Goal: Task Accomplishment & Management: Manage account settings

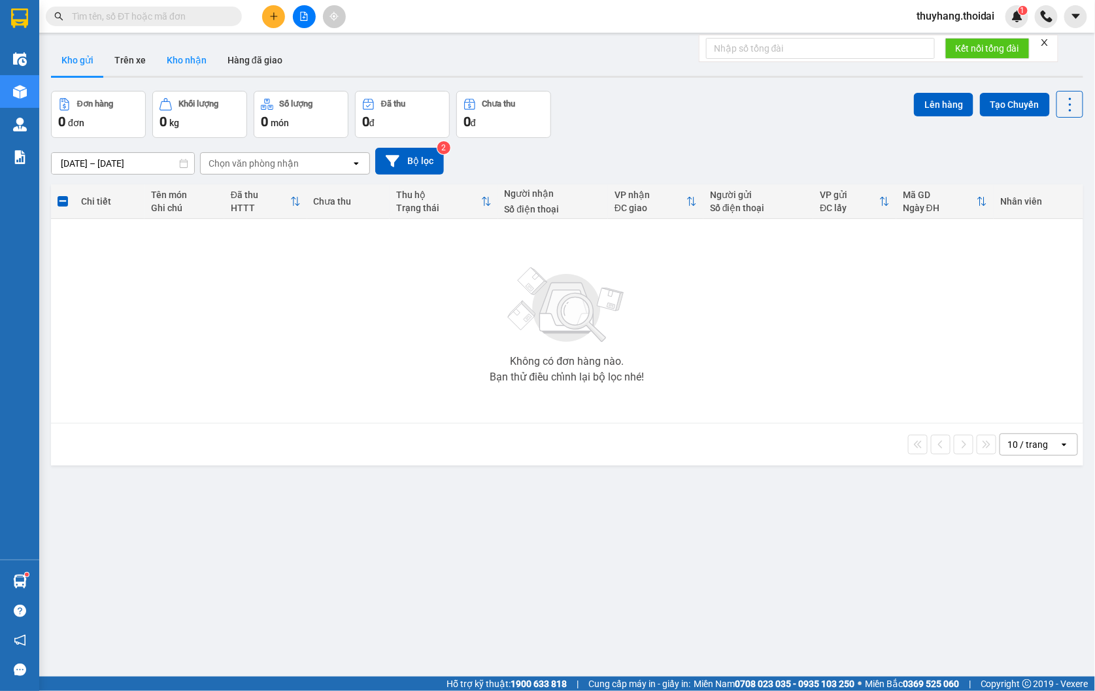
click at [200, 63] on button "Kho nhận" at bounding box center [186, 59] width 61 height 31
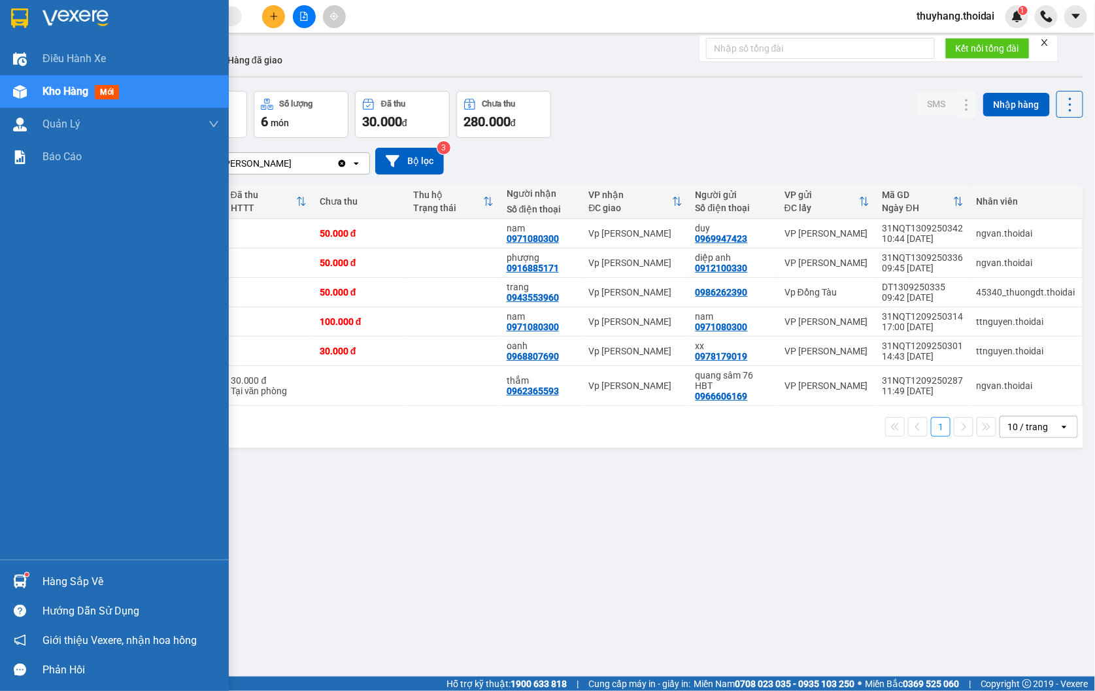
click at [29, 572] on div at bounding box center [20, 581] width 23 height 23
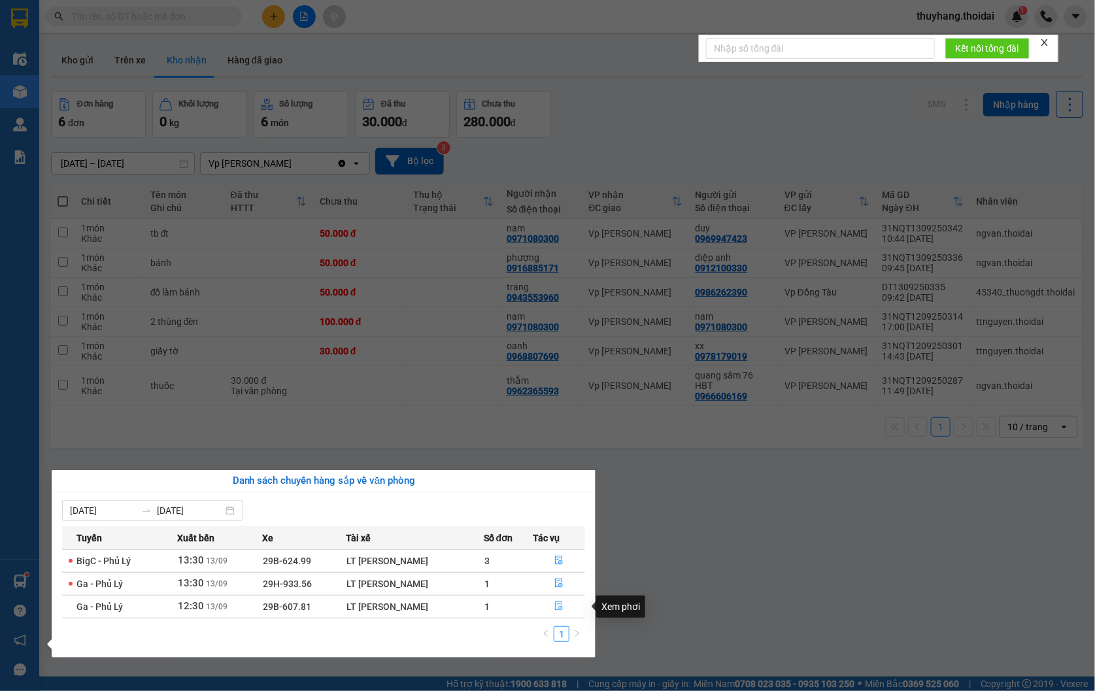
click at [557, 607] on icon "file-done" at bounding box center [559, 606] width 9 height 9
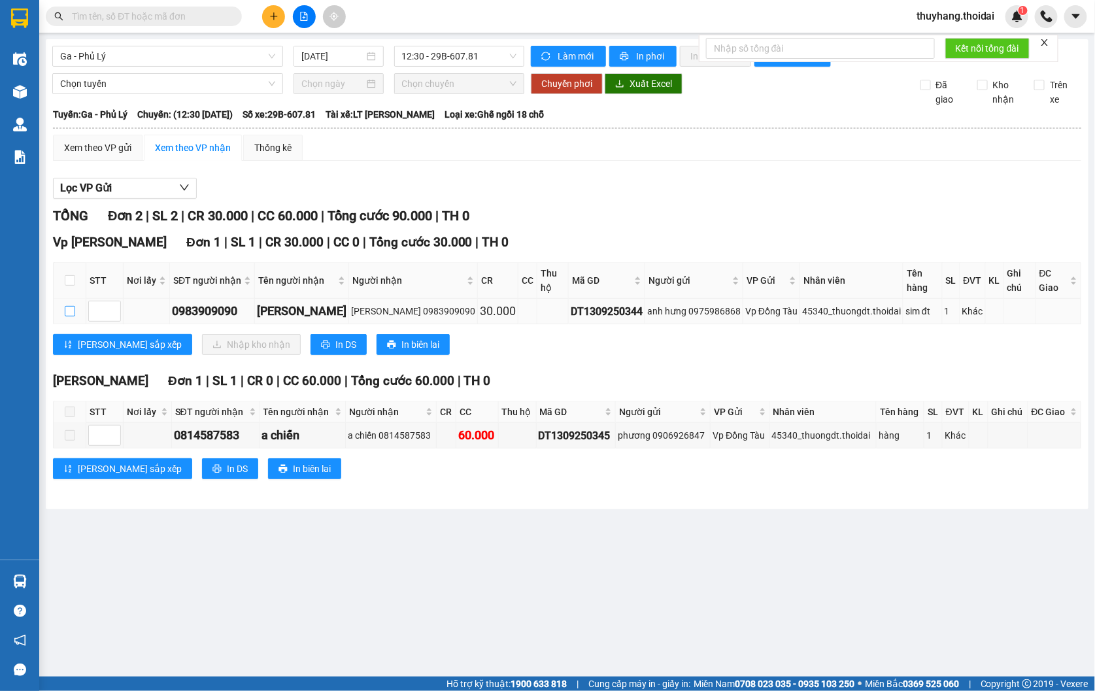
click at [75, 309] on input "checkbox" at bounding box center [70, 311] width 10 height 10
checkbox input "true"
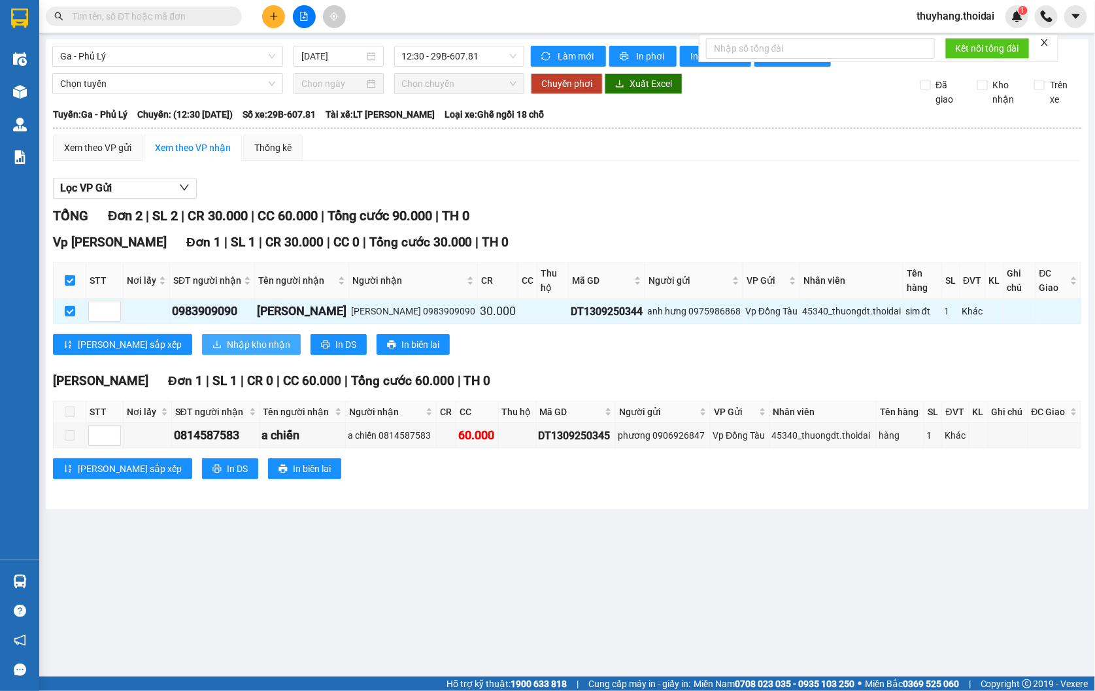
click at [227, 342] on span "Nhập kho nhận" at bounding box center [258, 344] width 63 height 14
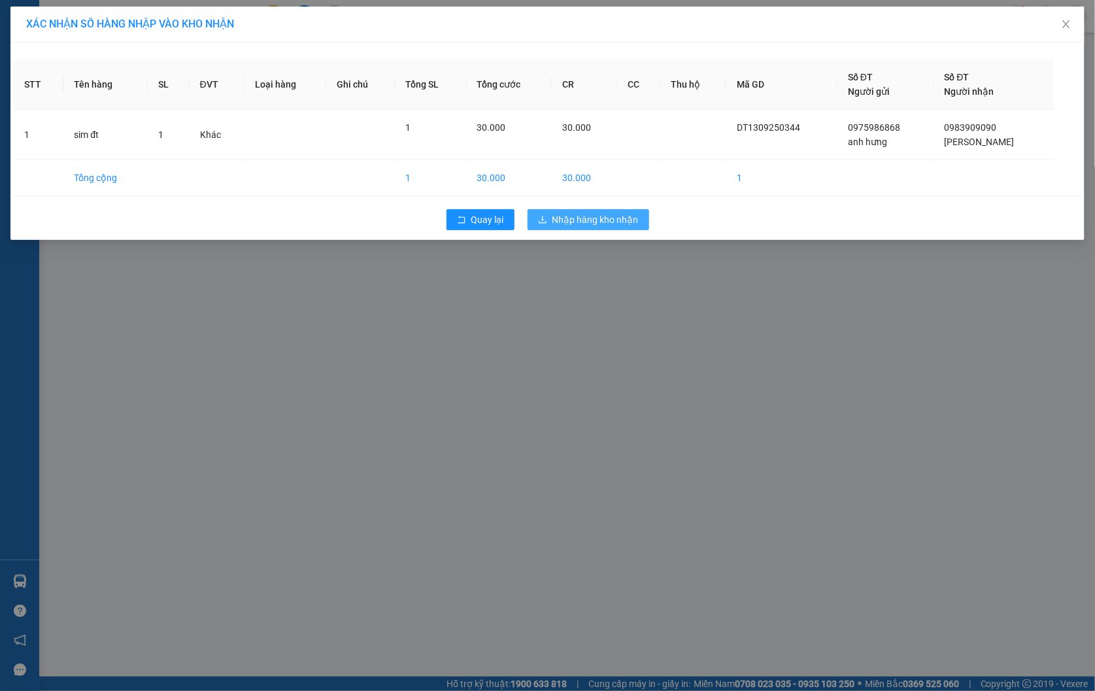
click at [633, 217] on span "Nhập hàng kho nhận" at bounding box center [596, 220] width 86 height 14
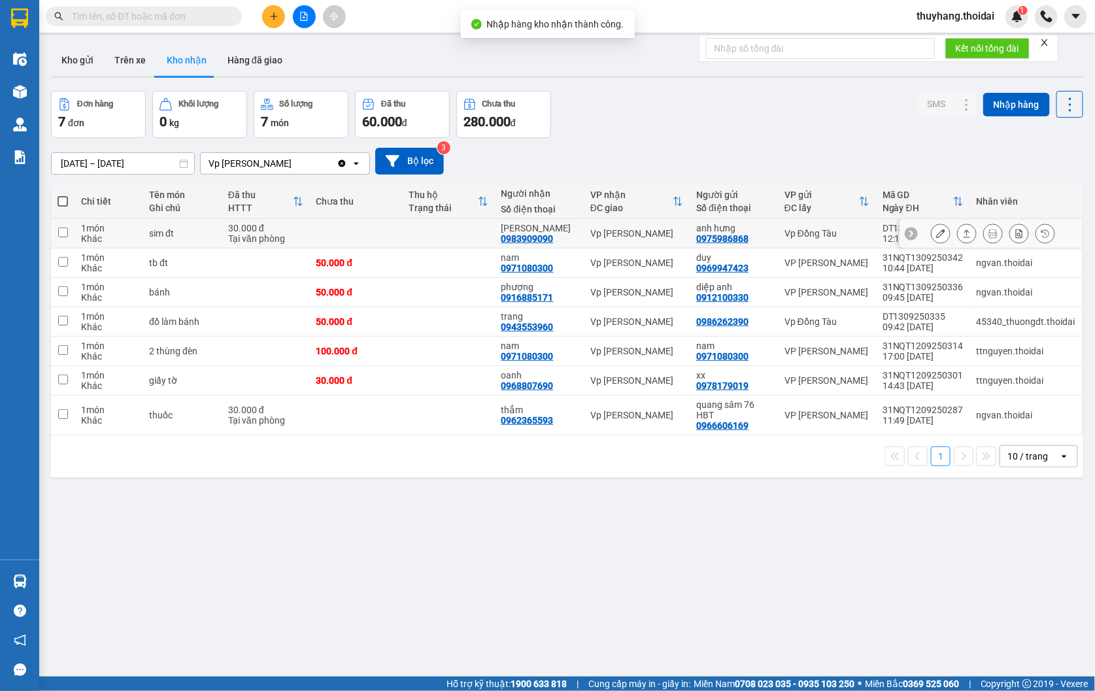
click at [936, 232] on icon at bounding box center [940, 233] width 9 height 9
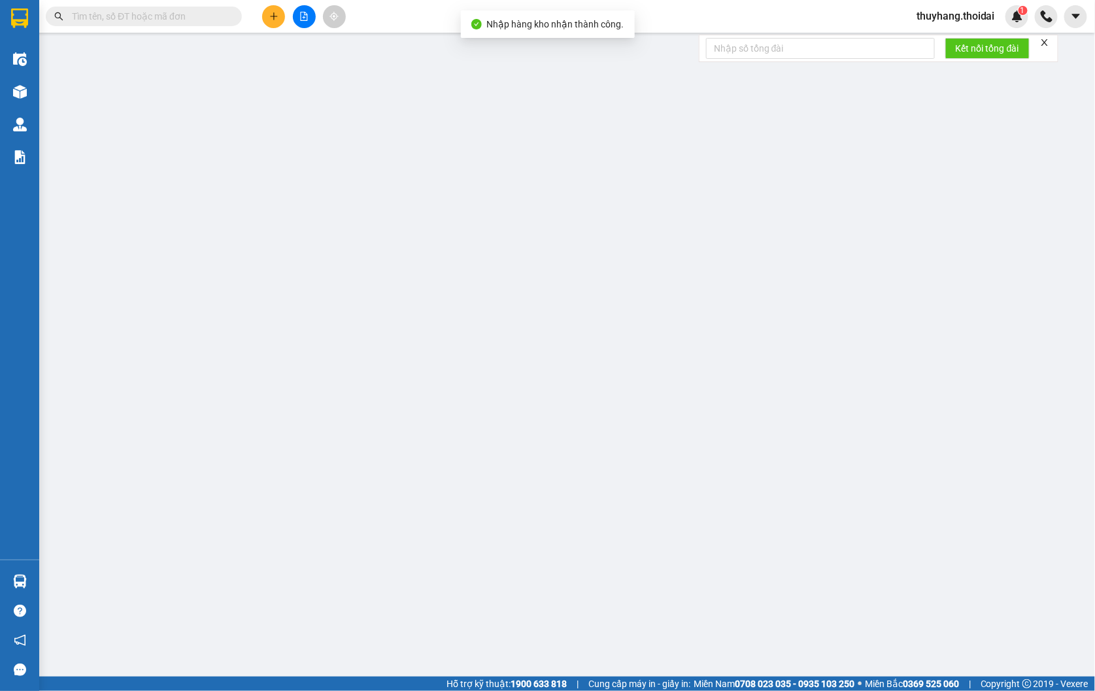
type input "0975986868"
type input "anh hưng"
type input "0983909090"
type input "[PERSON_NAME]"
type input "30.000"
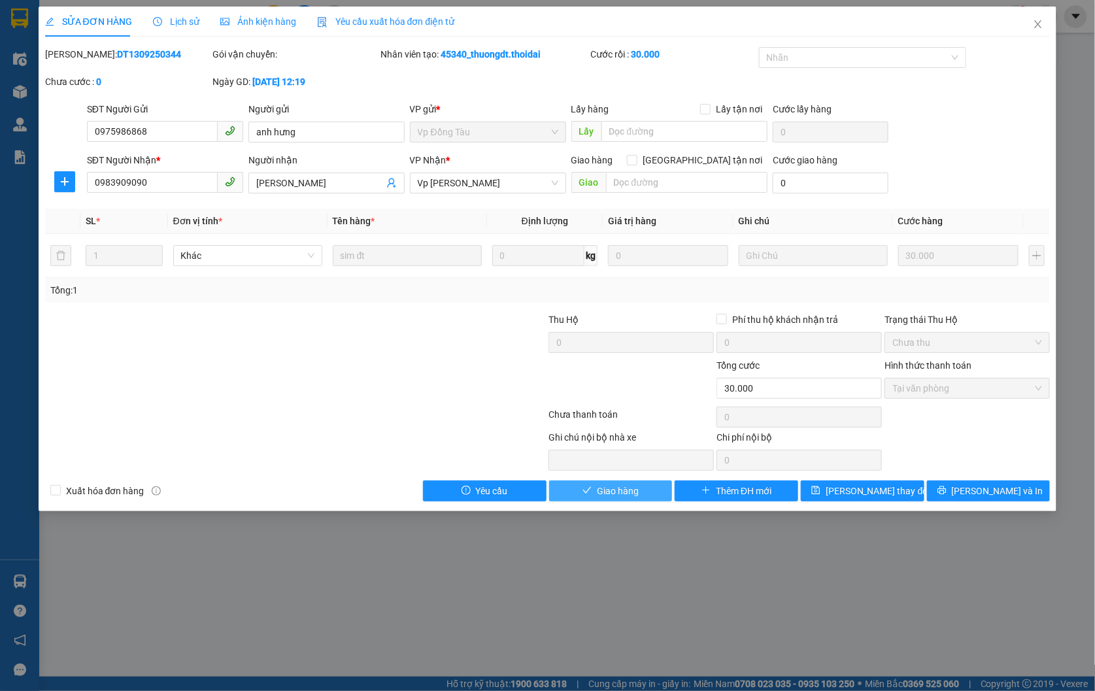
click at [586, 491] on icon "check" at bounding box center [587, 490] width 9 height 9
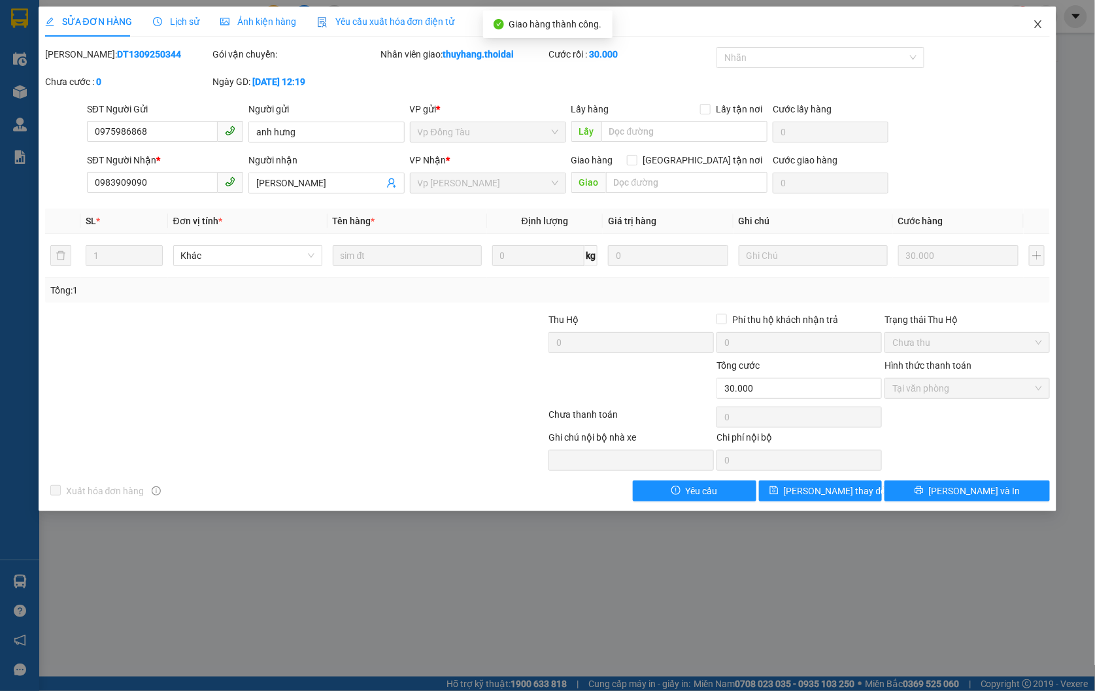
click at [1041, 22] on icon "close" at bounding box center [1038, 24] width 7 height 8
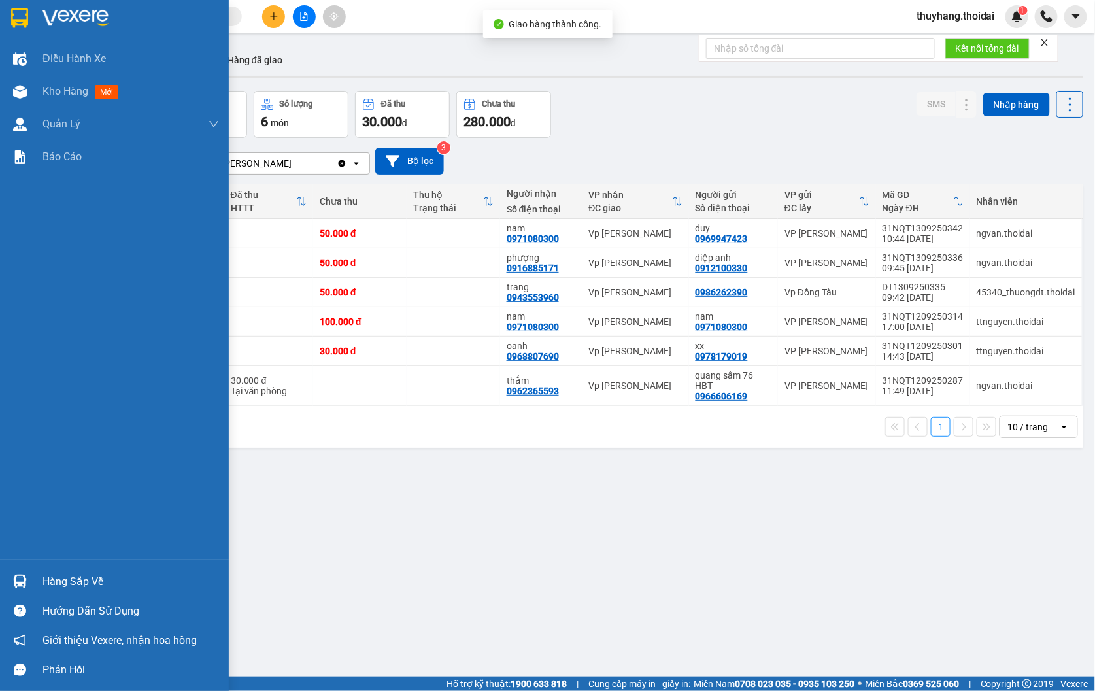
click at [67, 589] on div "Hàng sắp về" at bounding box center [131, 582] width 177 height 20
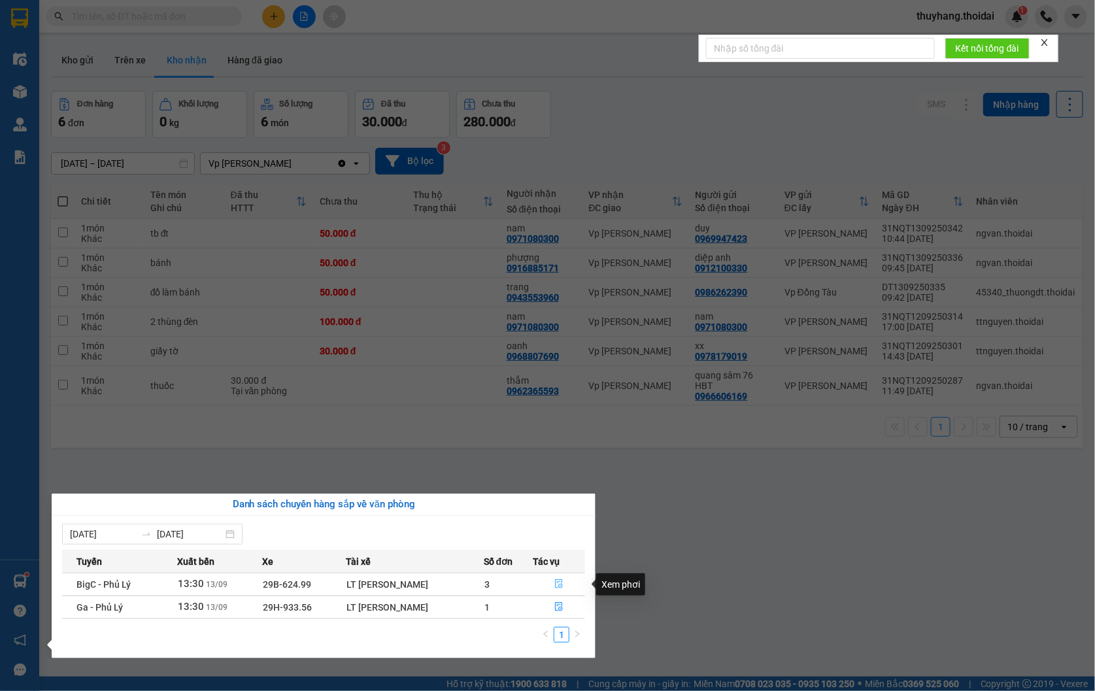
click at [566, 585] on button "button" at bounding box center [559, 584] width 51 height 21
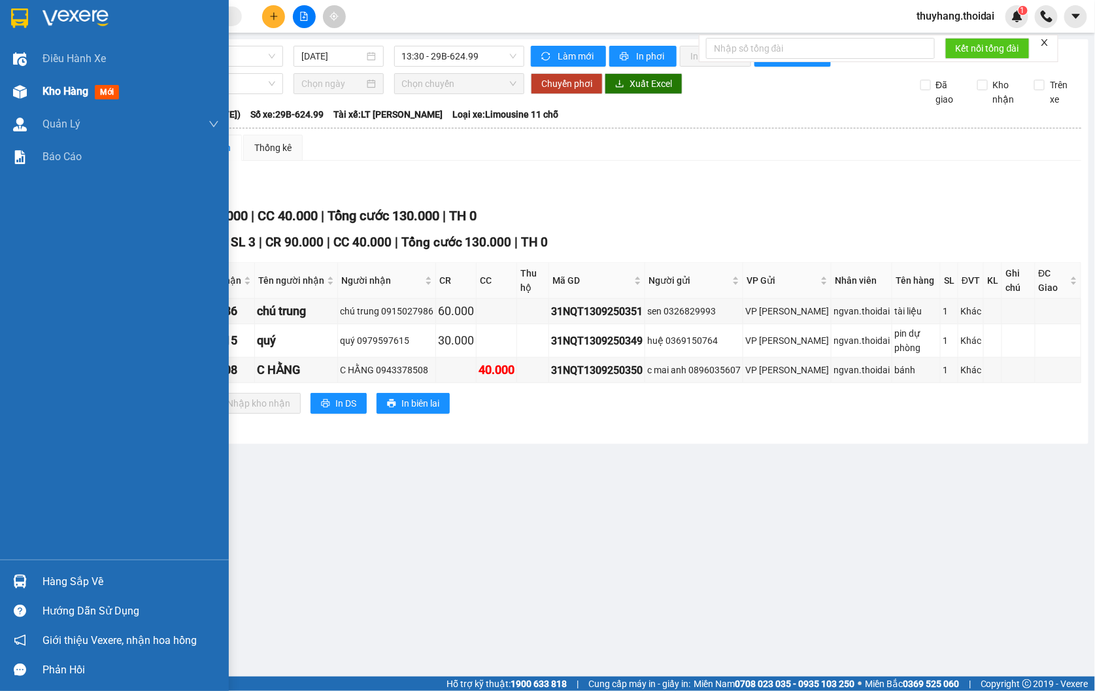
click at [57, 86] on span "Kho hàng" at bounding box center [66, 91] width 46 height 12
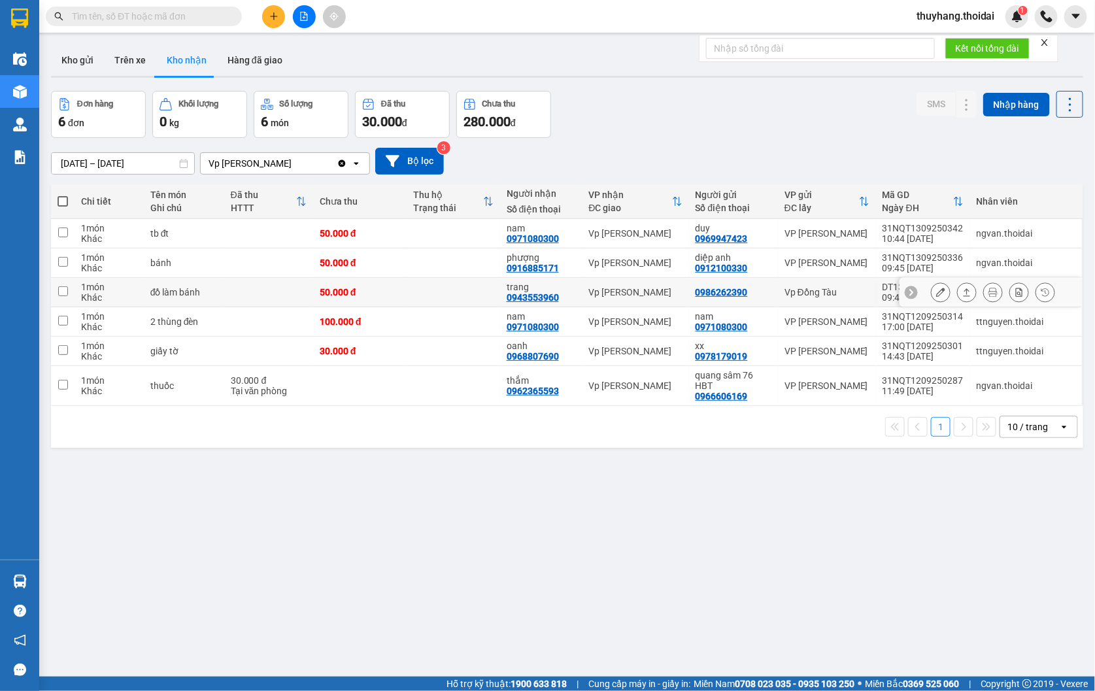
click at [451, 291] on td at bounding box center [454, 292] width 94 height 29
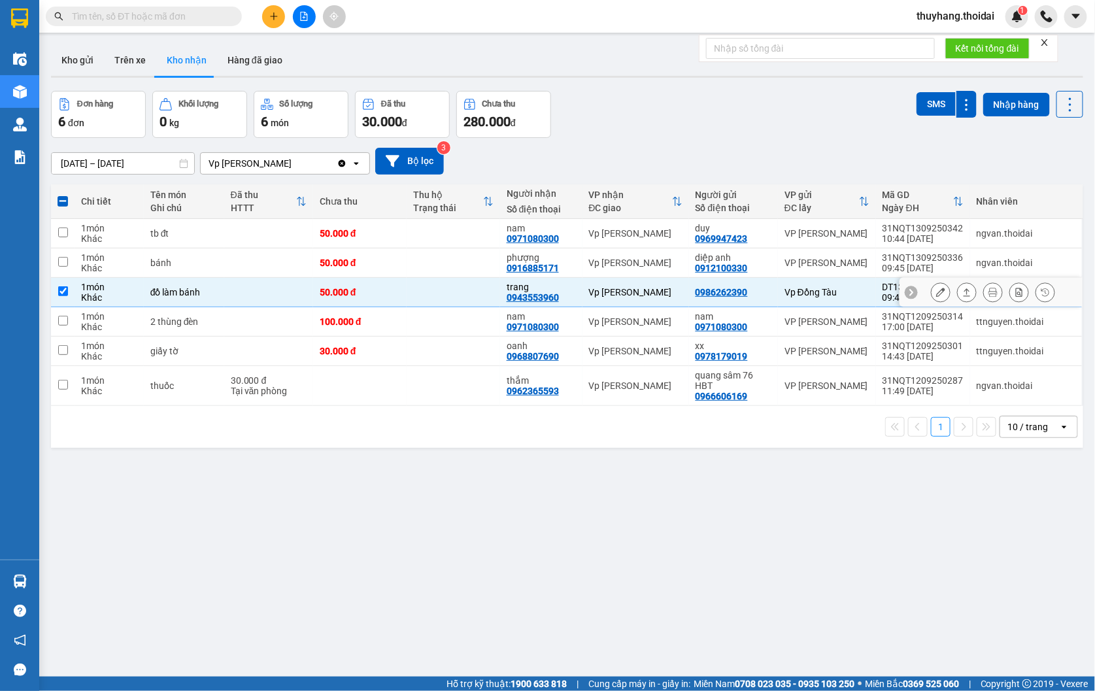
click at [467, 295] on td at bounding box center [454, 292] width 94 height 29
checkbox input "false"
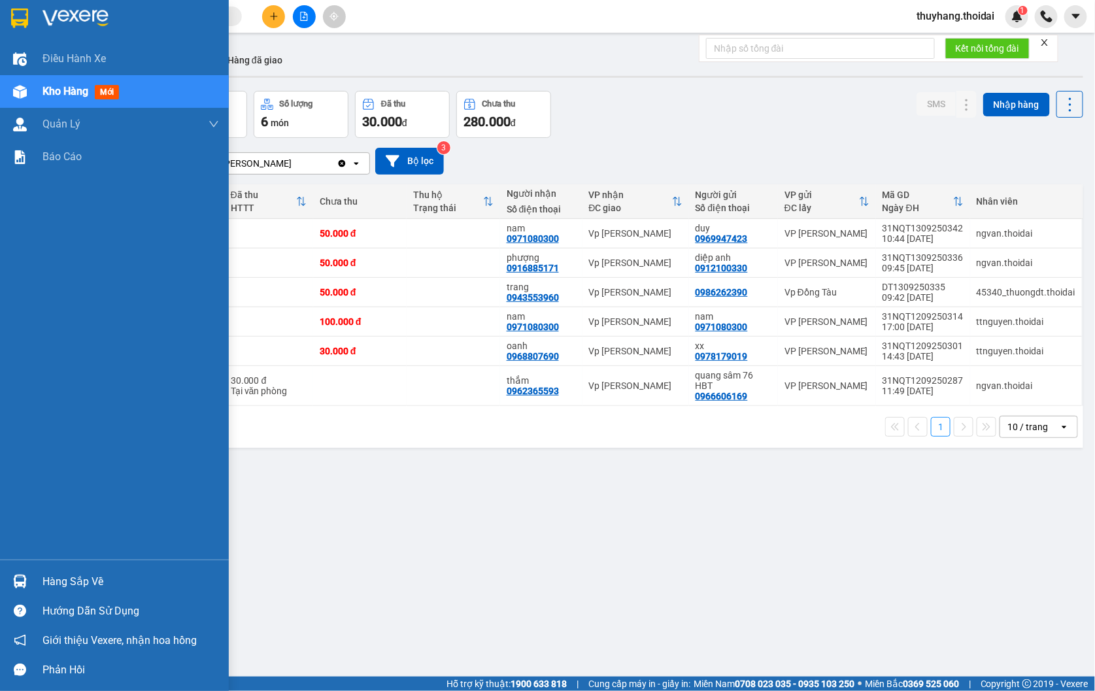
click at [46, 583] on div "Hàng sắp về" at bounding box center [131, 582] width 177 height 20
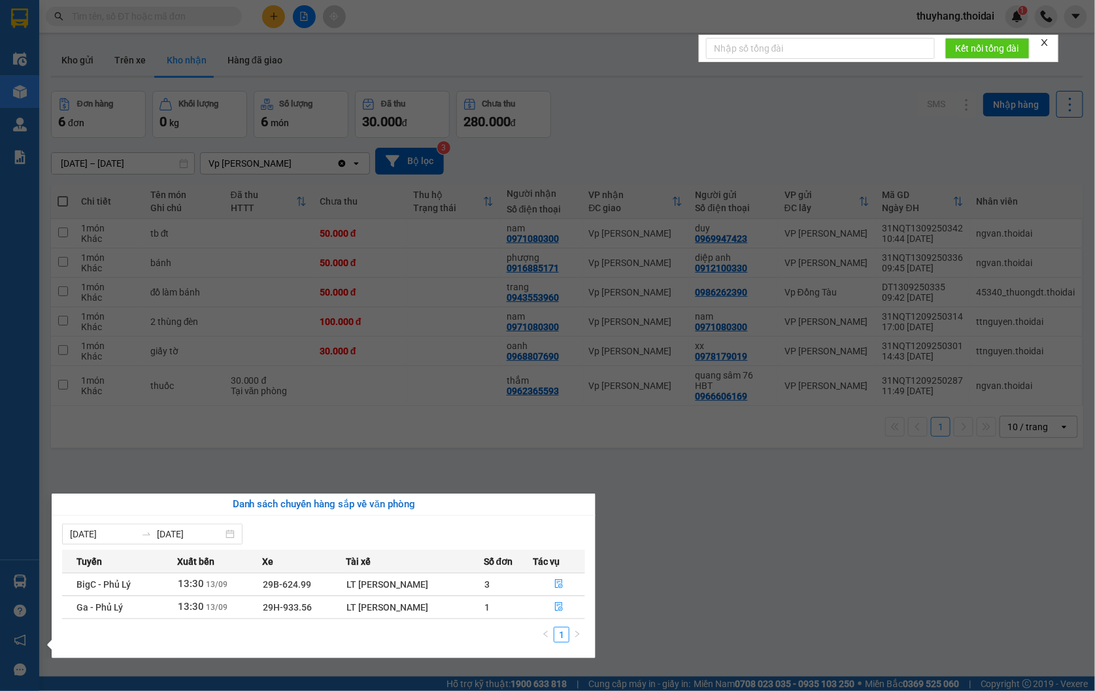
click at [424, 475] on section "Kết quả tìm kiếm ( 67 ) Bộ lọc Mã ĐH Trạng thái Món hàng Thu hộ Tổng cước Chưa …" at bounding box center [547, 345] width 1095 height 691
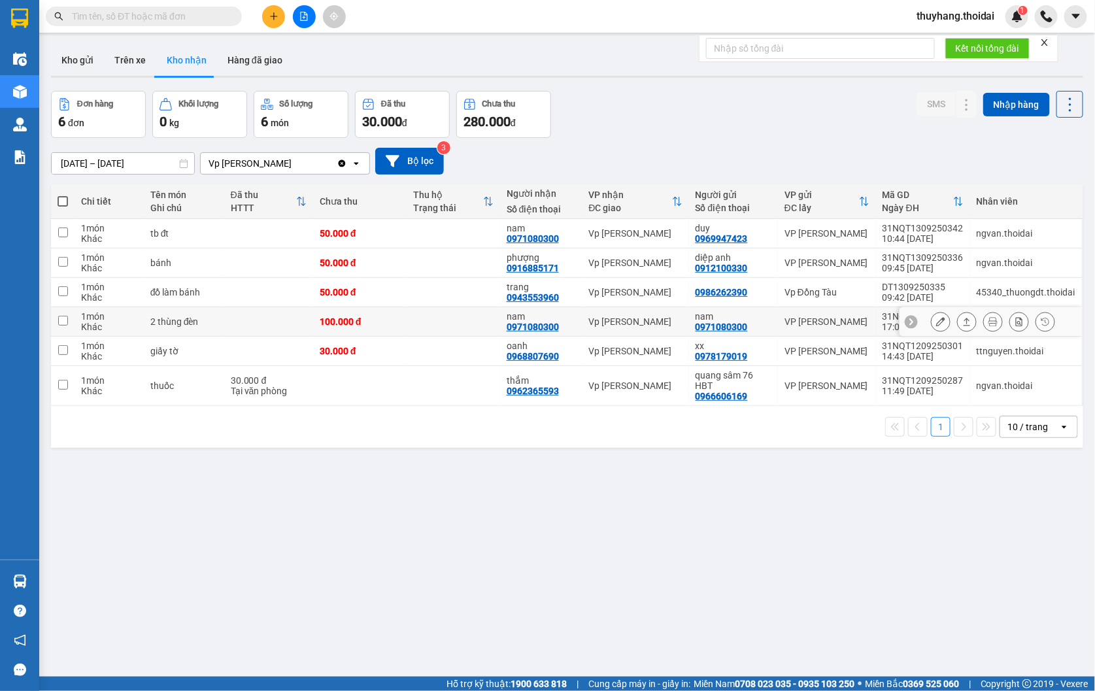
click at [458, 317] on td at bounding box center [454, 321] width 94 height 29
checkbox input "true"
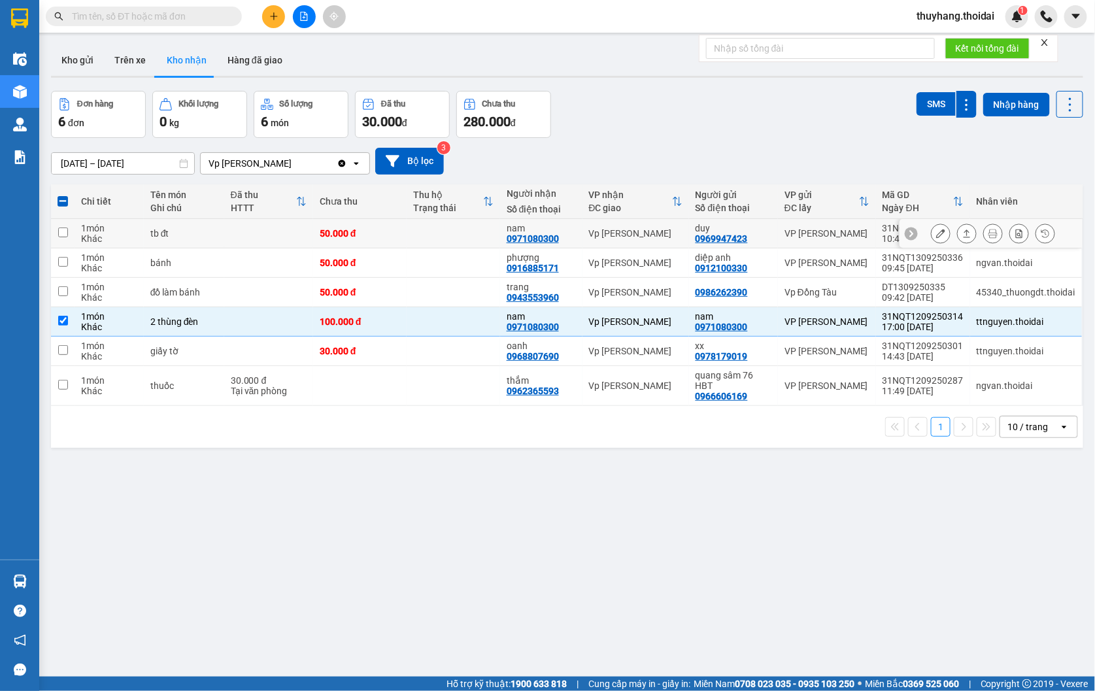
click at [424, 238] on td at bounding box center [454, 233] width 94 height 29
checkbox input "true"
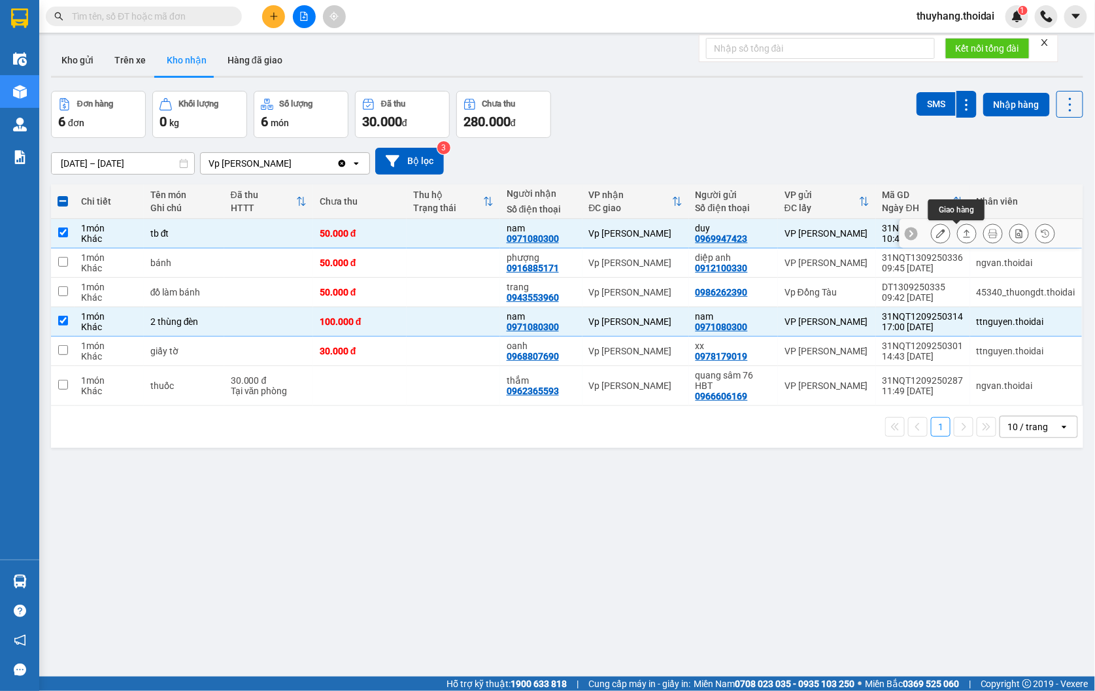
click at [936, 233] on icon at bounding box center [940, 233] width 9 height 9
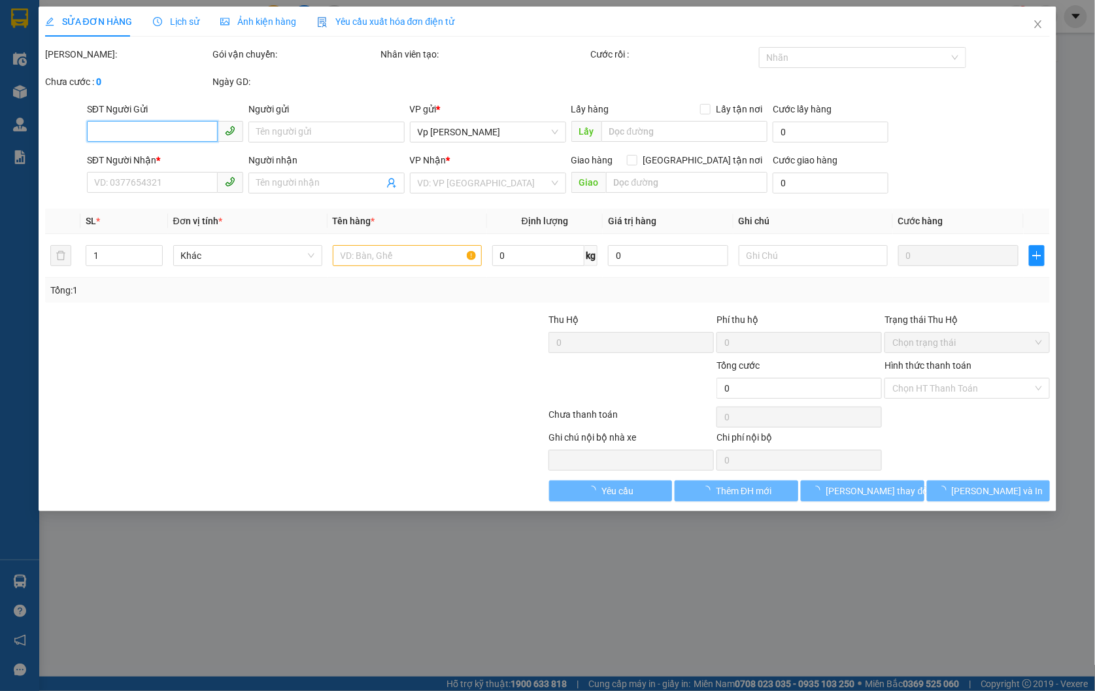
type input "0969947423"
type input "duy"
type input "0971080300"
type input "nam"
type input "50.000"
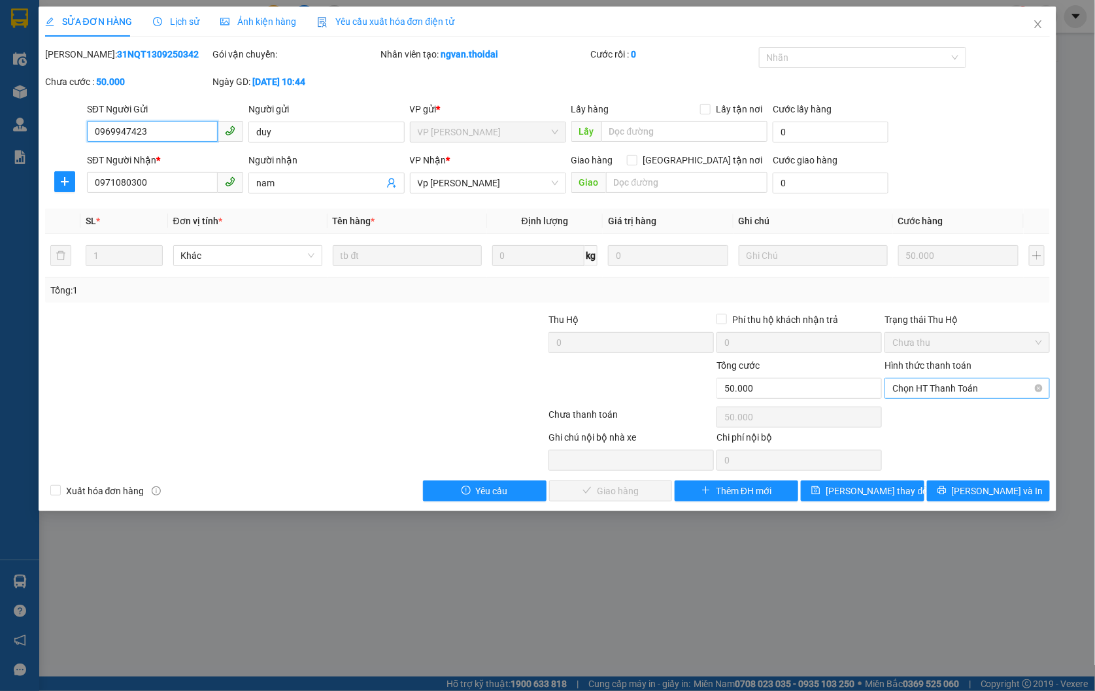
click at [956, 390] on span "Chọn HT Thanh Toán" at bounding box center [968, 389] width 150 height 20
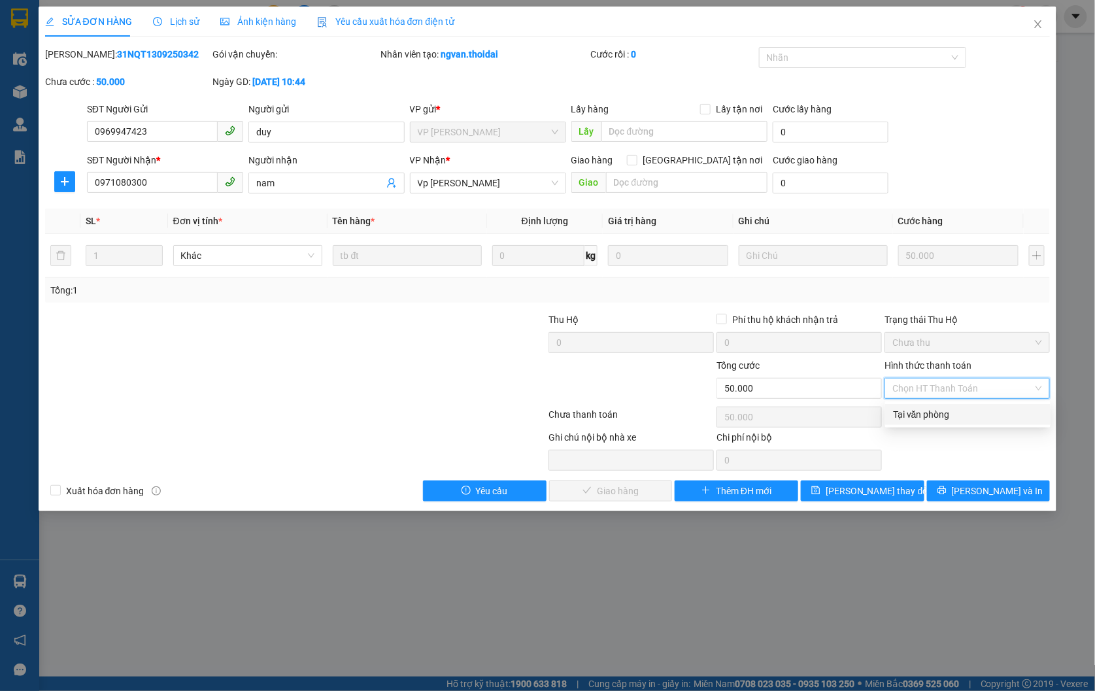
click at [952, 420] on div "Tại văn phòng" at bounding box center [968, 414] width 150 height 14
type input "0"
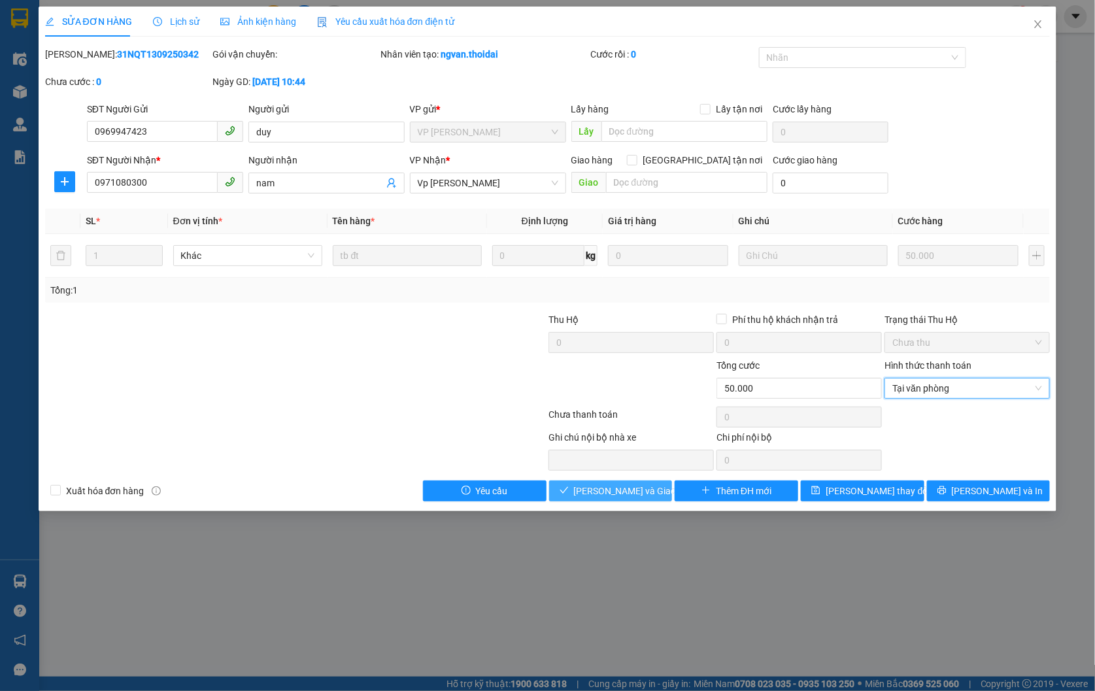
click at [602, 492] on span "[PERSON_NAME] và Giao hàng" at bounding box center [637, 491] width 126 height 14
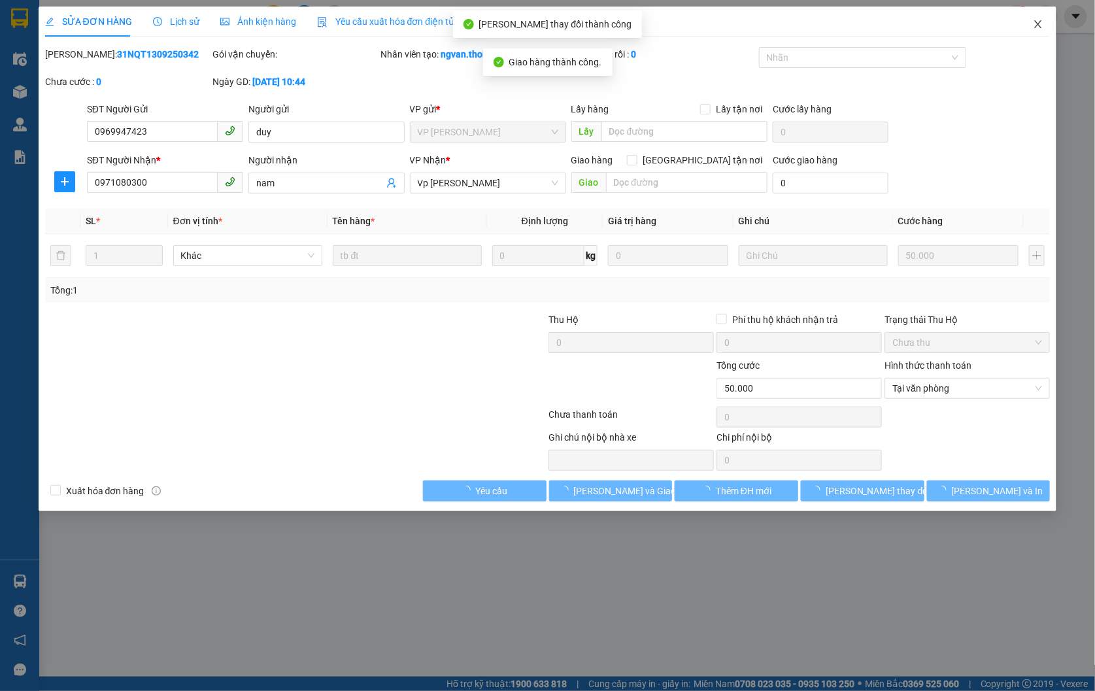
click at [1038, 24] on icon "close" at bounding box center [1038, 24] width 7 height 8
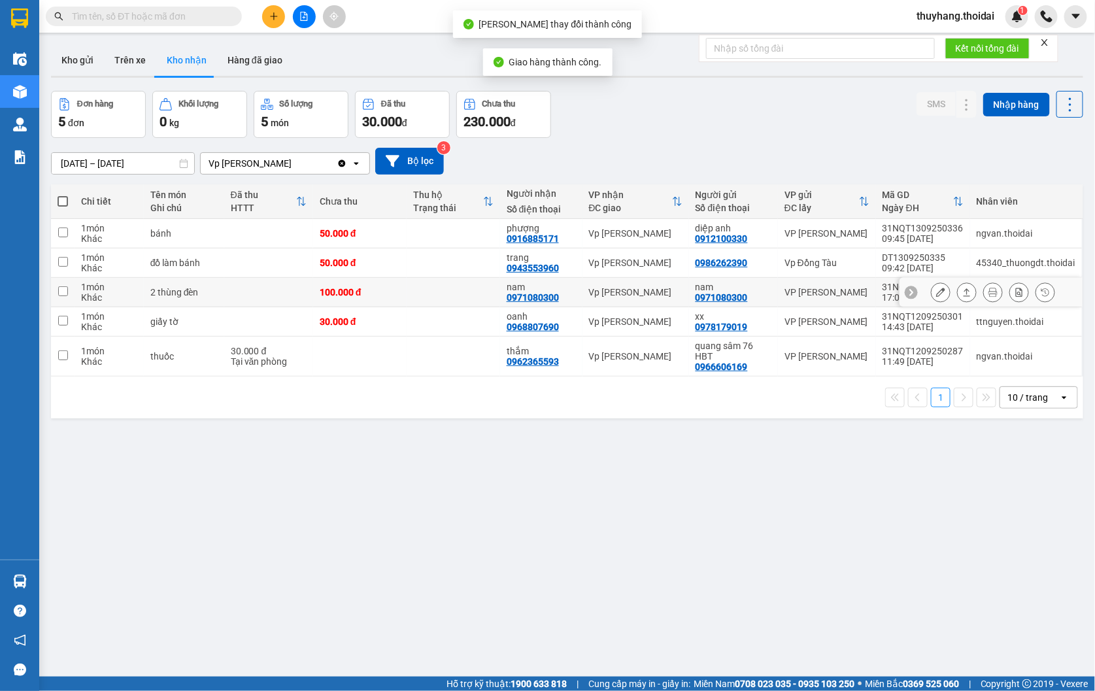
click at [439, 296] on td at bounding box center [454, 292] width 94 height 29
checkbox input "true"
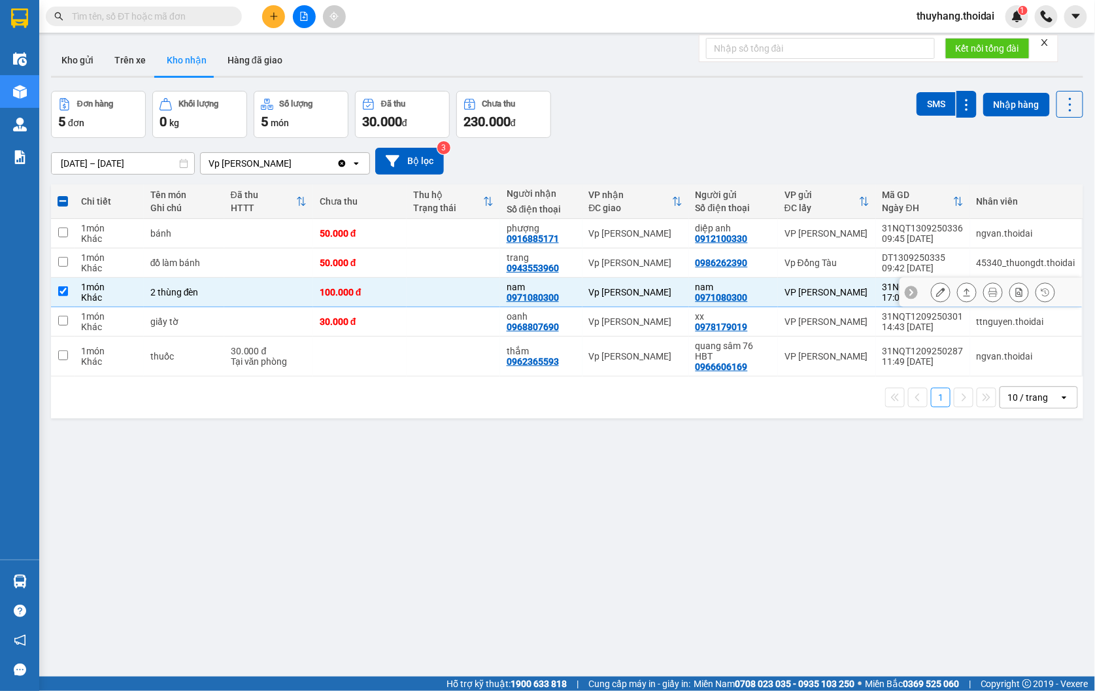
click at [935, 288] on button at bounding box center [941, 292] width 18 height 23
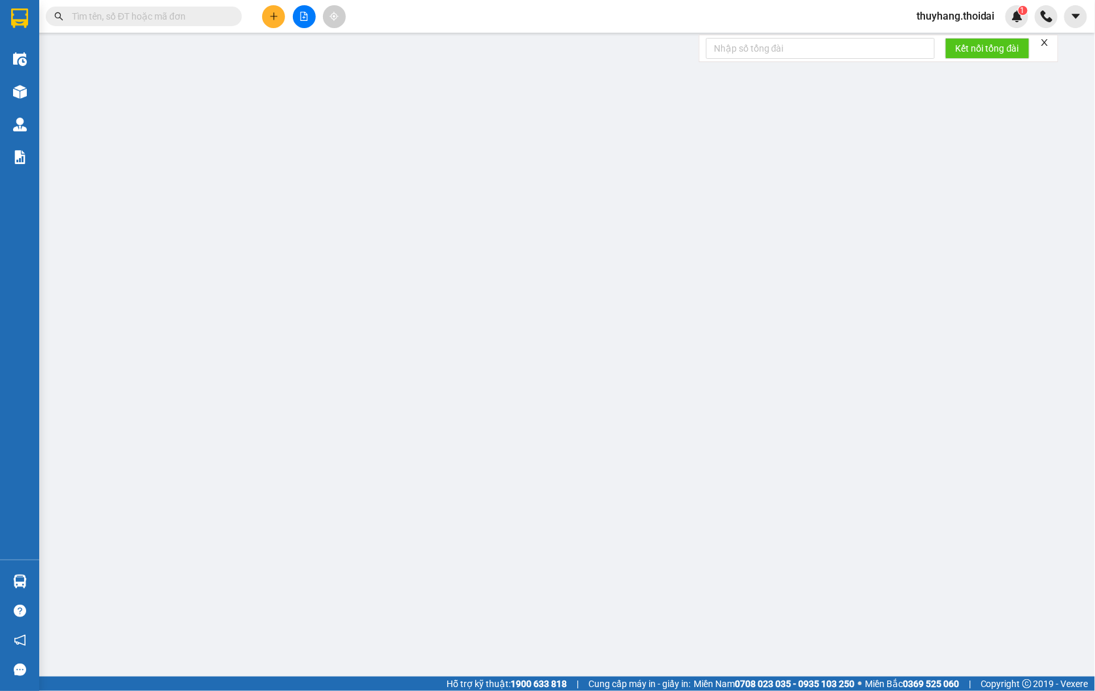
type input "0971080300"
type input "nam"
type input "0971080300"
type input "nam"
type input "100.000"
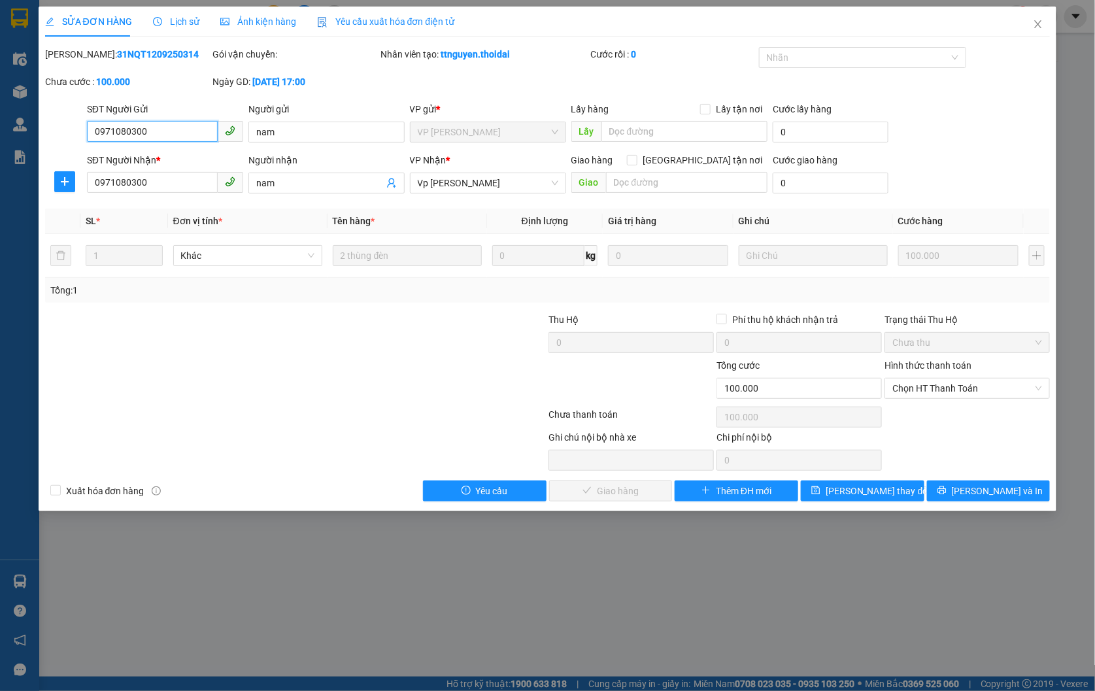
drag, startPoint x: 937, startPoint y: 382, endPoint x: 945, endPoint y: 399, distance: 18.7
click at [937, 386] on span "Chọn HT Thanh Toán" at bounding box center [968, 389] width 150 height 20
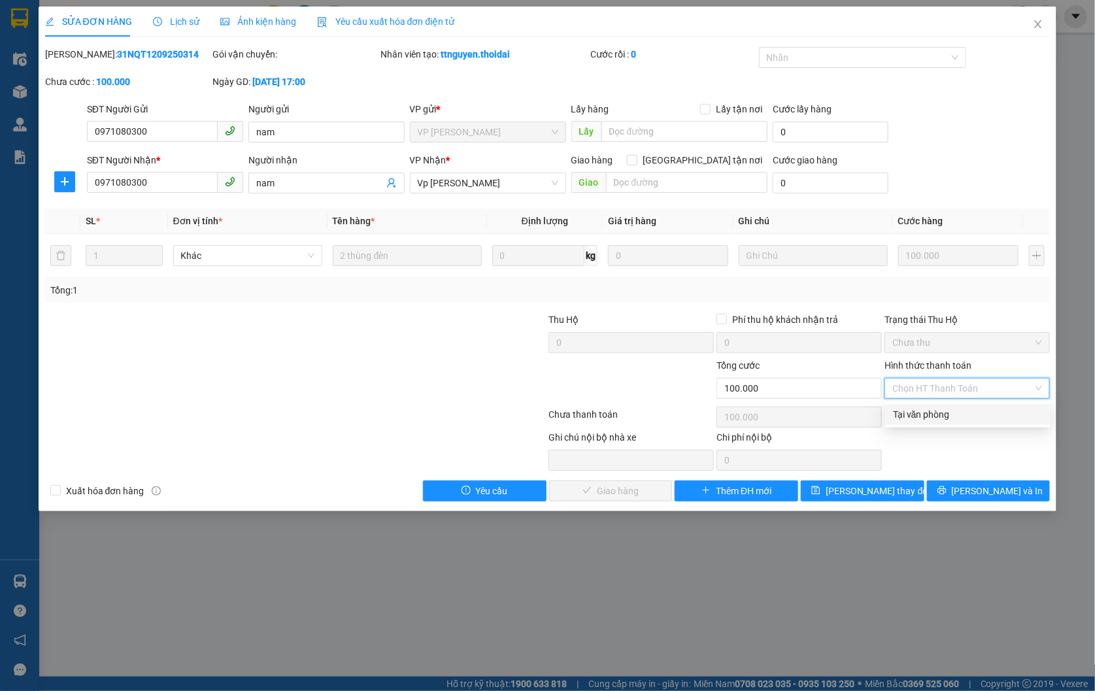
drag, startPoint x: 945, startPoint y: 419, endPoint x: 772, endPoint y: 477, distance: 182.8
click at [945, 419] on div "Tại văn phòng" at bounding box center [968, 414] width 150 height 14
type input "0"
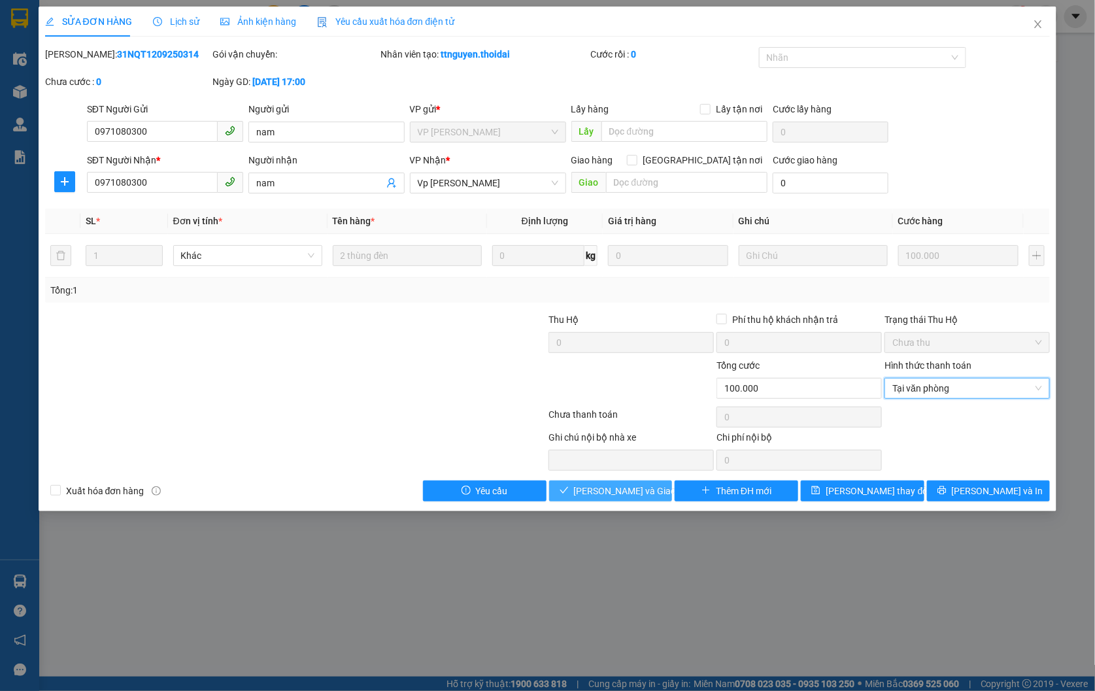
click at [604, 492] on span "[PERSON_NAME] và Giao hàng" at bounding box center [637, 491] width 126 height 14
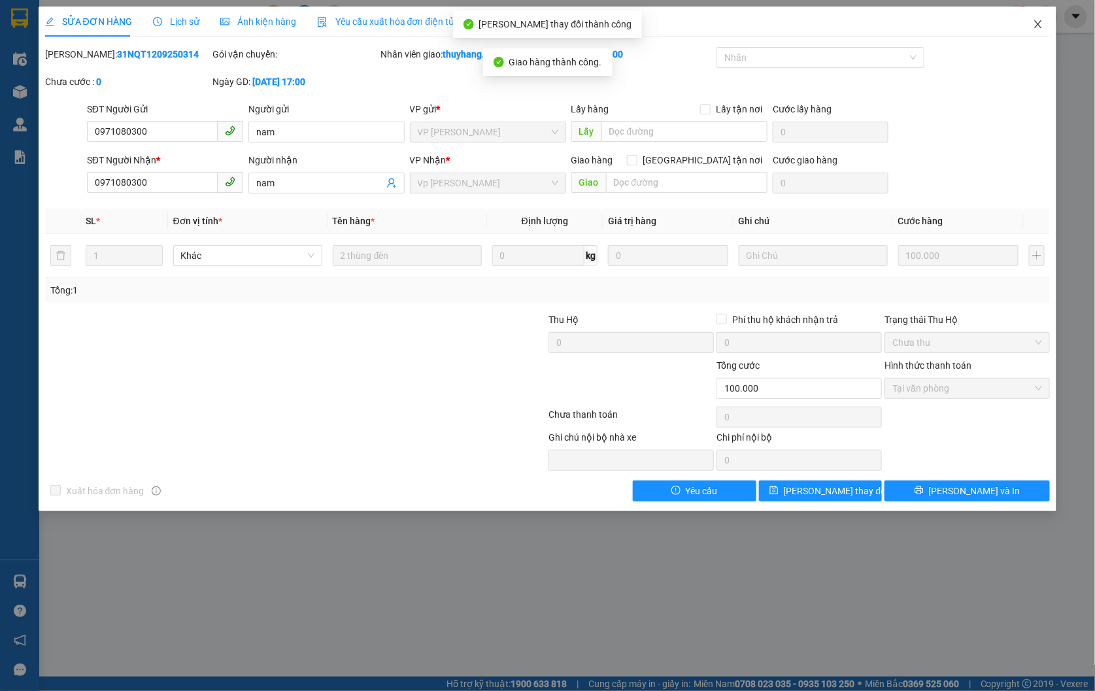
click at [1042, 25] on icon "close" at bounding box center [1038, 24] width 10 height 10
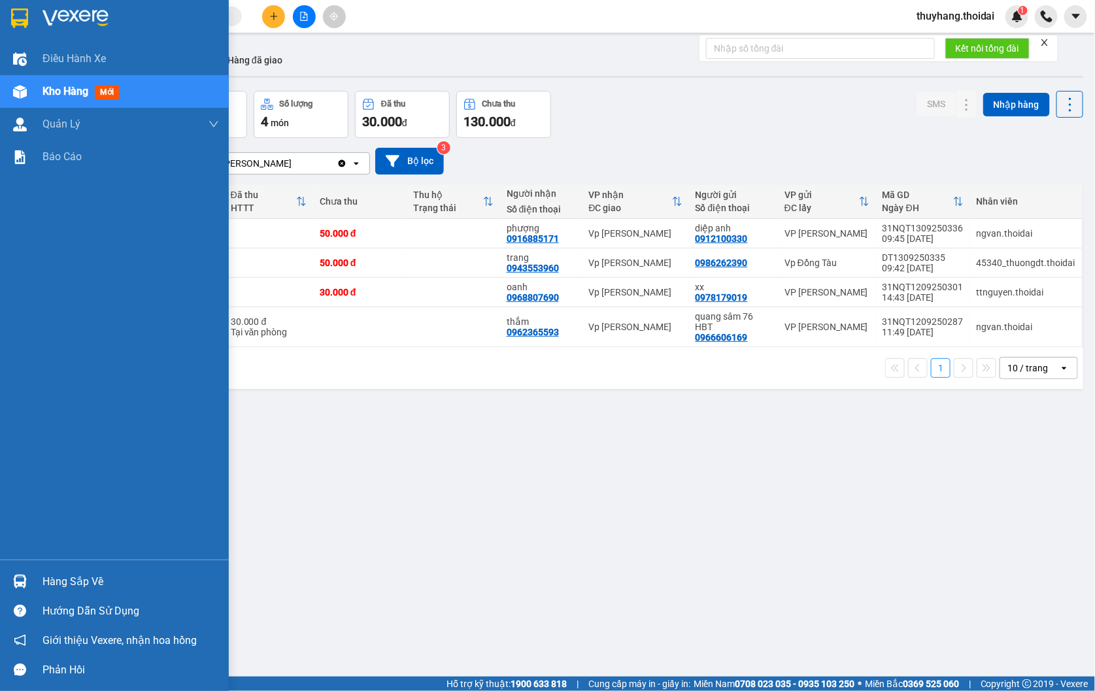
drag, startPoint x: 31, startPoint y: 574, endPoint x: 198, endPoint y: 571, distance: 167.4
click at [31, 574] on div "Hàng sắp về" at bounding box center [114, 581] width 229 height 29
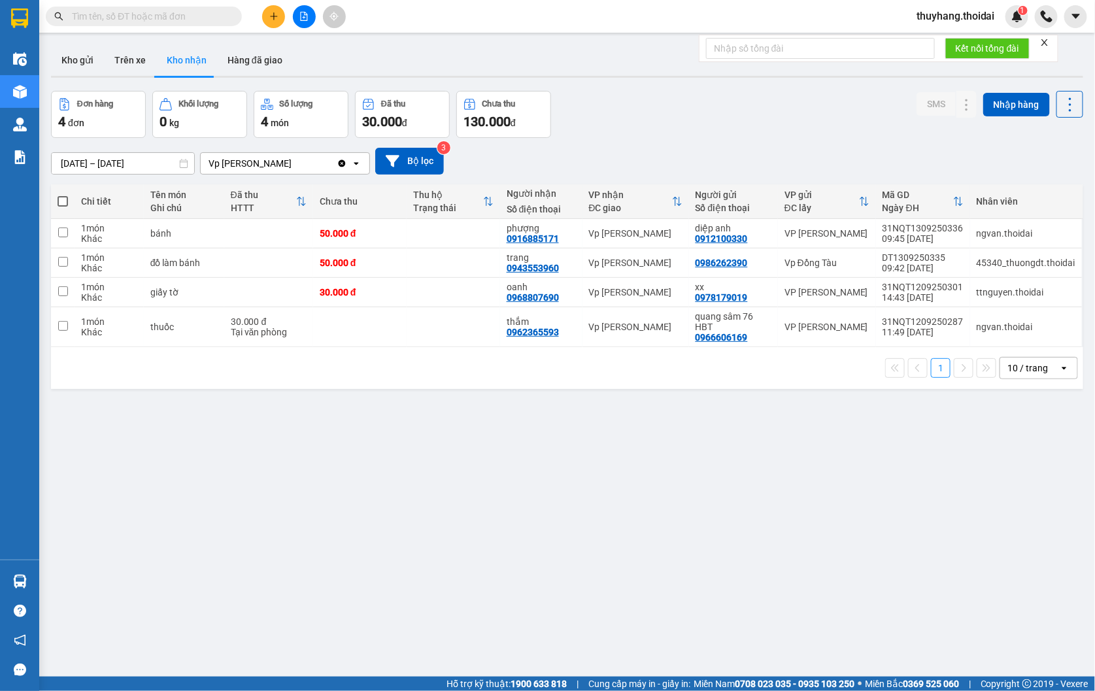
click at [468, 469] on section "Kết quả tìm kiếm ( 67 ) Bộ lọc Mã ĐH Trạng thái Món hàng Thu hộ Tổng cước Chưa …" at bounding box center [547, 345] width 1095 height 691
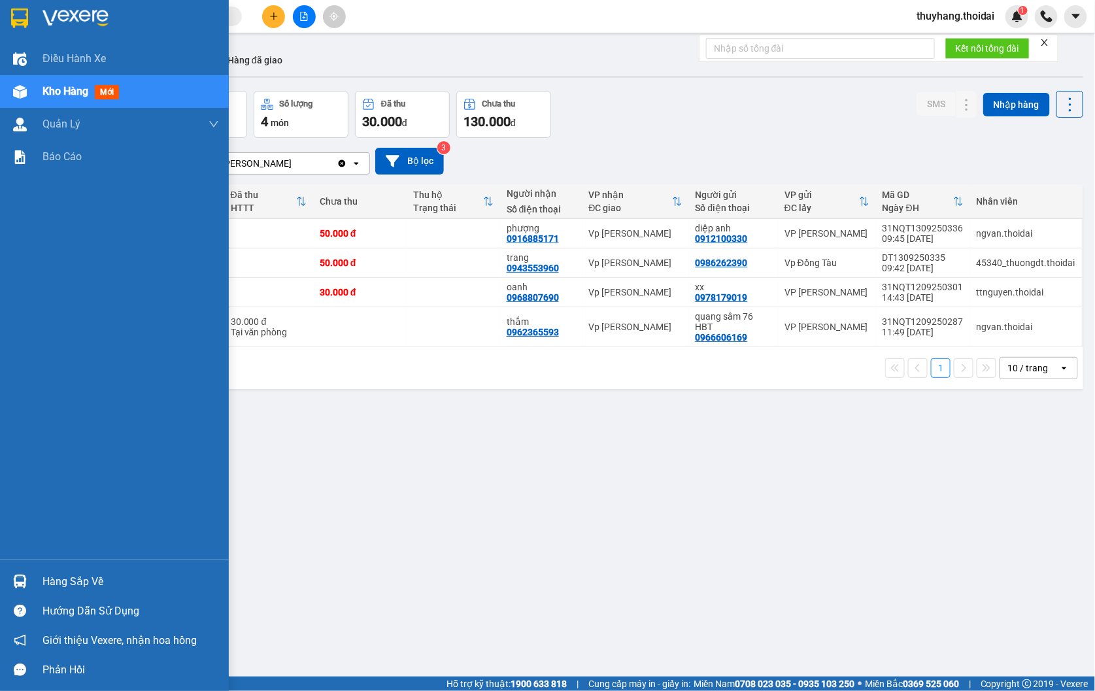
click at [23, 575] on img at bounding box center [20, 582] width 14 height 14
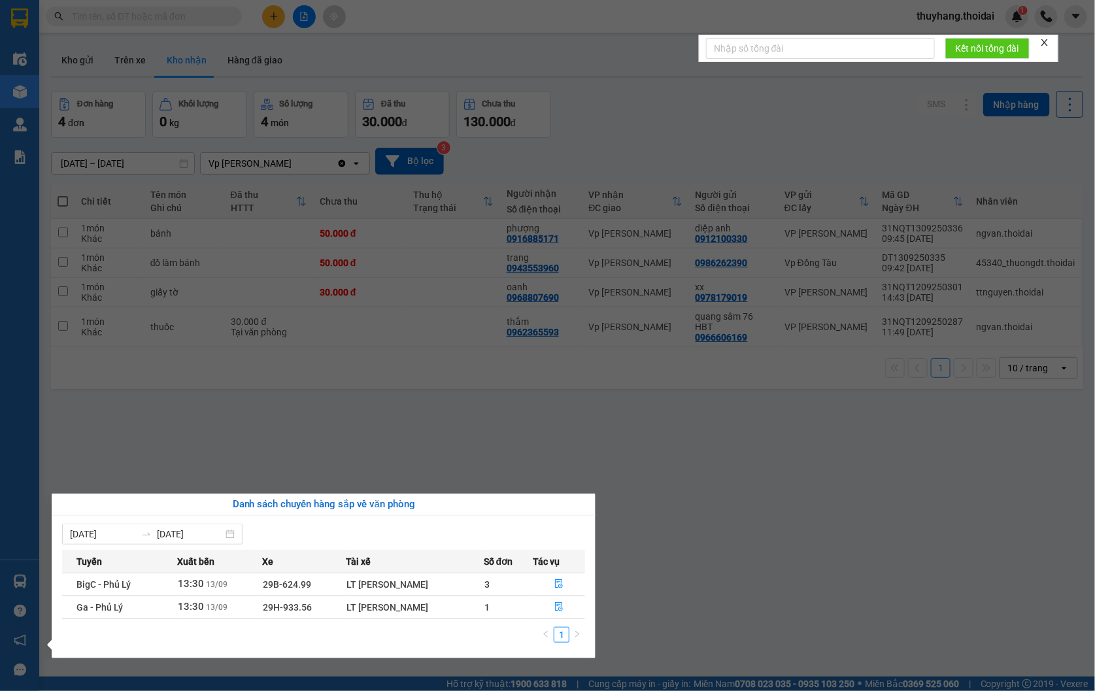
click at [580, 494] on div "Danh sách chuyến hàng sắp về văn phòng" at bounding box center [324, 505] width 544 height 22
drag, startPoint x: 764, startPoint y: 540, endPoint x: 681, endPoint y: 366, distance: 192.2
click at [761, 533] on section "Kết quả tìm kiếm ( 67 ) Bộ lọc Mã ĐH Trạng thái Món hàng Thu hộ Tổng cước Chưa …" at bounding box center [547, 345] width 1095 height 691
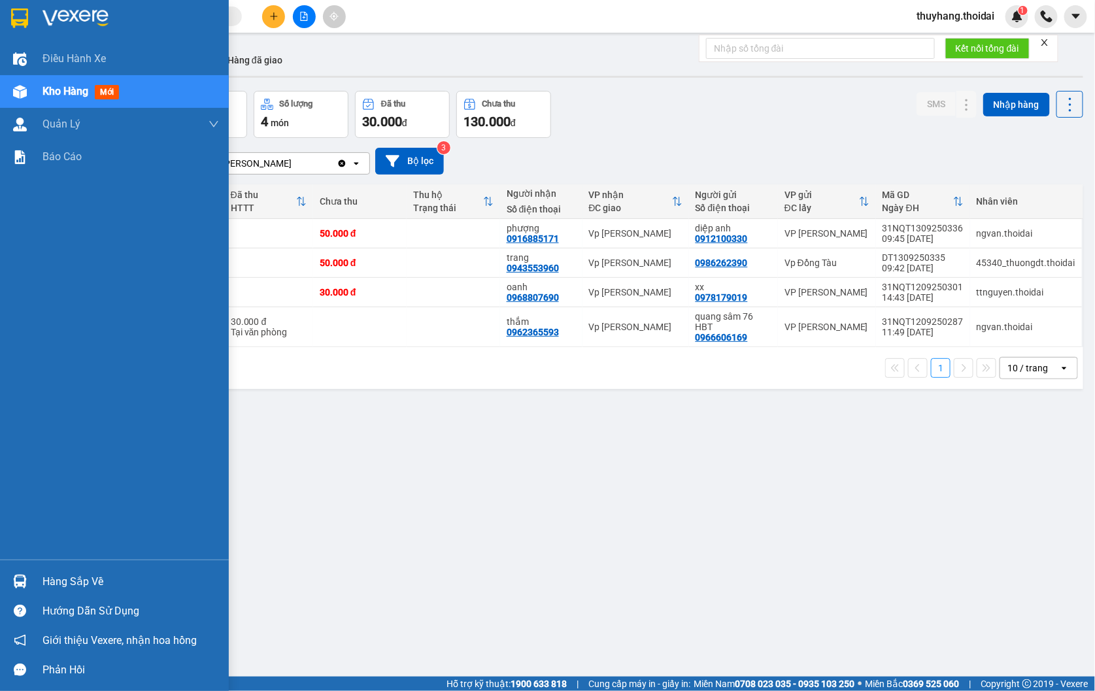
drag, startPoint x: 34, startPoint y: 578, endPoint x: 82, endPoint y: 578, distance: 48.4
click at [35, 578] on div "Hàng sắp về" at bounding box center [114, 581] width 229 height 29
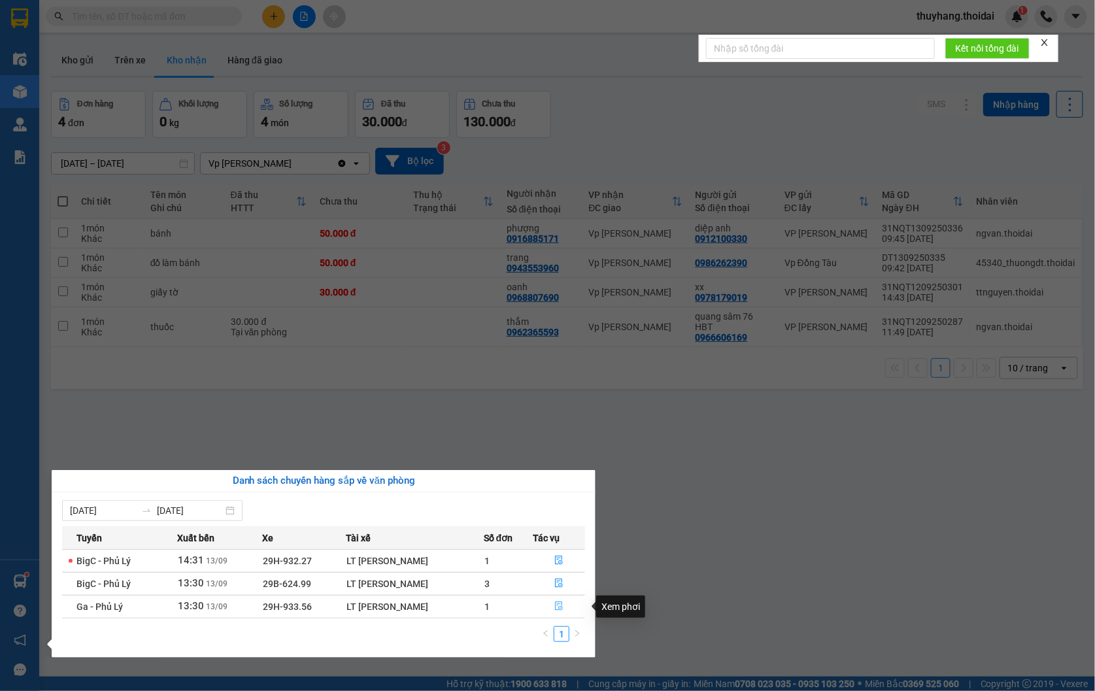
click at [558, 604] on icon "file-done" at bounding box center [559, 606] width 9 height 9
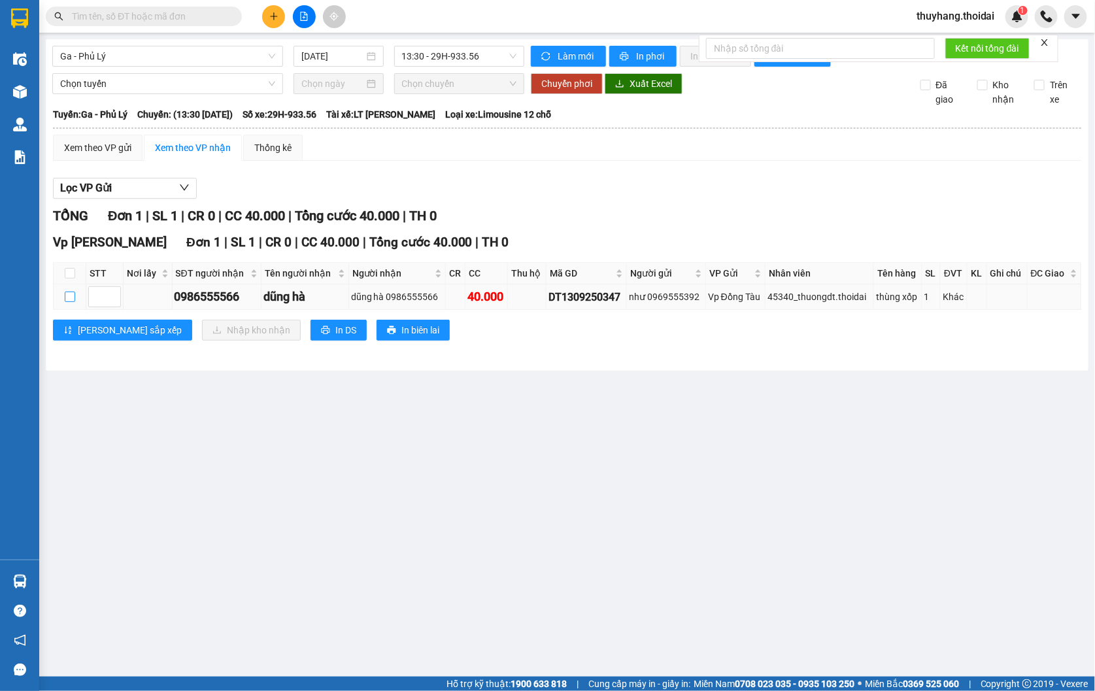
click at [69, 302] on input "checkbox" at bounding box center [70, 297] width 10 height 10
checkbox input "true"
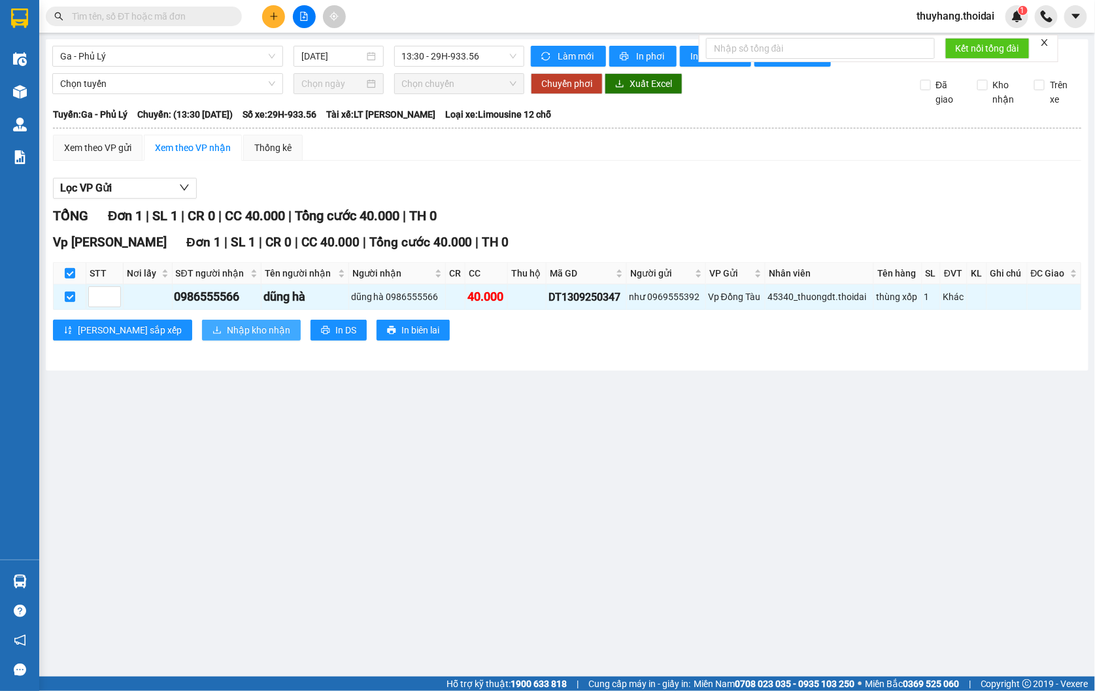
click at [227, 337] on span "Nhập kho nhận" at bounding box center [258, 330] width 63 height 14
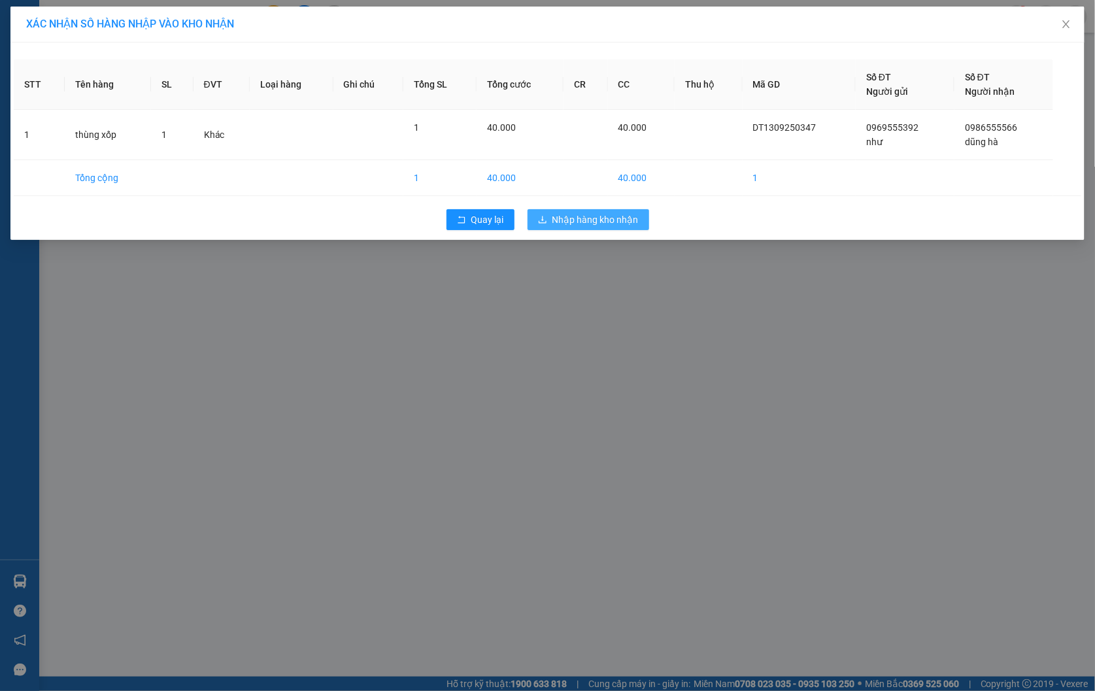
click at [630, 213] on span "Nhập hàng kho nhận" at bounding box center [596, 220] width 86 height 14
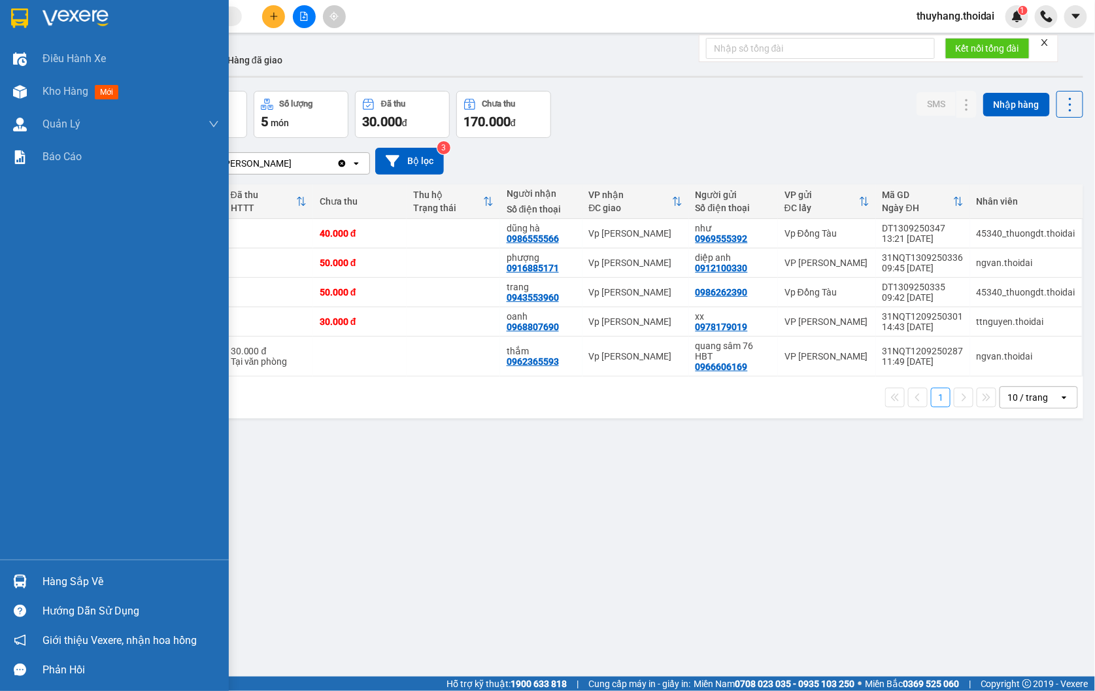
click at [61, 580] on div "Hàng sắp về" at bounding box center [131, 582] width 177 height 20
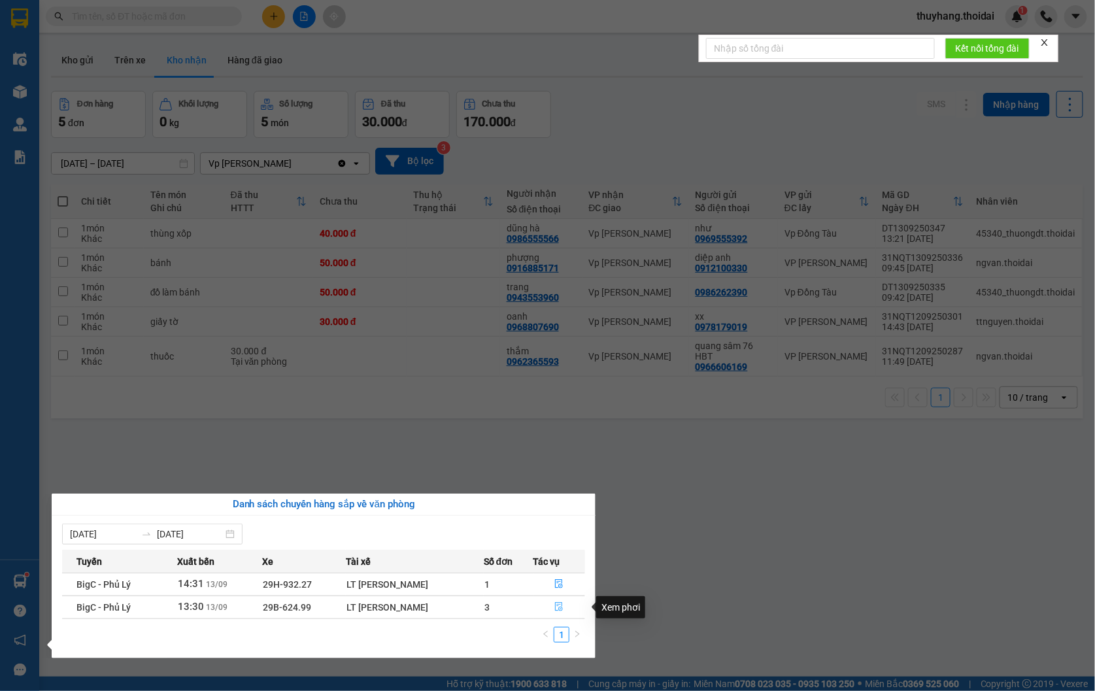
drag, startPoint x: 560, startPoint y: 605, endPoint x: 284, endPoint y: 534, distance: 285.5
click at [560, 606] on icon "file-done" at bounding box center [559, 606] width 9 height 9
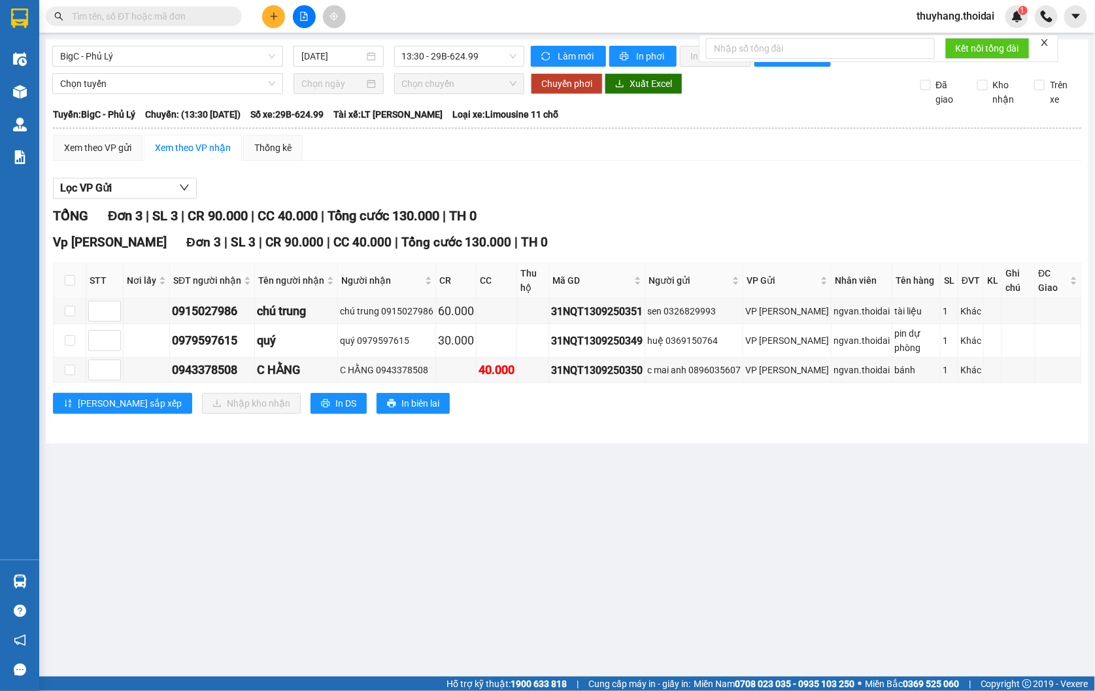
click at [70, 284] on th at bounding box center [70, 281] width 33 height 36
click at [70, 286] on input "checkbox" at bounding box center [70, 280] width 10 height 10
checkbox input "true"
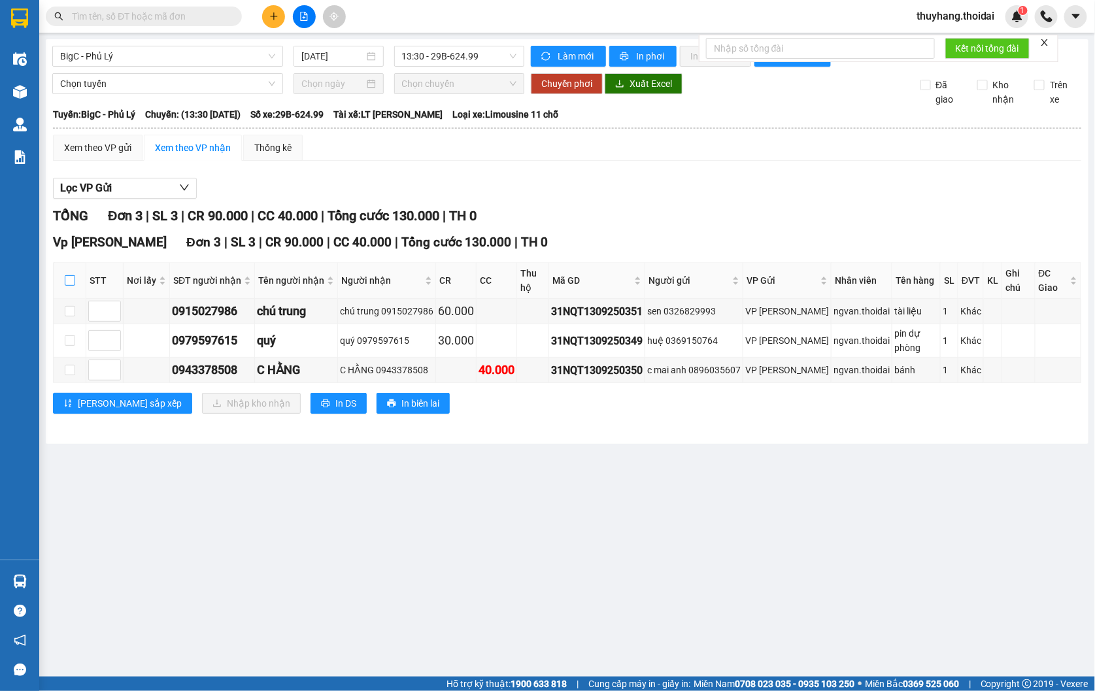
checkbox input "true"
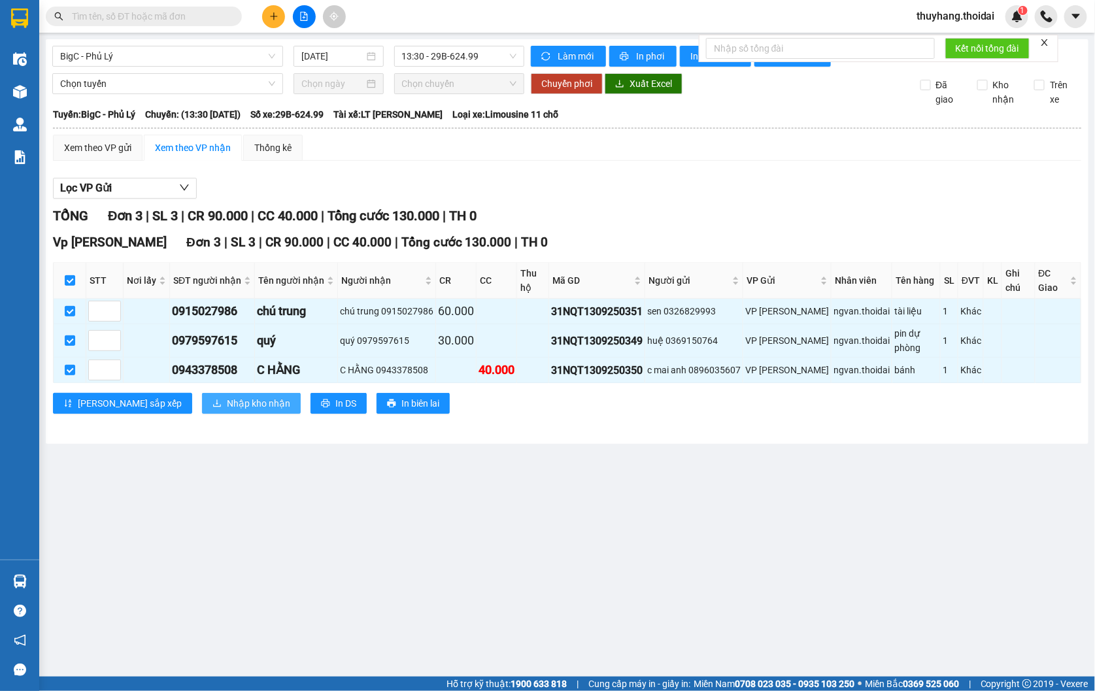
click at [227, 411] on span "Nhập kho nhận" at bounding box center [258, 403] width 63 height 14
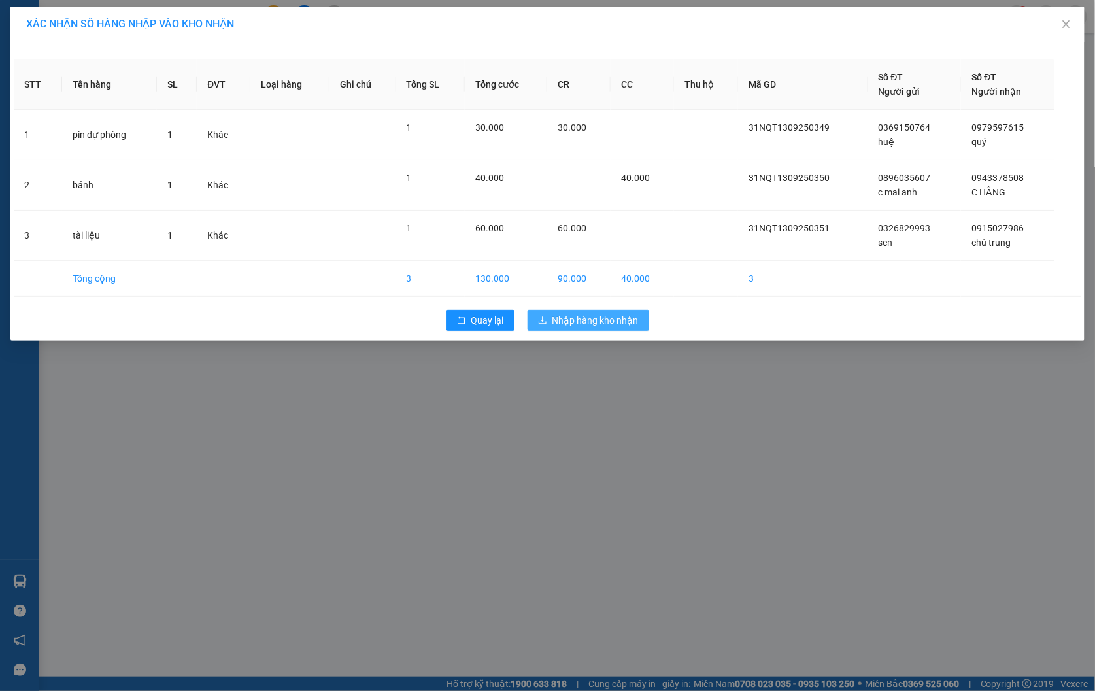
click at [595, 318] on span "Nhập hàng kho nhận" at bounding box center [596, 320] width 86 height 14
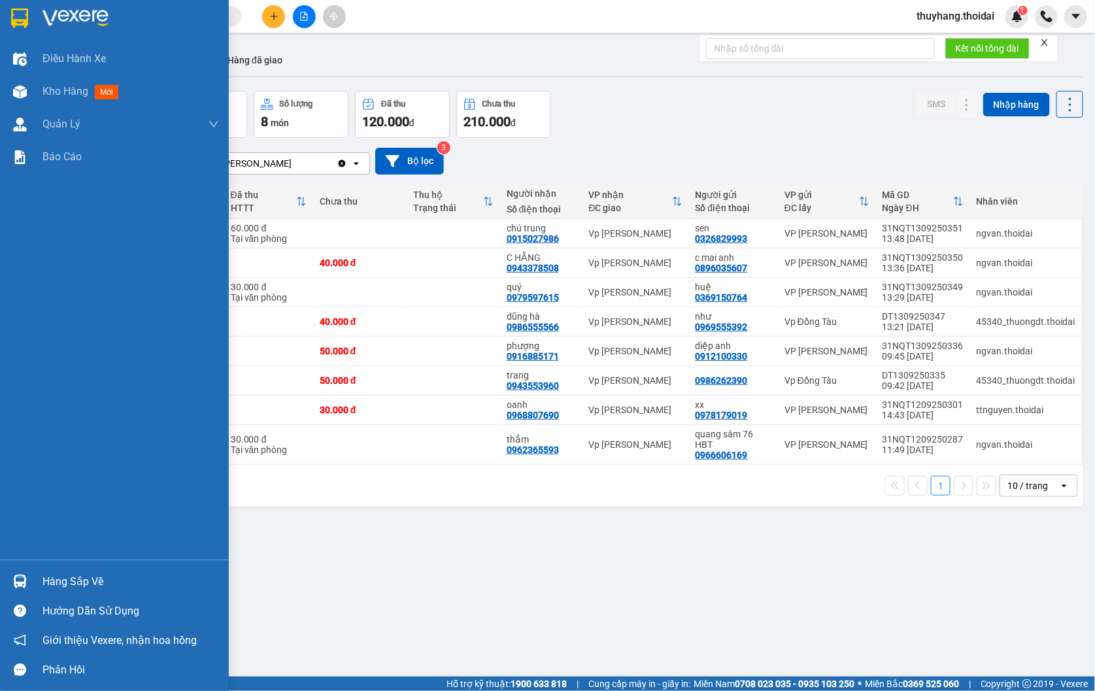
click at [13, 579] on img at bounding box center [20, 582] width 14 height 14
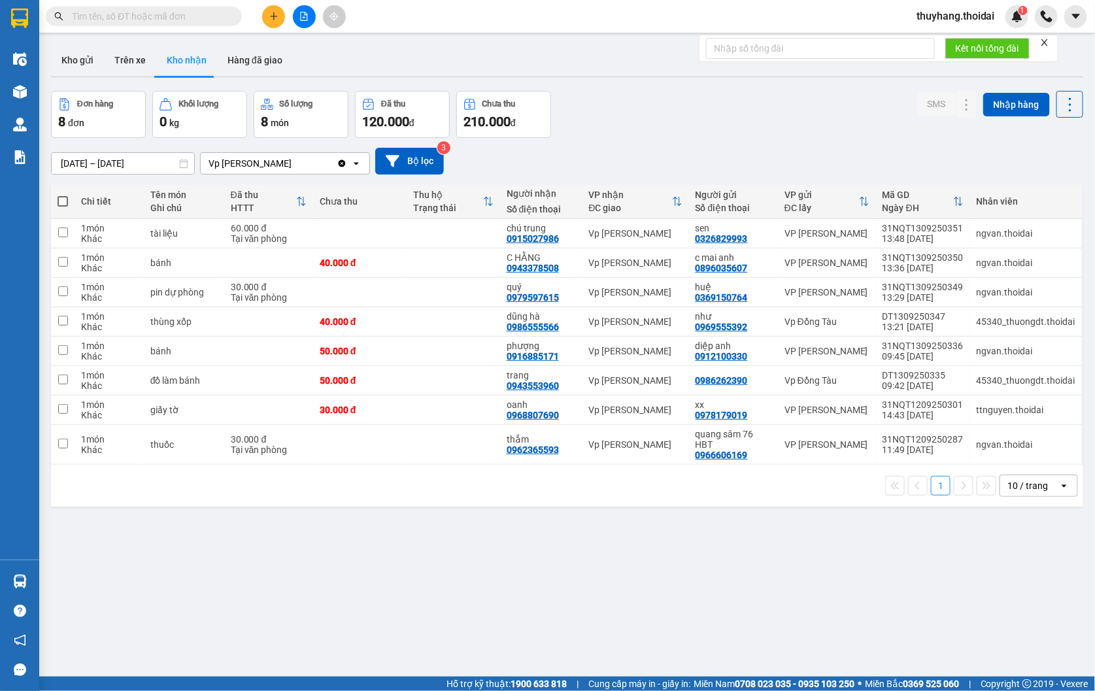
click at [746, 561] on section "Kết quả tìm kiếm ( 67 ) Bộ lọc Mã ĐH Trạng thái Món hàng Thu hộ Tổng cước Chưa …" at bounding box center [547, 345] width 1095 height 691
click at [77, 59] on button "Kho gửi" at bounding box center [77, 59] width 53 height 31
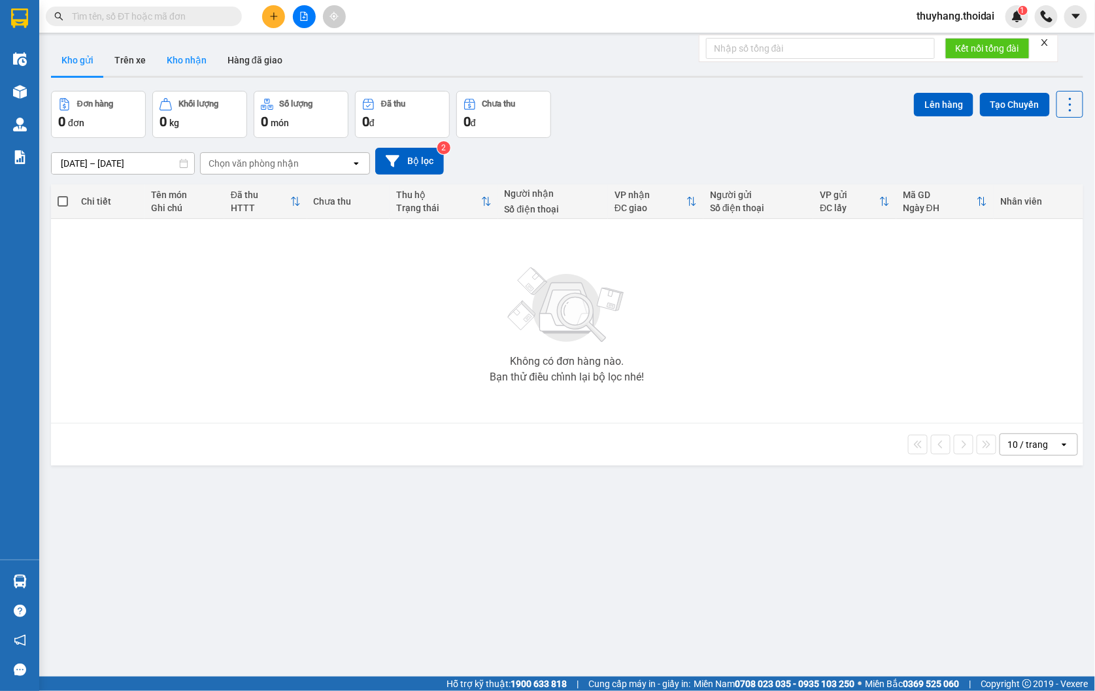
click at [190, 73] on button "Kho nhận" at bounding box center [186, 59] width 61 height 31
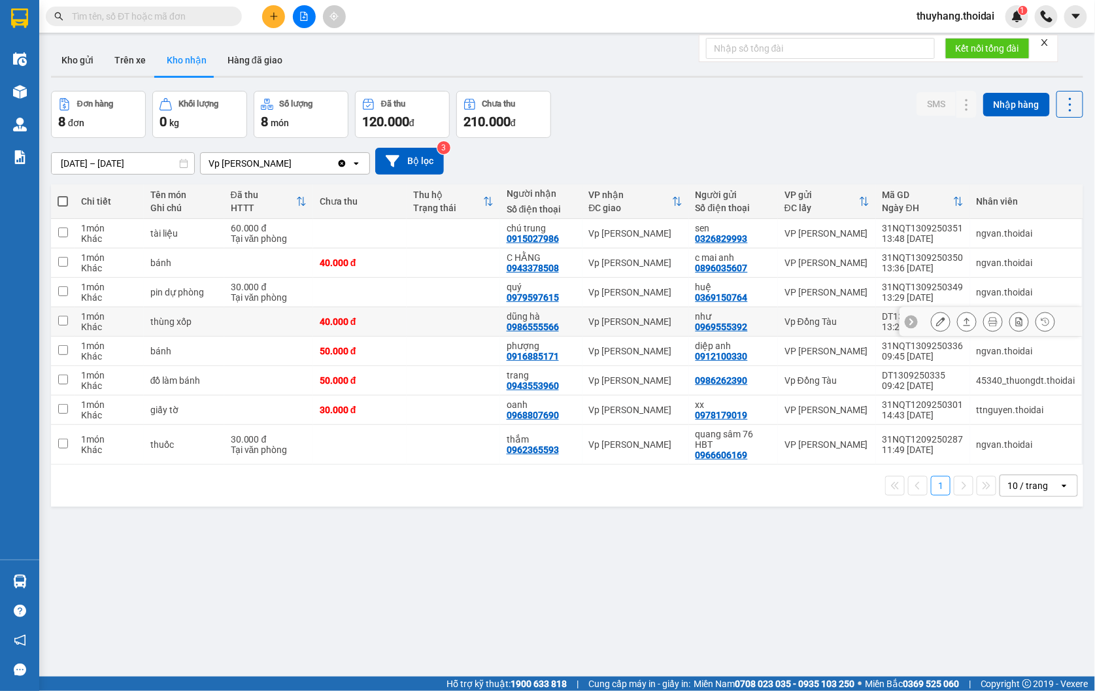
click at [415, 322] on td at bounding box center [454, 321] width 94 height 29
checkbox input "true"
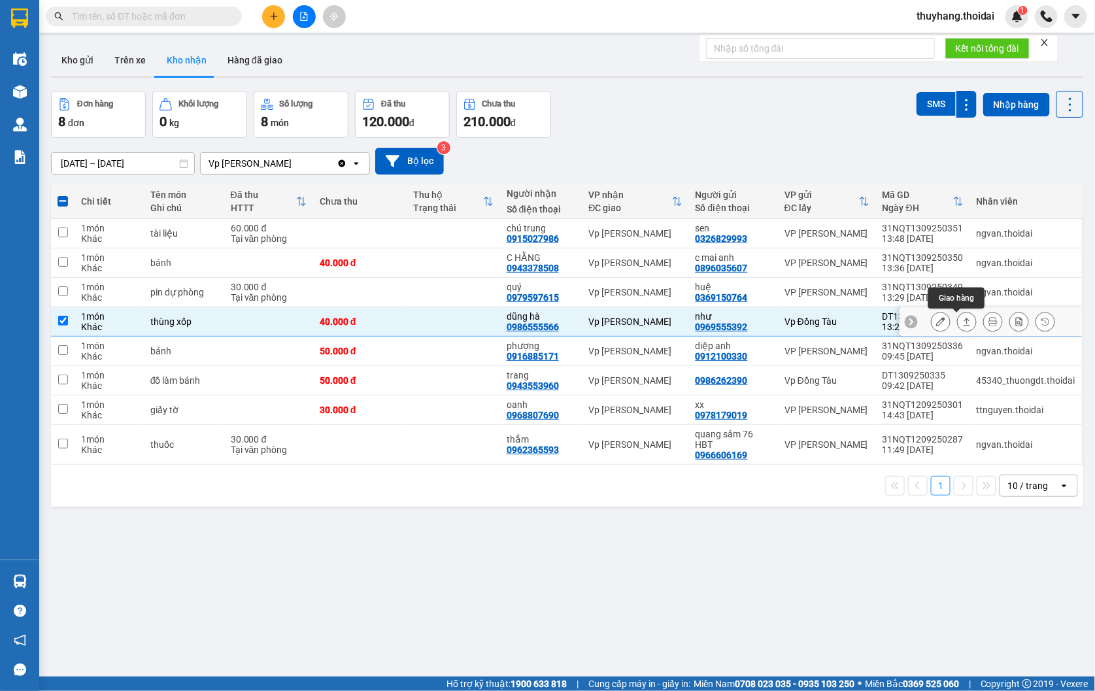
click at [936, 322] on icon at bounding box center [940, 321] width 9 height 9
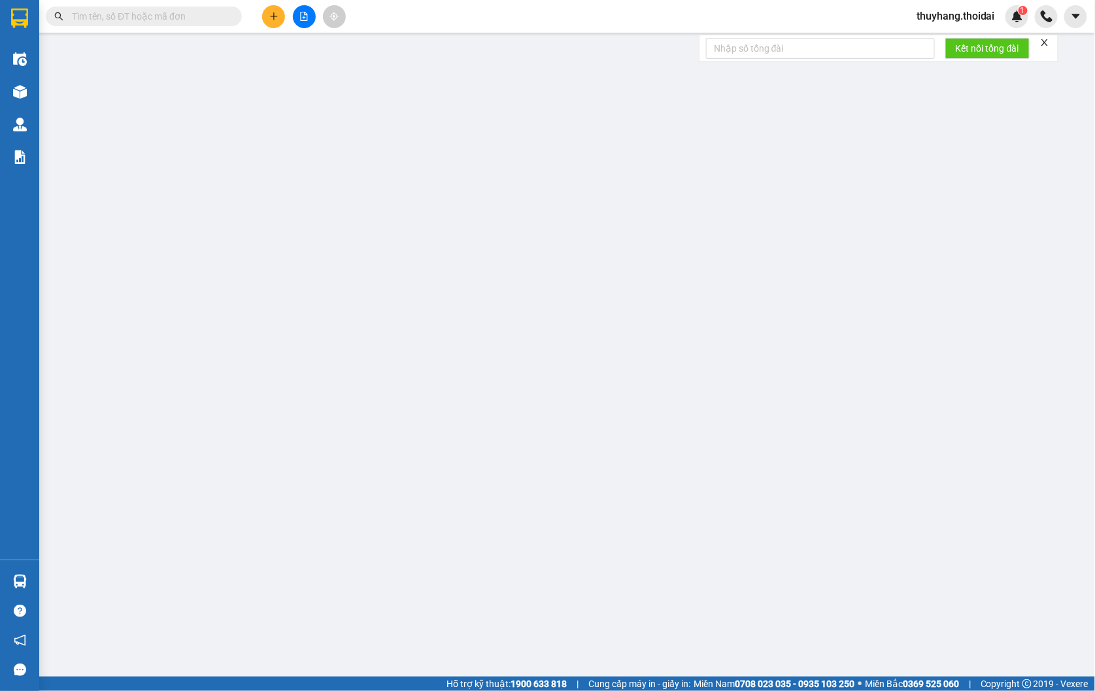
type input "0969555392"
type input "như"
type input "0986555566"
type input "dũng hà"
type input "40.000"
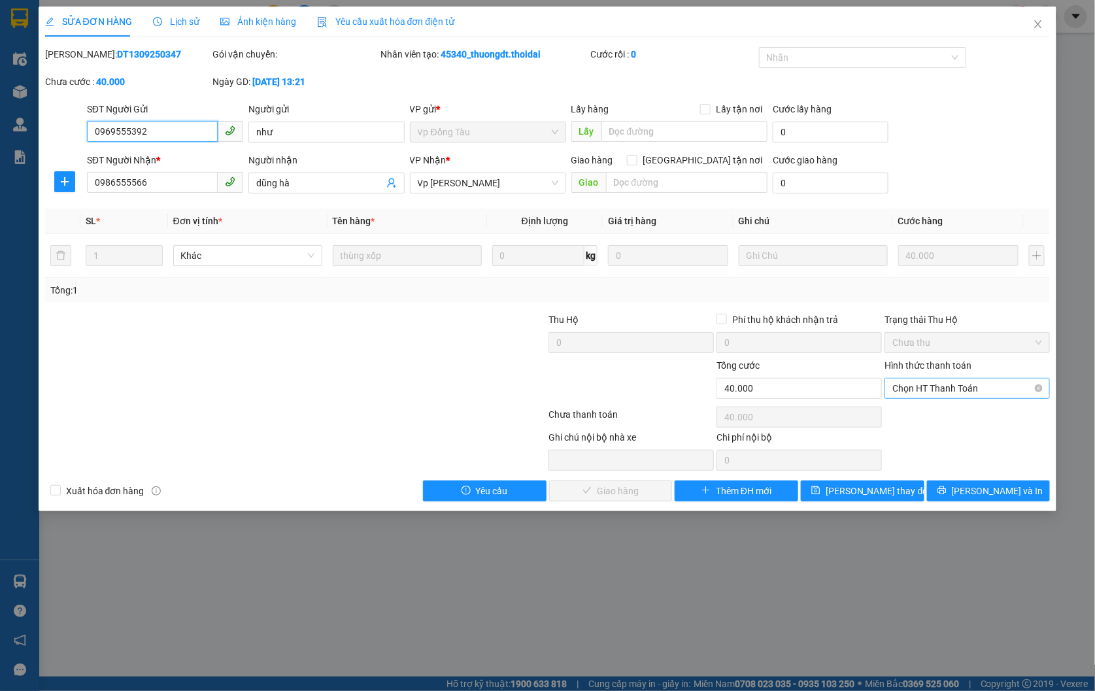
click at [923, 385] on span "Chọn HT Thanh Toán" at bounding box center [968, 389] width 150 height 20
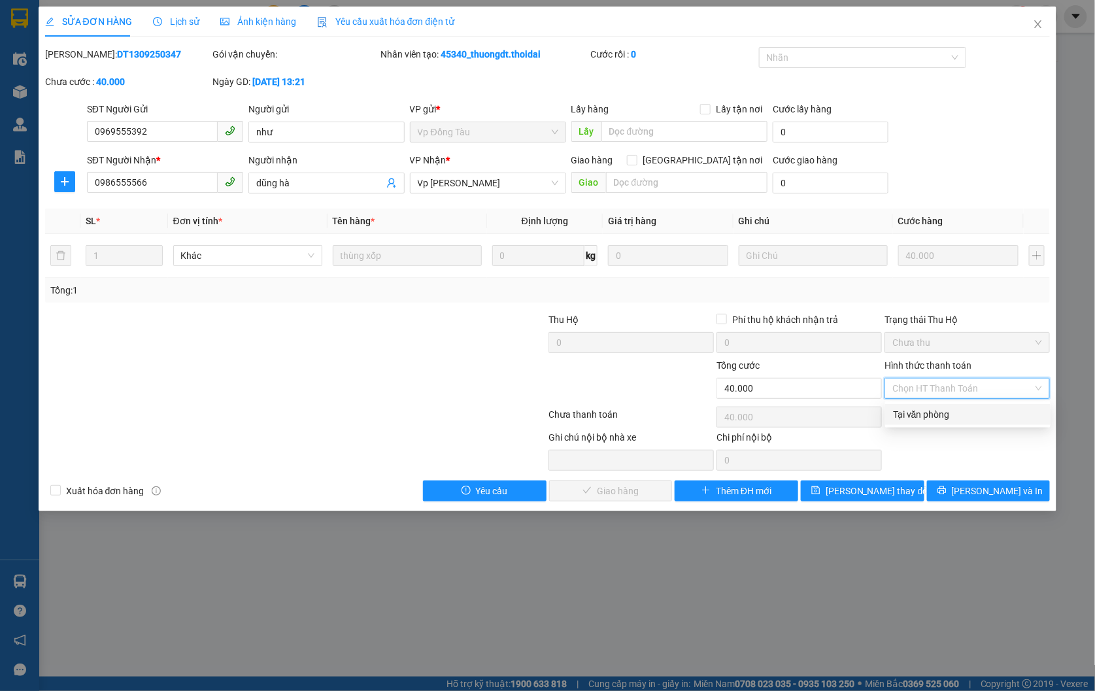
click at [926, 417] on div "Tại văn phòng" at bounding box center [968, 414] width 150 height 14
type input "0"
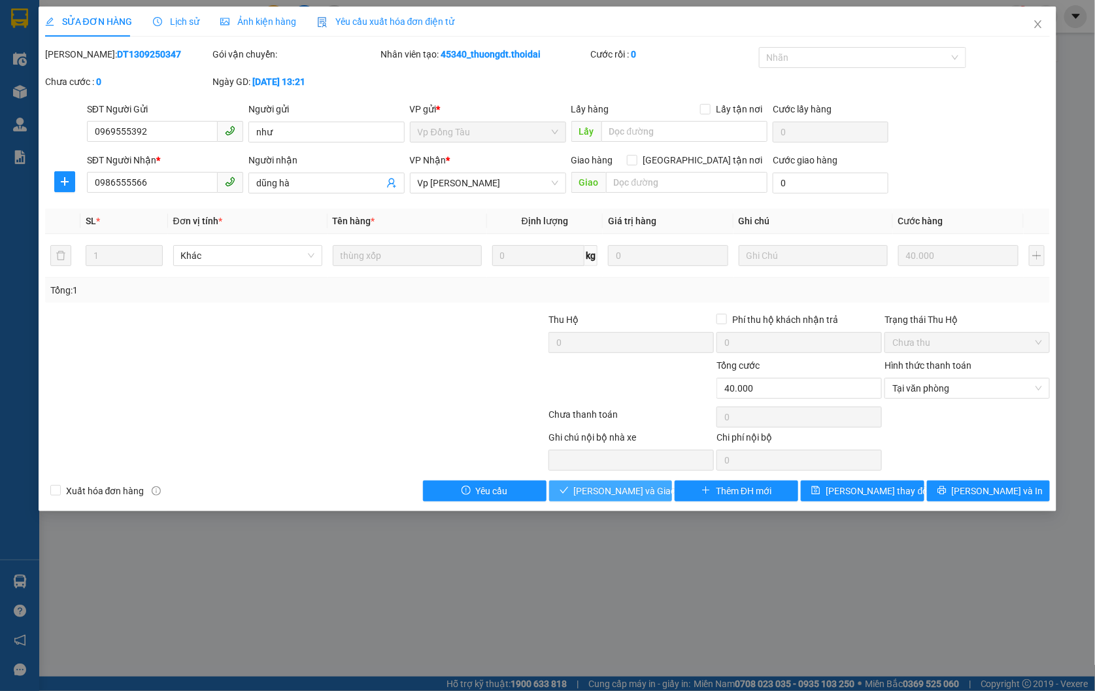
click at [623, 492] on span "[PERSON_NAME] và Giao hàng" at bounding box center [637, 491] width 126 height 14
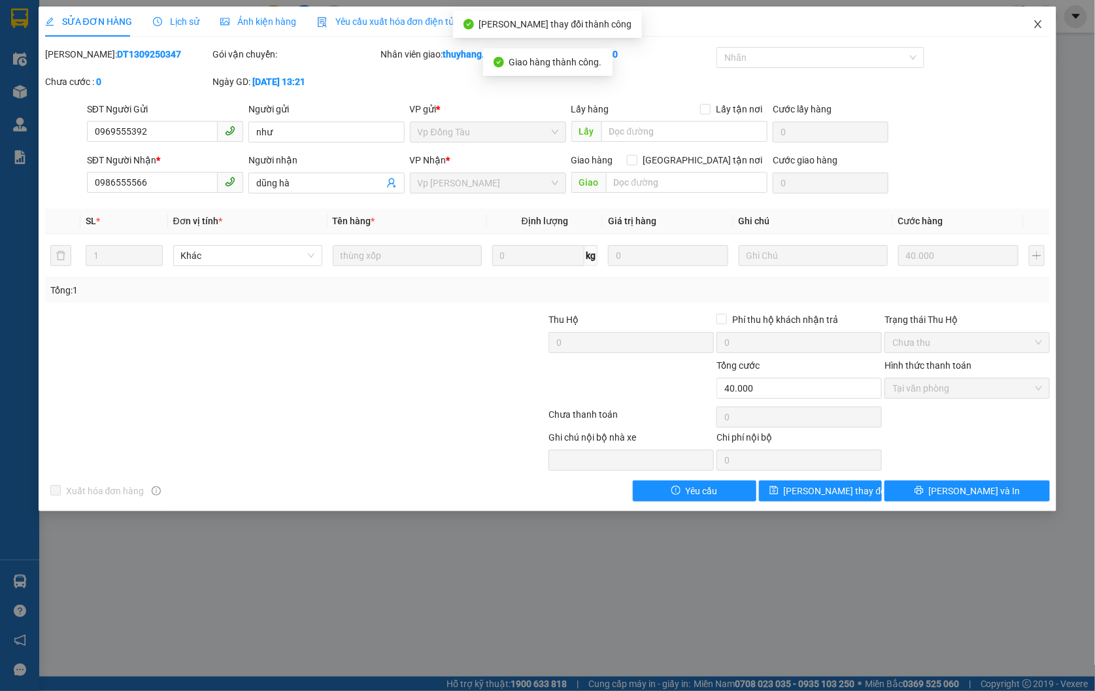
click at [1040, 21] on icon "close" at bounding box center [1038, 24] width 10 height 10
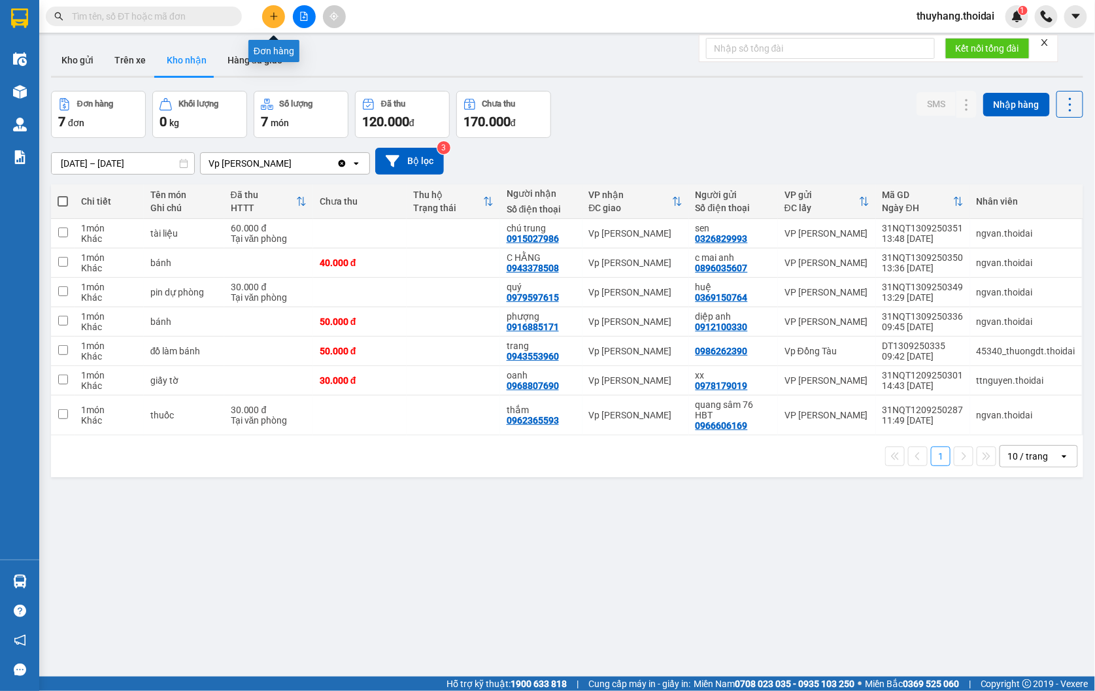
click at [271, 14] on icon "plus" at bounding box center [273, 16] width 9 height 9
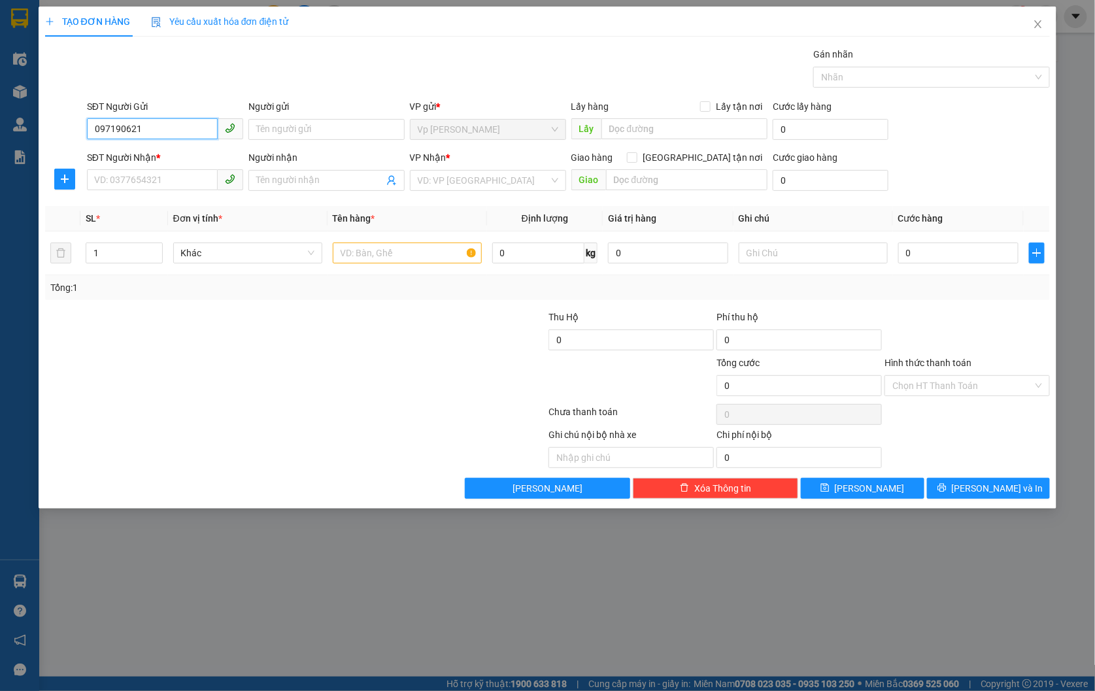
type input "0971906218"
click at [164, 151] on div "0971906218 - an" at bounding box center [165, 155] width 141 height 14
type input "an"
type input "0971906218"
click at [173, 177] on input "SĐT Người Nhận *" at bounding box center [152, 179] width 131 height 21
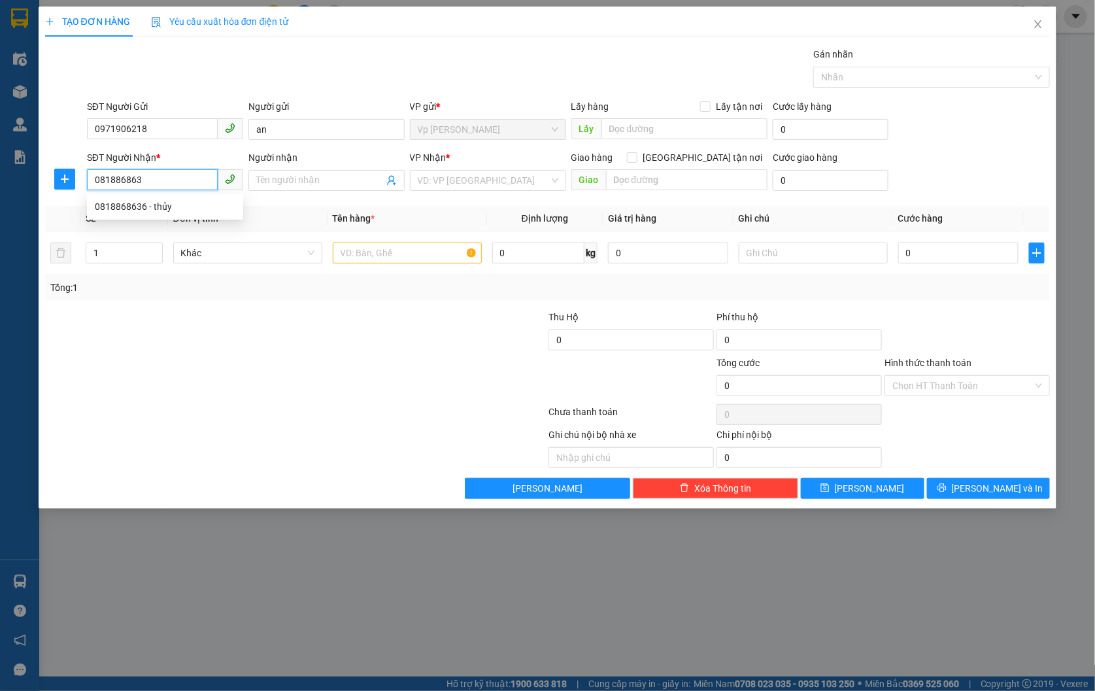
type input "0818868636"
click at [201, 212] on div "0818868636 - thủy" at bounding box center [165, 206] width 141 height 14
type input "thủy"
type input "0818868636"
click at [416, 253] on input "text" at bounding box center [407, 253] width 149 height 21
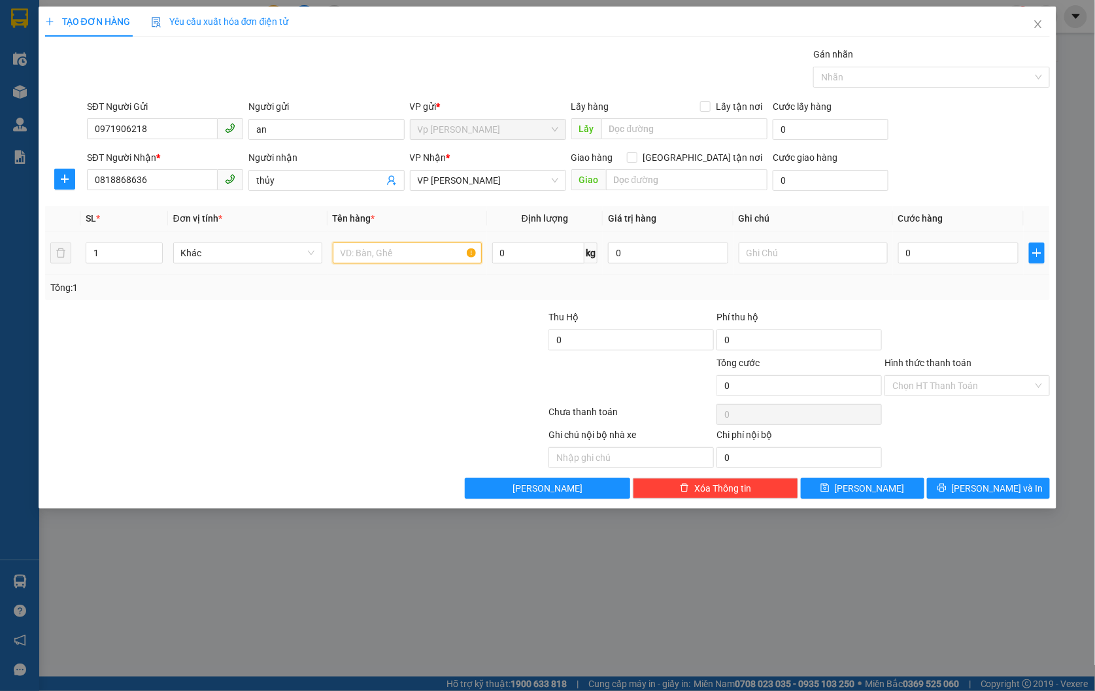
type input "+"
type input "giấy tờ"
click at [959, 251] on input "0" at bounding box center [959, 253] width 120 height 21
type input "3"
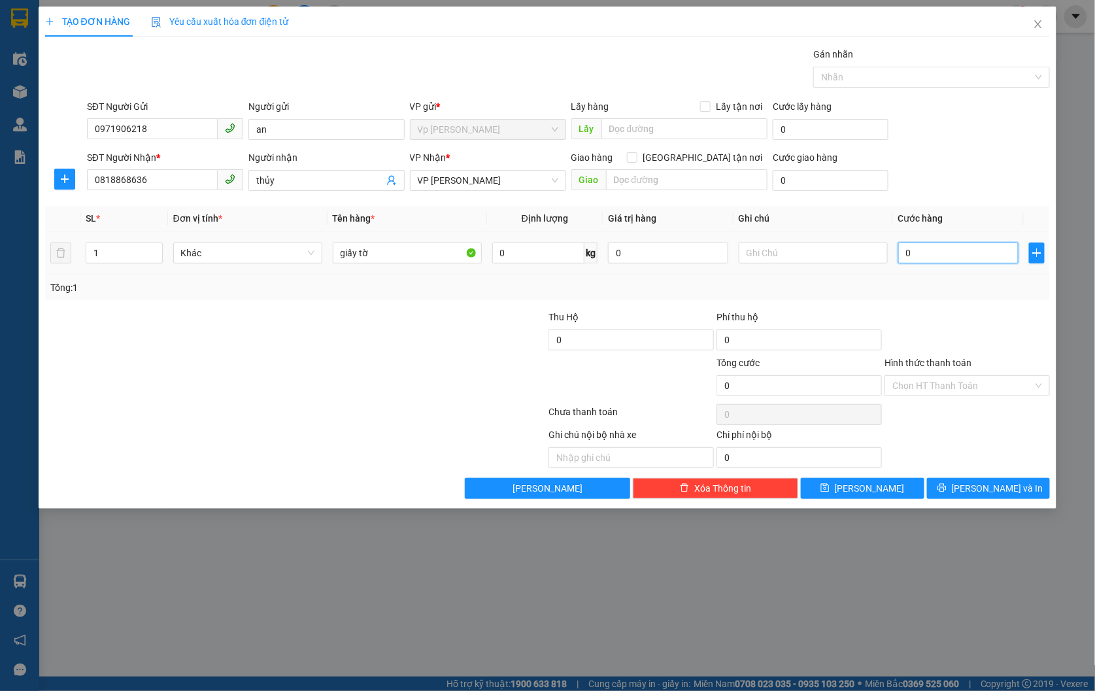
type input "3"
type input "30"
type input "300"
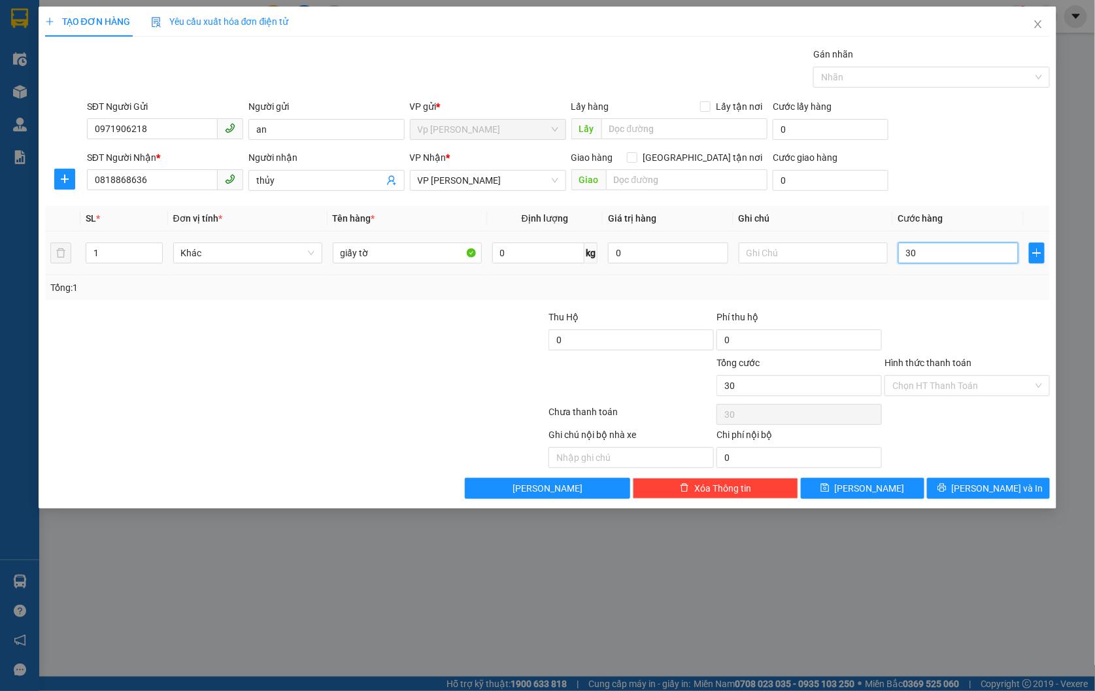
type input "300"
type input "3.000"
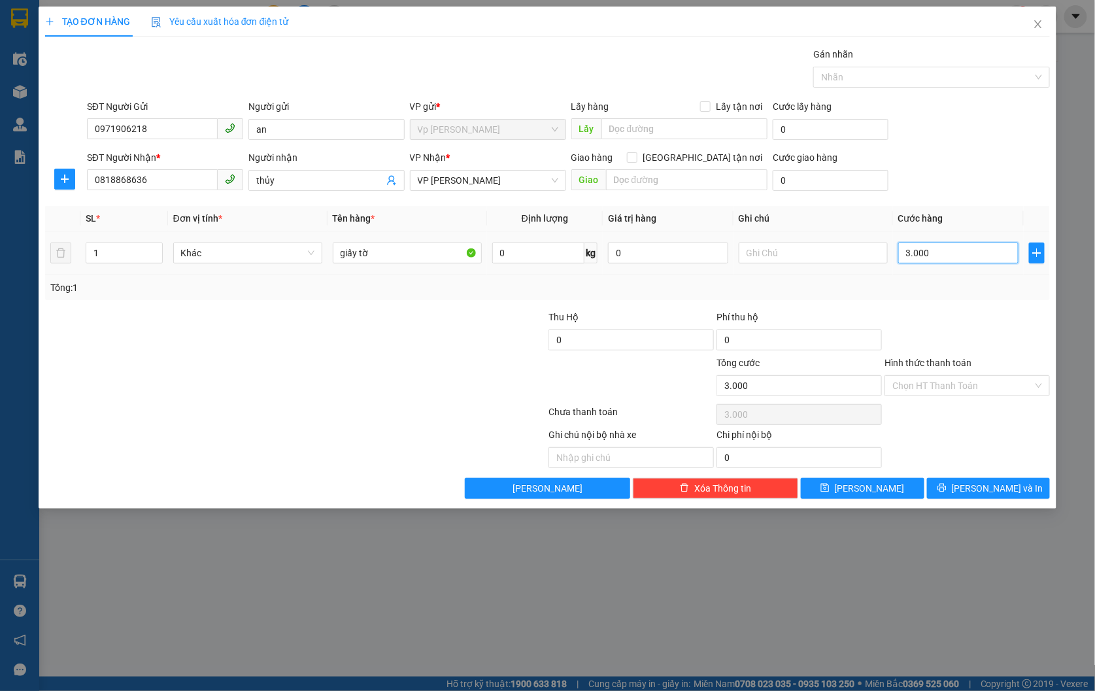
type input "30.000"
click at [975, 386] on input "Hình thức thanh toán" at bounding box center [963, 386] width 141 height 20
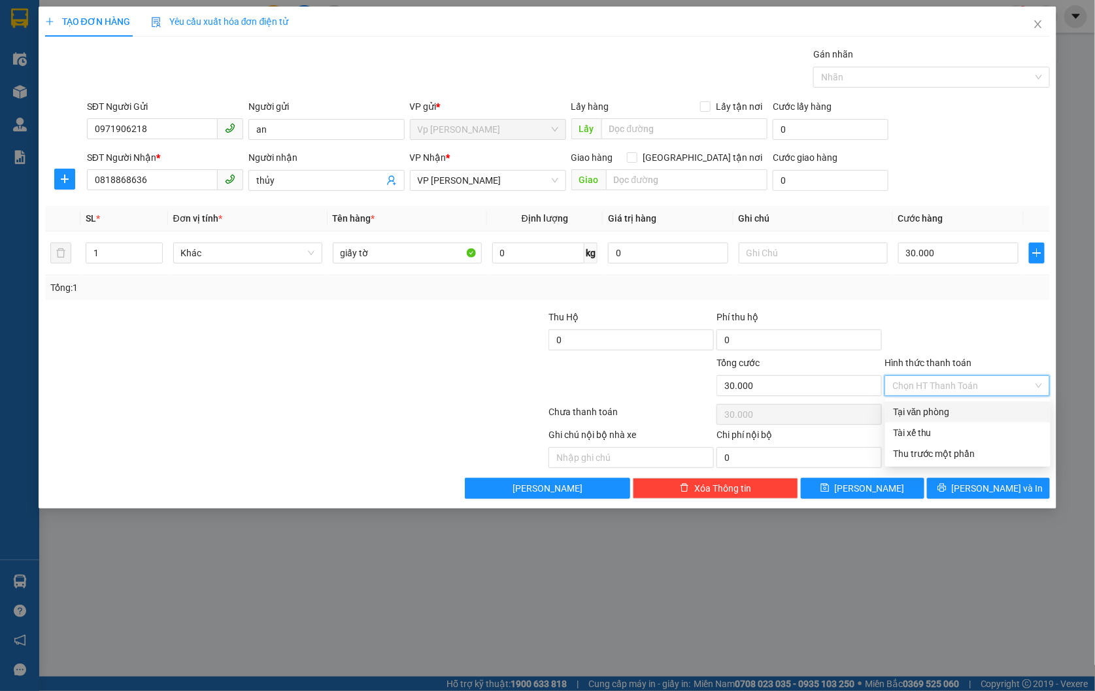
click at [960, 408] on div "Tại văn phòng" at bounding box center [968, 412] width 150 height 14
type input "0"
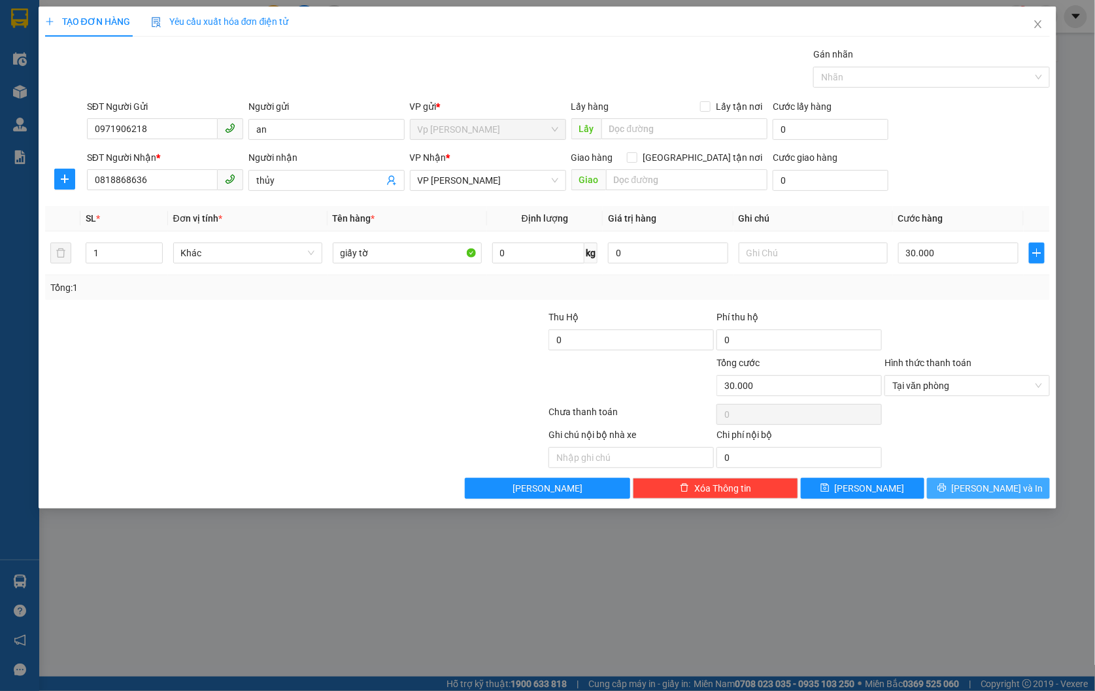
click at [999, 492] on span "[PERSON_NAME] và In" at bounding box center [998, 488] width 92 height 14
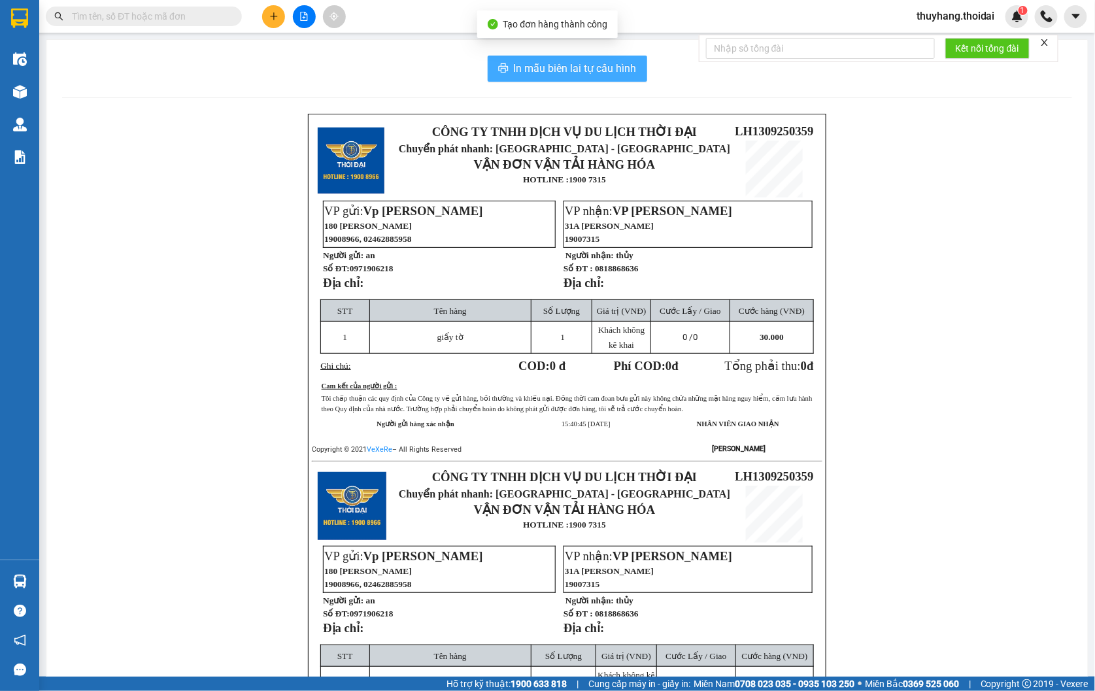
click at [579, 73] on span "In mẫu biên lai tự cấu hình" at bounding box center [575, 68] width 123 height 16
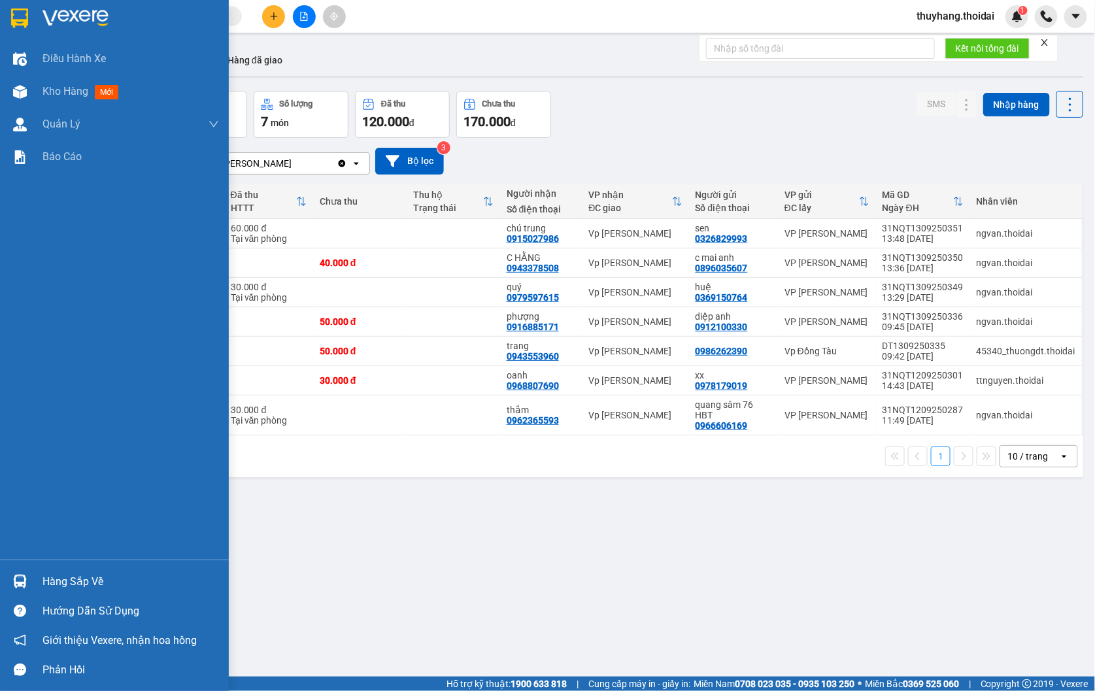
click at [50, 577] on div "Hàng sắp về" at bounding box center [131, 582] width 177 height 20
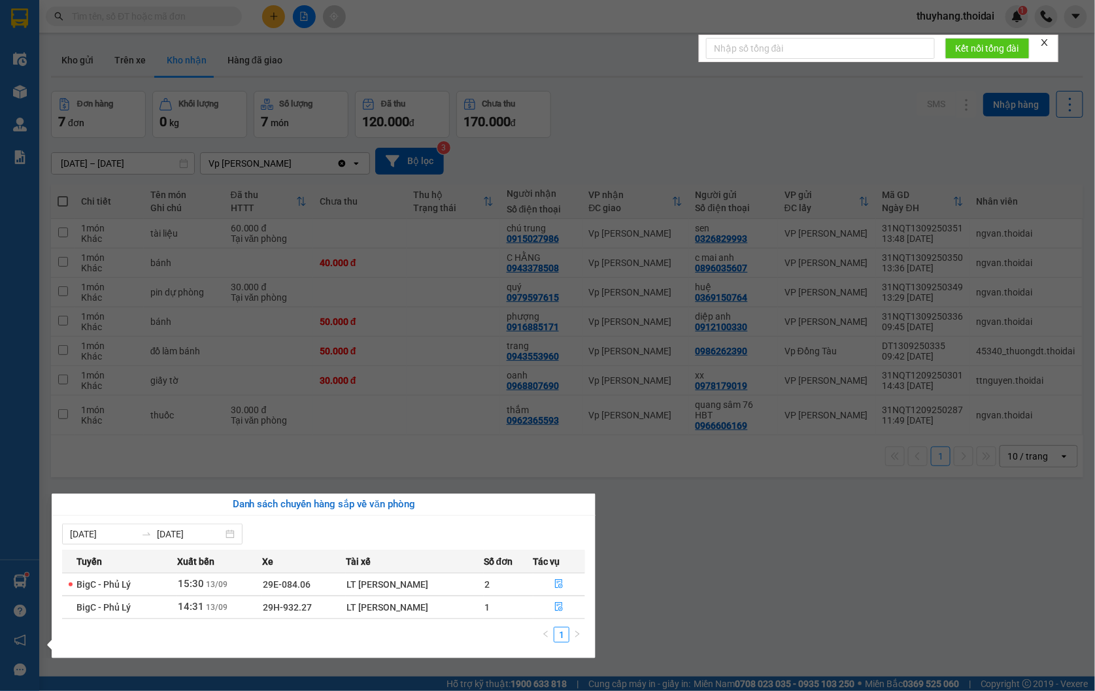
click at [660, 595] on section "Kết quả tìm kiếm ( 67 ) Bộ lọc Mã ĐH Trạng thái Món hàng Thu hộ Tổng cước Chưa …" at bounding box center [547, 345] width 1095 height 691
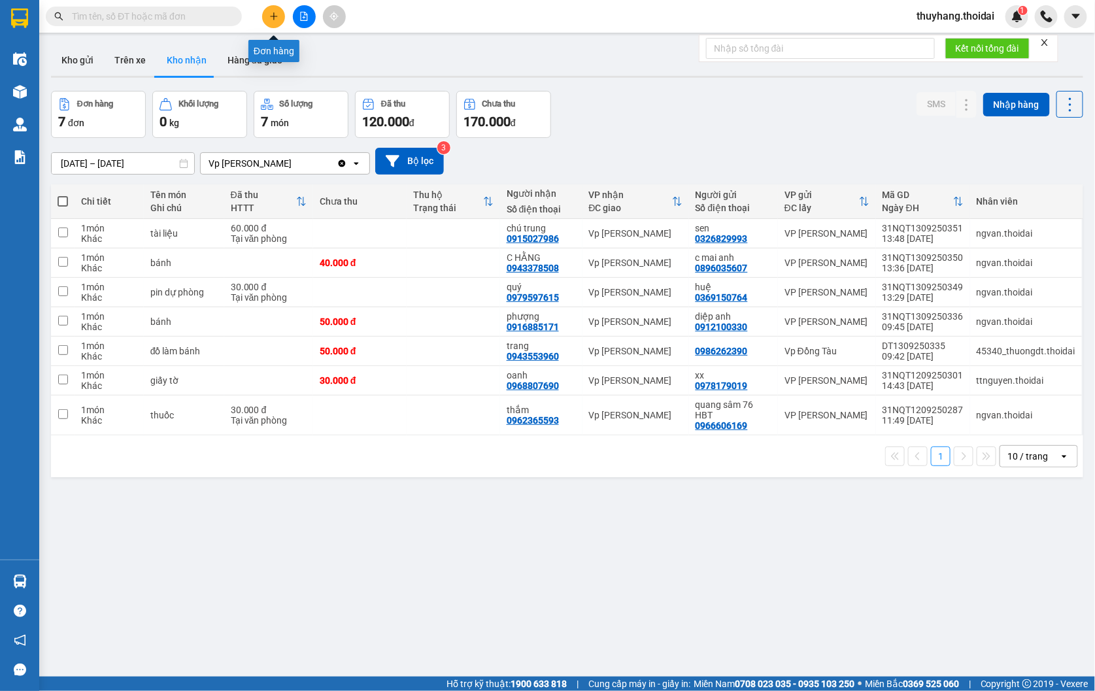
click at [275, 14] on icon "plus" at bounding box center [273, 16] width 9 height 9
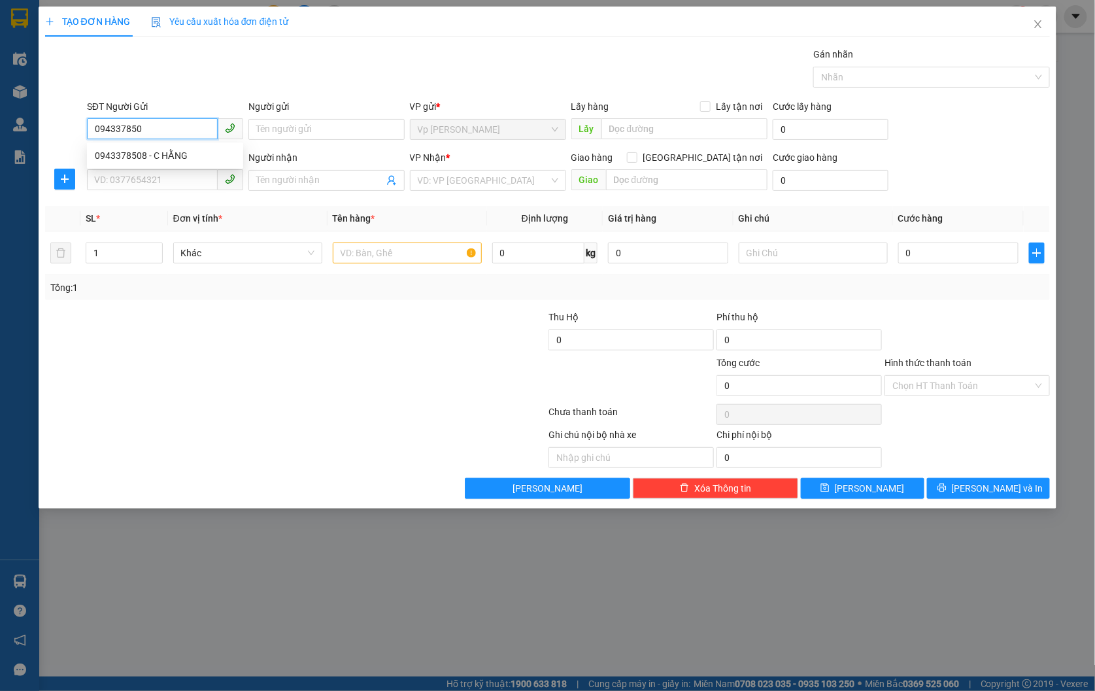
type input "0943378508"
click at [214, 151] on div "0943378508 - C HẰNG" at bounding box center [165, 155] width 141 height 14
type input "C HẰNG"
type input "0943378508"
click at [153, 179] on input "SĐT Người Nhận *" at bounding box center [152, 179] width 131 height 21
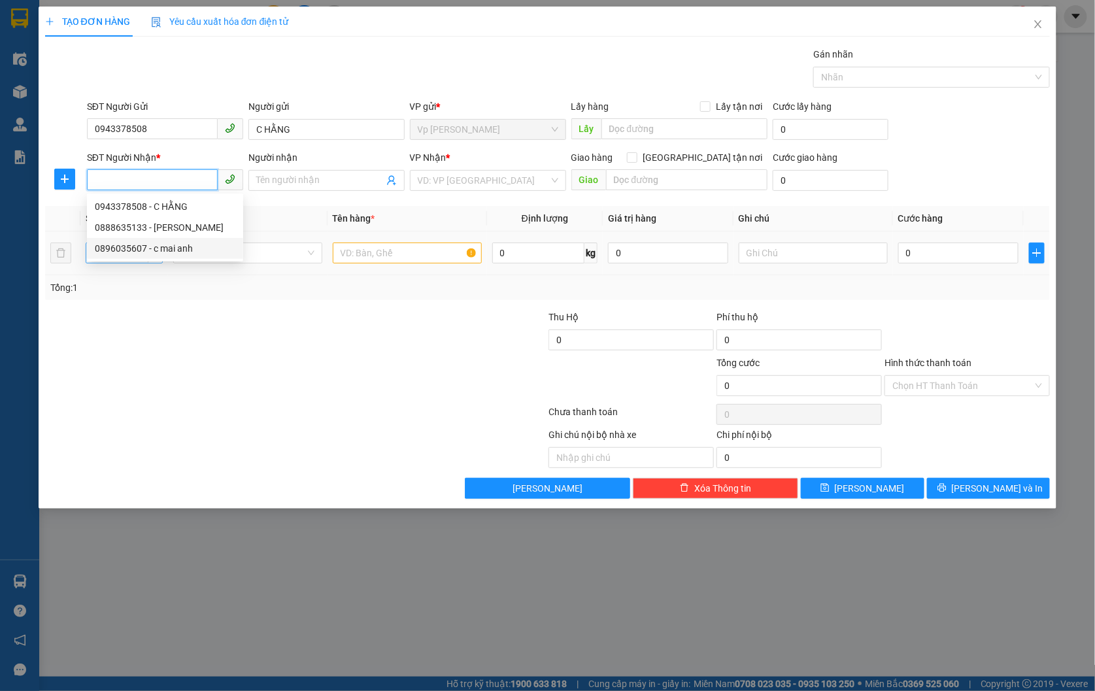
click at [147, 247] on div "0896035607 - c mai anh" at bounding box center [165, 248] width 141 height 14
type input "0896035607"
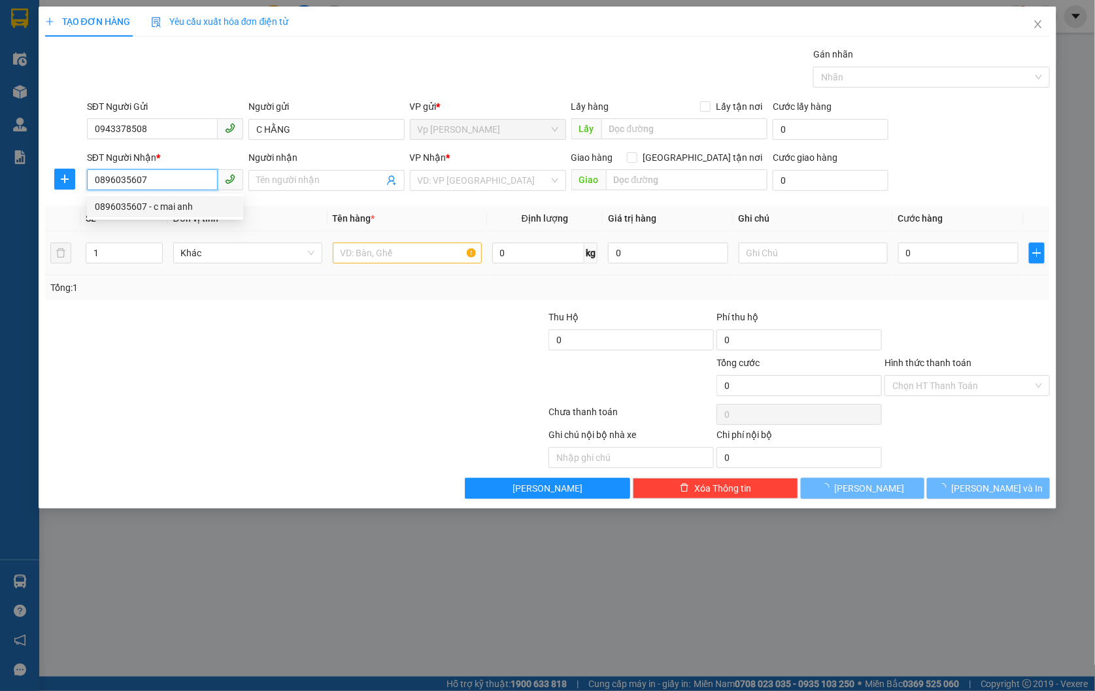
type input "c mai anh"
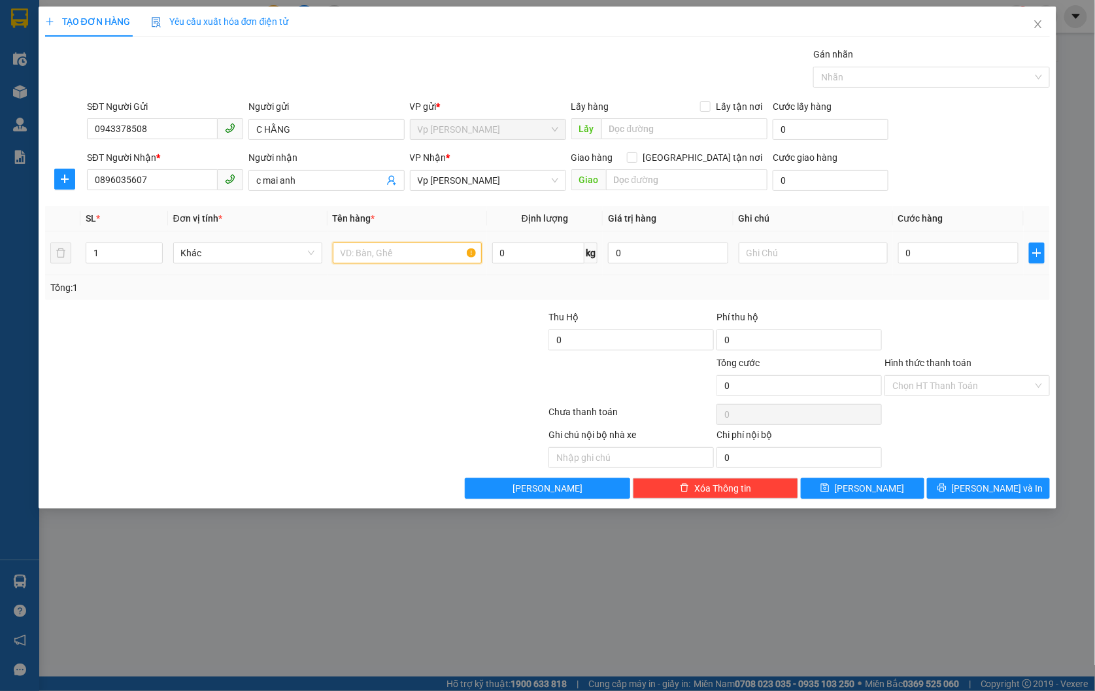
click at [387, 256] on input "text" at bounding box center [407, 253] width 149 height 21
click at [374, 256] on input "bánh" at bounding box center [407, 253] width 149 height 21
type input "quần áo"
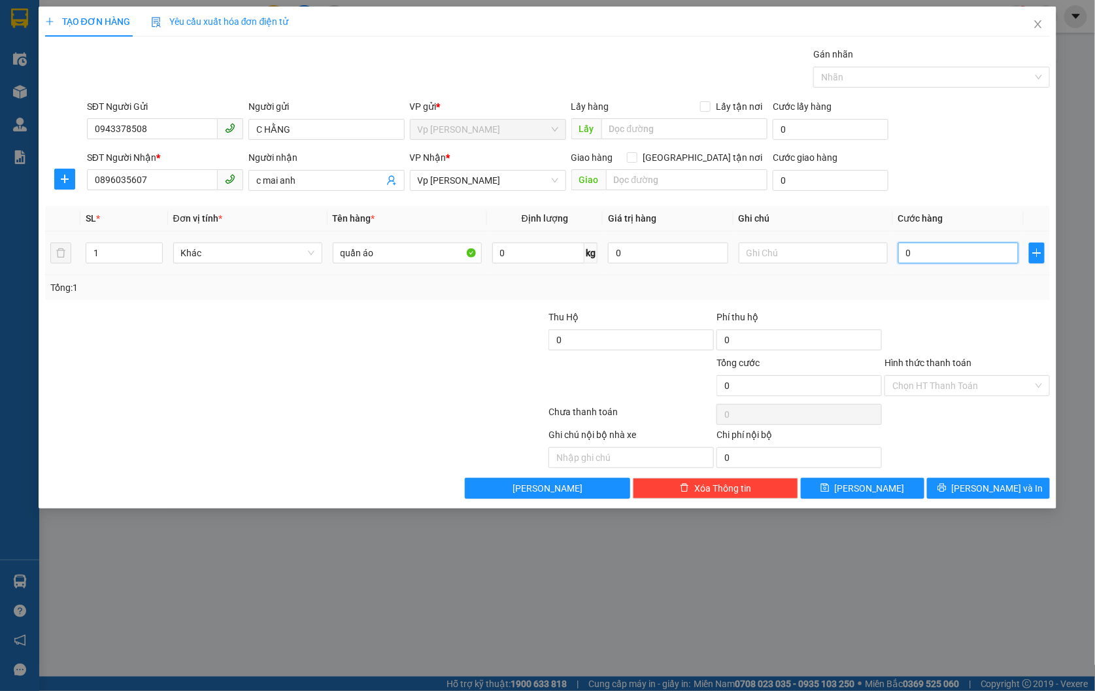
click at [913, 247] on input "0" at bounding box center [959, 253] width 120 height 21
type input "4"
type input "40"
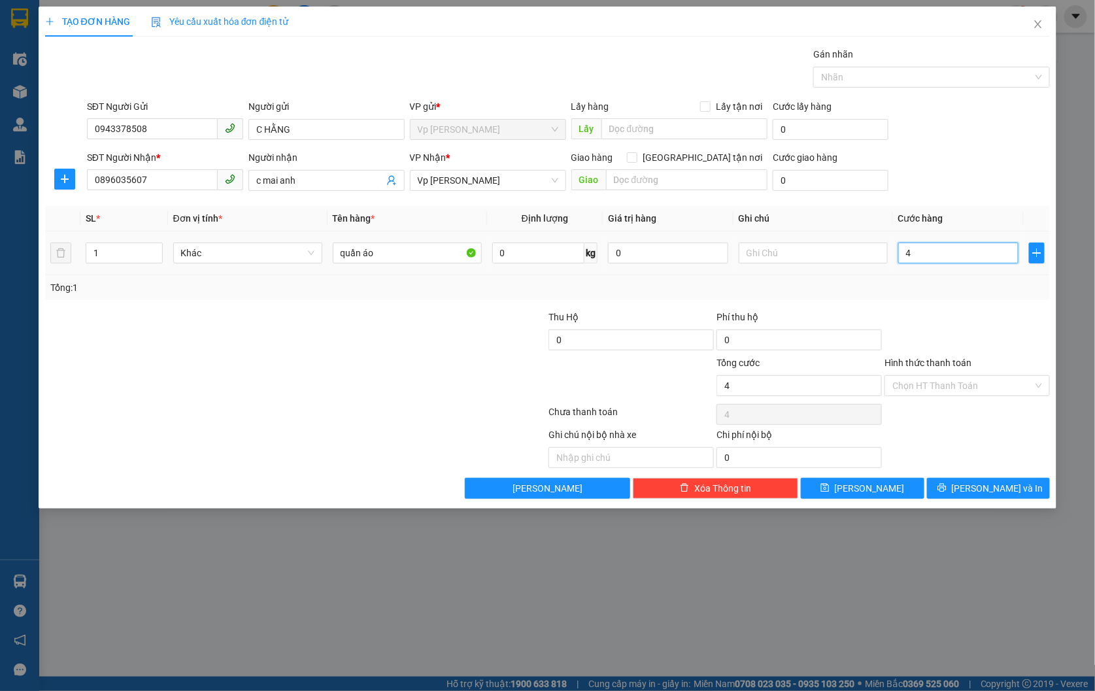
type input "40"
type input "400"
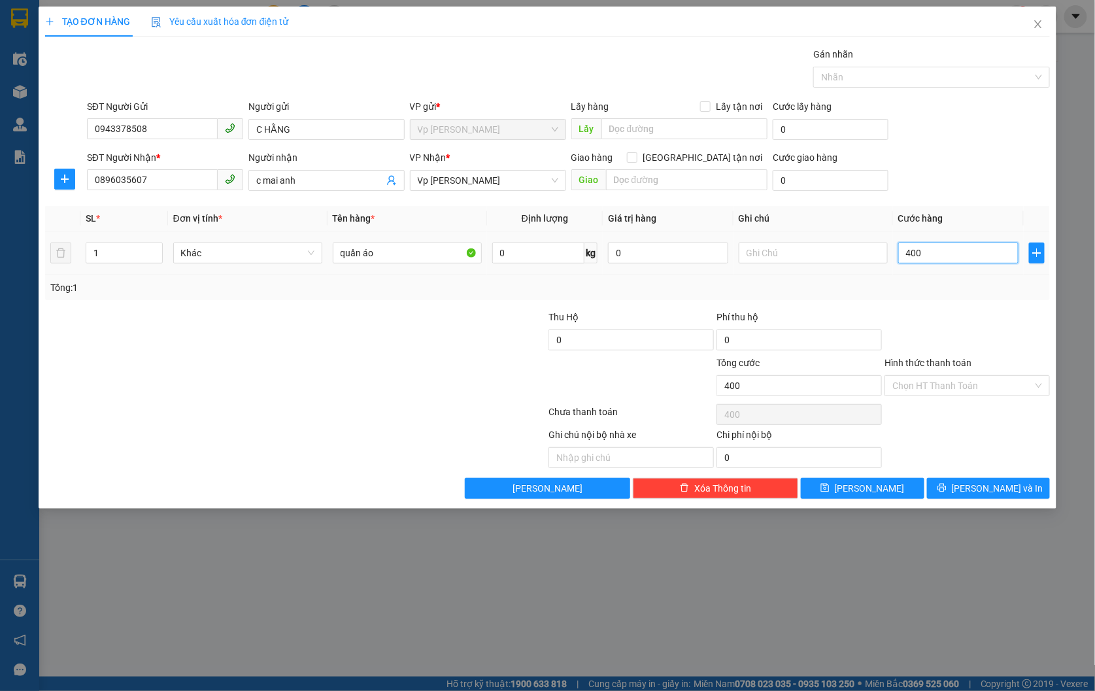
type input "4.000"
type input "40.000"
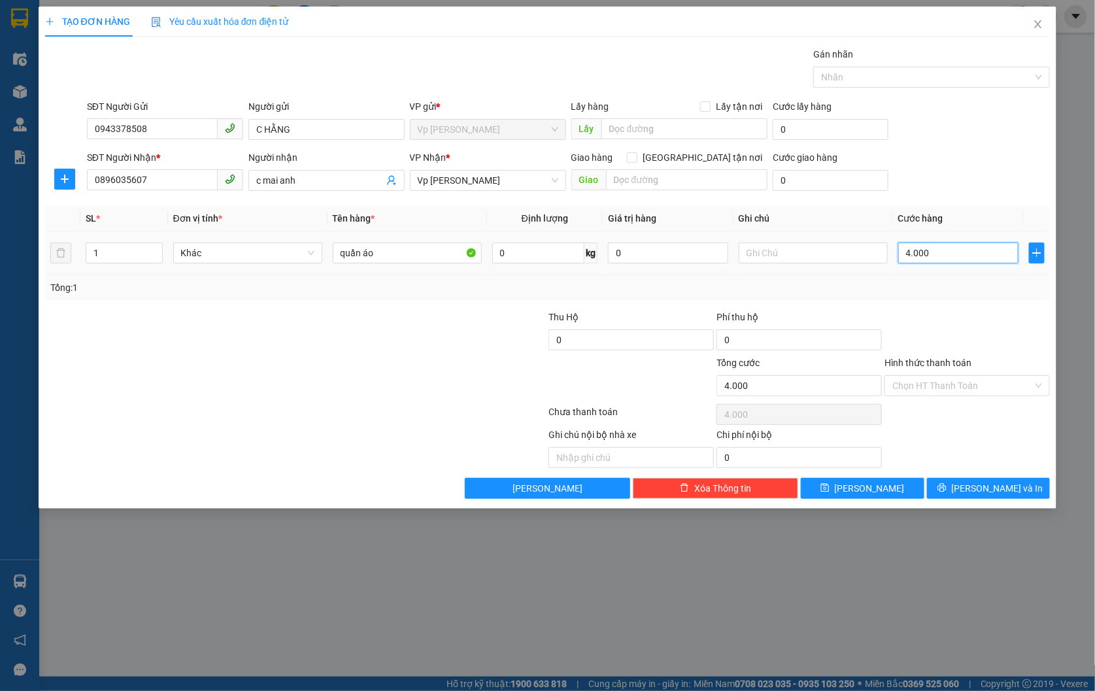
type input "40.000"
click at [980, 380] on input "Hình thức thanh toán" at bounding box center [963, 386] width 141 height 20
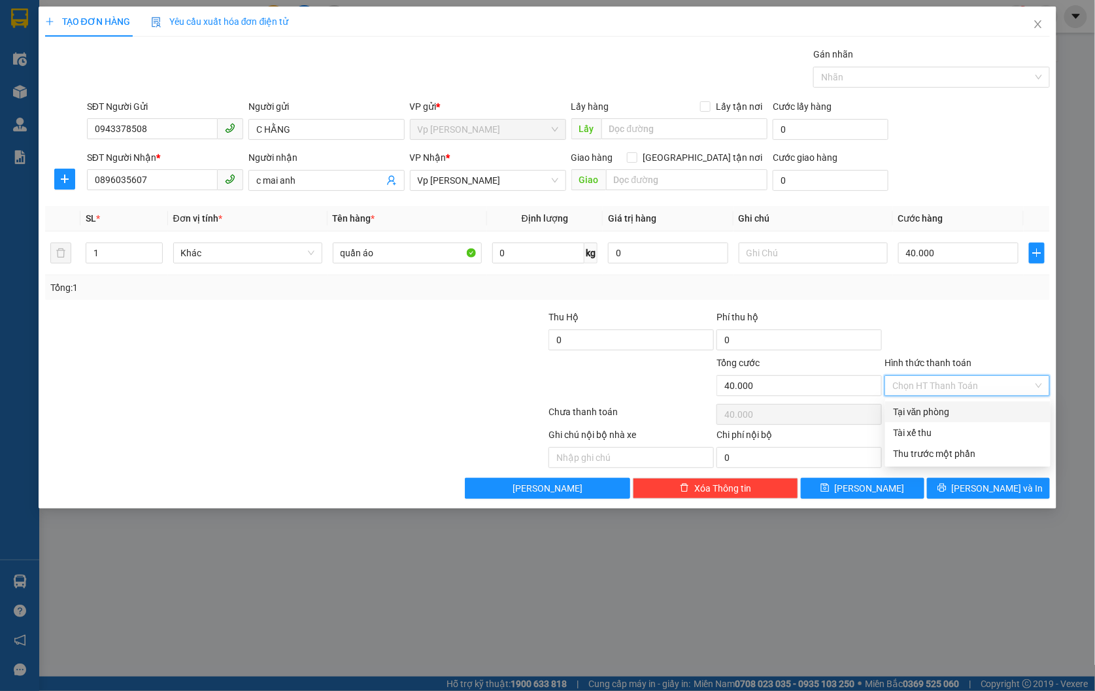
click at [984, 419] on div "Tại văn phòng" at bounding box center [967, 412] width 165 height 21
type input "0"
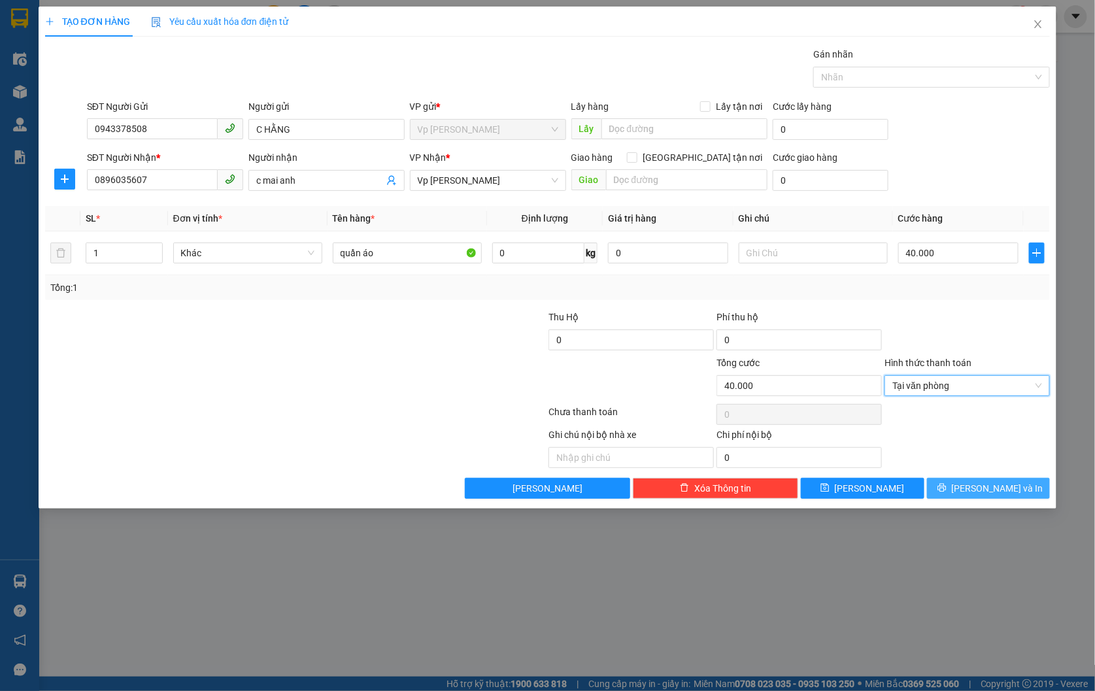
click at [1010, 490] on span "[PERSON_NAME] và In" at bounding box center [998, 488] width 92 height 14
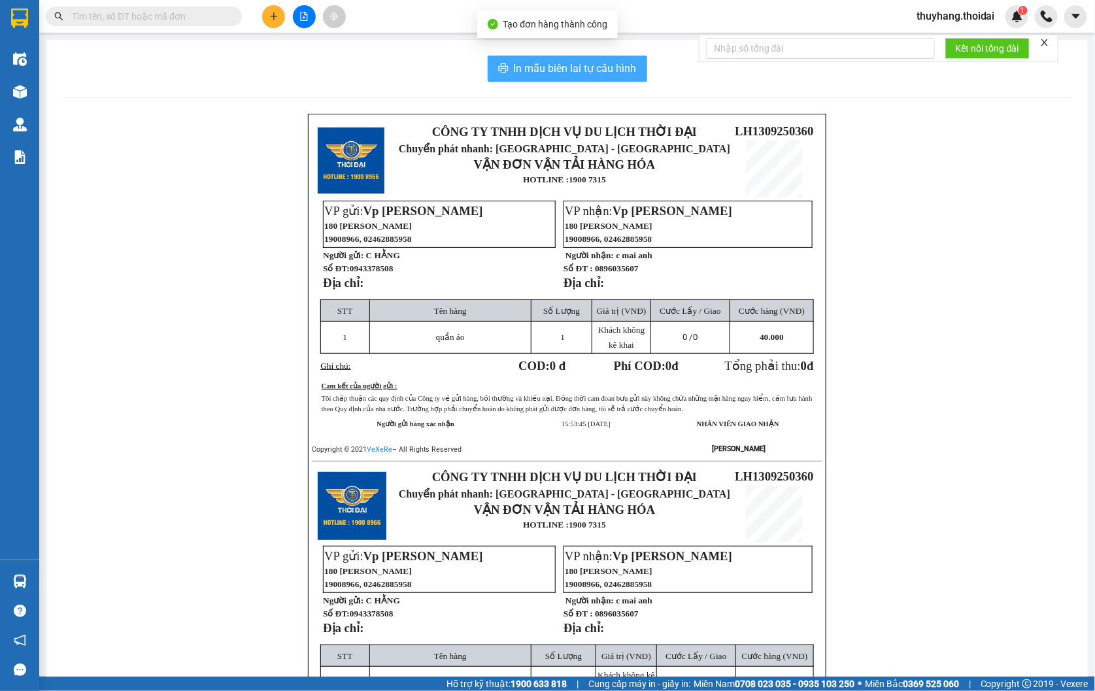
click at [545, 68] on span "In mẫu biên lai tự cấu hình" at bounding box center [575, 68] width 123 height 16
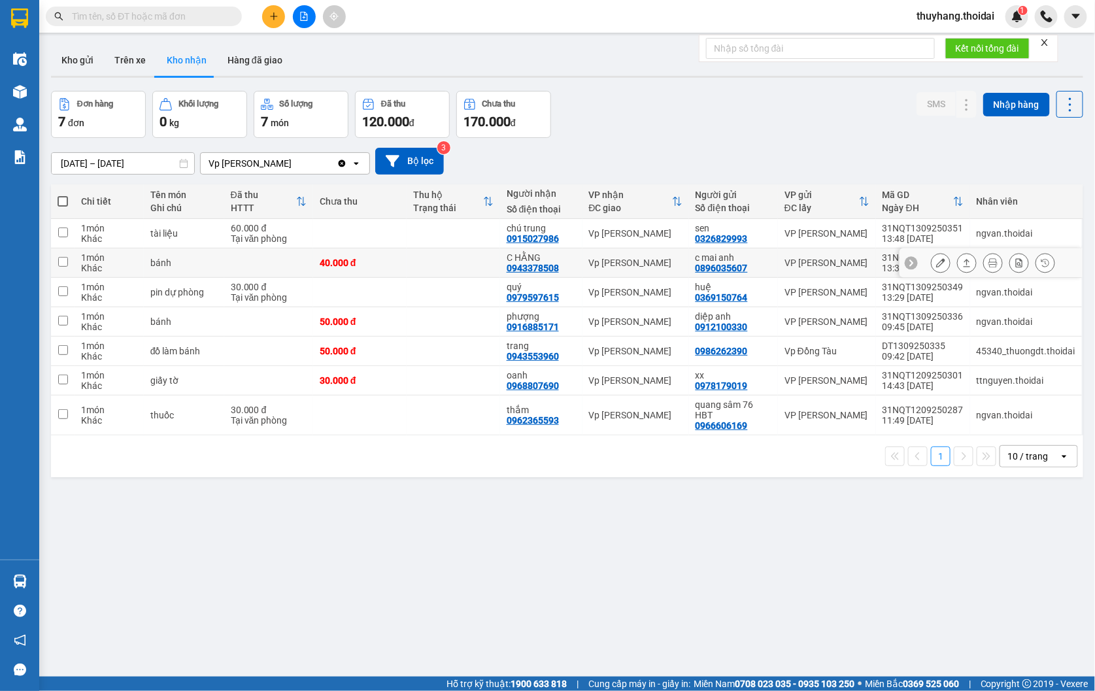
click at [432, 259] on td at bounding box center [454, 263] width 94 height 29
checkbox input "true"
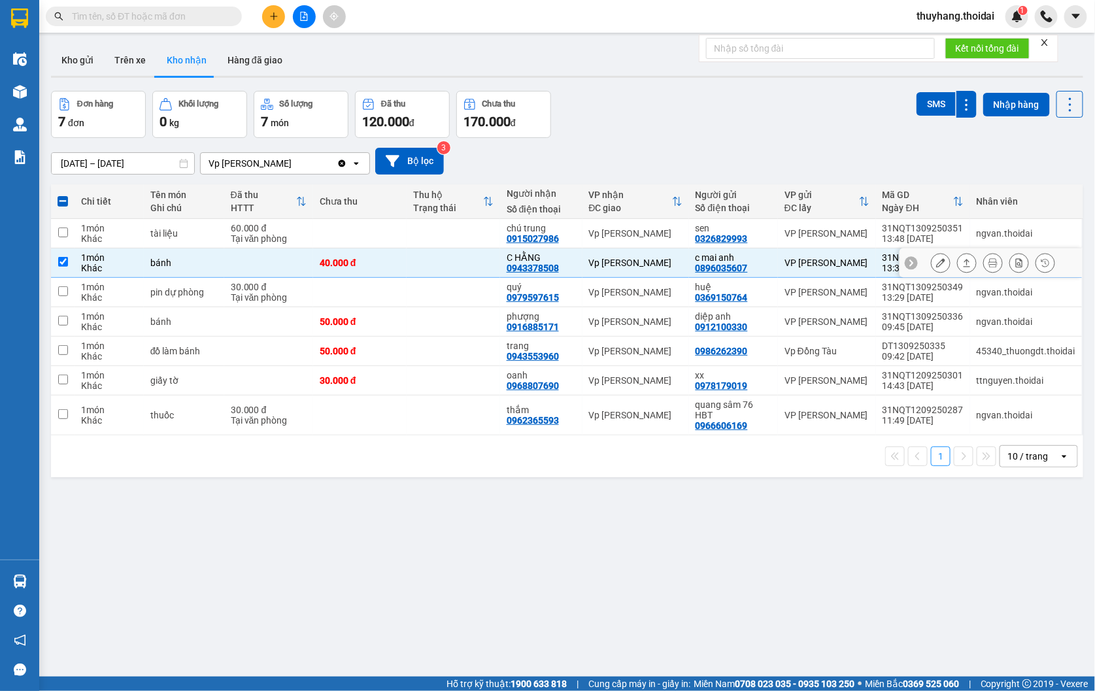
click at [932, 257] on button at bounding box center [941, 263] width 18 height 23
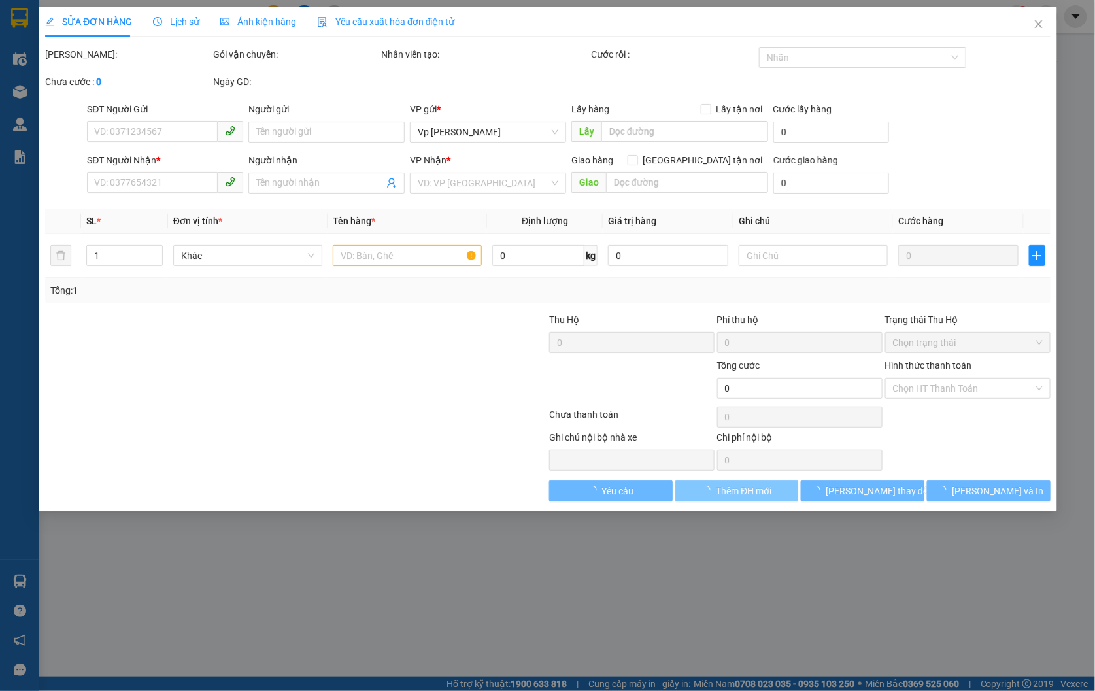
type input "0896035607"
type input "c mai anh"
type input "0943378508"
type input "C HẰNG"
type input "40.000"
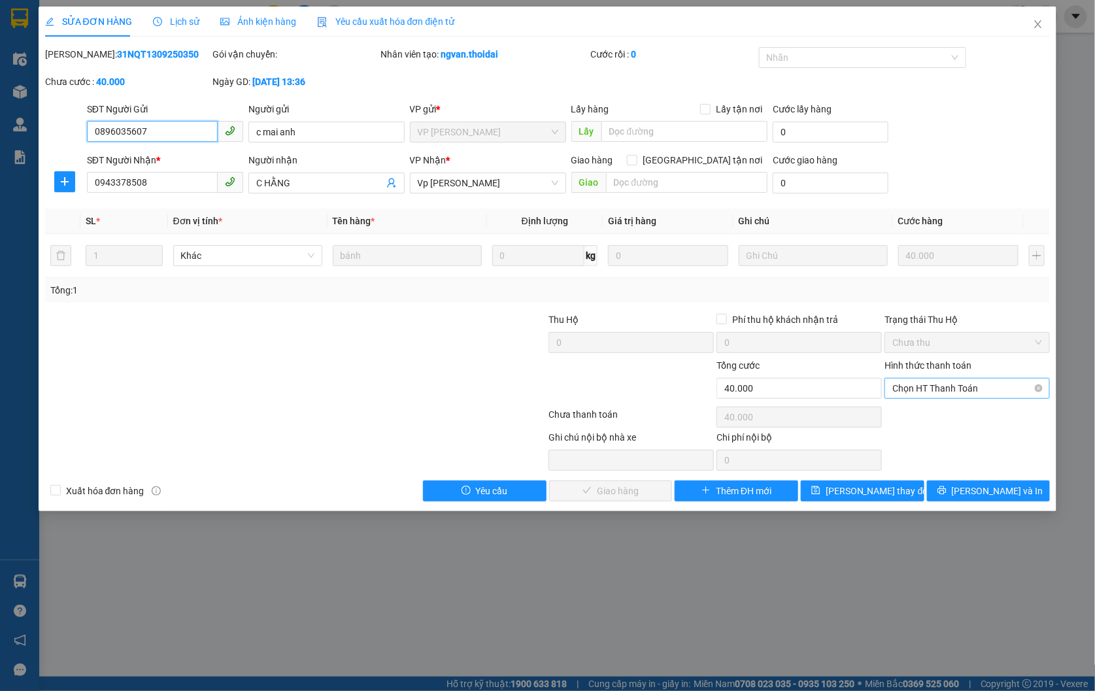
click at [930, 393] on span "Chọn HT Thanh Toán" at bounding box center [968, 389] width 150 height 20
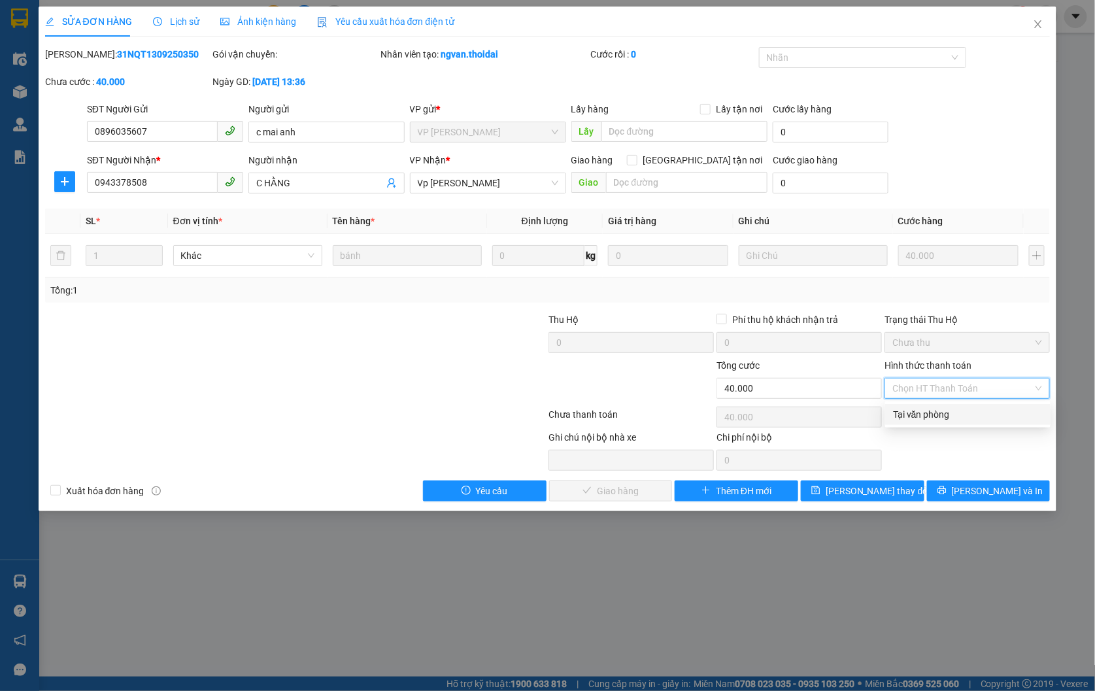
click at [929, 417] on div "Tại văn phòng" at bounding box center [968, 414] width 150 height 14
type input "0"
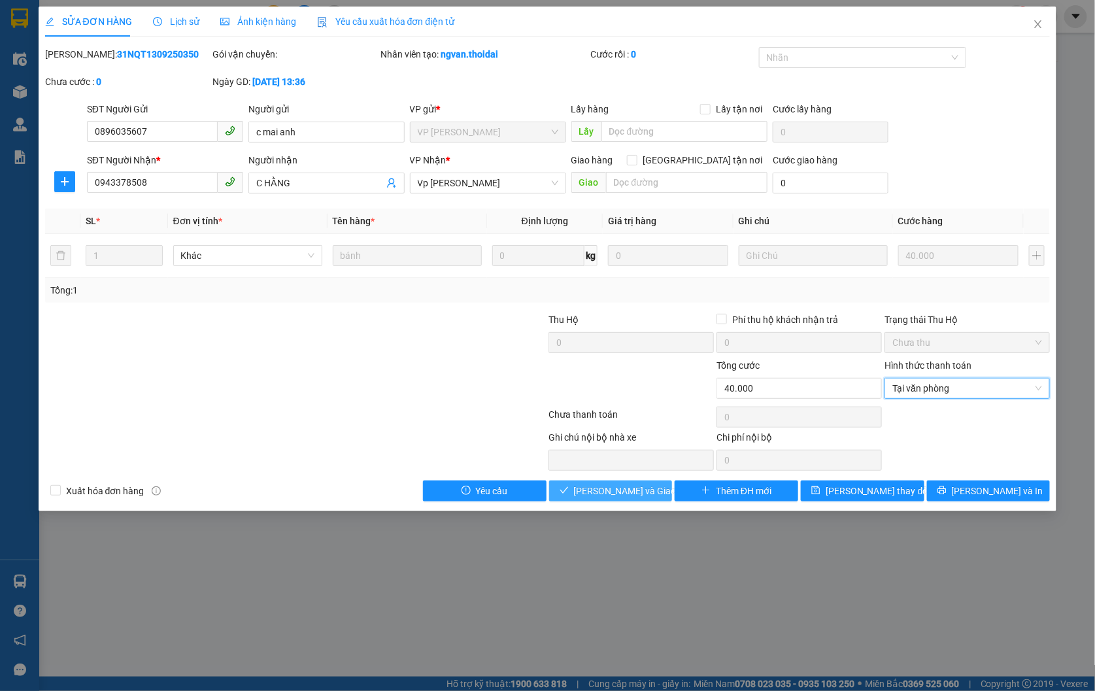
click at [626, 489] on span "[PERSON_NAME] và Giao hàng" at bounding box center [637, 491] width 126 height 14
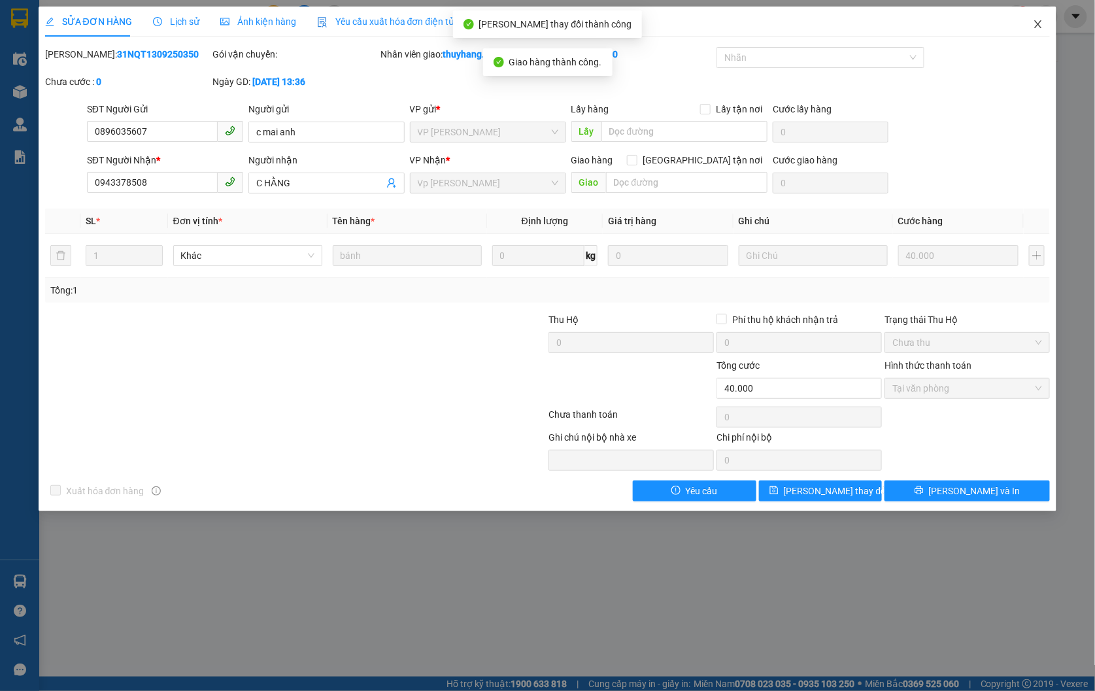
click at [1041, 25] on icon "close" at bounding box center [1038, 24] width 10 height 10
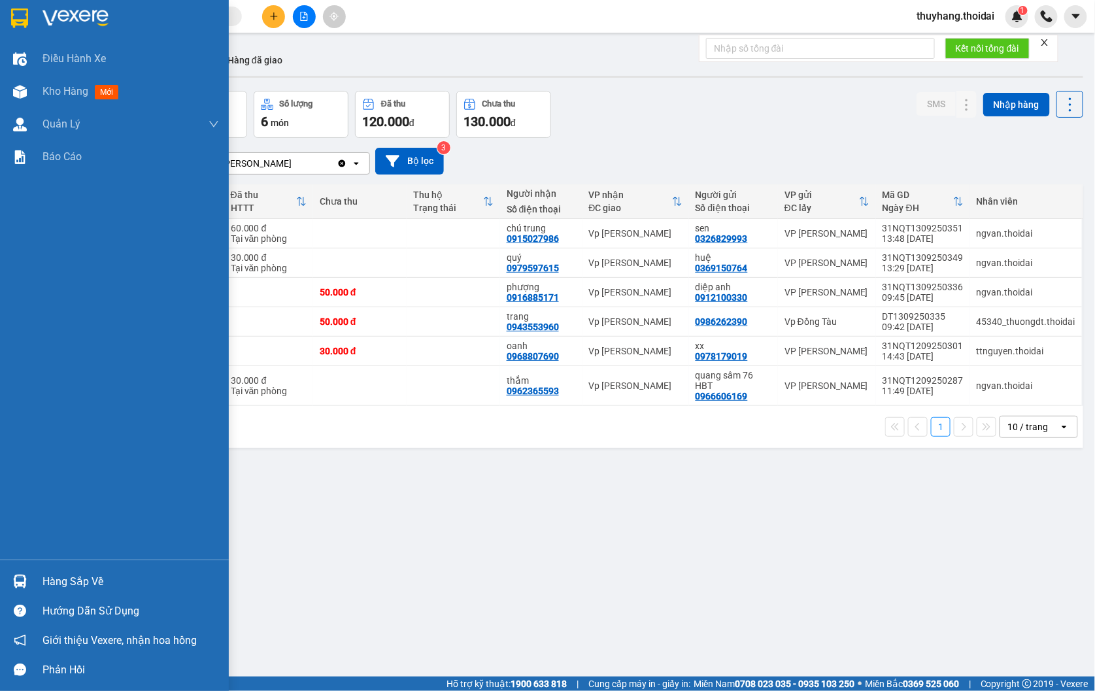
drag, startPoint x: 41, startPoint y: 581, endPoint x: 203, endPoint y: 597, distance: 163.0
click at [42, 581] on div "Hàng sắp về" at bounding box center [114, 581] width 229 height 29
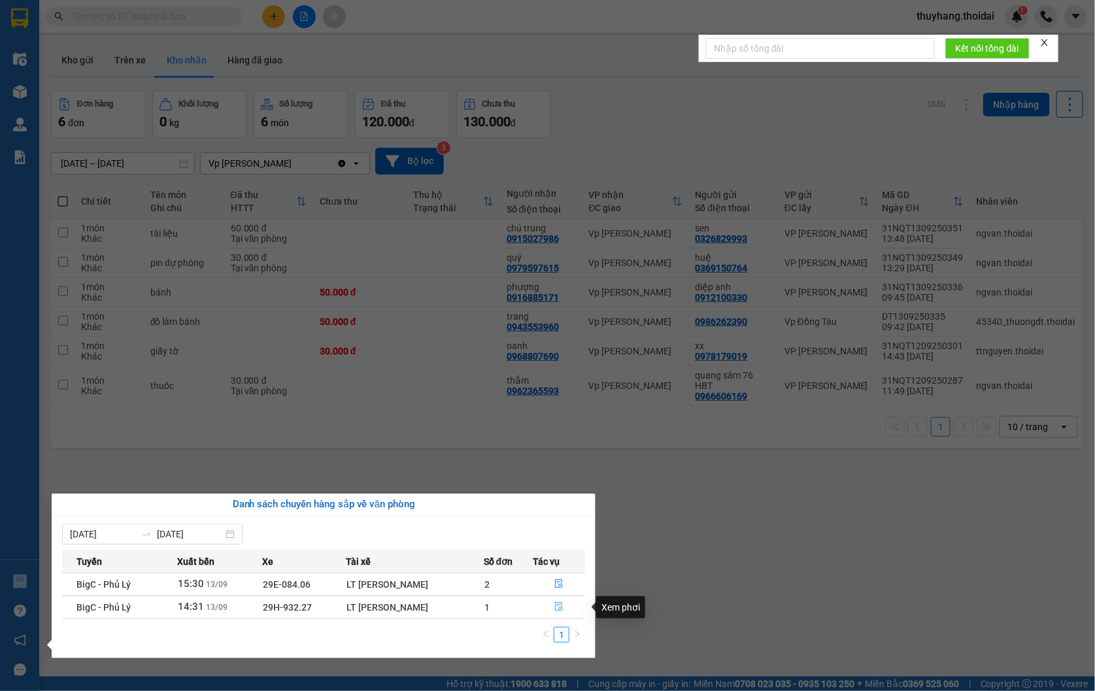
click at [559, 611] on icon "file-done" at bounding box center [560, 606] width 8 height 9
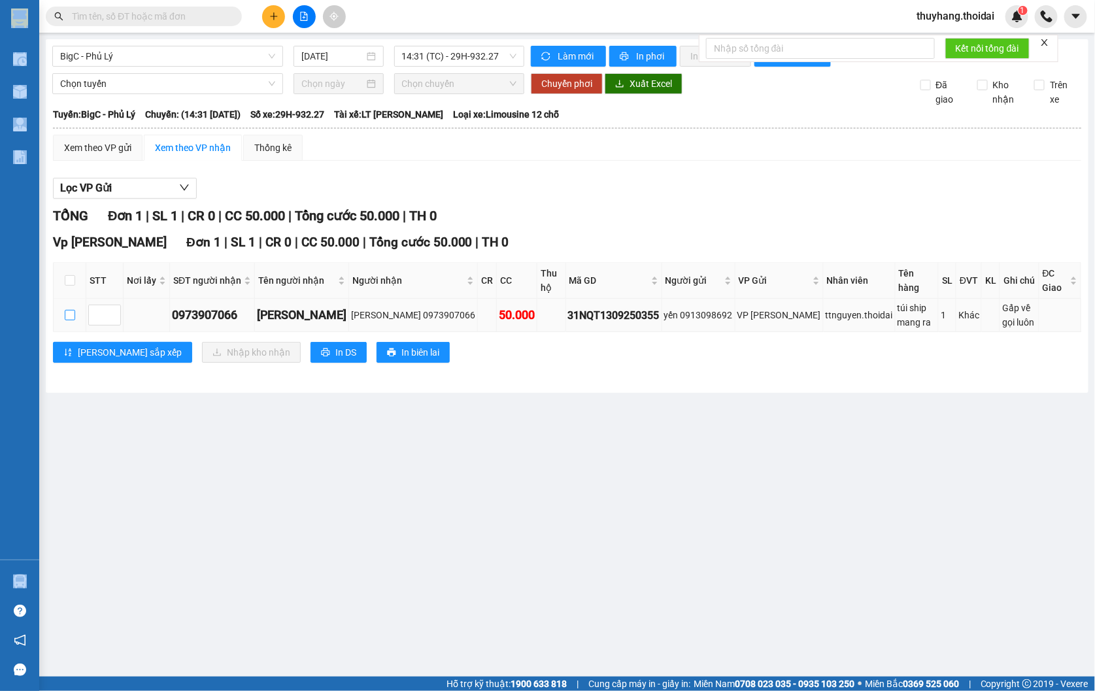
click at [66, 320] on input "checkbox" at bounding box center [70, 315] width 10 height 10
checkbox input "true"
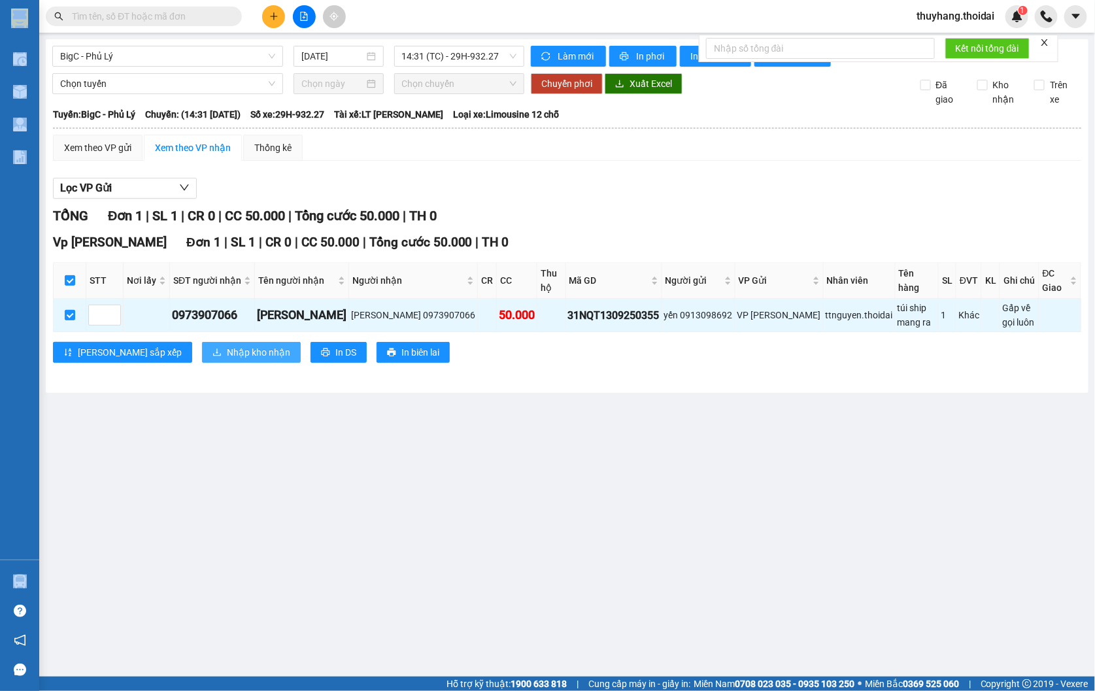
click at [227, 358] on span "Nhập kho nhận" at bounding box center [258, 352] width 63 height 14
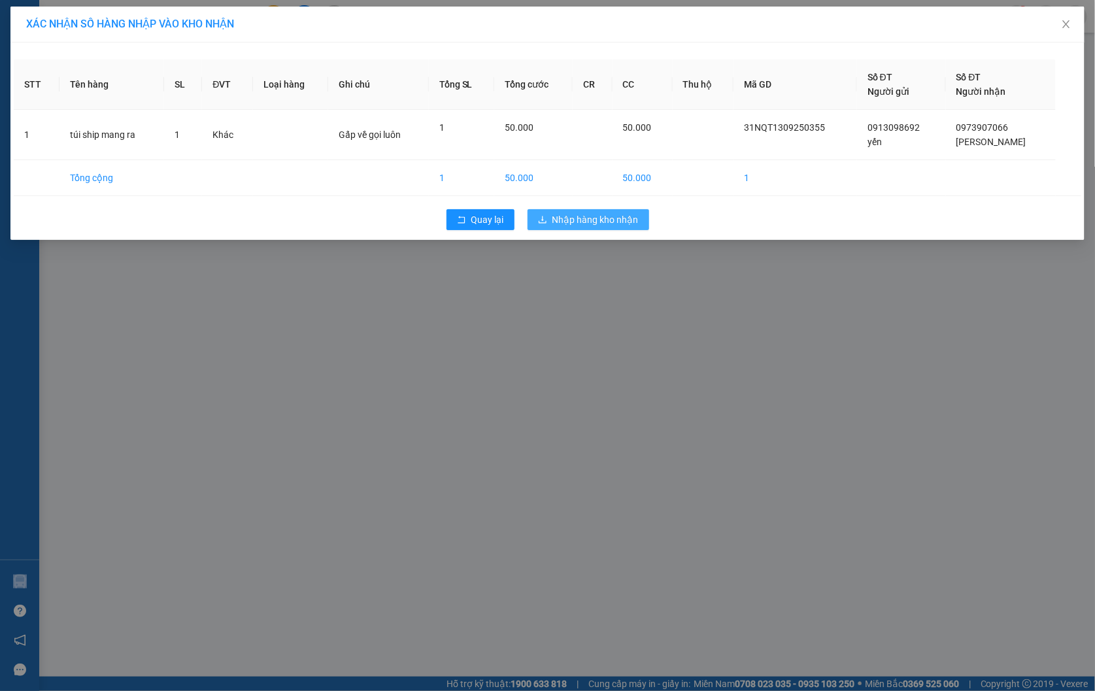
click at [580, 218] on span "Nhập hàng kho nhận" at bounding box center [596, 220] width 86 height 14
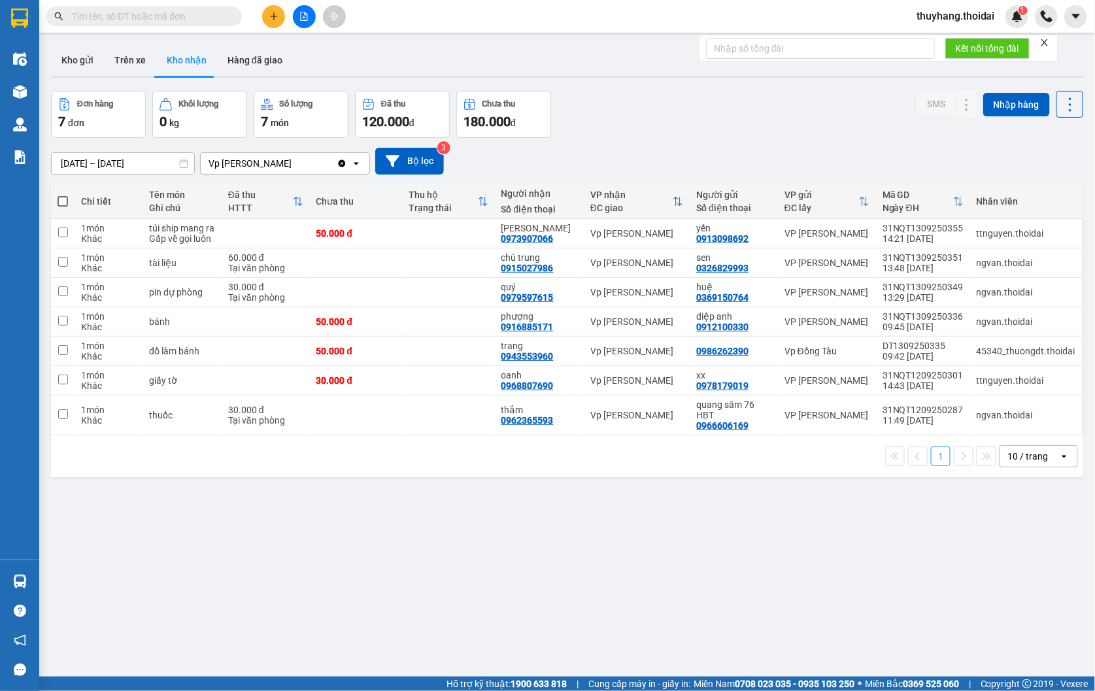
click at [416, 556] on div "ver 1.8.143 Kho gửi Trên xe Kho nhận Hàng đã giao Đơn hàng 7 đơn Khối lượng 0 k…" at bounding box center [567, 384] width 1043 height 691
click at [95, 65] on button "Kho gửi" at bounding box center [77, 59] width 53 height 31
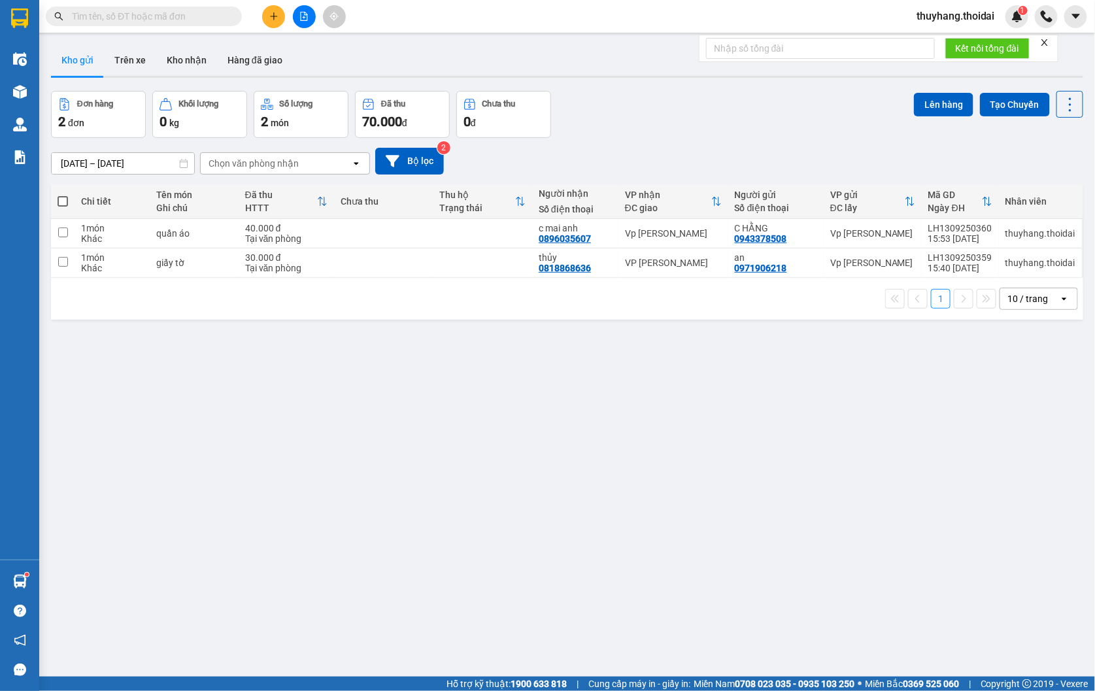
click at [68, 203] on th at bounding box center [63, 201] width 24 height 35
click at [63, 203] on span at bounding box center [63, 201] width 10 height 10
click at [63, 195] on input "checkbox" at bounding box center [63, 195] width 0 height 0
checkbox input "true"
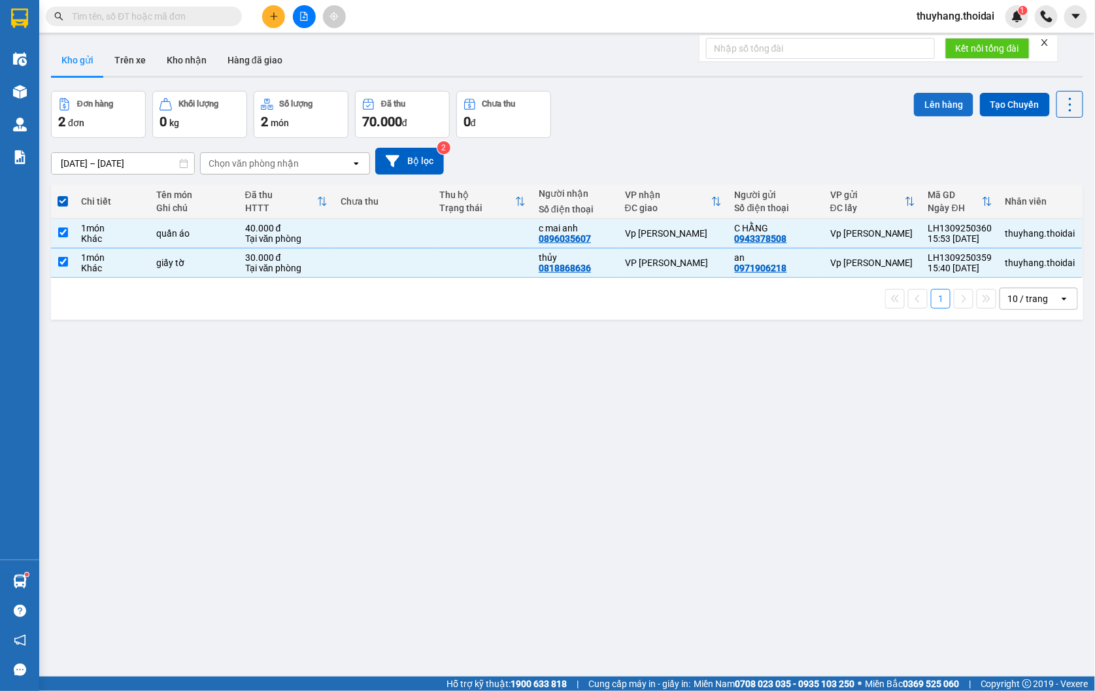
click at [935, 99] on button "Lên hàng" at bounding box center [944, 105] width 60 height 24
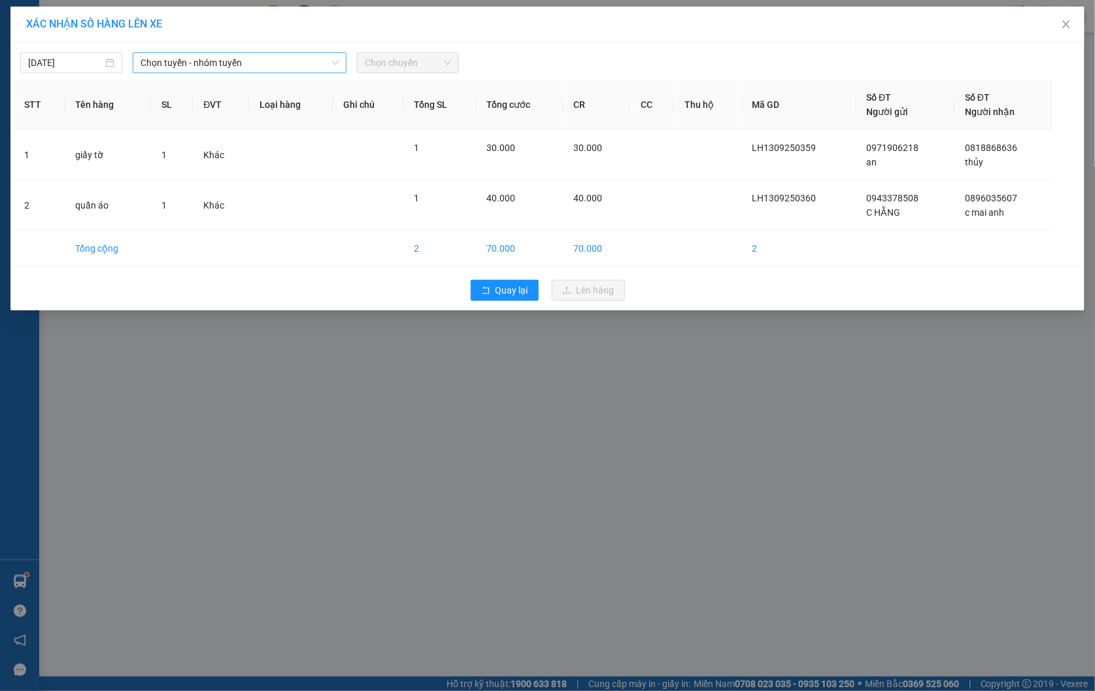
click at [214, 60] on span "Chọn tuyến - nhóm tuyến" at bounding box center [240, 63] width 199 height 20
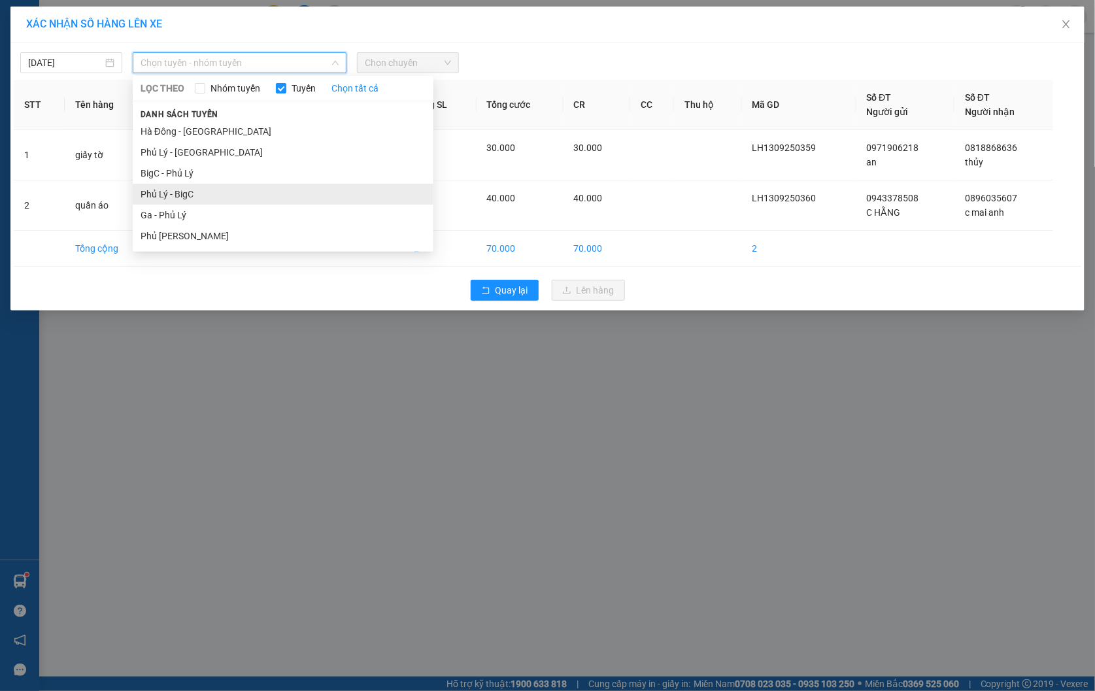
click at [217, 197] on li "Phủ Lý - BigC" at bounding box center [283, 194] width 301 height 21
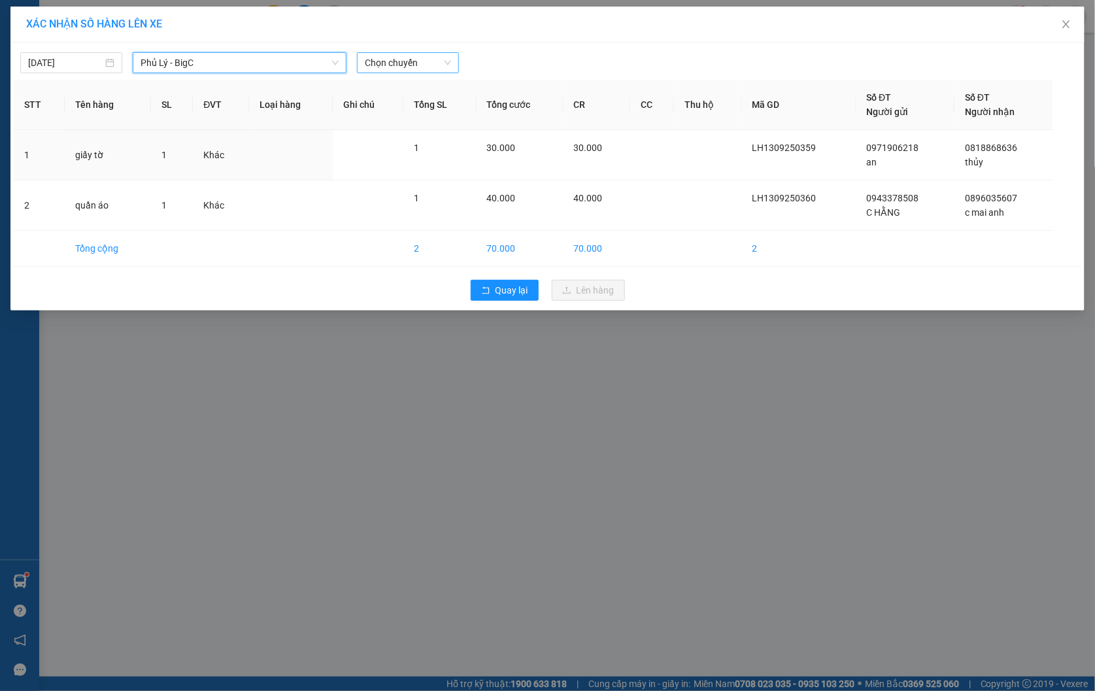
click at [385, 66] on span "Chọn chuyến" at bounding box center [408, 63] width 86 height 20
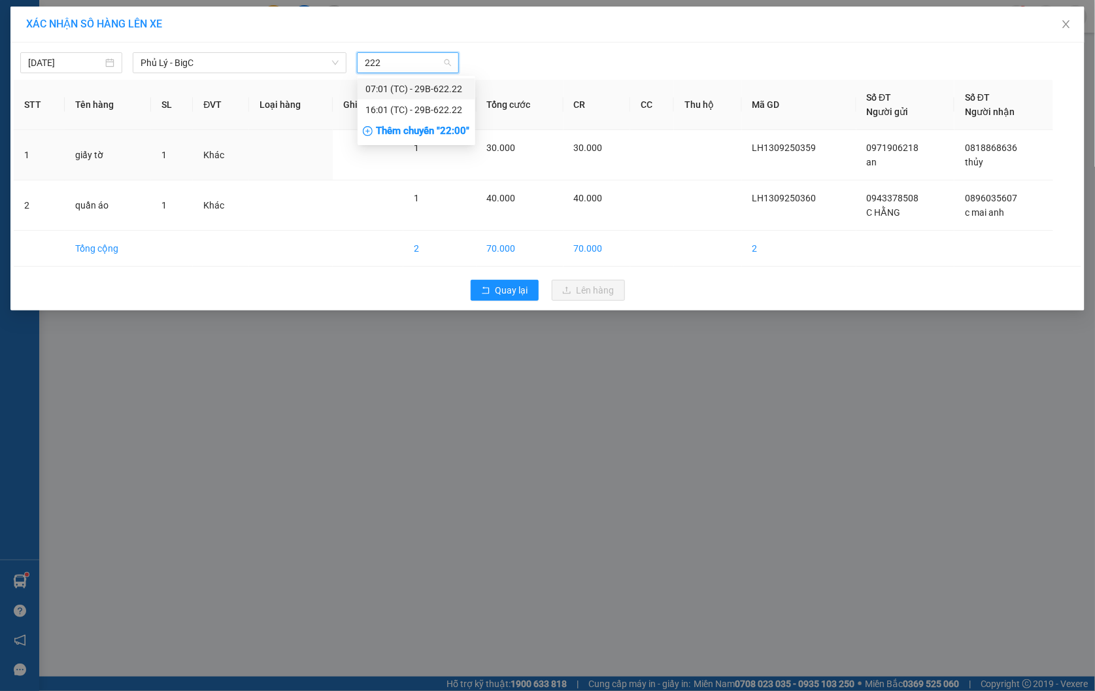
type input "2222"
click at [415, 110] on div "16:01 (TC) - 29B-622.22" at bounding box center [417, 110] width 102 height 14
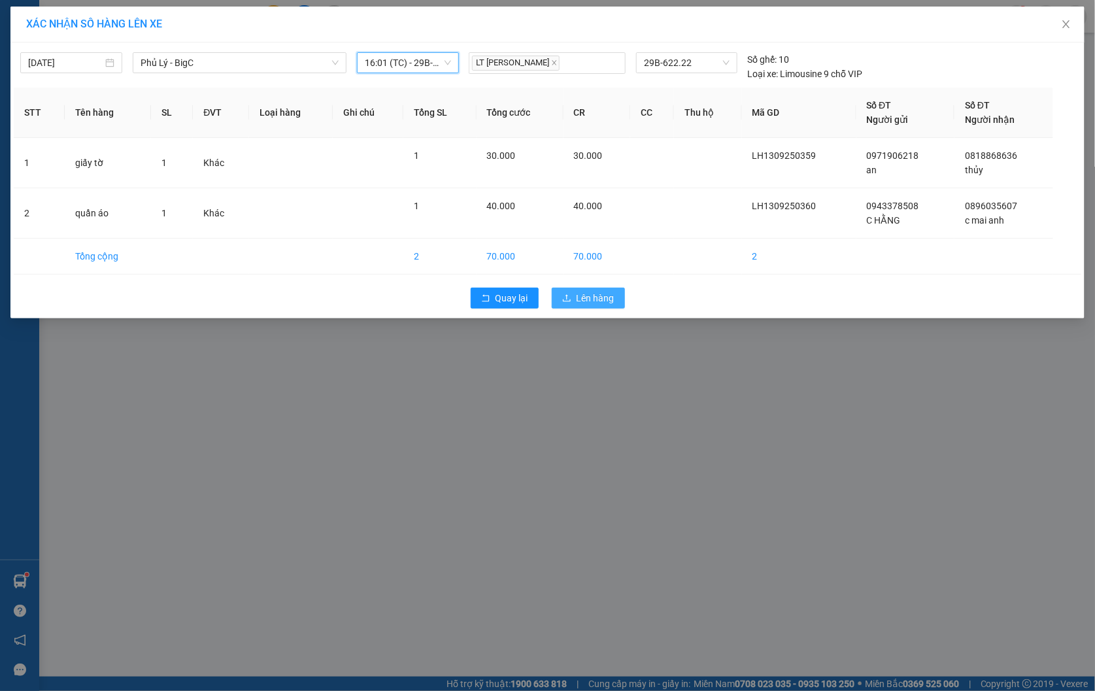
click at [595, 295] on span "Lên hàng" at bounding box center [596, 298] width 38 height 14
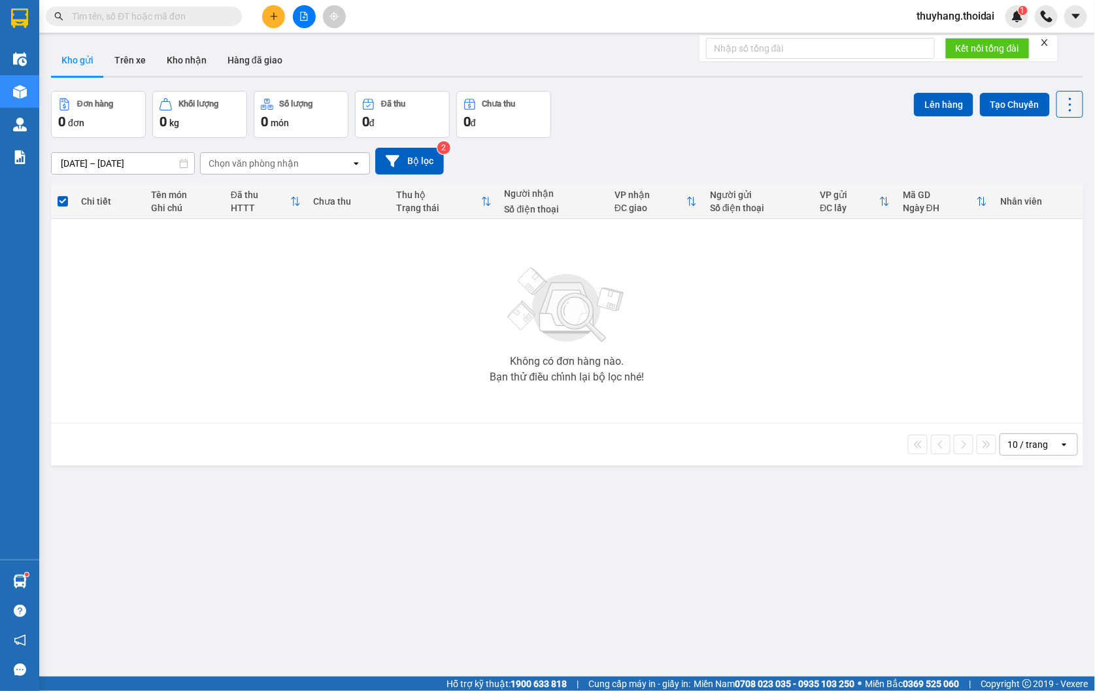
click at [168, 9] on input "text" at bounding box center [149, 16] width 154 height 14
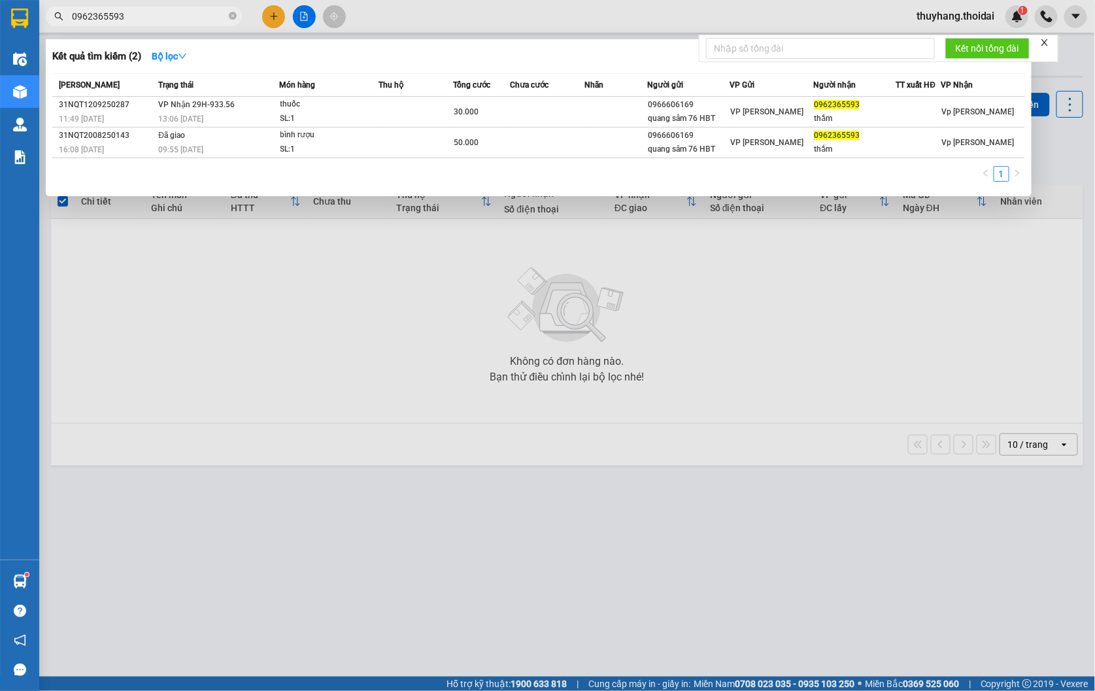
type input "0962365593"
click at [273, 114] on div "13:06 [DATE]" at bounding box center [218, 119] width 120 height 14
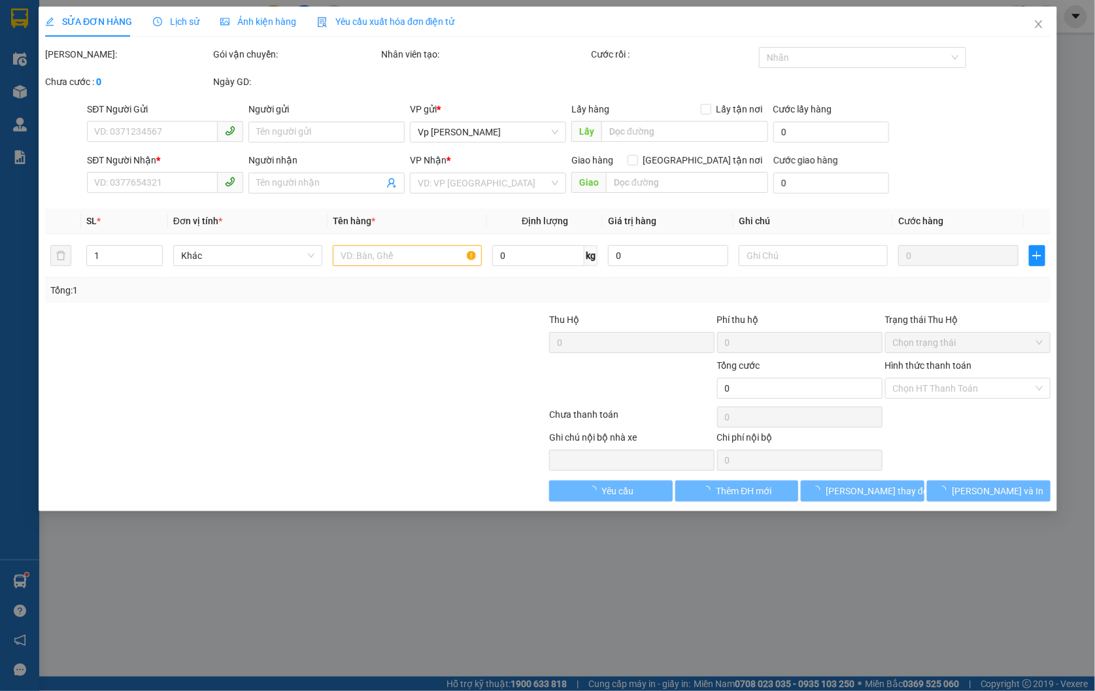
type input "0966606169"
type input "quang sâm 76 HBT"
type input "0962365593"
type input "thắm"
type input "30.000"
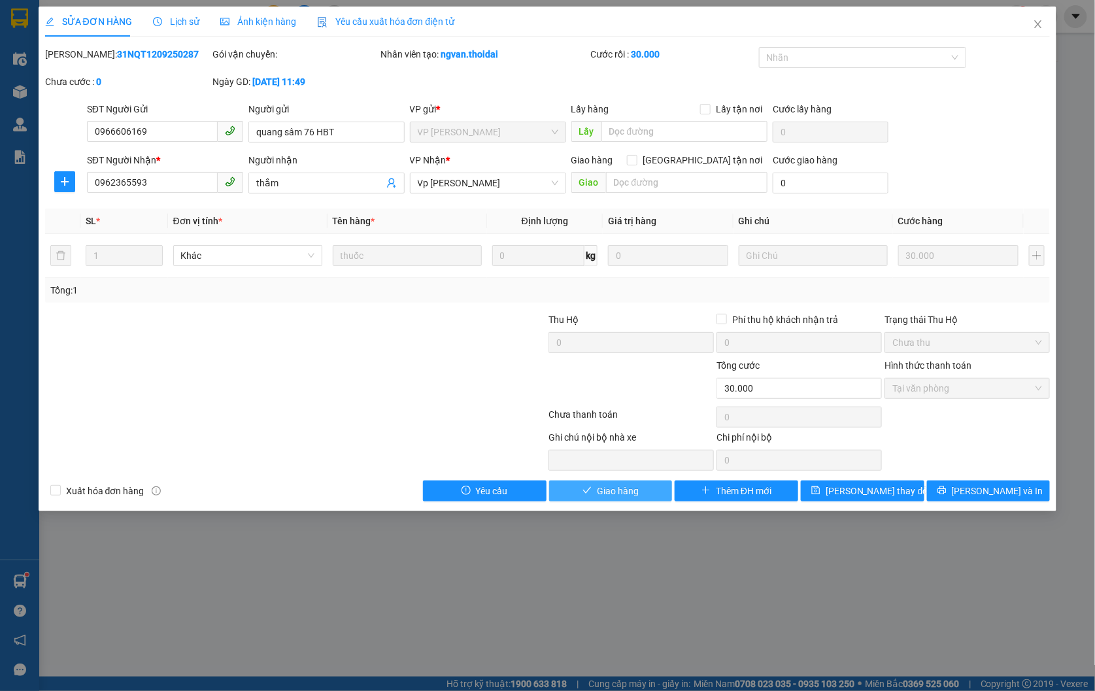
click at [616, 488] on span "Giao hàng" at bounding box center [618, 491] width 42 height 14
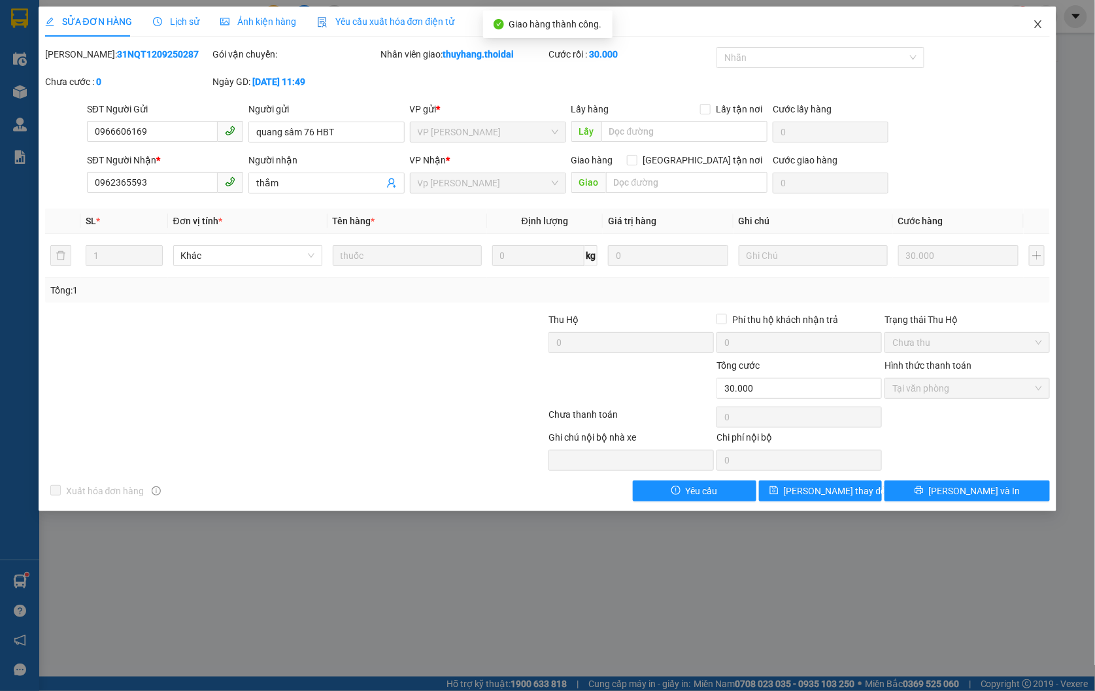
click at [1044, 23] on span "Close" at bounding box center [1038, 25] width 37 height 37
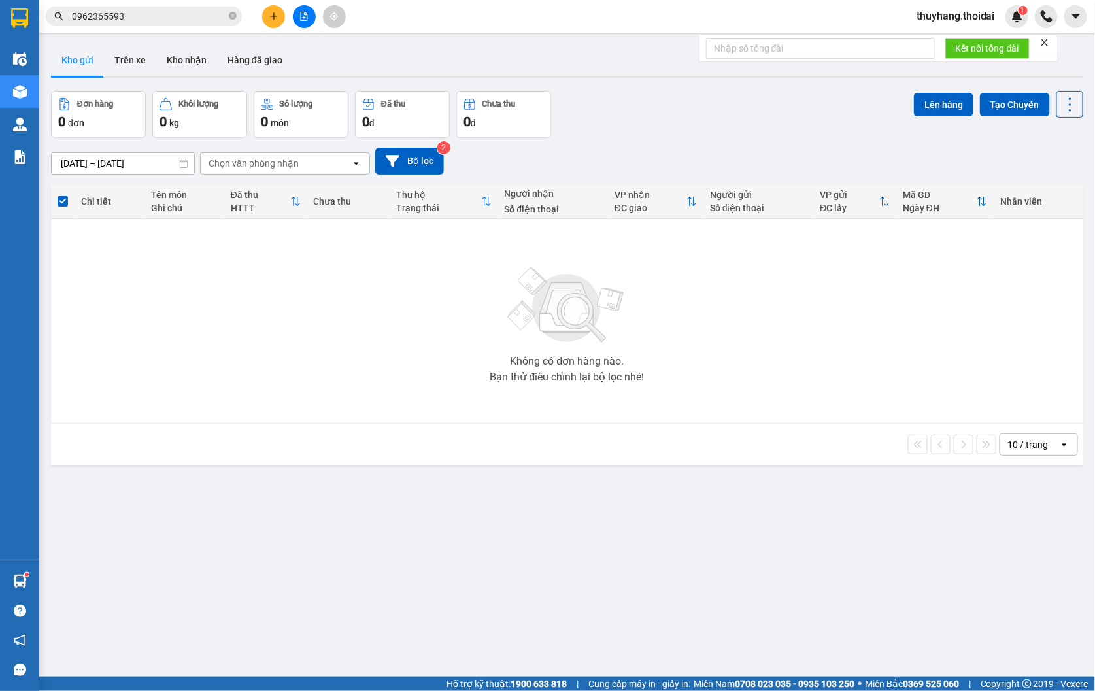
click at [132, 23] on input "0962365593" at bounding box center [149, 16] width 154 height 14
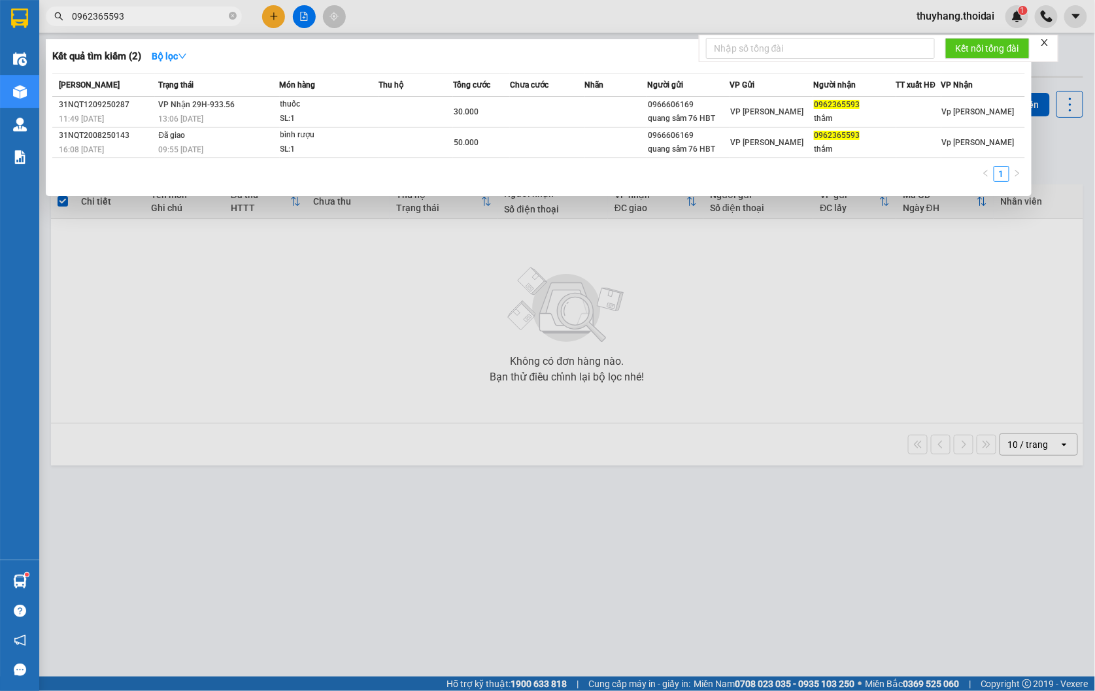
click at [132, 23] on input "0962365593" at bounding box center [149, 16] width 154 height 14
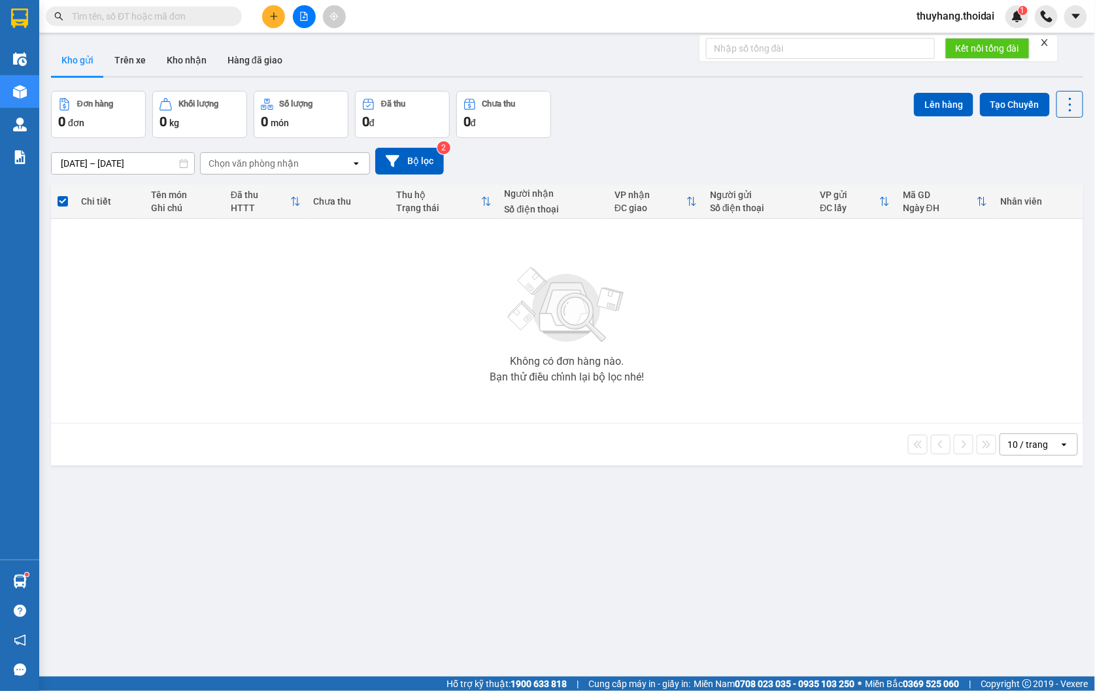
click at [179, 22] on input "text" at bounding box center [149, 16] width 154 height 14
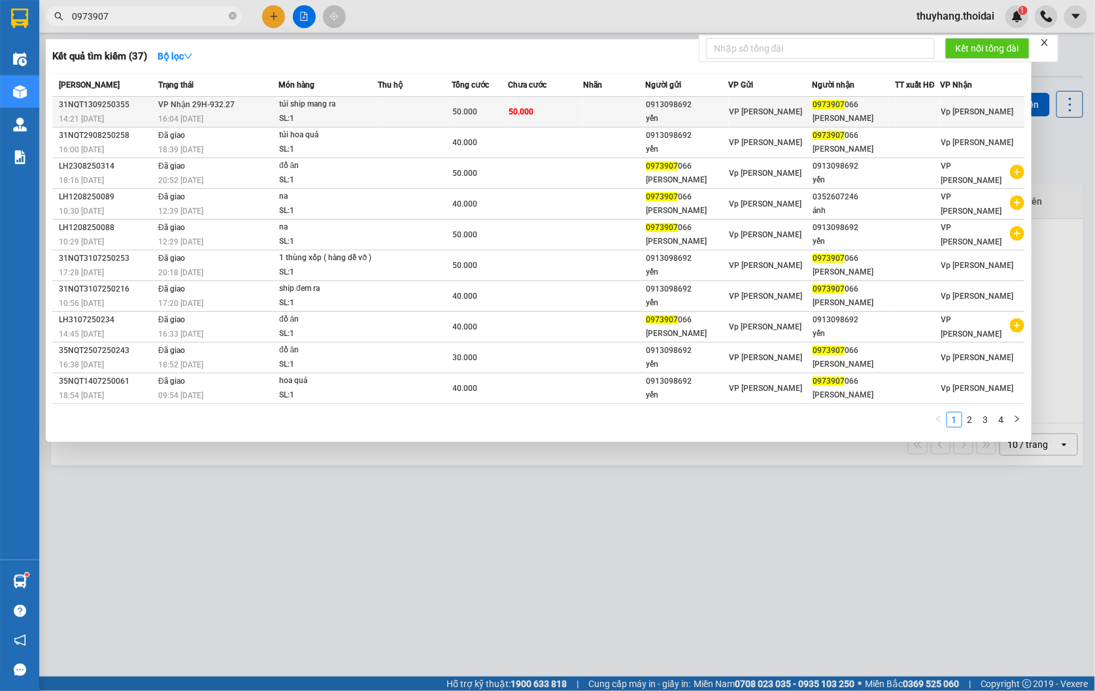
type input "0973907"
click at [316, 97] on div "túi ship mang ra" at bounding box center [328, 104] width 98 height 14
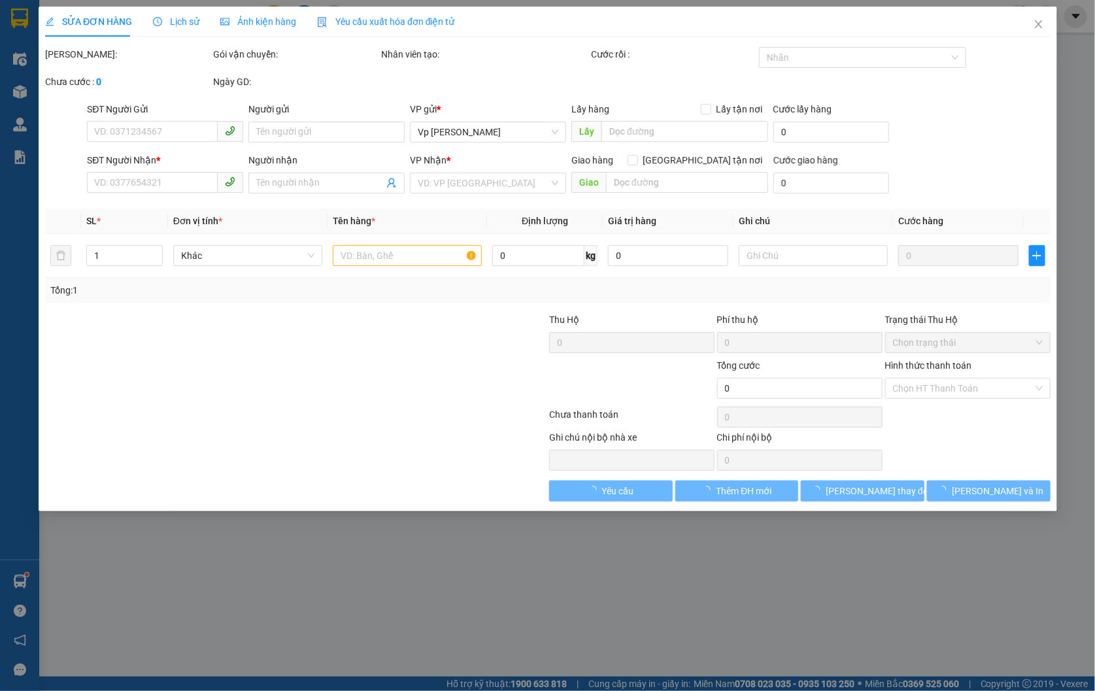
type input "0913098692"
type input "yến"
type input "0973907066"
type input "[PERSON_NAME]"
type input "50.000"
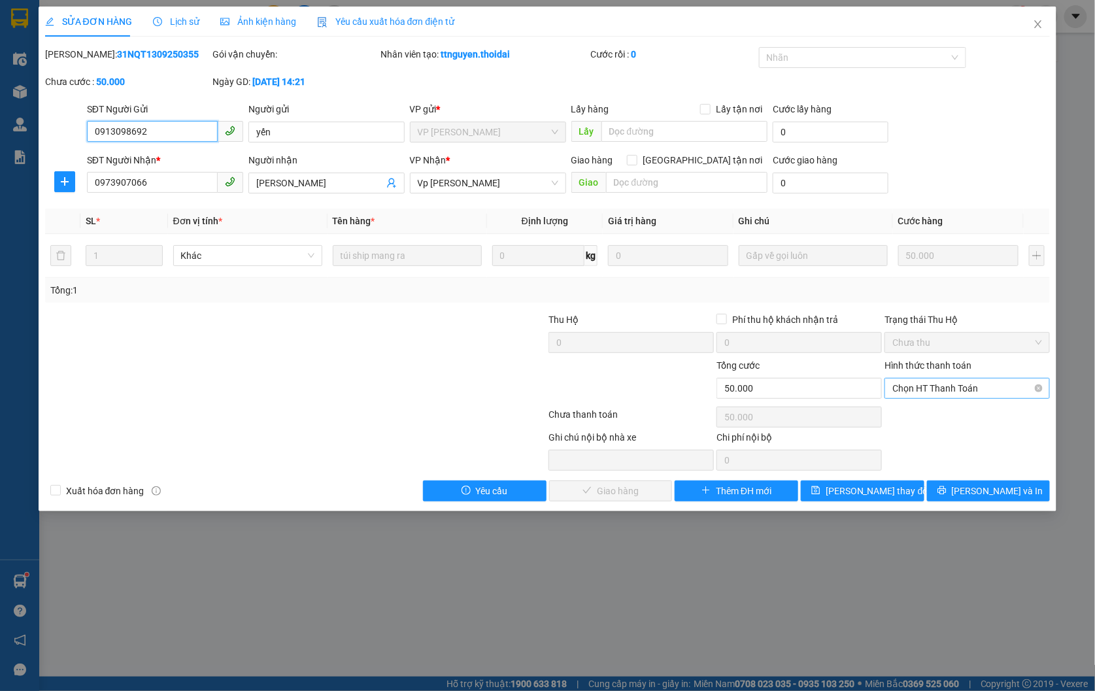
click at [999, 388] on span "Chọn HT Thanh Toán" at bounding box center [968, 389] width 150 height 20
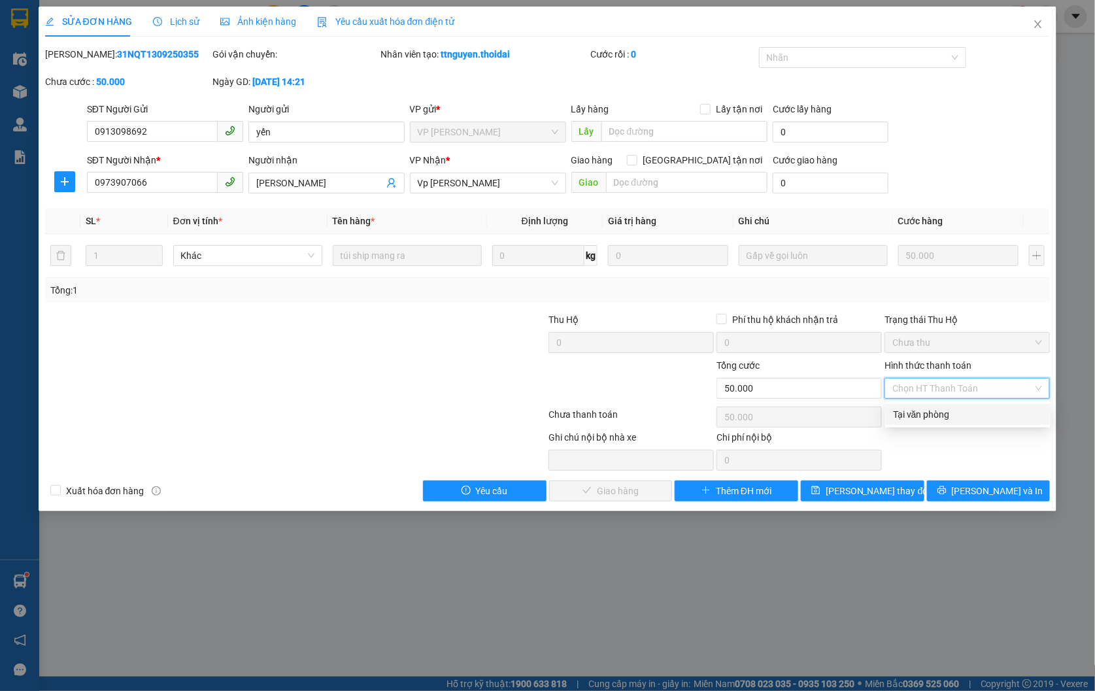
click at [974, 422] on div "Tại văn phòng" at bounding box center [967, 414] width 165 height 21
type input "0"
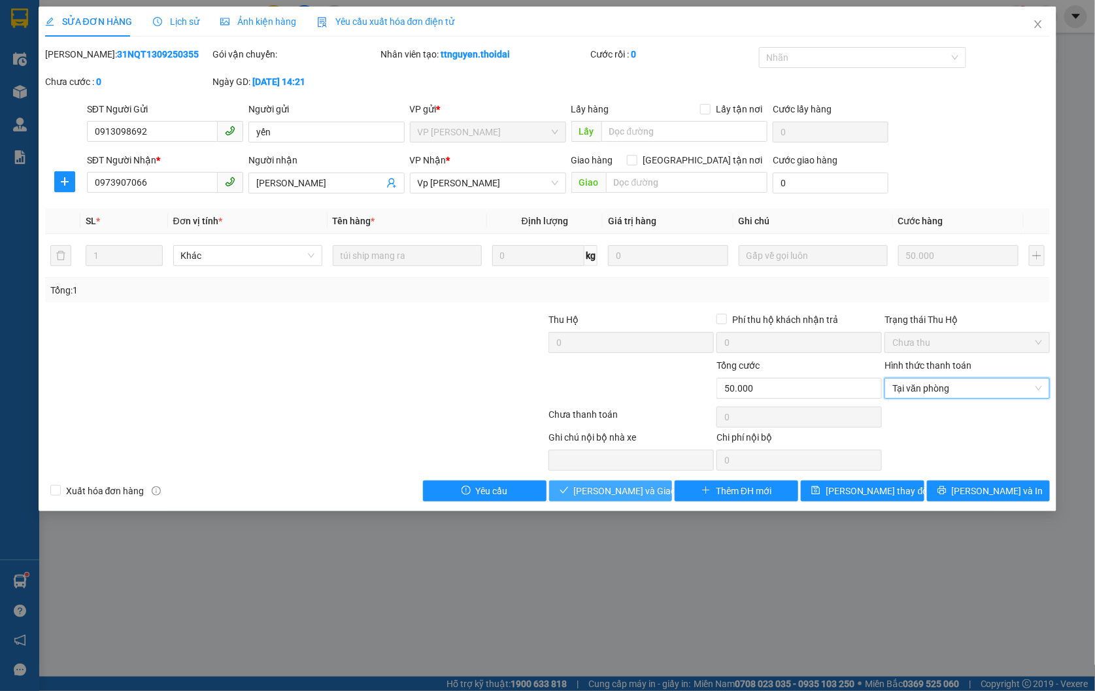
click at [638, 488] on span "[PERSON_NAME] và Giao hàng" at bounding box center [637, 491] width 126 height 14
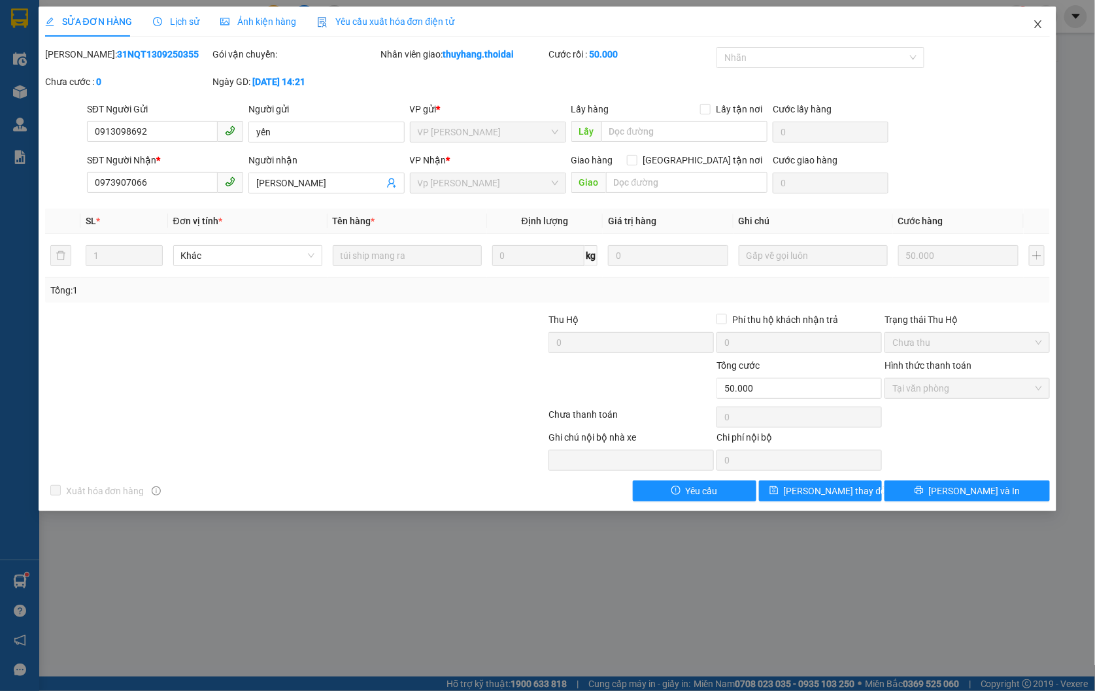
click at [1040, 20] on icon "close" at bounding box center [1038, 24] width 10 height 10
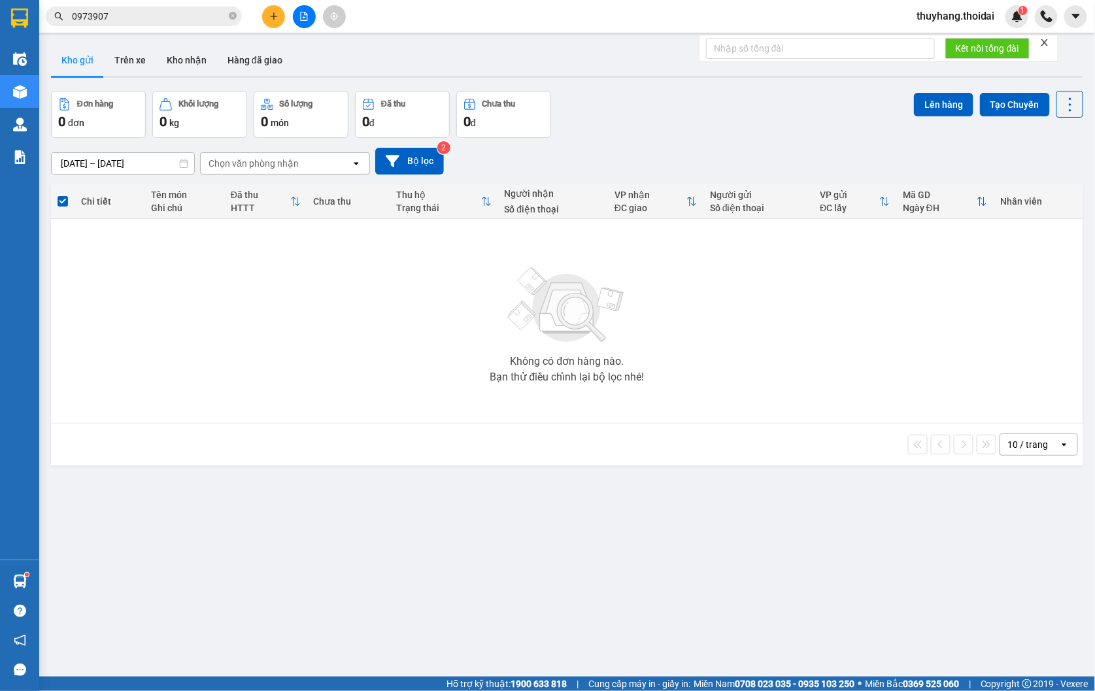
click at [154, 20] on input "0973907" at bounding box center [149, 16] width 154 height 14
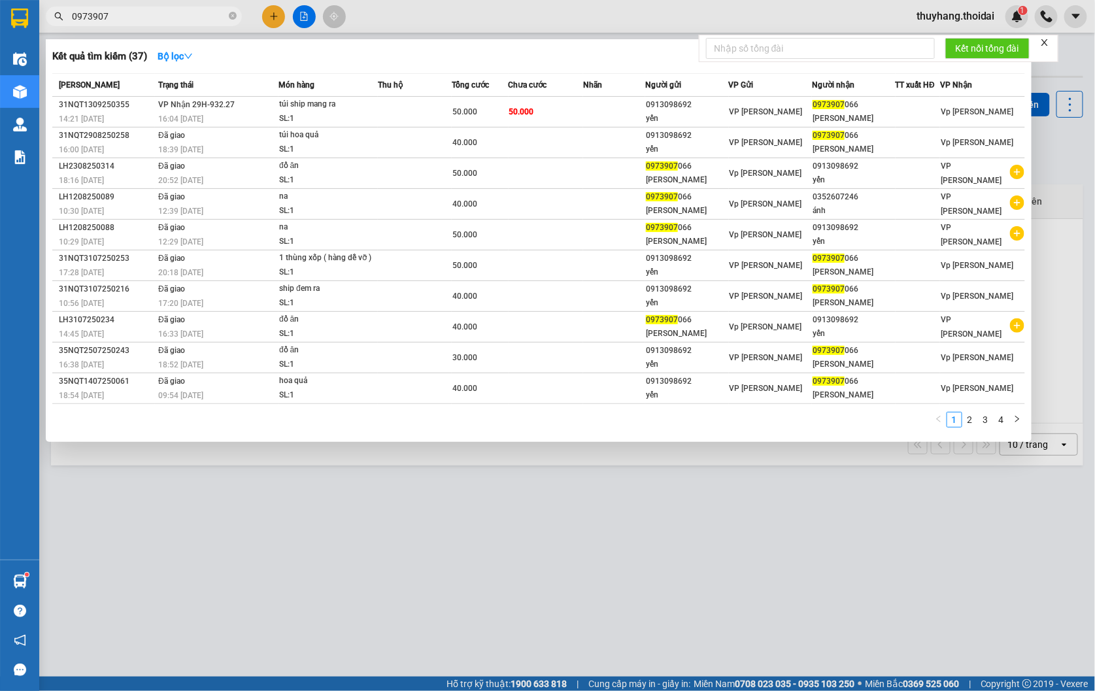
click at [154, 20] on input "0973907" at bounding box center [149, 16] width 154 height 14
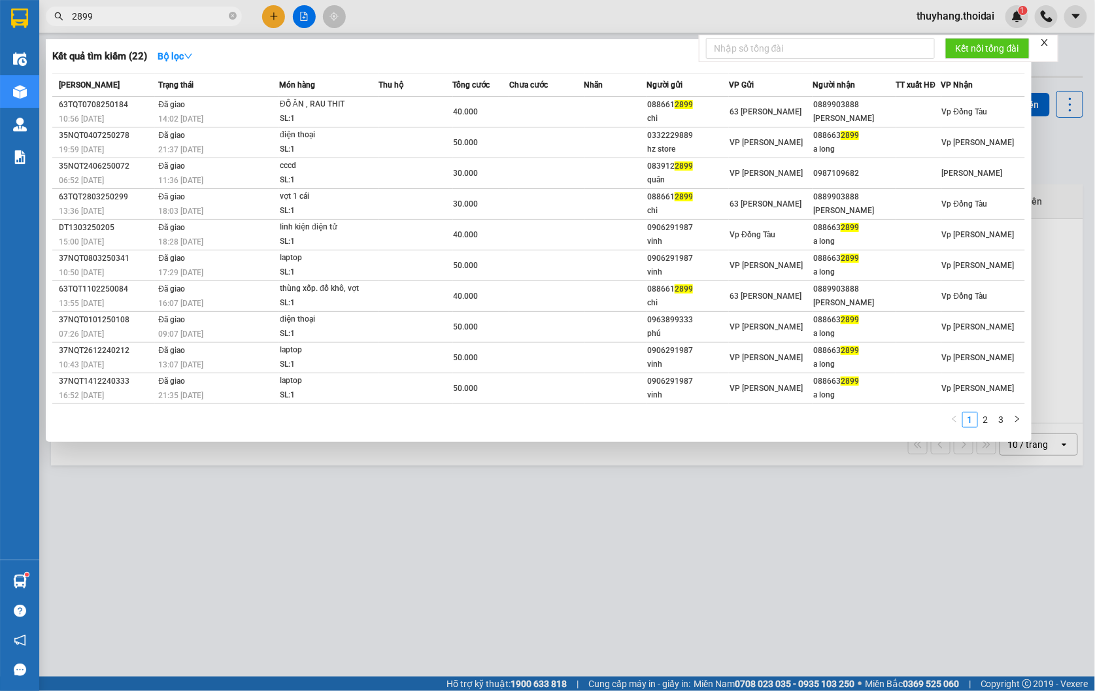
click at [118, 16] on input "2899" at bounding box center [149, 16] width 154 height 14
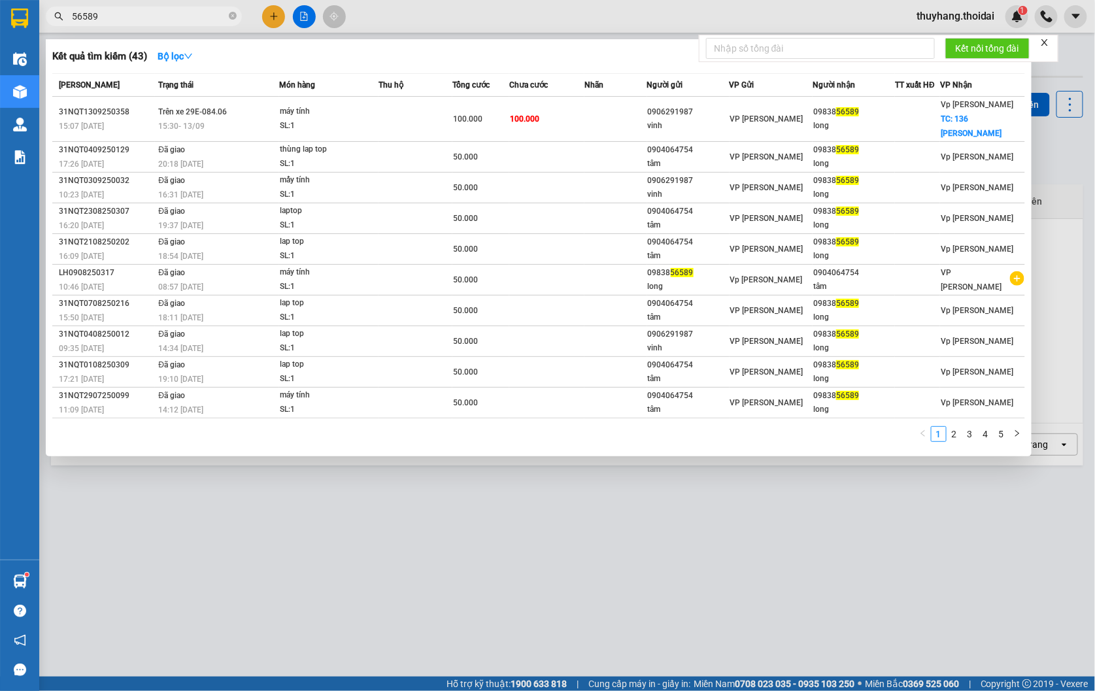
type input "56589"
click at [230, 13] on icon "close-circle" at bounding box center [233, 16] width 8 height 8
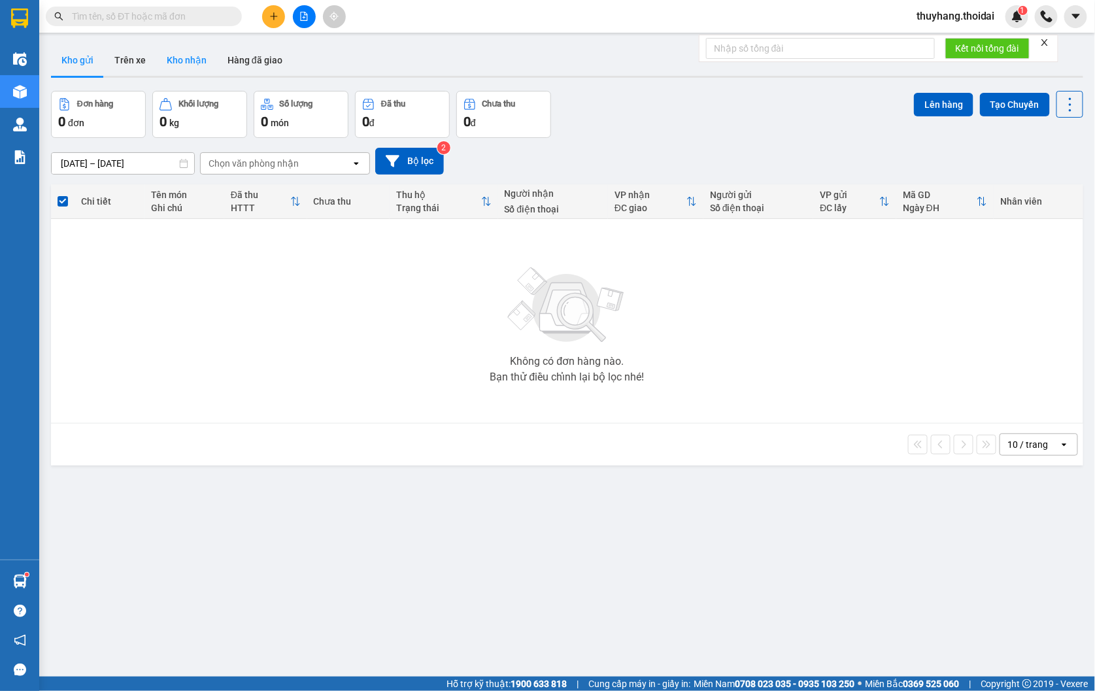
click at [177, 56] on button "Kho nhận" at bounding box center [186, 59] width 61 height 31
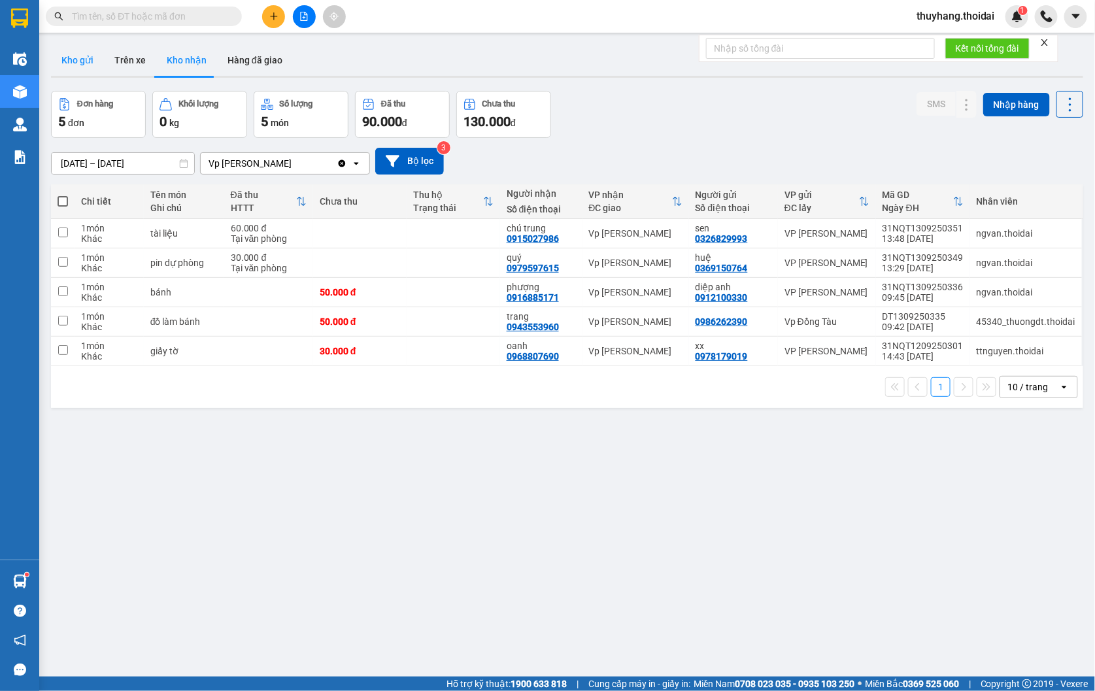
click at [82, 63] on button "Kho gửi" at bounding box center [77, 59] width 53 height 31
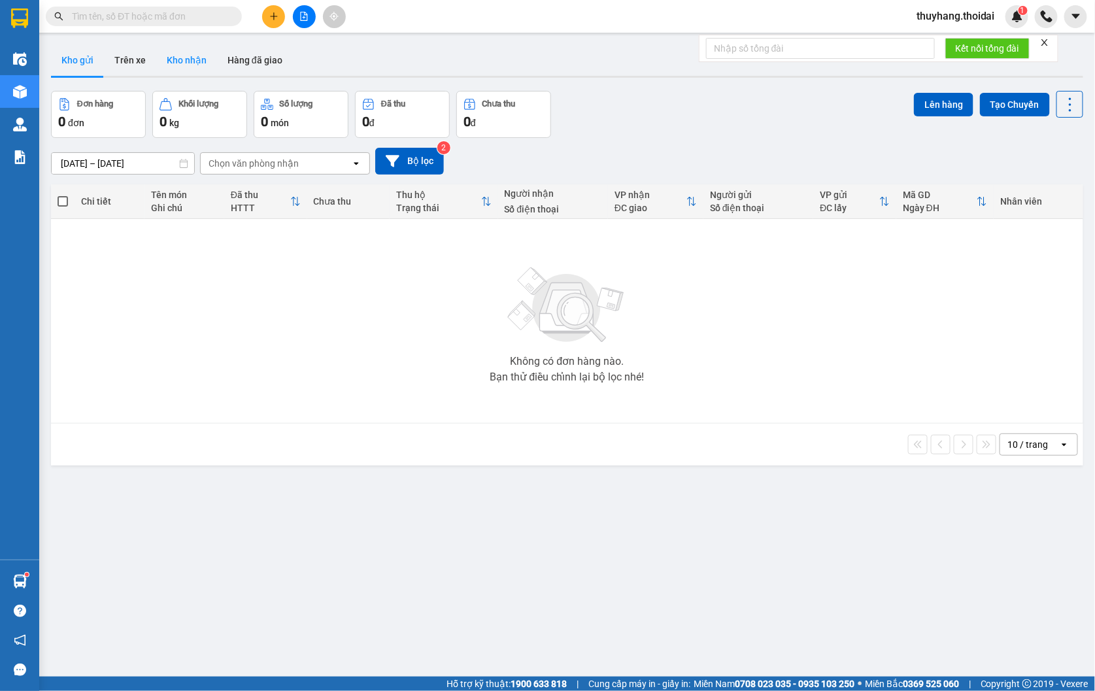
click at [197, 69] on button "Kho nhận" at bounding box center [186, 59] width 61 height 31
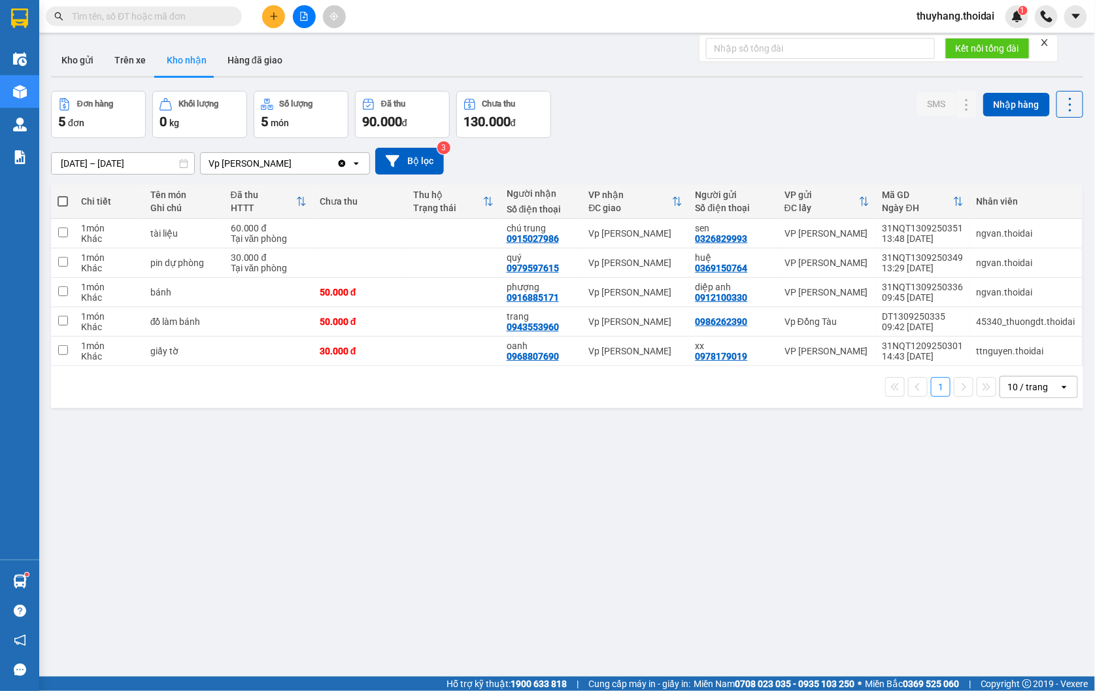
click at [182, 16] on input "text" at bounding box center [149, 16] width 154 height 14
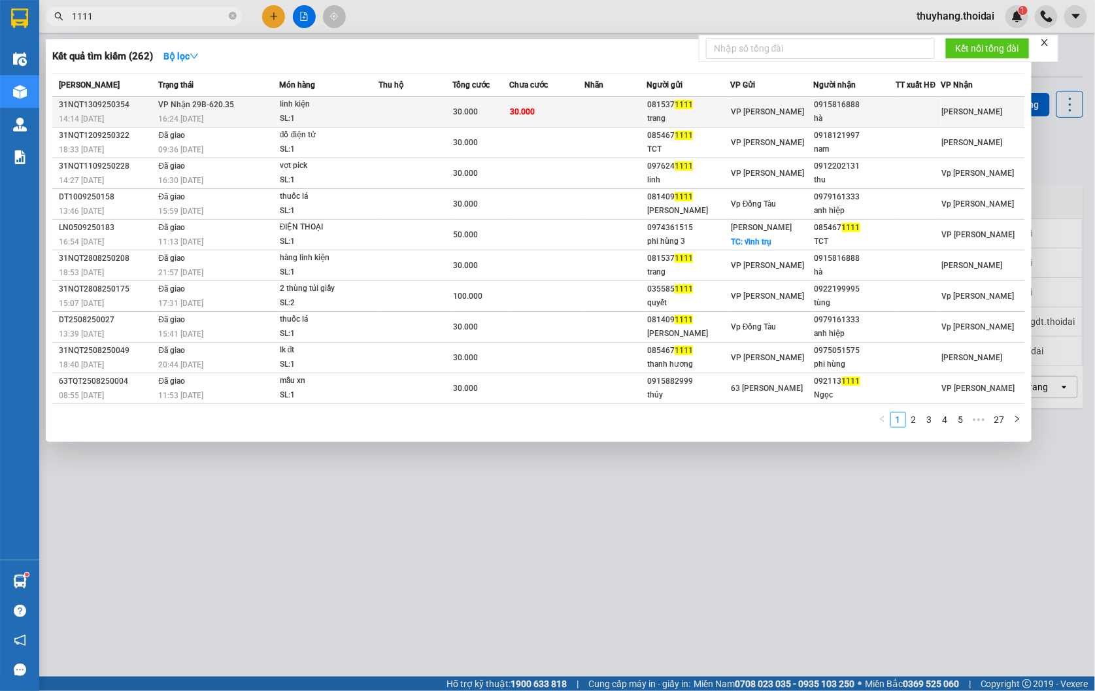
type input "1111"
click at [371, 102] on div "linh kiện" at bounding box center [329, 104] width 98 height 14
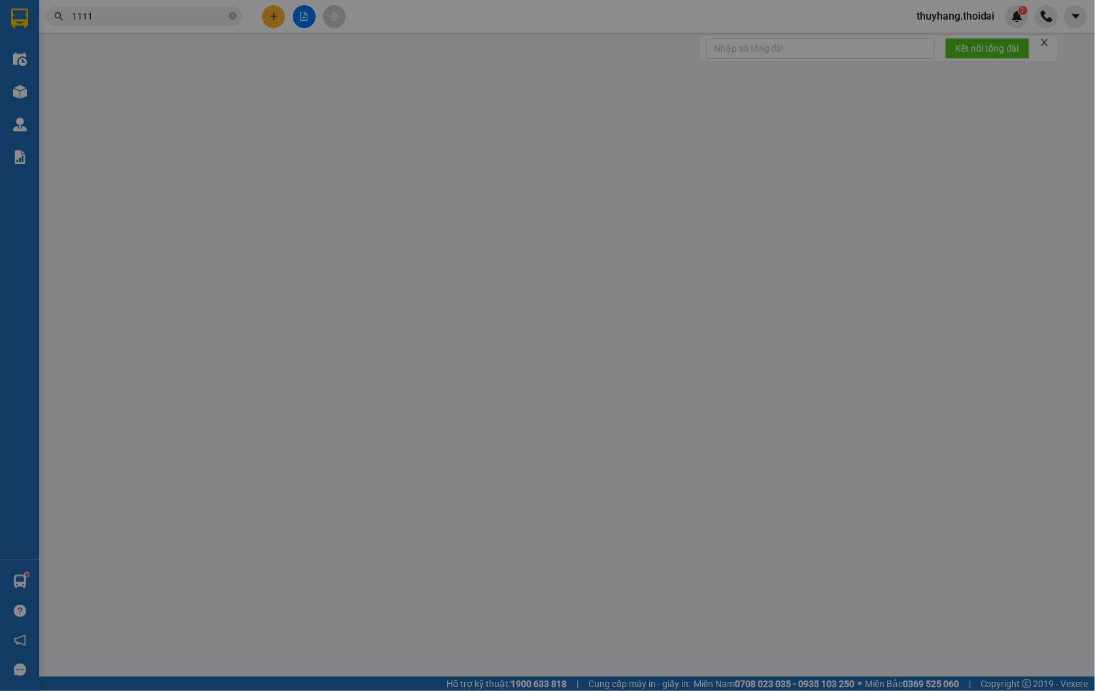
type input "0815371111"
type input "trang"
type input "0915816888"
type input "hà"
type input "30.000"
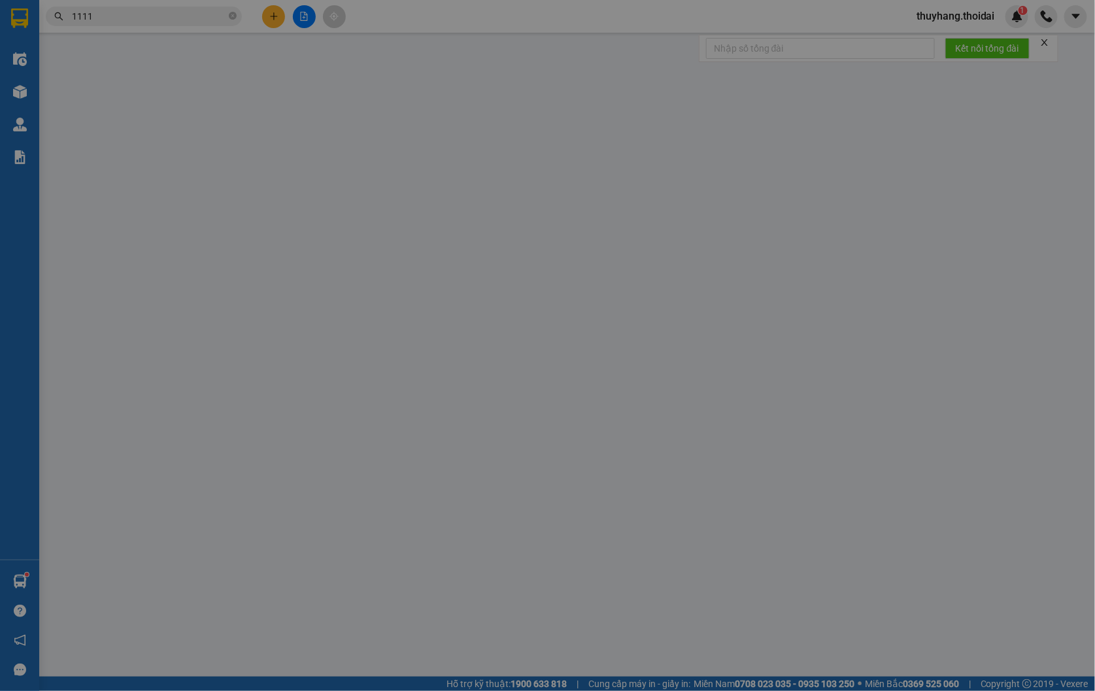
type input "30.000"
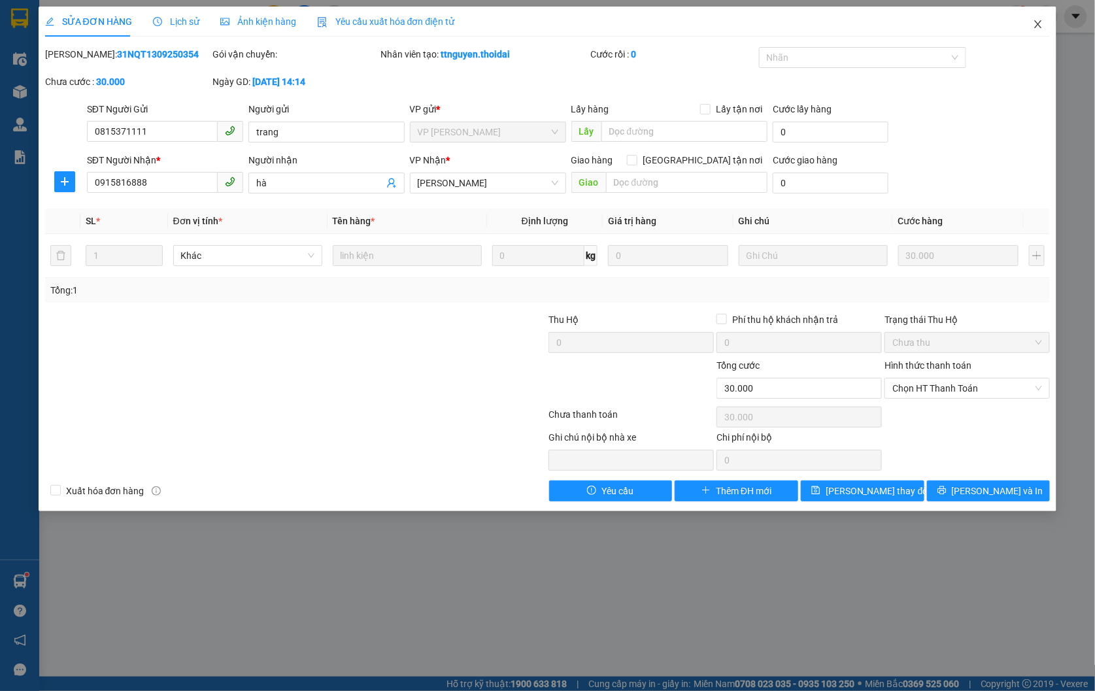
click at [1037, 24] on icon "close" at bounding box center [1038, 24] width 10 height 10
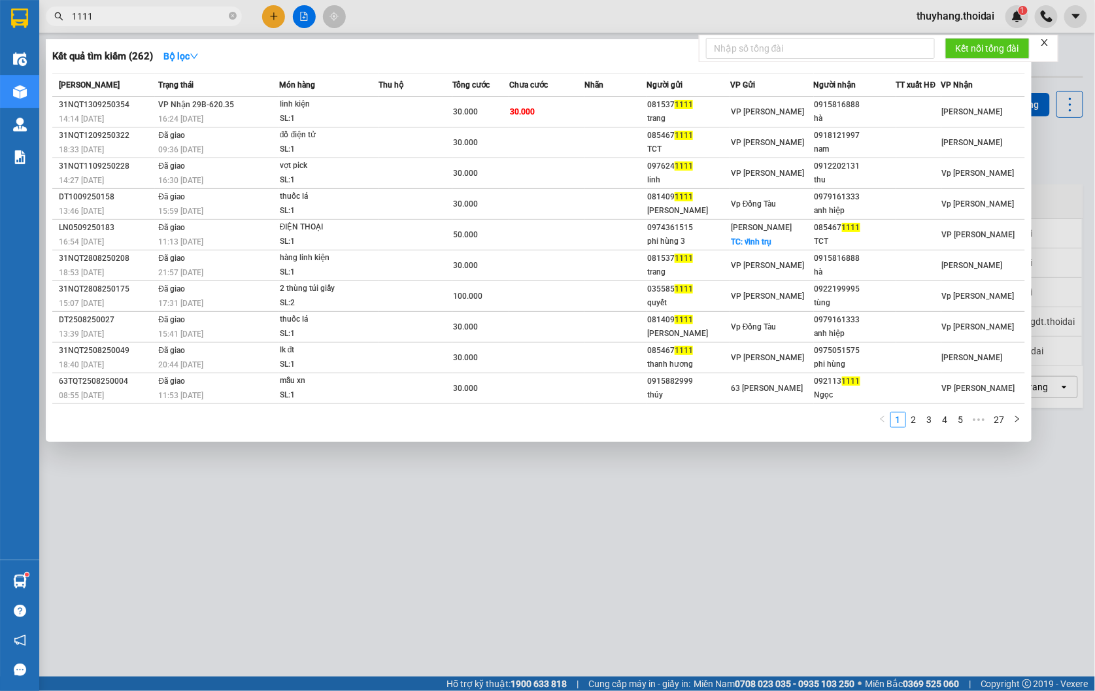
click at [180, 16] on input "1111" at bounding box center [149, 16] width 154 height 14
click at [232, 18] on icon "close-circle" at bounding box center [233, 16] width 8 height 8
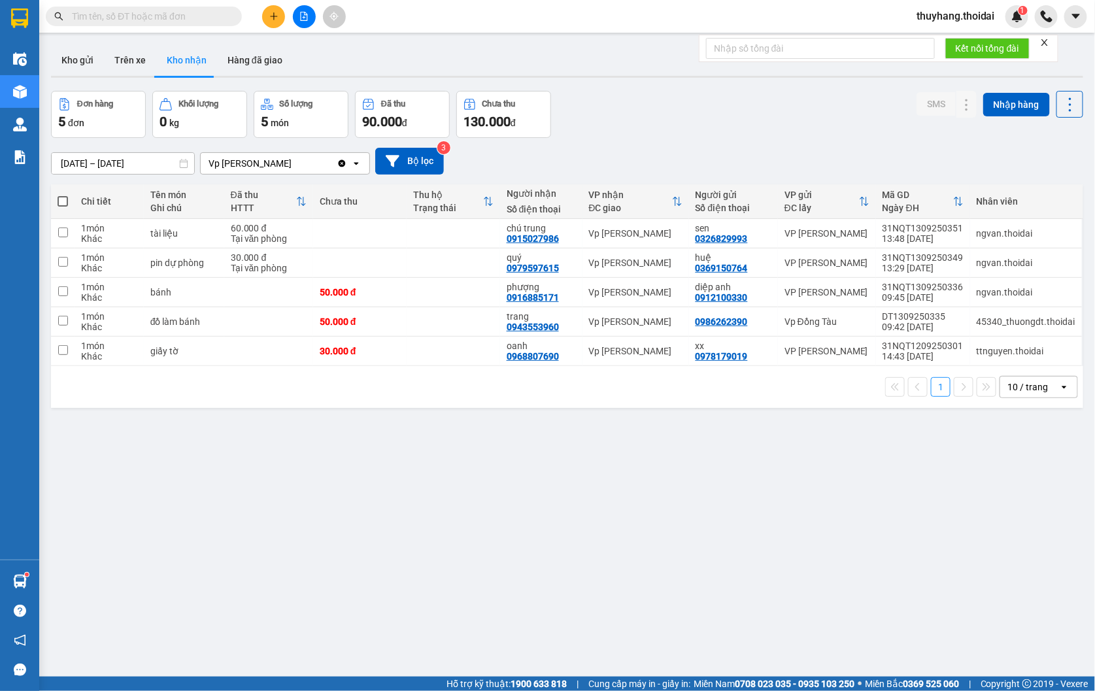
click at [273, 12] on icon "plus" at bounding box center [273, 16] width 9 height 9
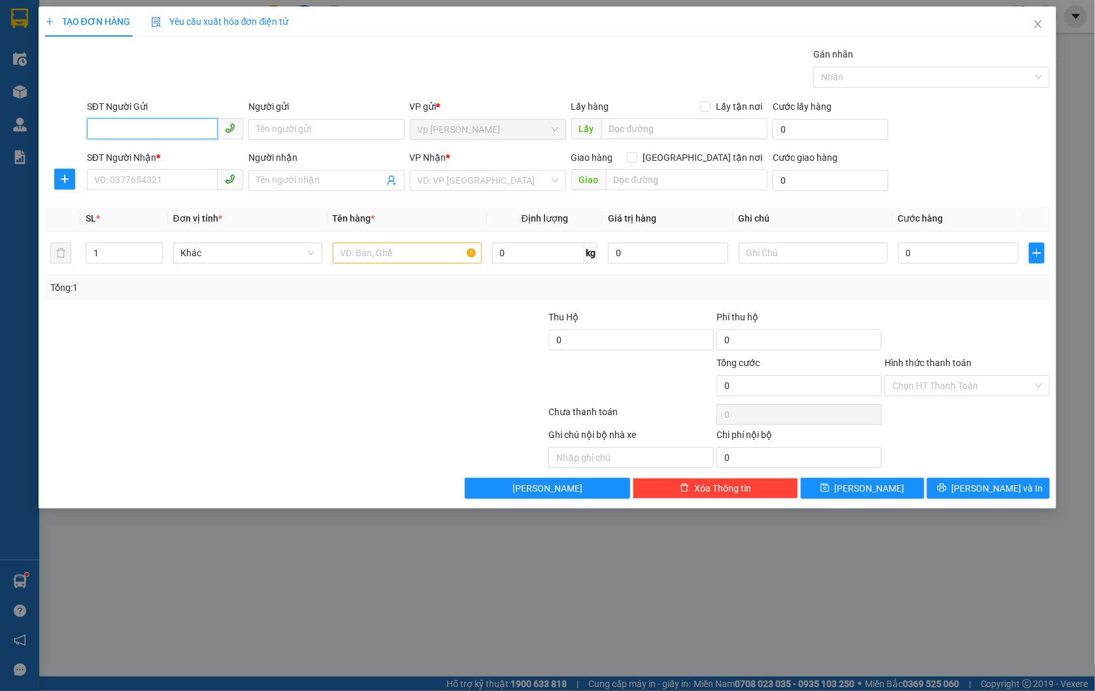
click at [128, 128] on input "SĐT Người Gửi" at bounding box center [152, 128] width 131 height 21
type input "0972292115"
click at [195, 160] on div "0972292115 - A HỌC" at bounding box center [165, 155] width 141 height 14
type input "A HỌC"
type input "0972292115"
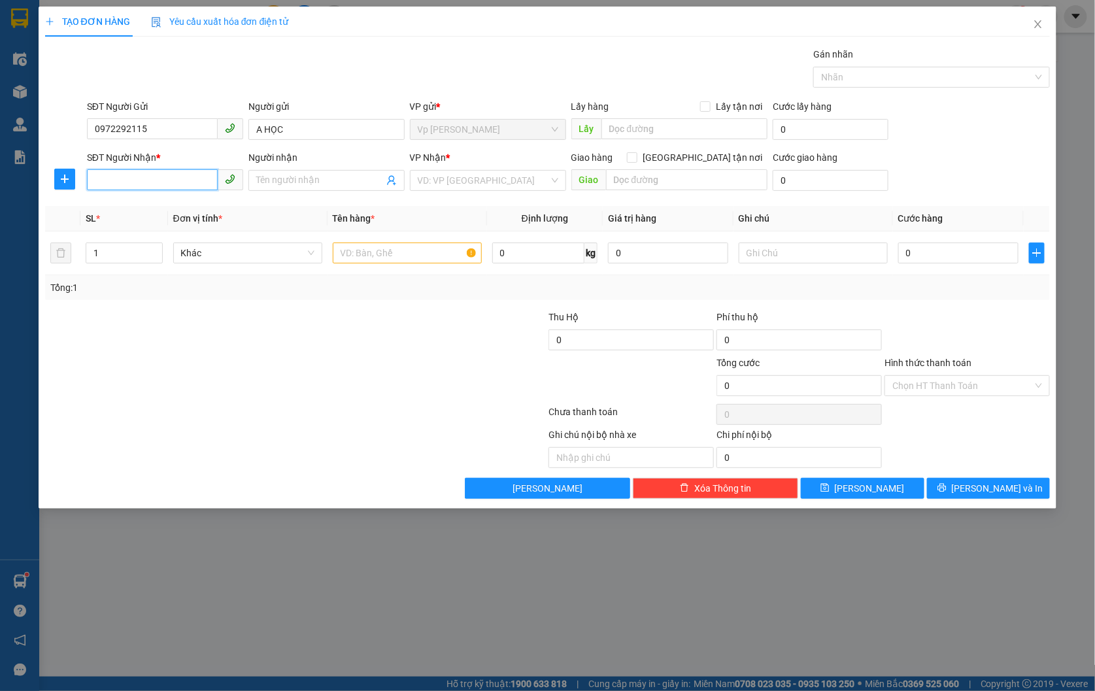
click at [178, 184] on input "SĐT Người Nhận *" at bounding box center [152, 179] width 131 height 21
click at [181, 203] on div "0917081856 - [GEOGRAPHIC_DATA]" at bounding box center [168, 206] width 147 height 14
type input "0917081856"
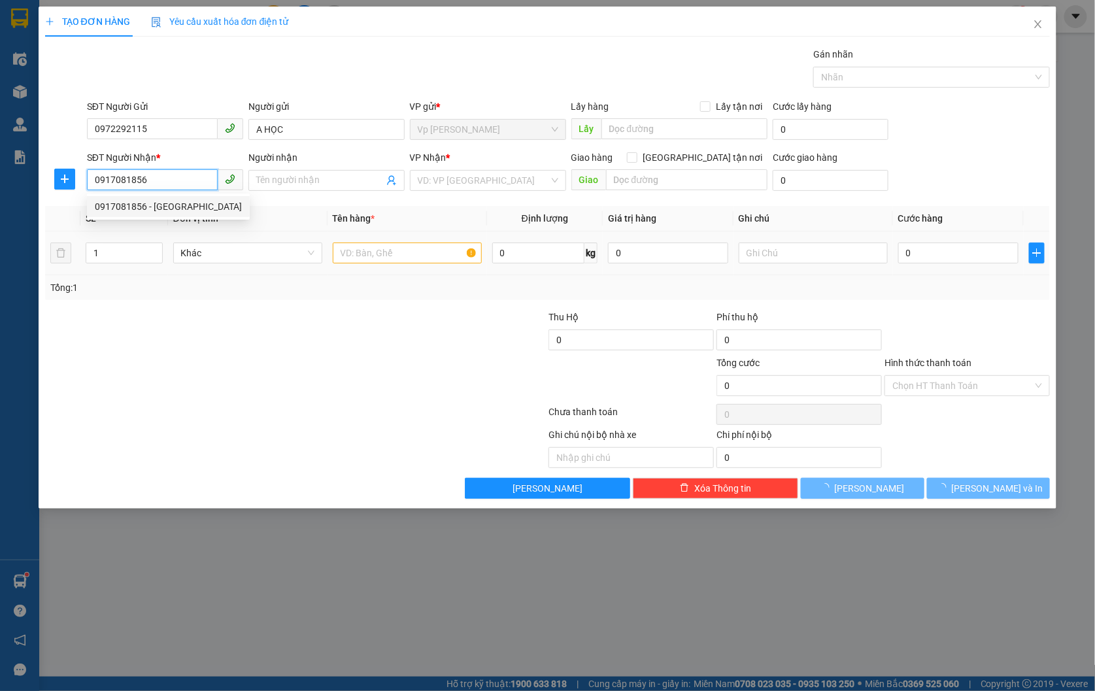
type input "[PERSON_NAME]"
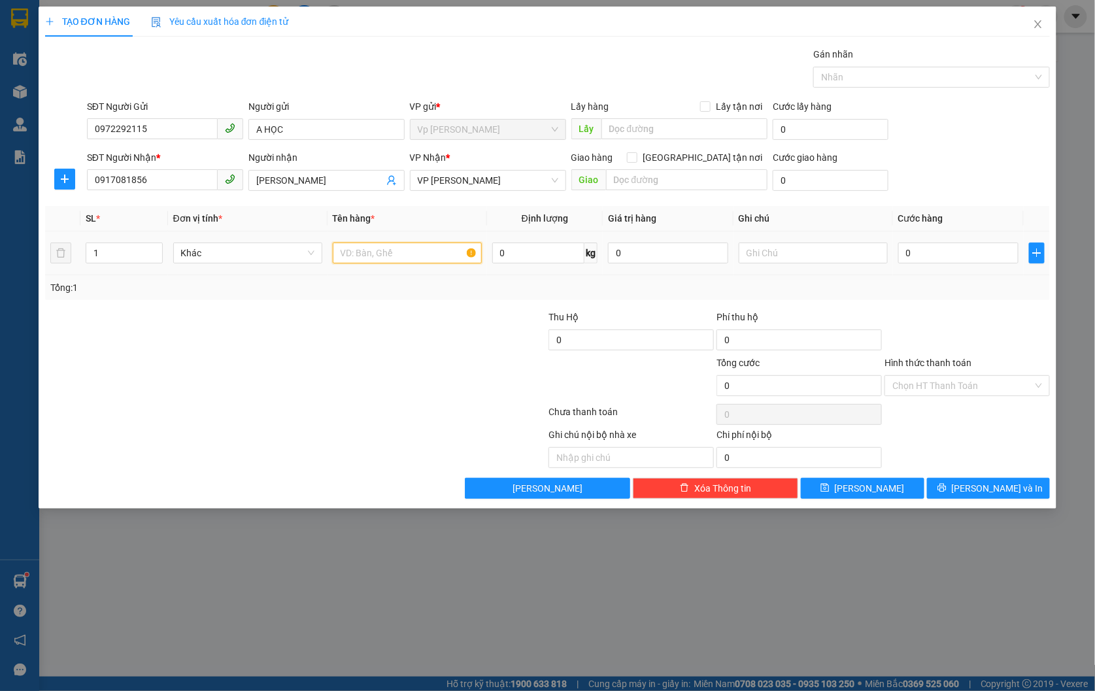
click at [406, 250] on input "text" at bounding box center [407, 253] width 149 height 21
type input "mẫu"
click at [957, 249] on input "0" at bounding box center [959, 253] width 120 height 21
type input "3"
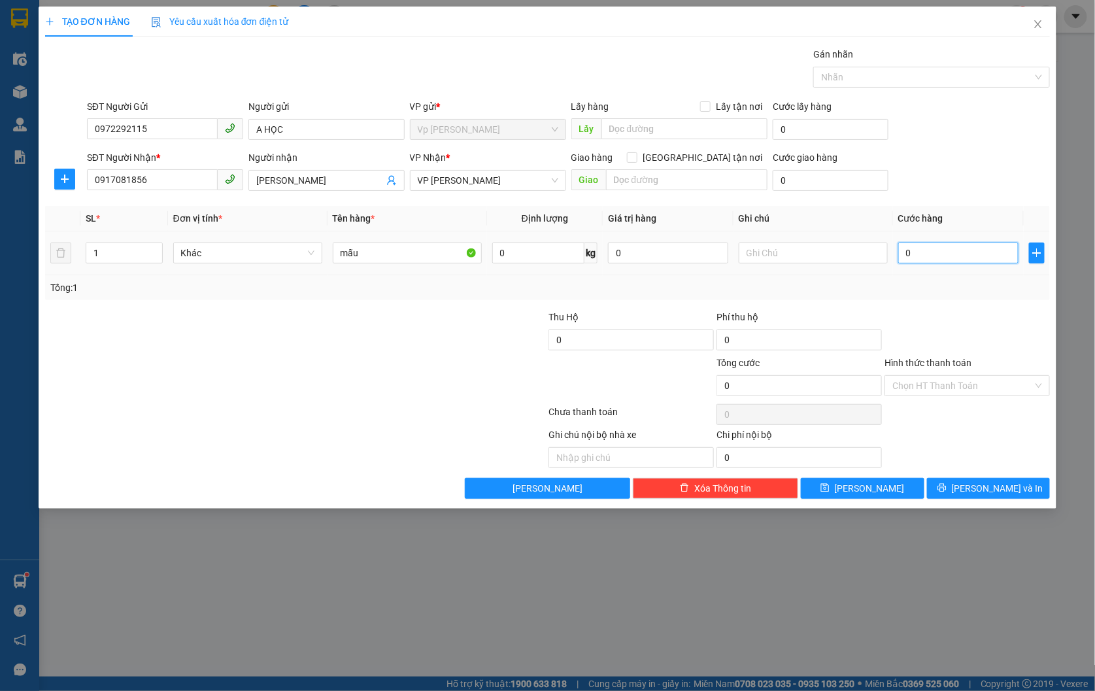
type input "3"
type input "30"
type input "300"
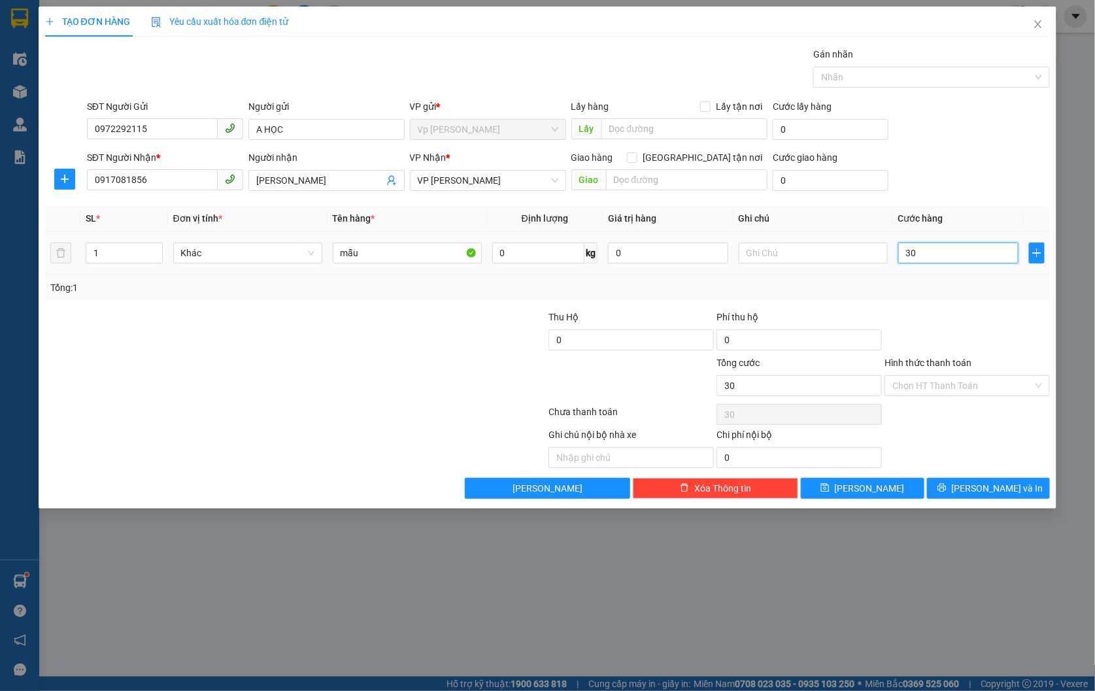
type input "300"
type input "3.000"
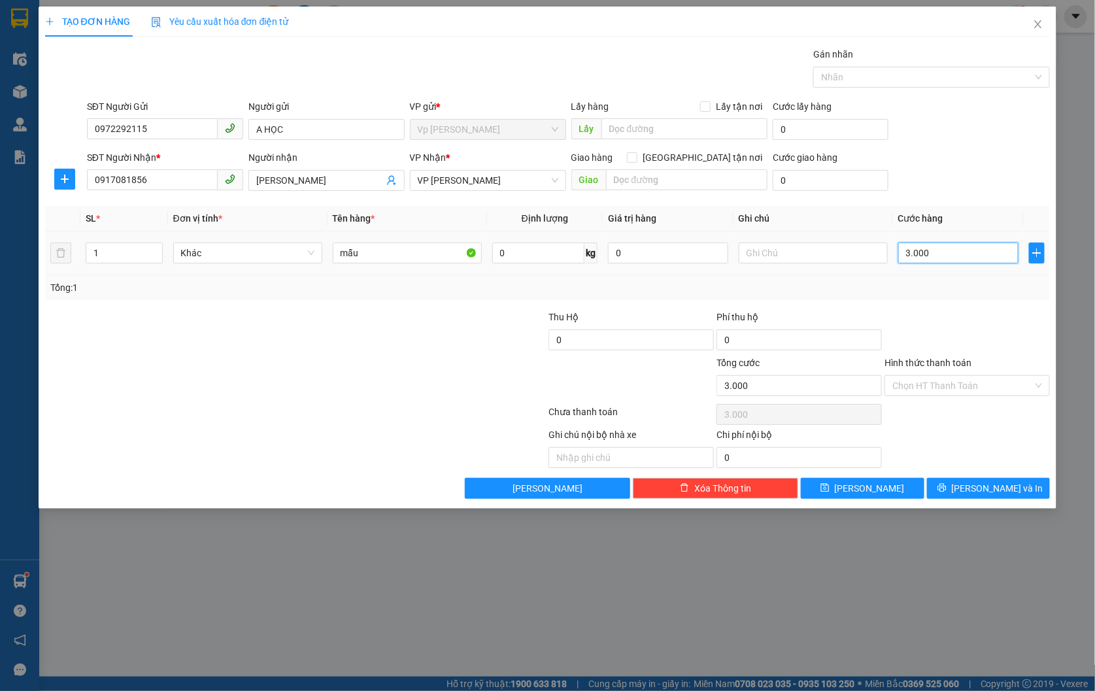
type input "30.000"
drag, startPoint x: 987, startPoint y: 377, endPoint x: 991, endPoint y: 396, distance: 19.9
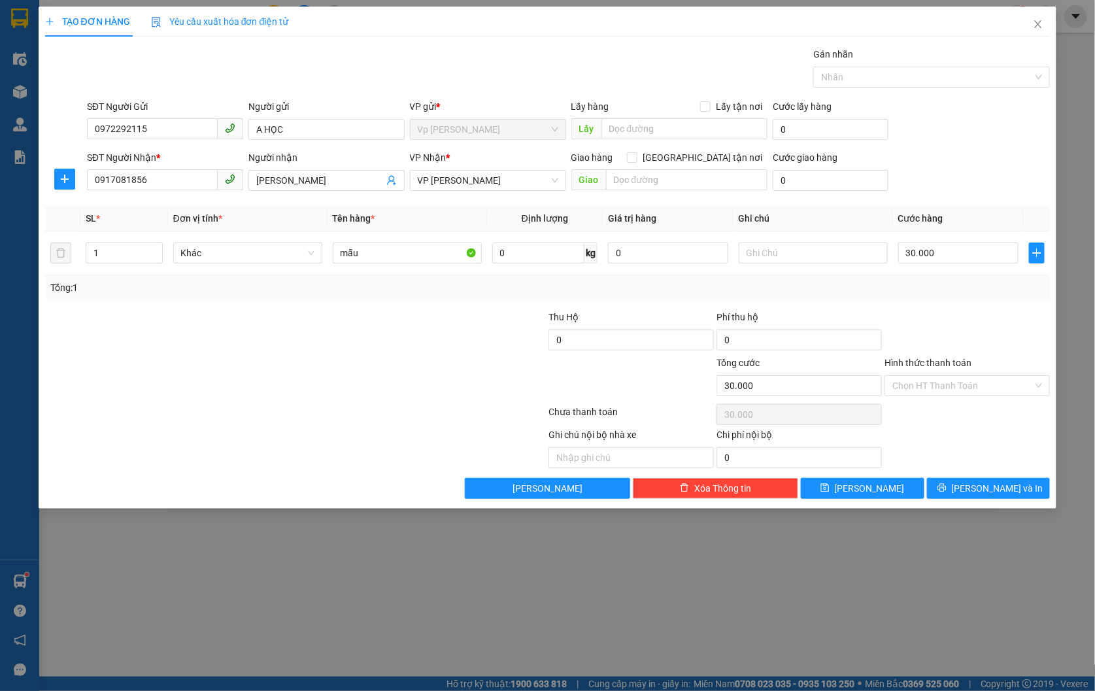
click at [984, 377] on input "Hình thức thanh toán" at bounding box center [963, 386] width 141 height 20
click at [985, 407] on div "Tại văn phòng" at bounding box center [968, 412] width 150 height 14
type input "0"
click at [1031, 491] on button "[PERSON_NAME] và In" at bounding box center [989, 488] width 124 height 21
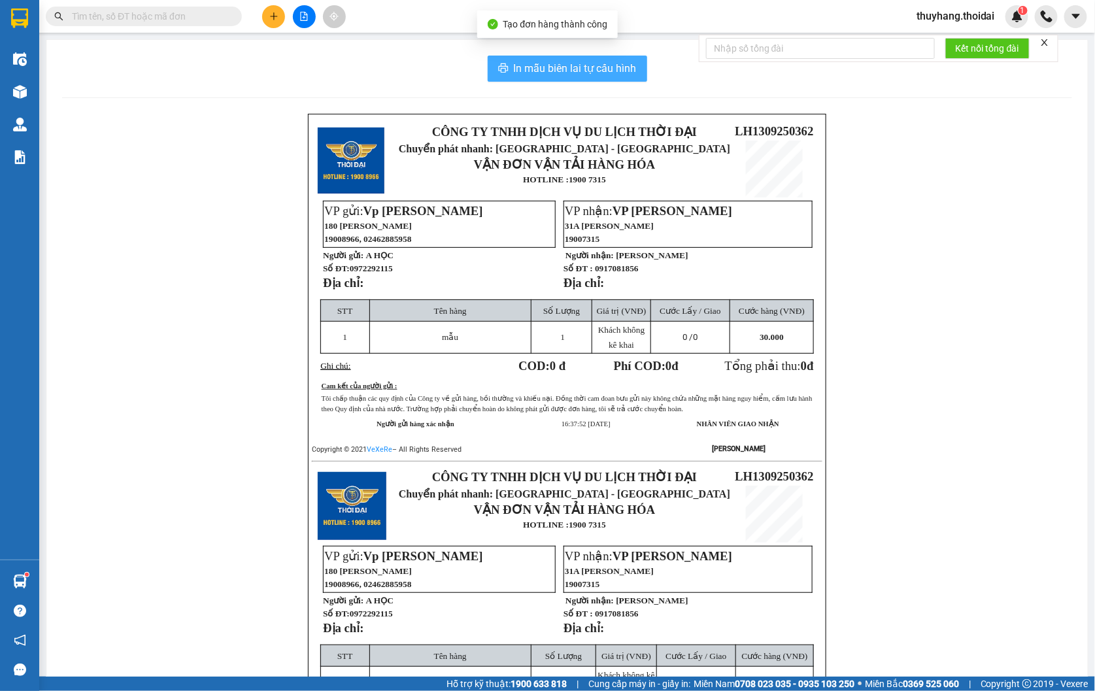
click at [591, 75] on span "In mẫu biên lai tự cấu hình" at bounding box center [575, 68] width 123 height 16
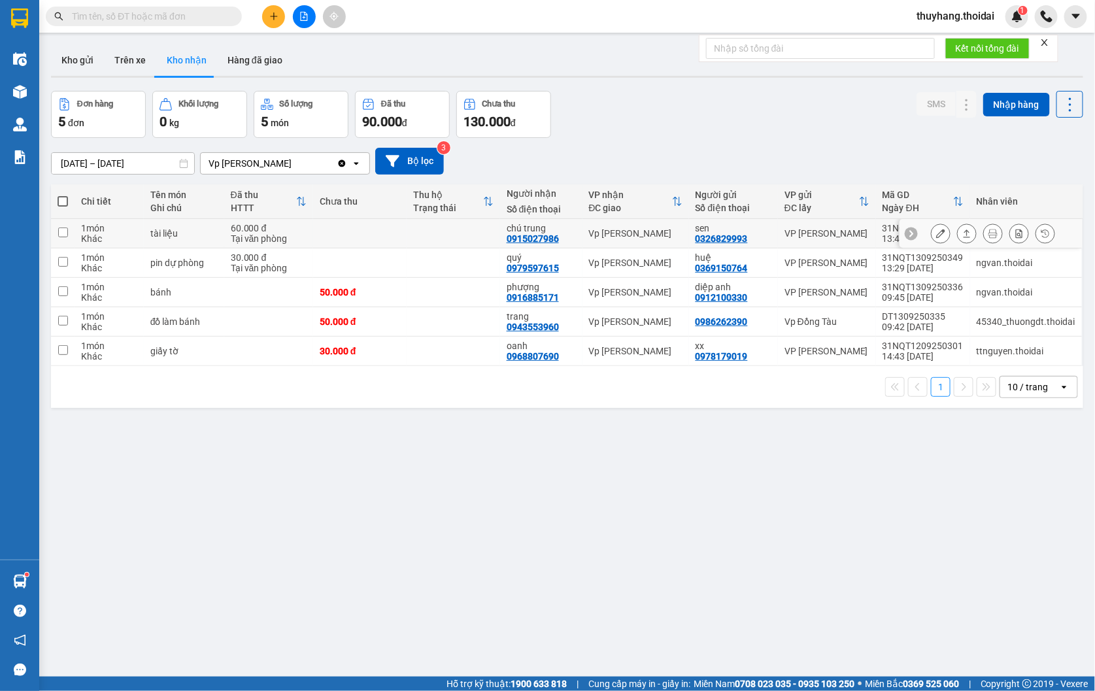
click at [413, 234] on td at bounding box center [454, 233] width 94 height 29
checkbox input "true"
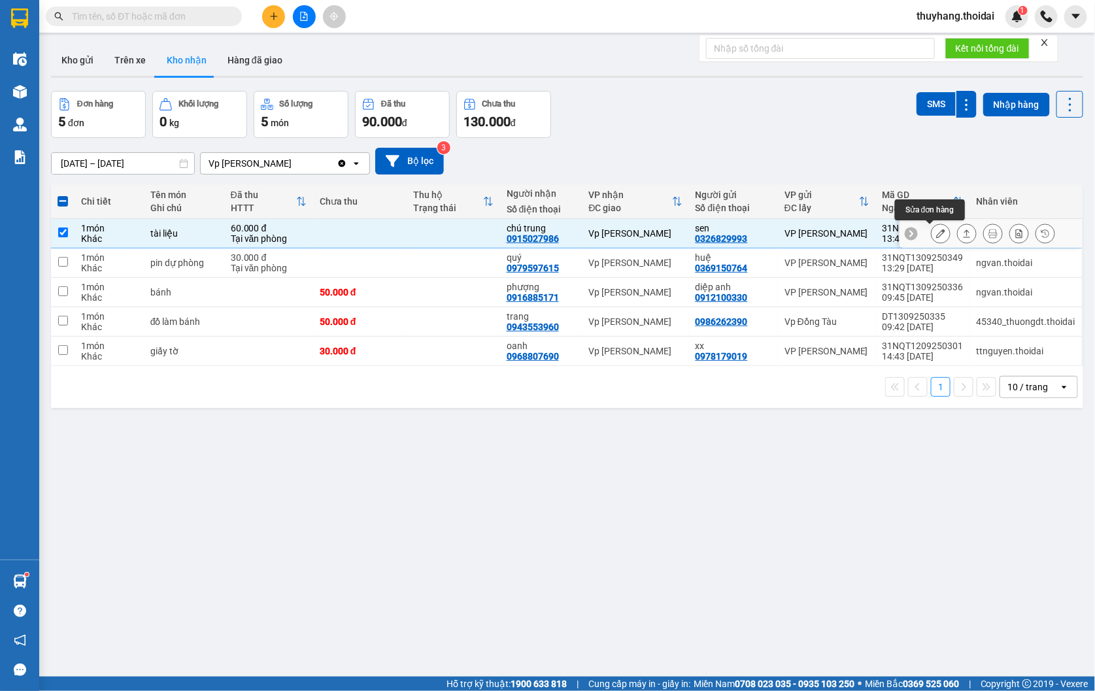
click at [936, 234] on icon at bounding box center [940, 233] width 9 height 9
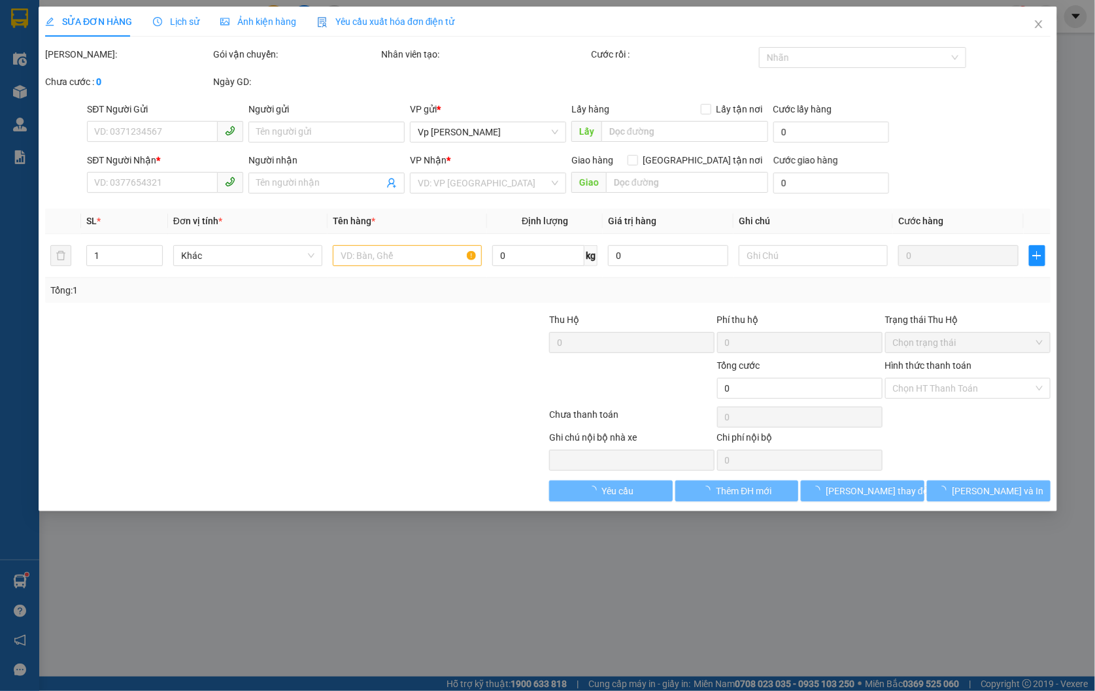
type input "0326829993"
type input "sen"
type input "0915027986"
type input "chú trung"
type input "60.000"
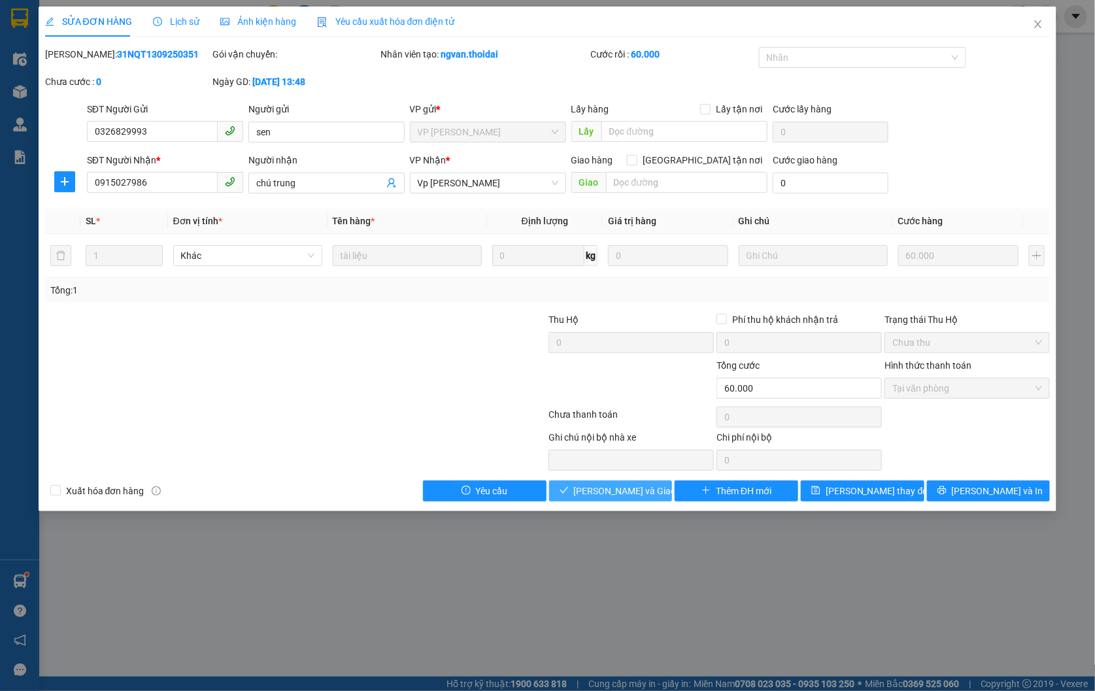
click at [636, 495] on span "[PERSON_NAME] và Giao hàng" at bounding box center [637, 491] width 126 height 14
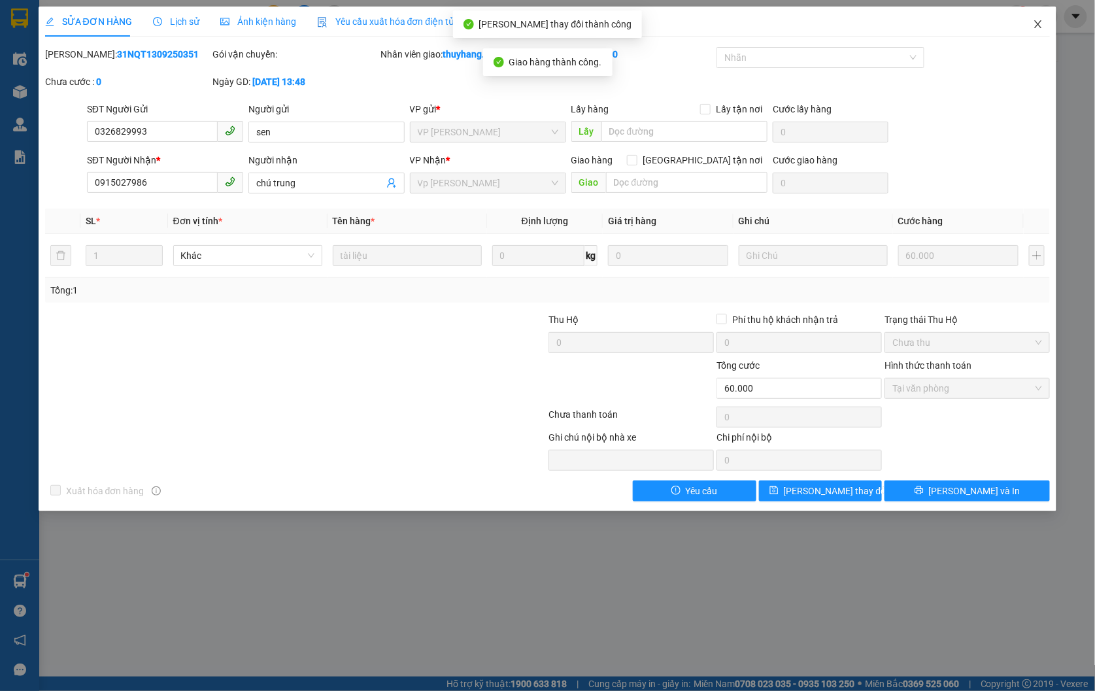
click at [1040, 25] on icon "close" at bounding box center [1038, 24] width 10 height 10
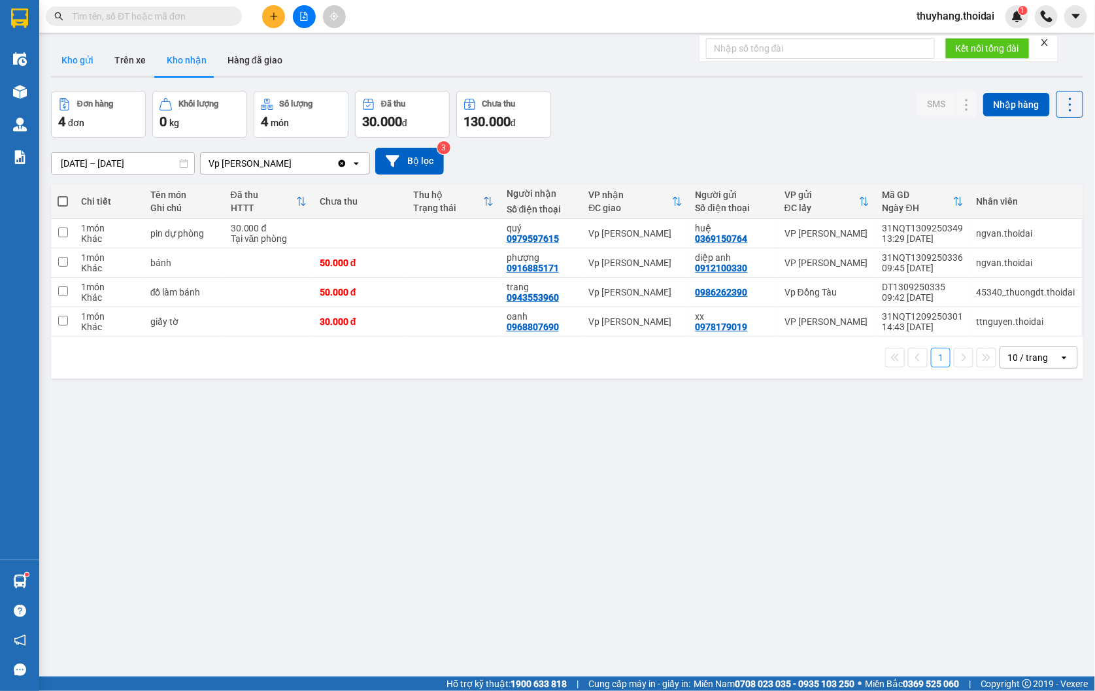
click at [93, 60] on button "Kho gửi" at bounding box center [77, 59] width 53 height 31
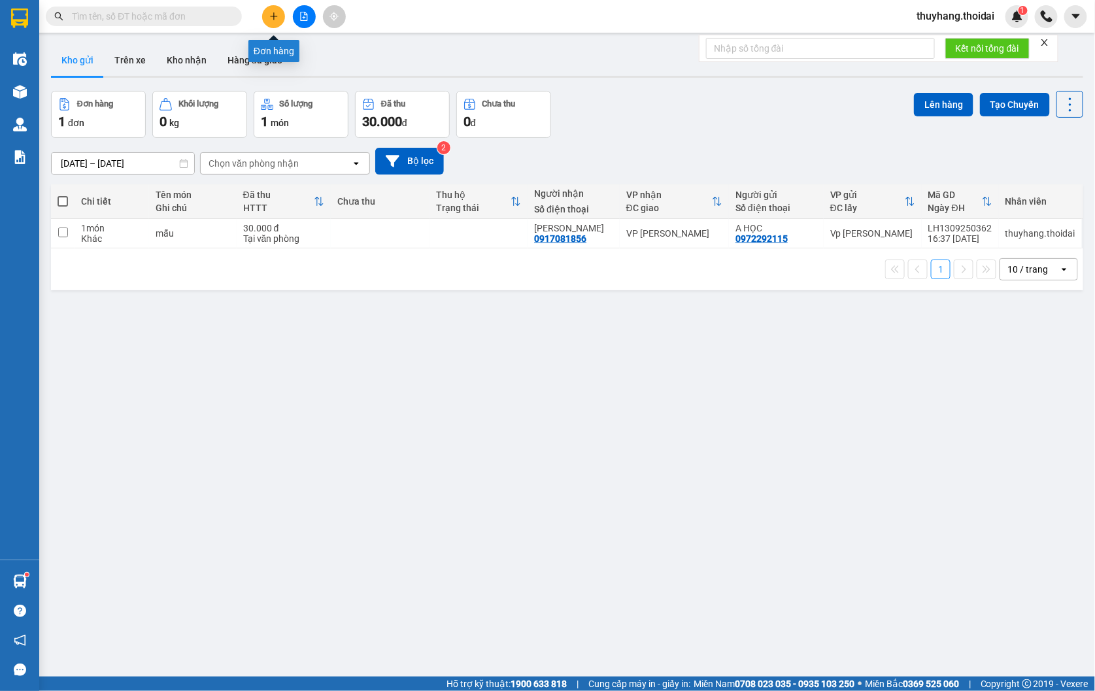
click at [271, 16] on icon "plus" at bounding box center [273, 16] width 7 height 1
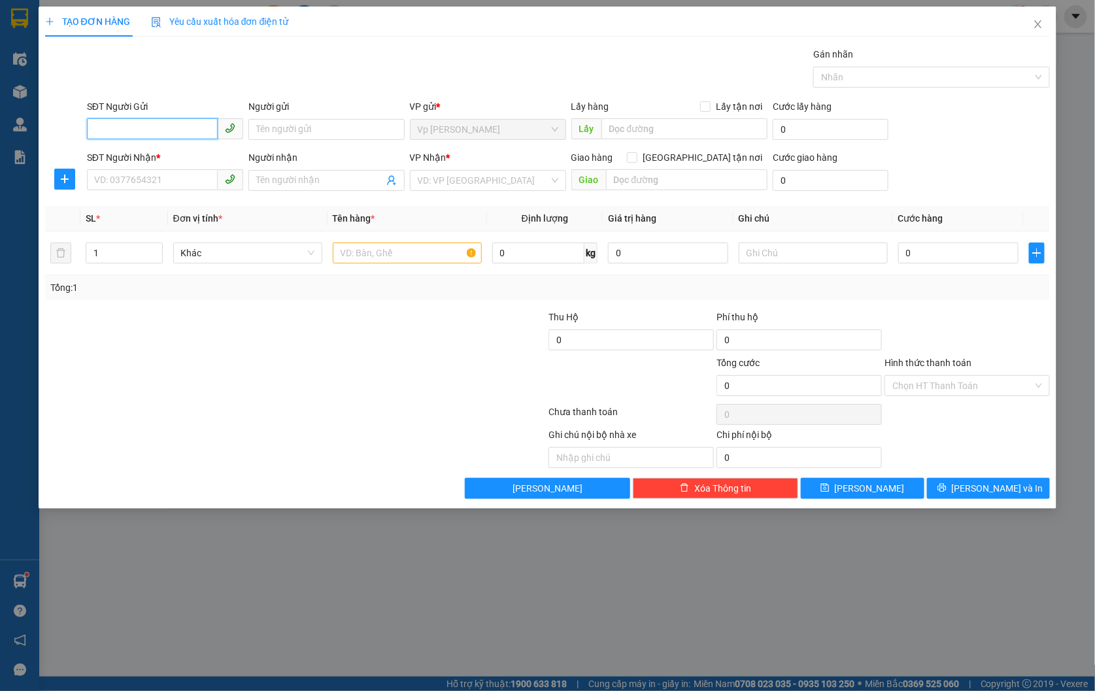
paste input "0947243867"
type input "0947243867"
click at [271, 127] on input "Người gửi" at bounding box center [327, 129] width 156 height 21
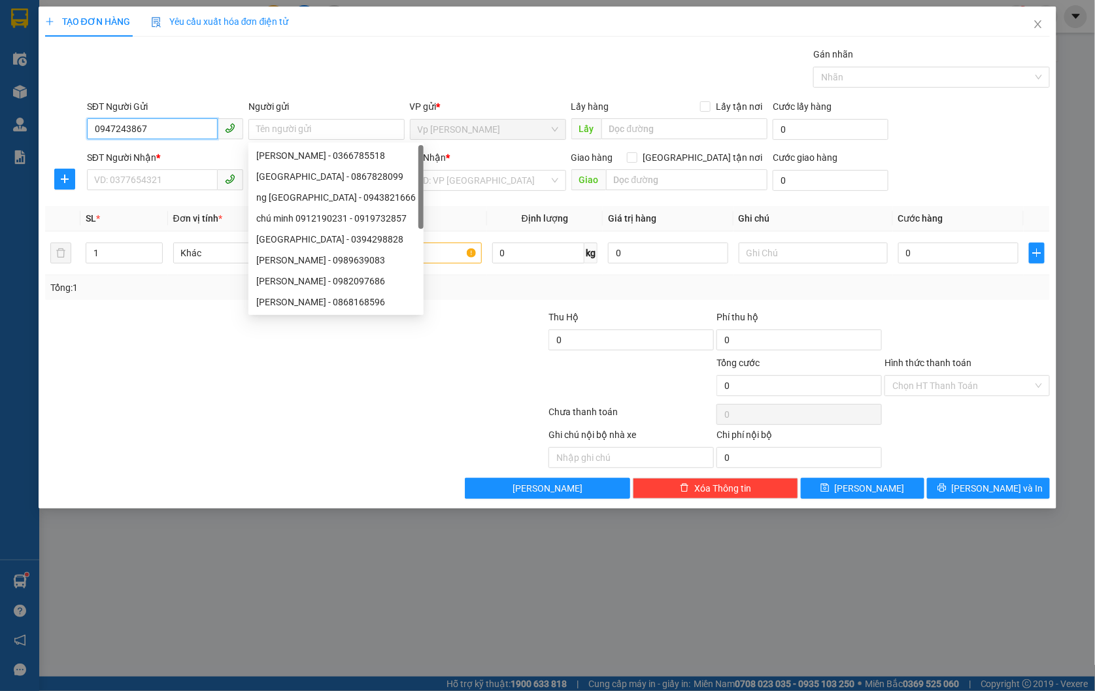
click at [163, 126] on input "0947243867" at bounding box center [152, 128] width 131 height 21
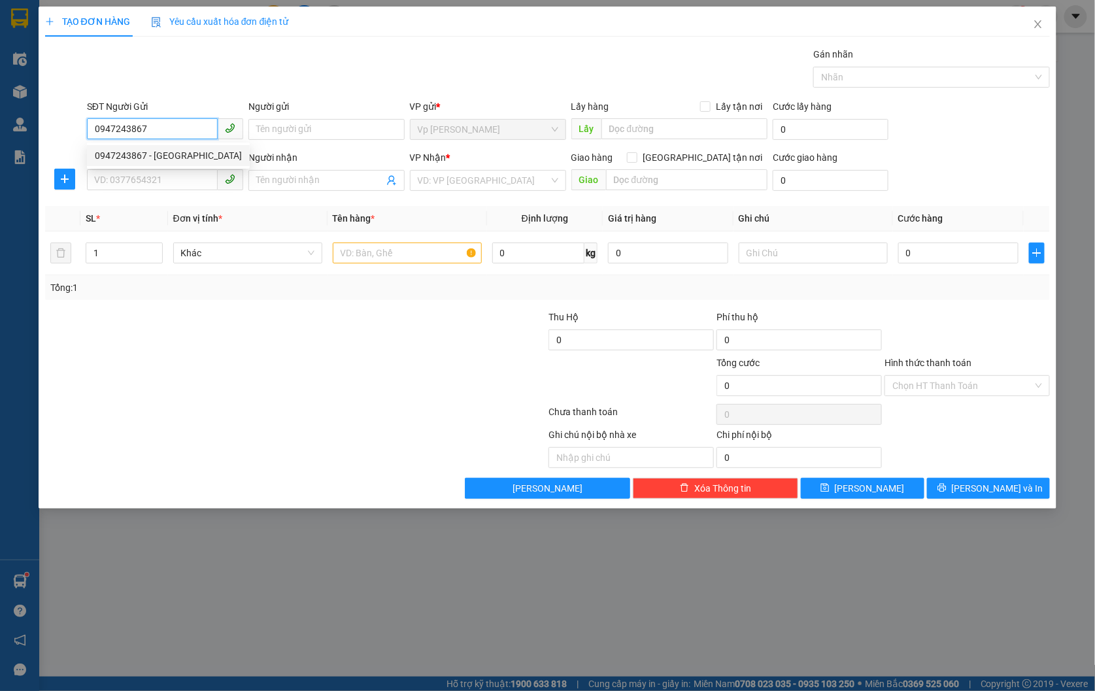
click at [177, 160] on div "0947243867 - [GEOGRAPHIC_DATA]" at bounding box center [168, 155] width 147 height 14
type input "[PERSON_NAME]"
click at [179, 184] on input "SĐT Người Nhận *" at bounding box center [152, 179] width 131 height 21
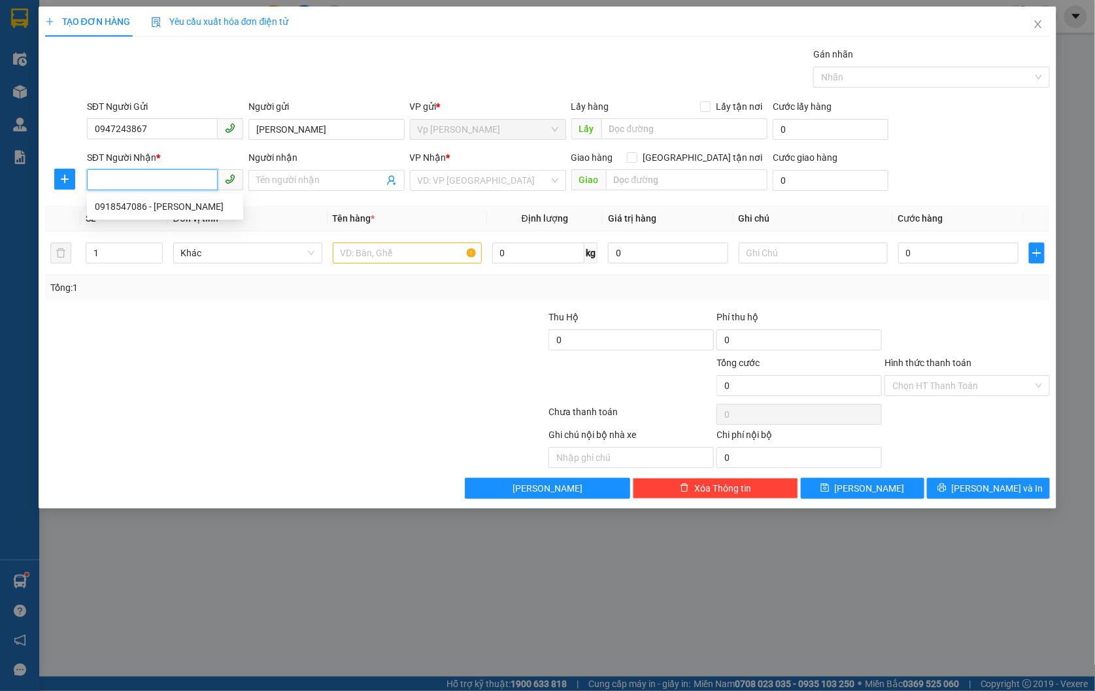
paste input "0947243867"
click at [185, 186] on input "0947243867" at bounding box center [152, 179] width 131 height 21
type input "0947243867"
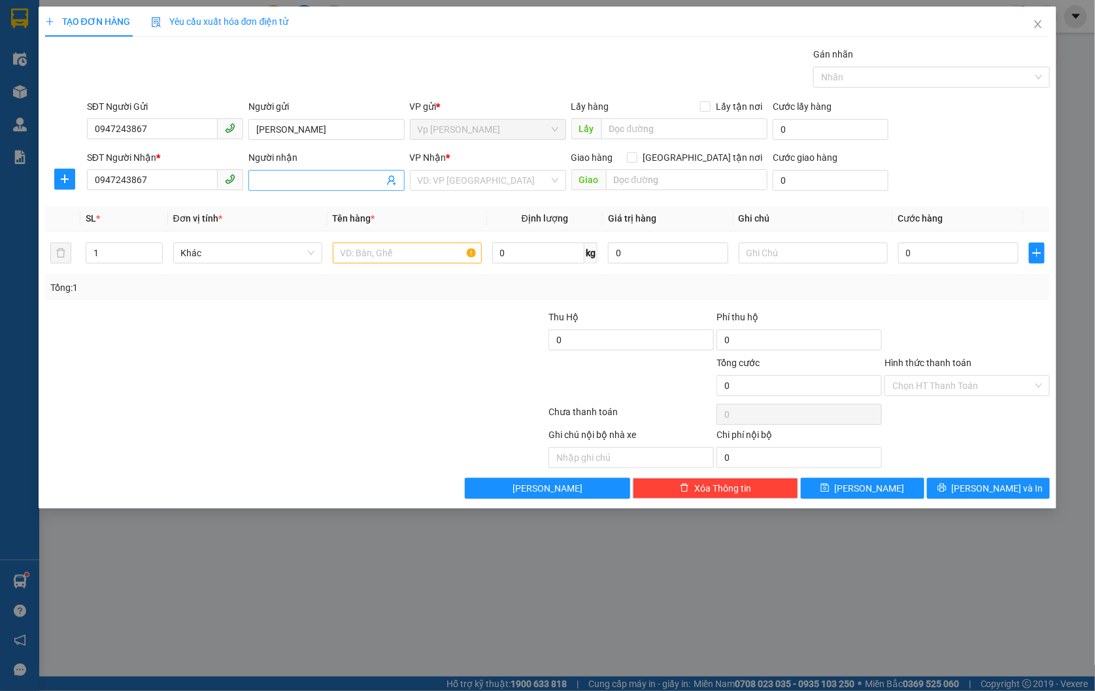
click at [278, 173] on input "Người nhận" at bounding box center [320, 180] width 128 height 14
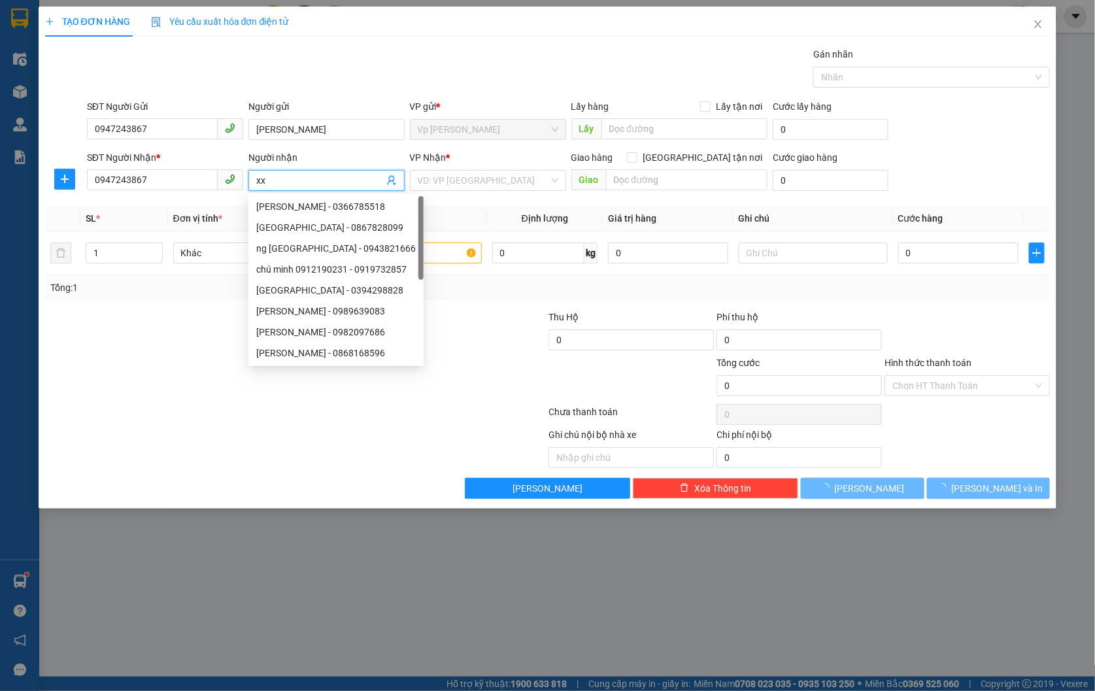
type input "x"
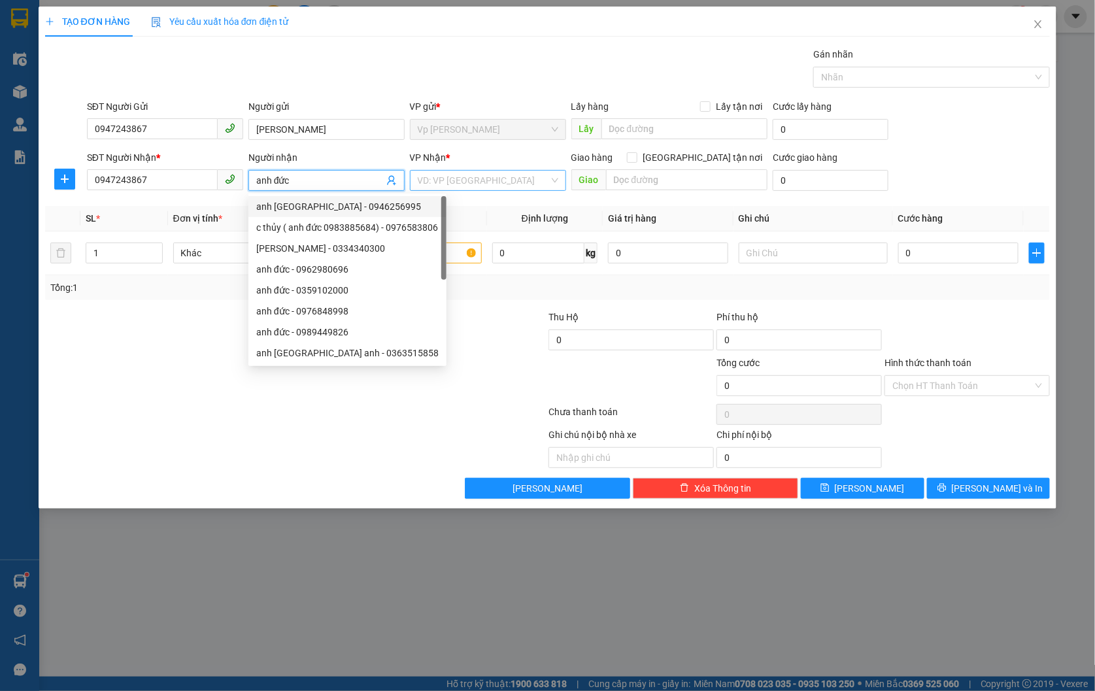
type input "anh đức"
click at [511, 175] on input "search" at bounding box center [483, 181] width 131 height 20
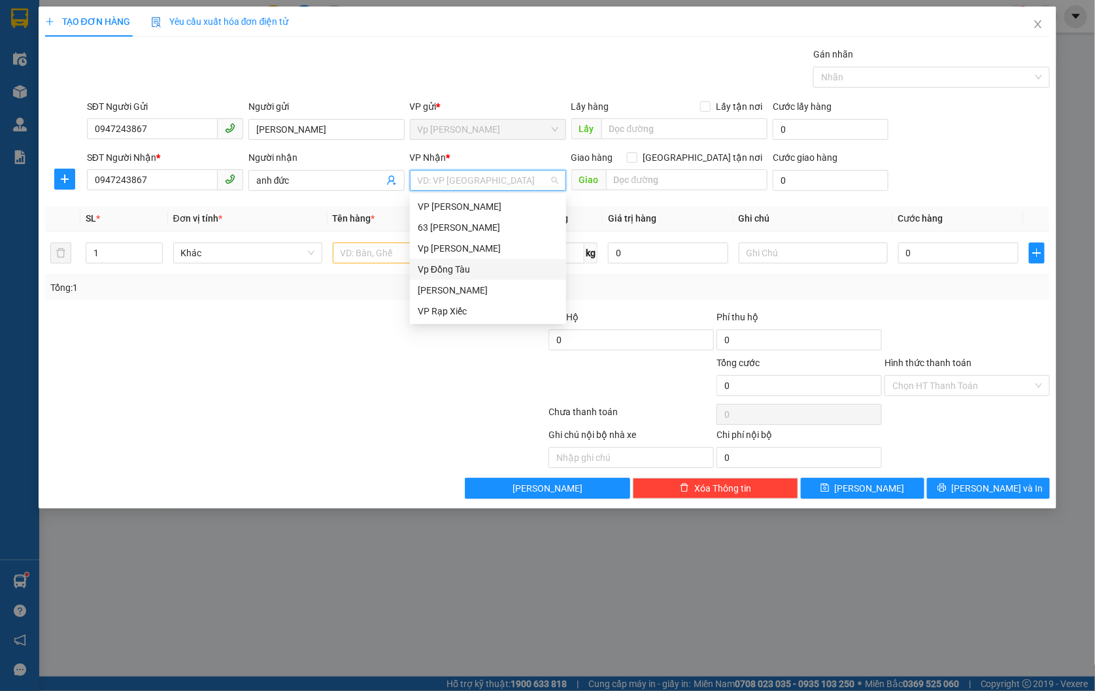
click at [476, 268] on div "Vp Đồng Tàu" at bounding box center [488, 269] width 141 height 14
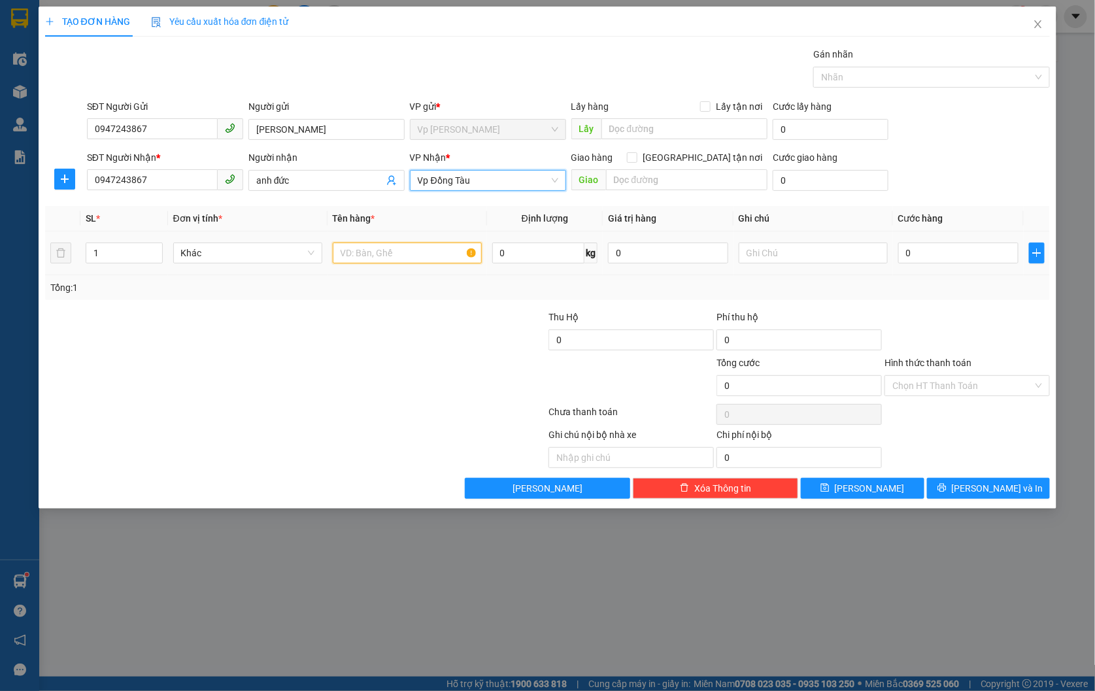
click at [366, 249] on input "text" at bounding box center [407, 253] width 149 height 21
click at [723, 158] on span "[GEOGRAPHIC_DATA] tận nơi" at bounding box center [703, 157] width 130 height 14
click at [636, 158] on input "[GEOGRAPHIC_DATA] tận nơi" at bounding box center [631, 156] width 9 height 9
checkbox input "true"
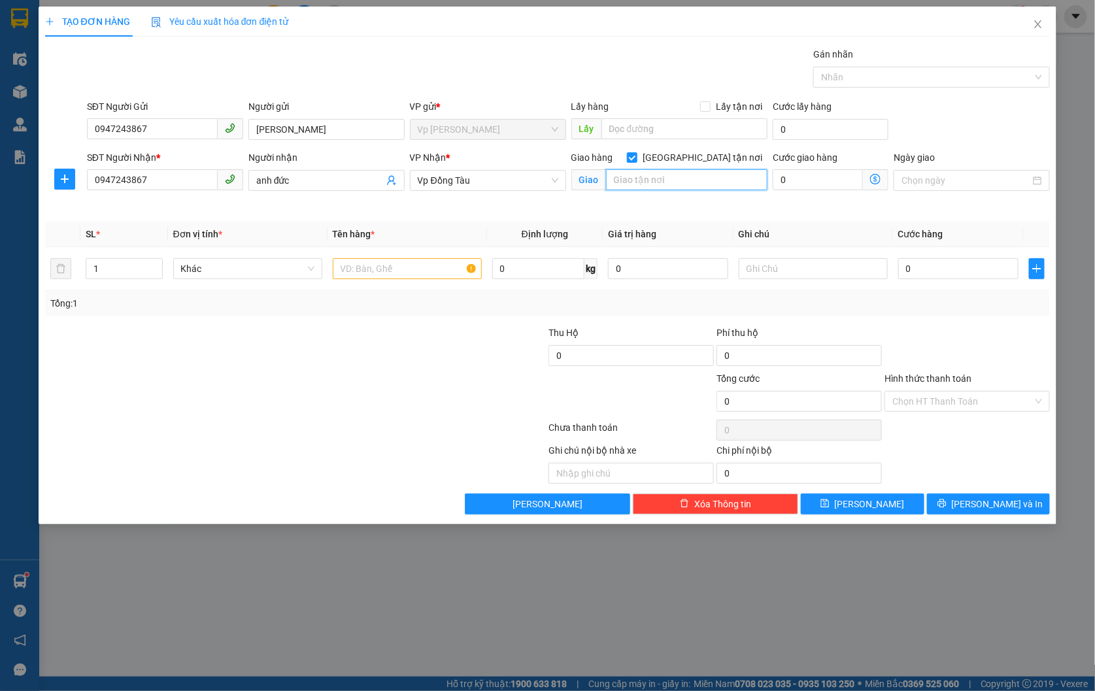
click at [706, 175] on input "text" at bounding box center [687, 179] width 162 height 21
type input "big c hđ"
click at [421, 268] on input "text" at bounding box center [407, 268] width 149 height 21
type input "hồ sơ"
click at [959, 266] on input "0" at bounding box center [959, 268] width 120 height 21
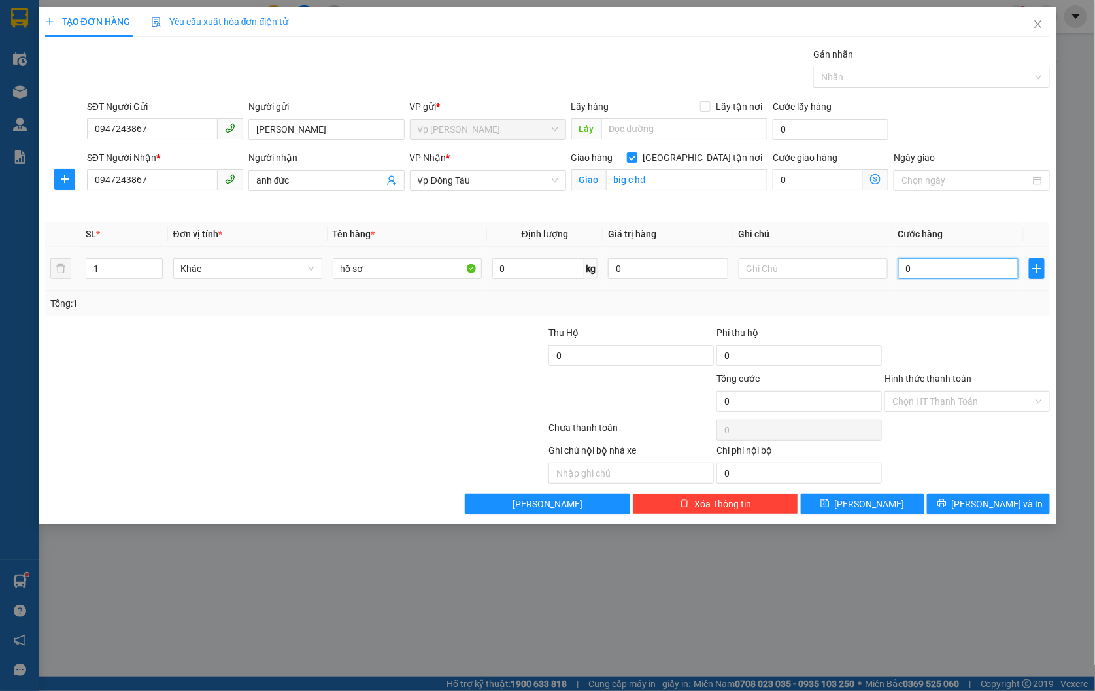
type input "1"
type input "10"
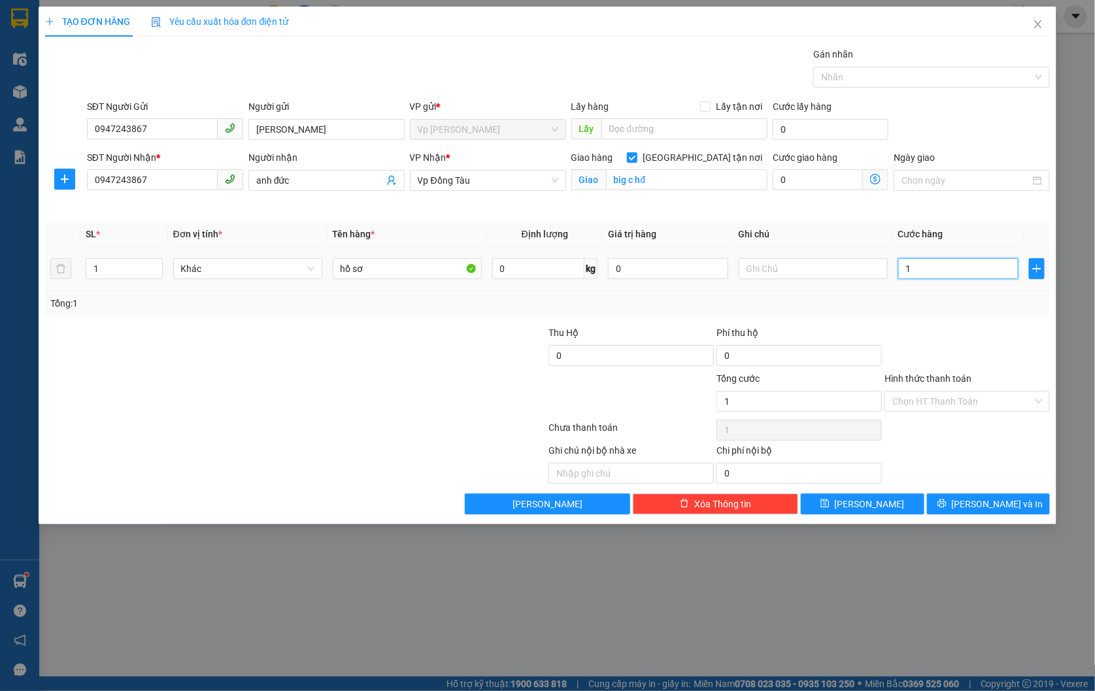
type input "10"
type input "100"
type input "1.000"
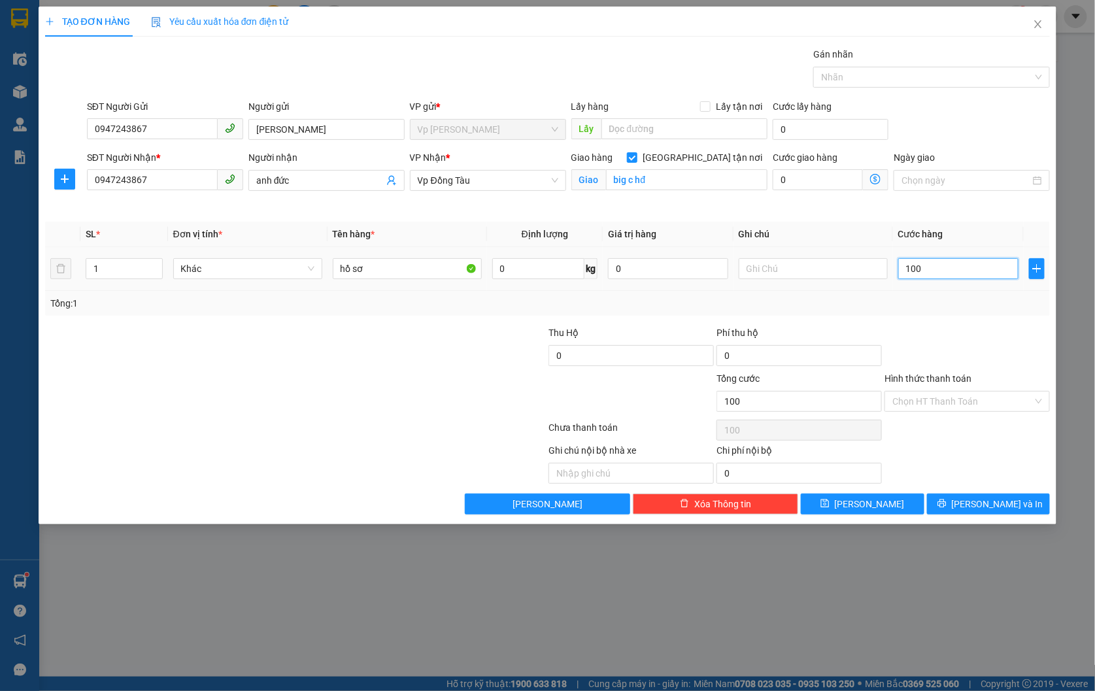
type input "1.000"
type input "10.000"
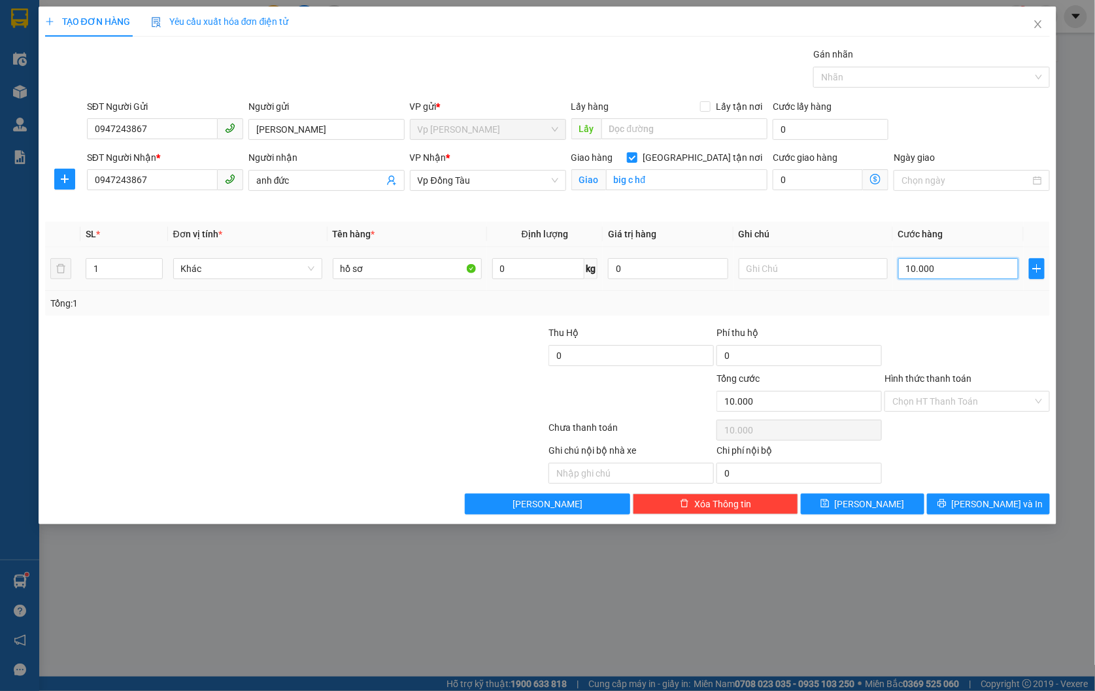
type input "100.000"
click at [887, 507] on button "[PERSON_NAME]" at bounding box center [863, 504] width 124 height 21
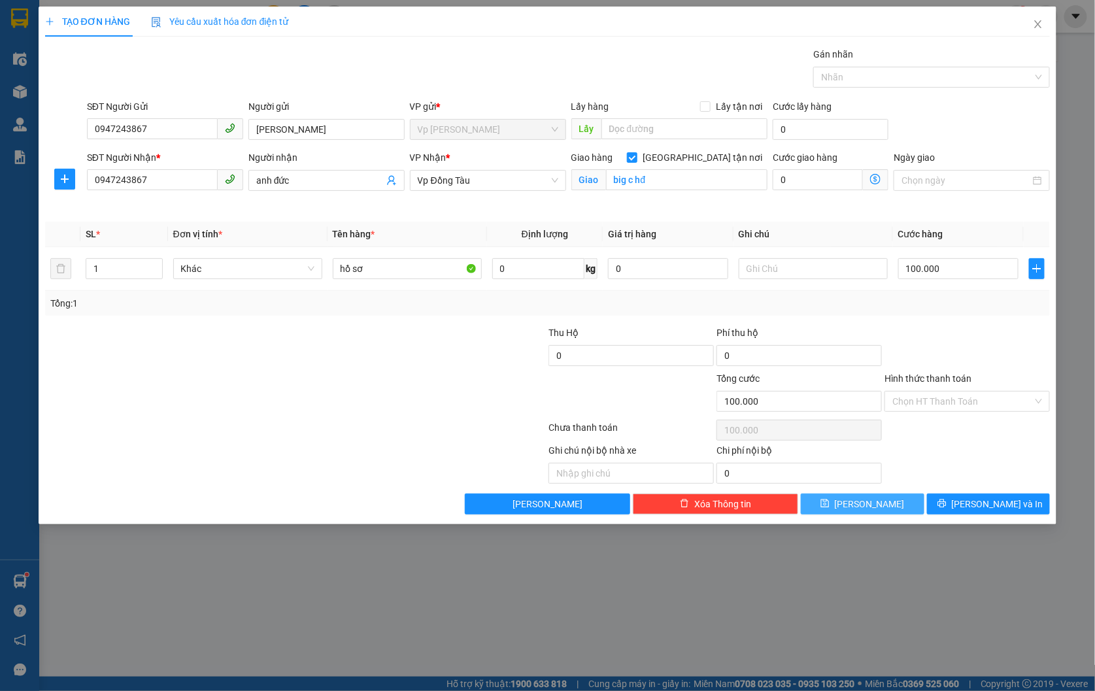
checkbox input "false"
type input "0"
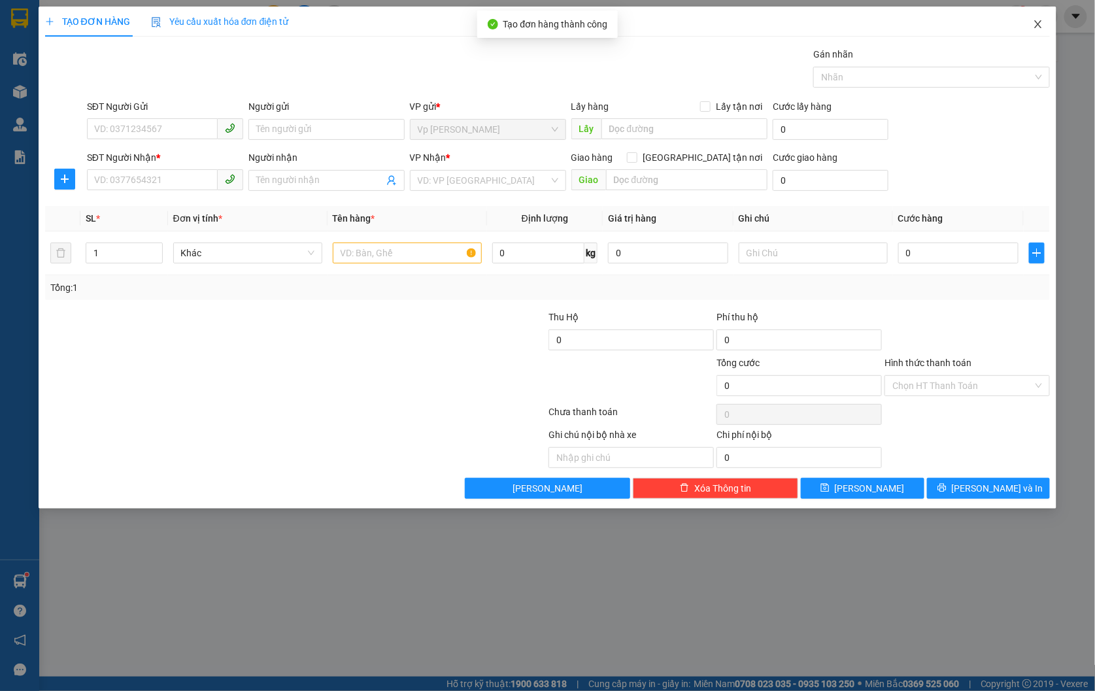
click at [1043, 26] on icon "close" at bounding box center [1038, 24] width 10 height 10
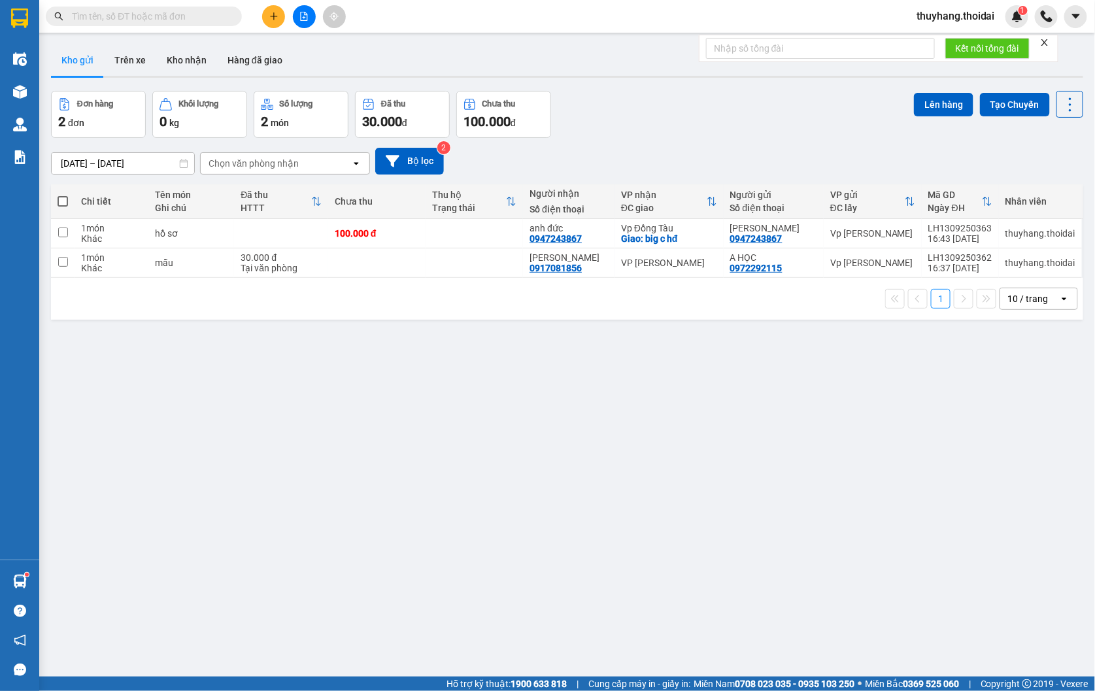
click at [114, 16] on input "text" at bounding box center [149, 16] width 154 height 14
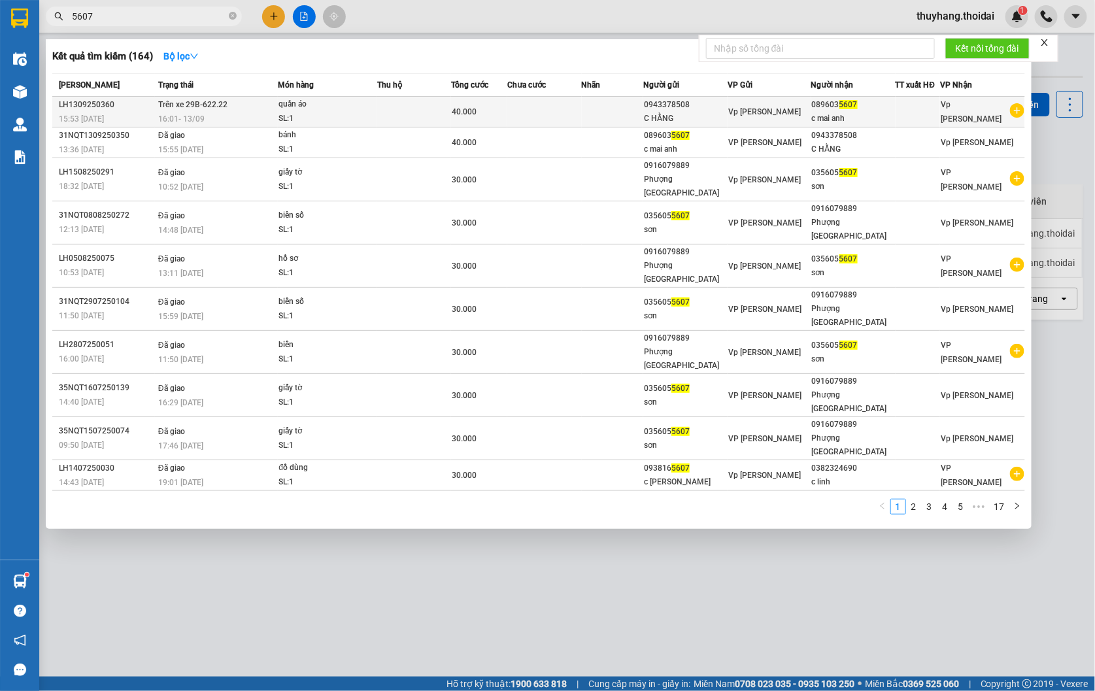
type input "5607"
click at [587, 120] on td at bounding box center [613, 112] width 62 height 31
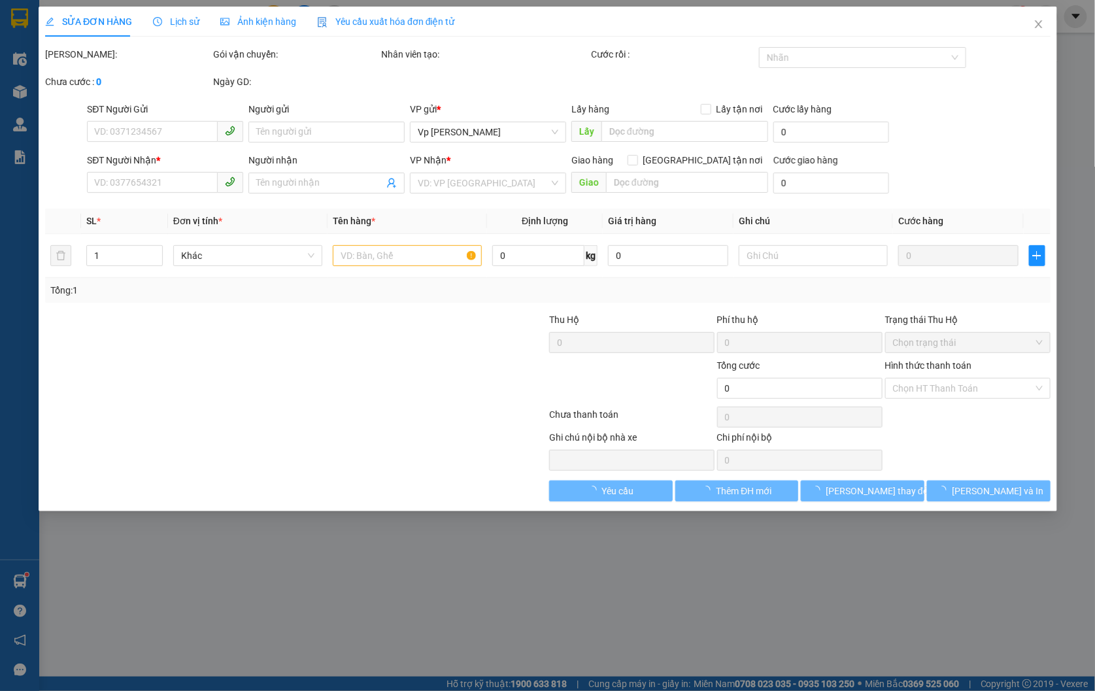
type input "0943378508"
type input "C HẰNG"
type input "0896035607"
type input "c mai anh"
type input "40.000"
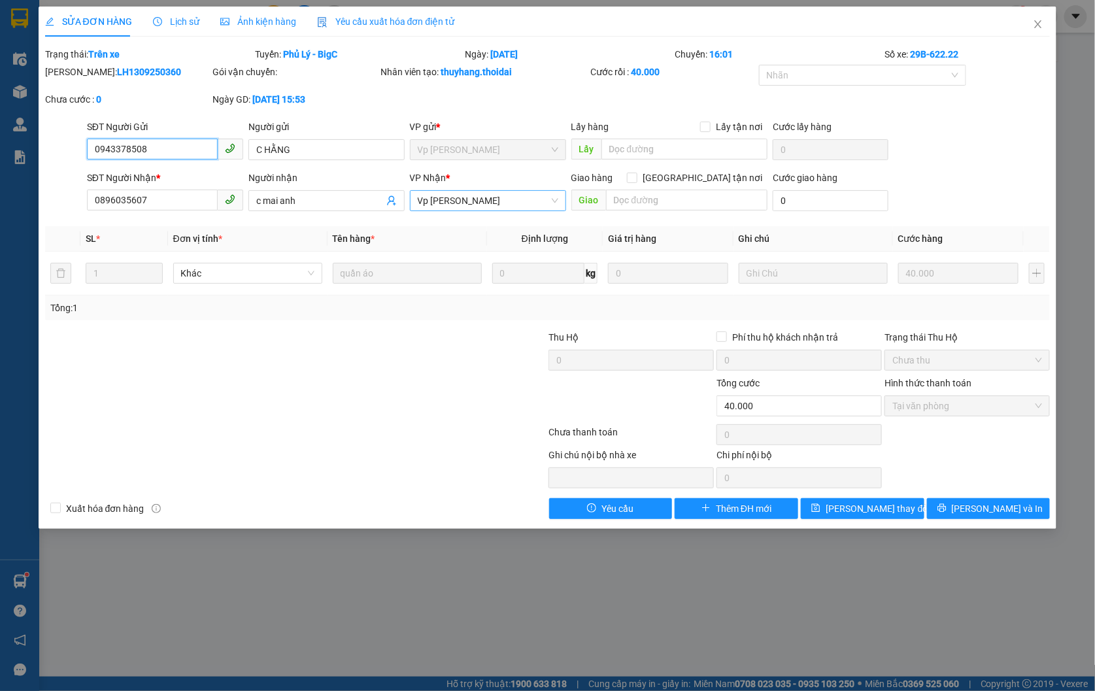
click at [501, 203] on span "Vp [PERSON_NAME]" at bounding box center [488, 201] width 141 height 20
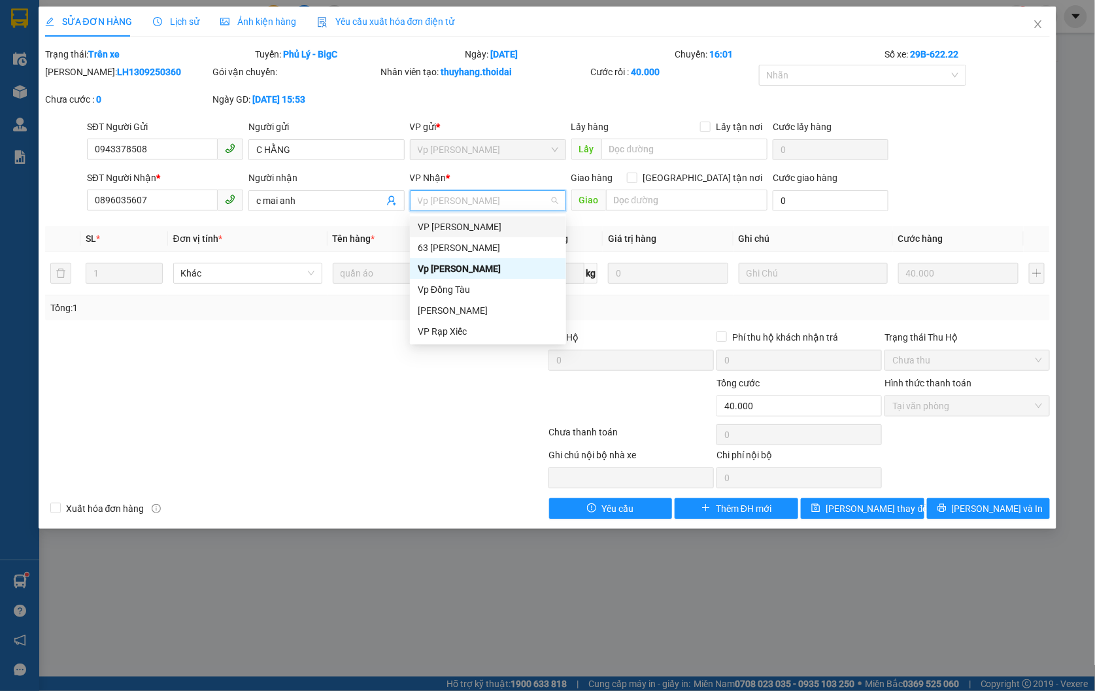
click at [490, 222] on div "VP [PERSON_NAME]" at bounding box center [488, 227] width 141 height 14
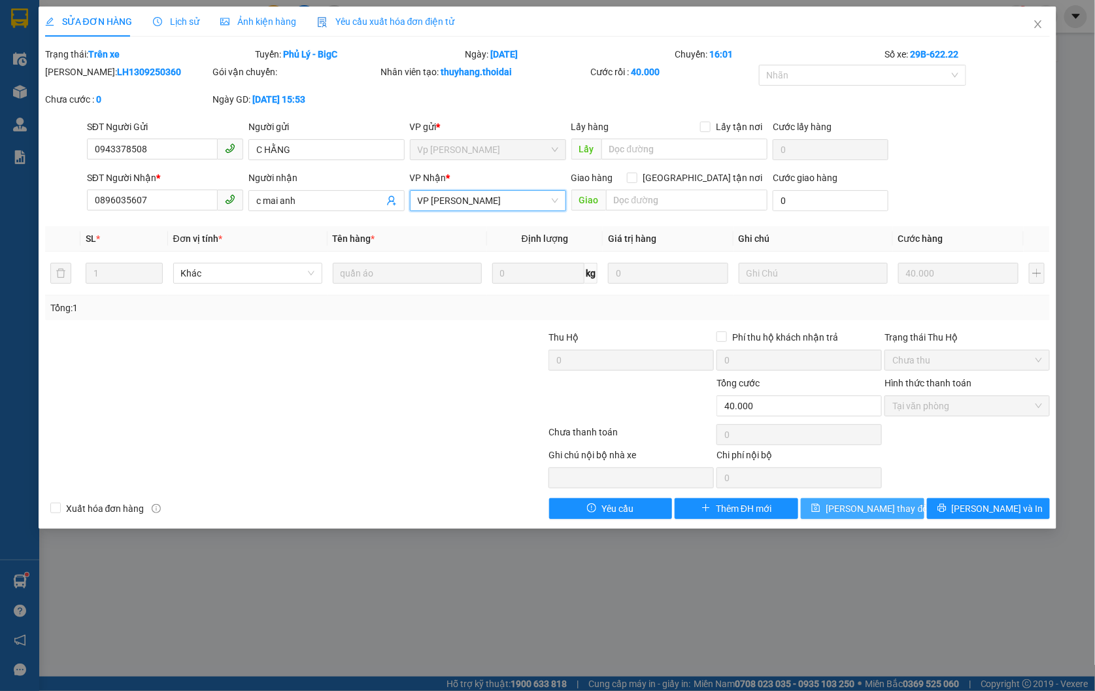
click at [858, 519] on button "[PERSON_NAME] thay đổi" at bounding box center [863, 508] width 124 height 21
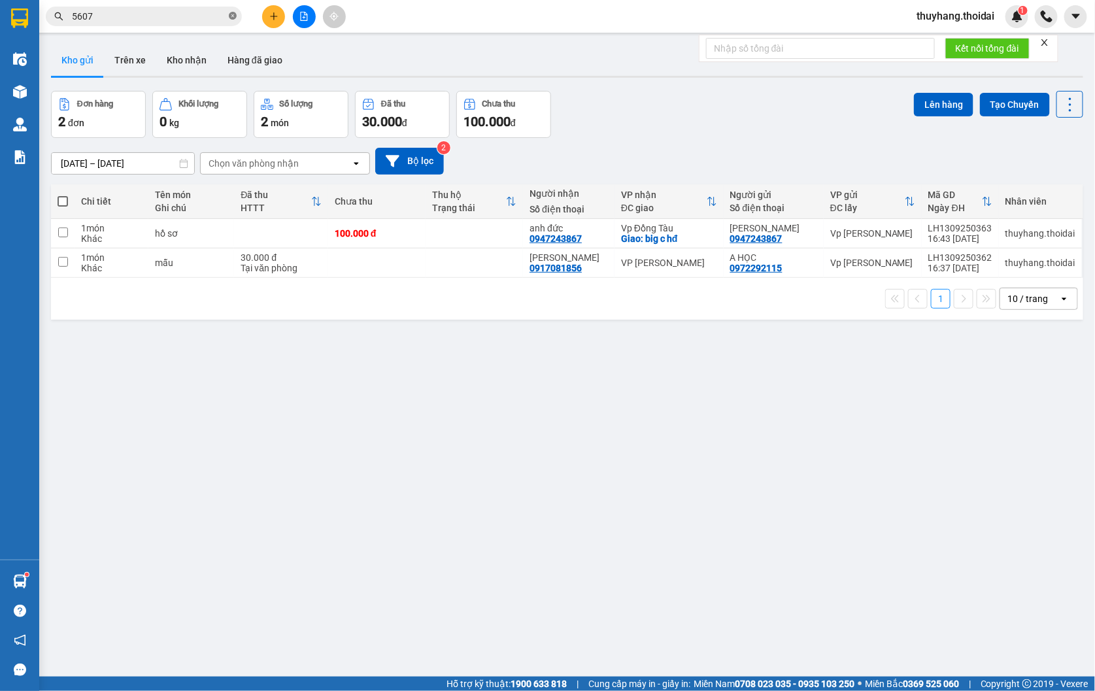
click at [231, 21] on span at bounding box center [233, 16] width 8 height 12
click at [337, 264] on td at bounding box center [376, 263] width 97 height 29
checkbox input "true"
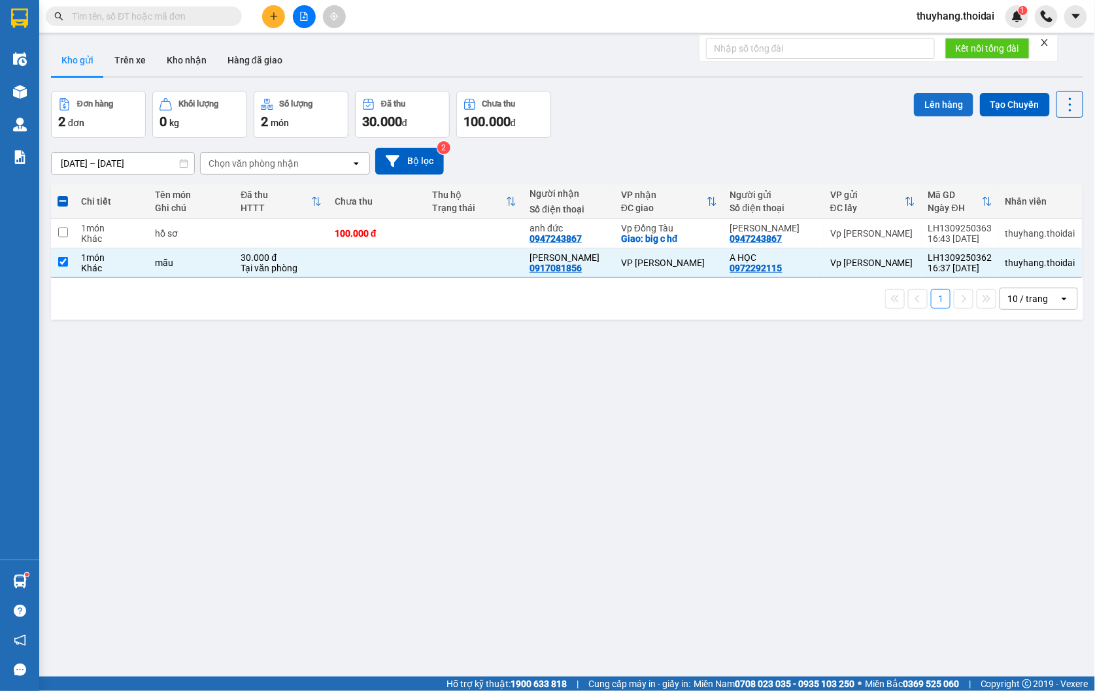
click at [927, 99] on button "Lên hàng" at bounding box center [944, 105] width 60 height 24
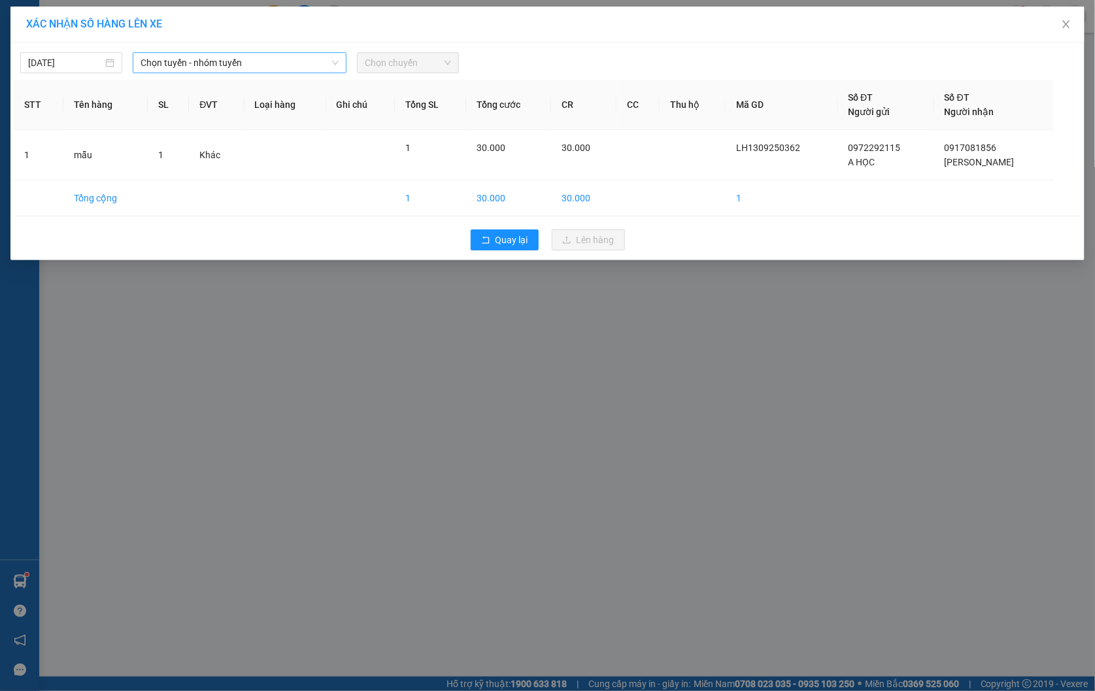
click at [204, 64] on span "Chọn tuyến - nhóm tuyến" at bounding box center [240, 63] width 199 height 20
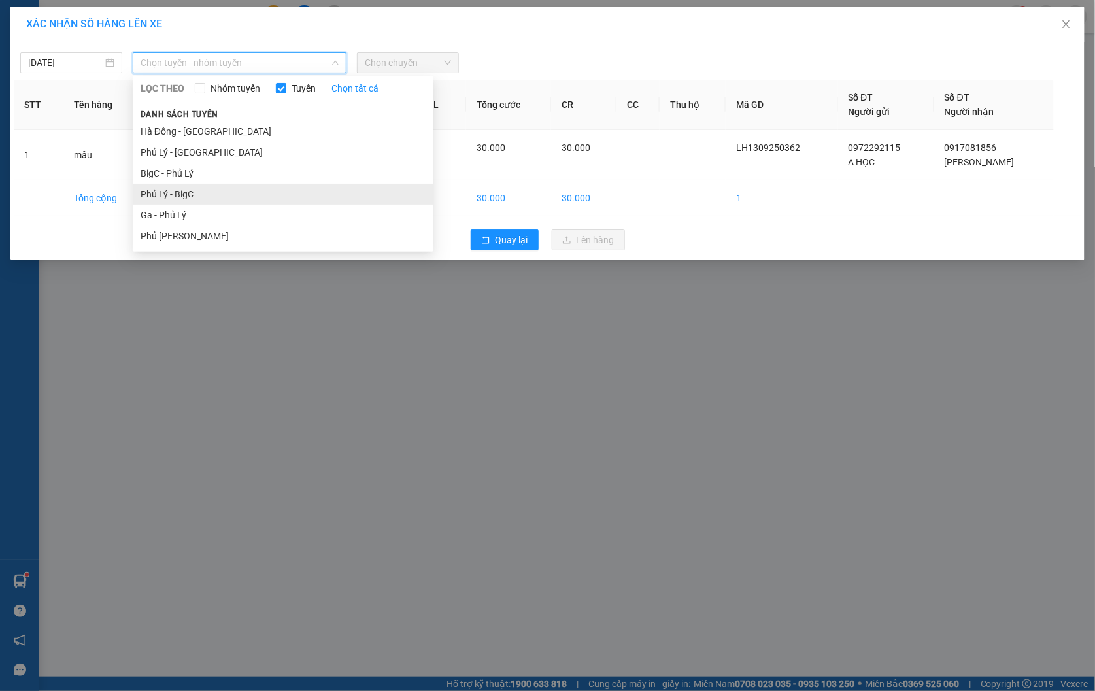
click at [203, 190] on li "Phủ Lý - BigC" at bounding box center [283, 194] width 301 height 21
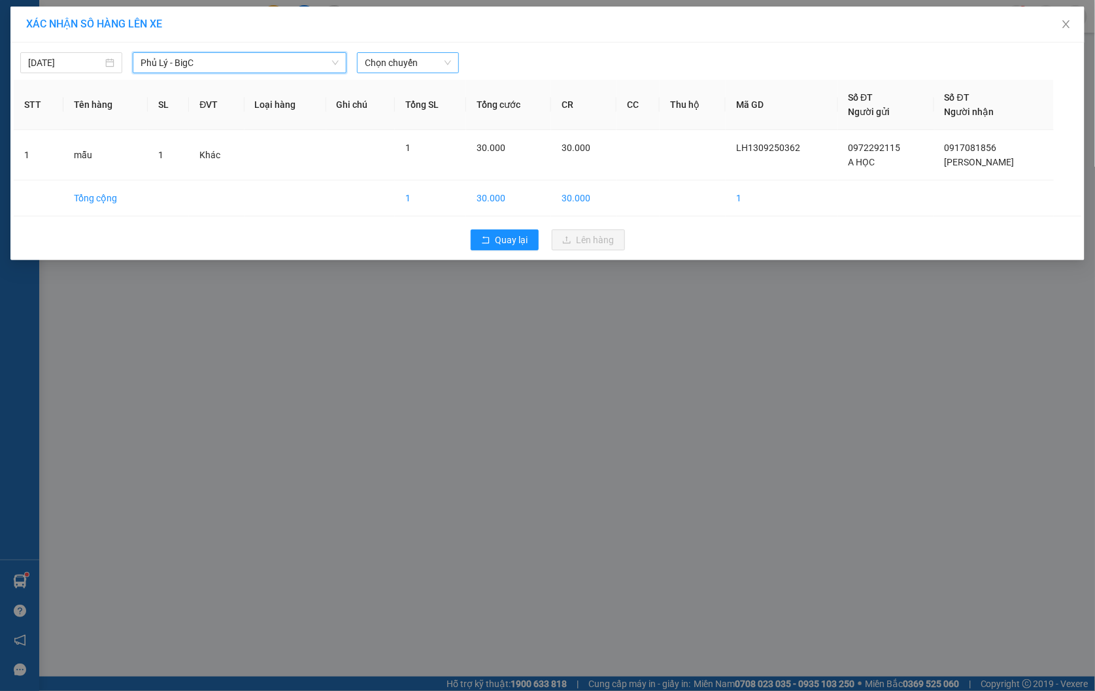
click at [414, 64] on span "Chọn chuyến" at bounding box center [408, 63] width 86 height 20
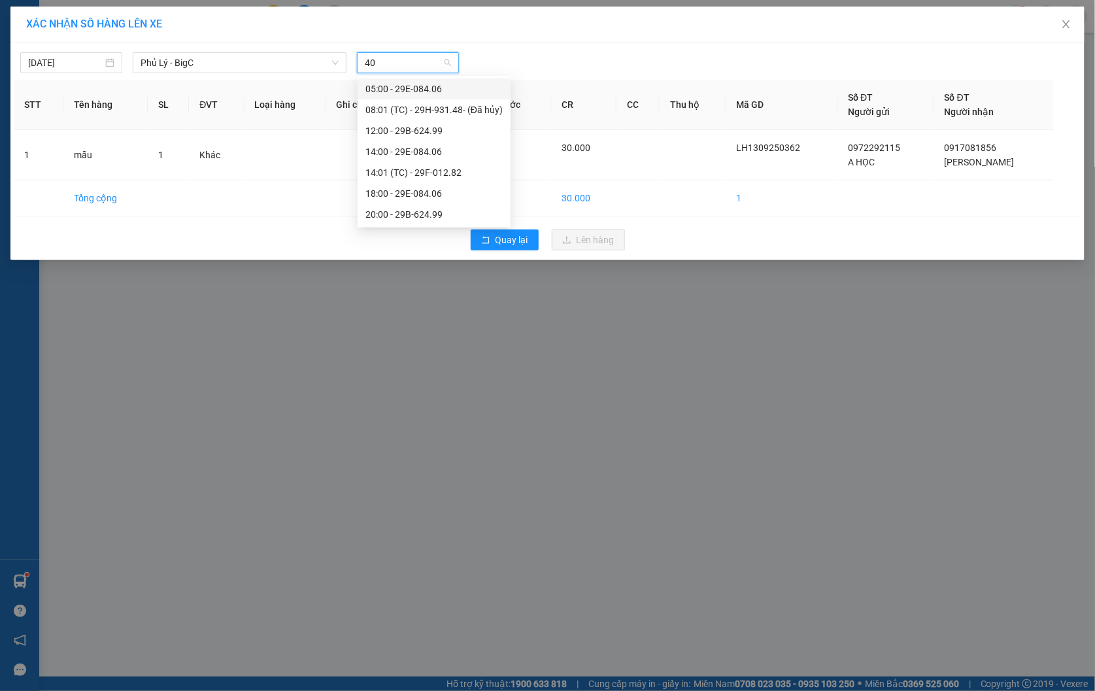
type input "406"
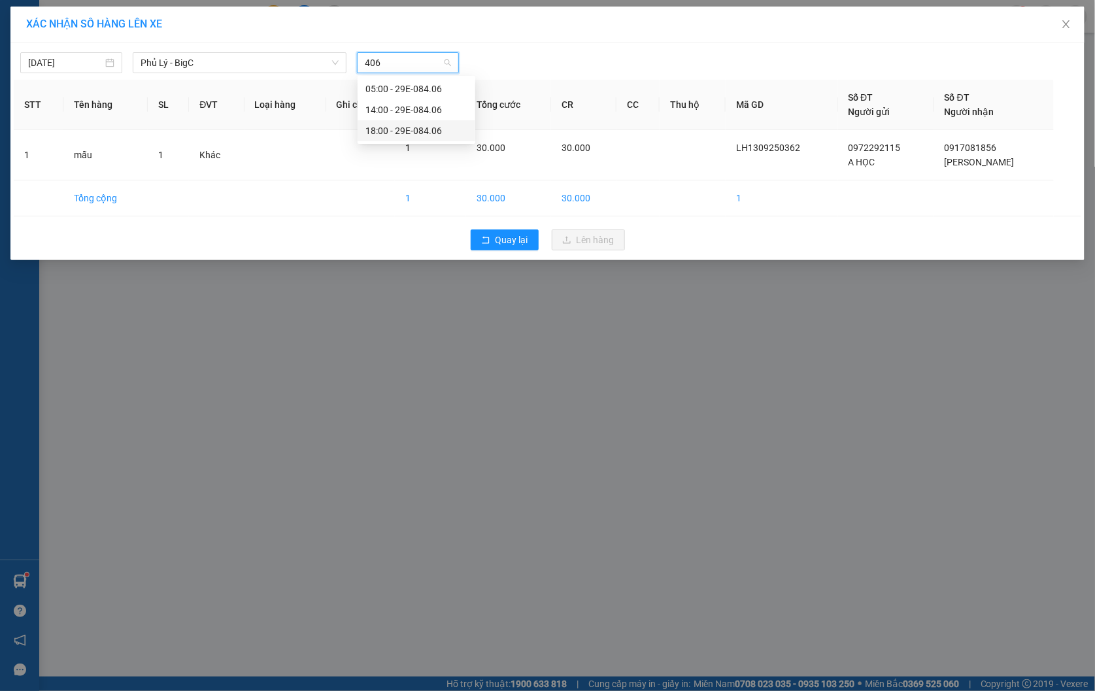
drag, startPoint x: 411, startPoint y: 128, endPoint x: 716, endPoint y: 277, distance: 339.6
click at [411, 128] on div "18:00 - 29E-084.06" at bounding box center [417, 131] width 102 height 14
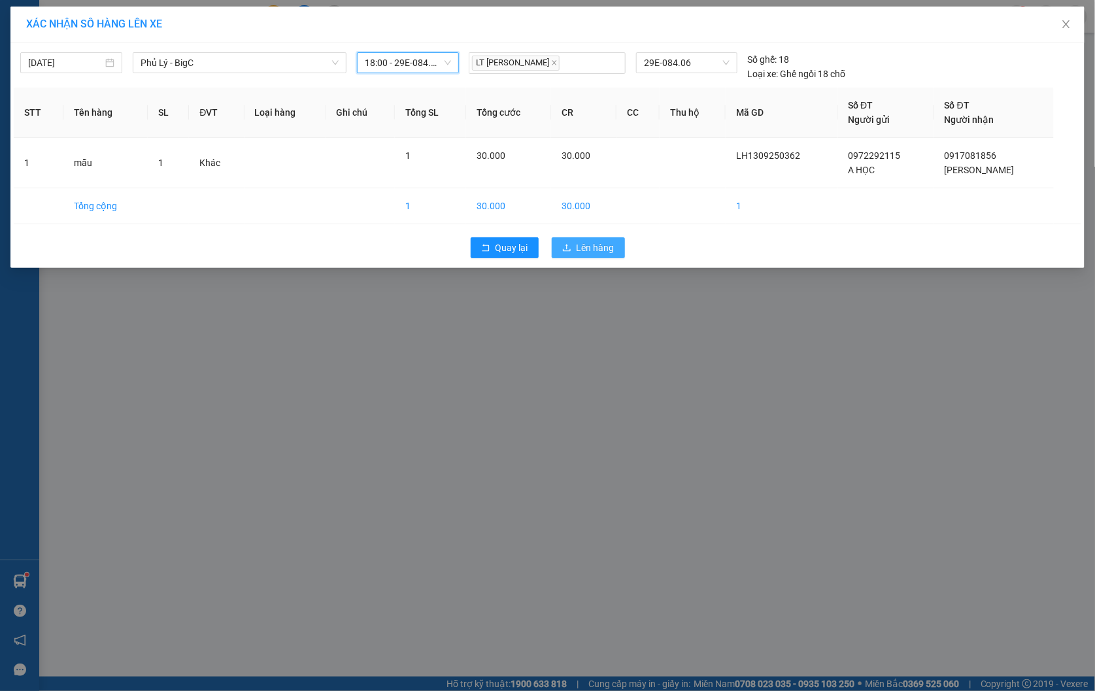
click at [583, 250] on span "Lên hàng" at bounding box center [596, 248] width 38 height 14
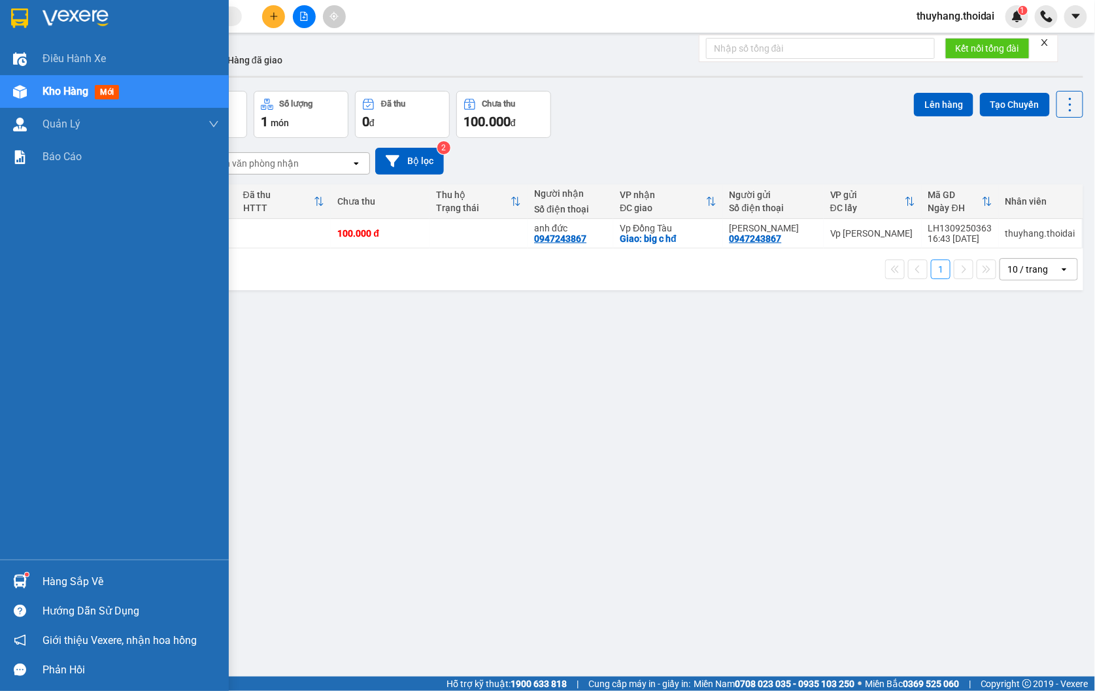
drag, startPoint x: 60, startPoint y: 587, endPoint x: 76, endPoint y: 586, distance: 16.4
click at [60, 586] on div "Hàng sắp về" at bounding box center [131, 582] width 177 height 20
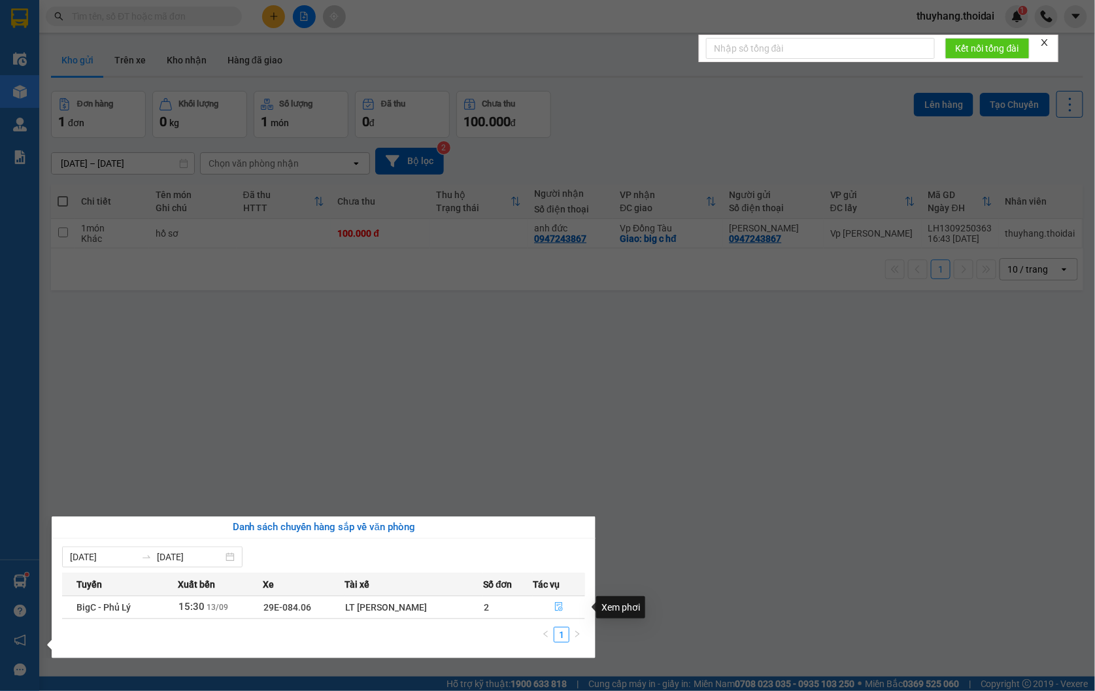
click at [566, 606] on button "button" at bounding box center [559, 607] width 51 height 21
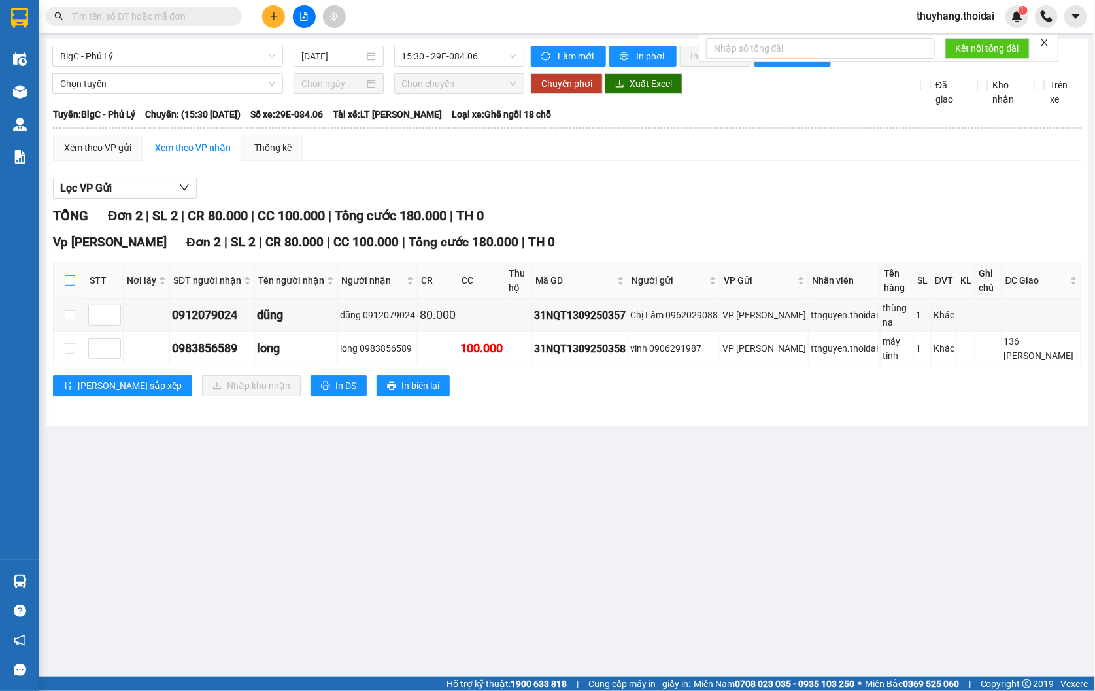
click at [72, 282] on input "checkbox" at bounding box center [70, 280] width 10 height 10
checkbox input "true"
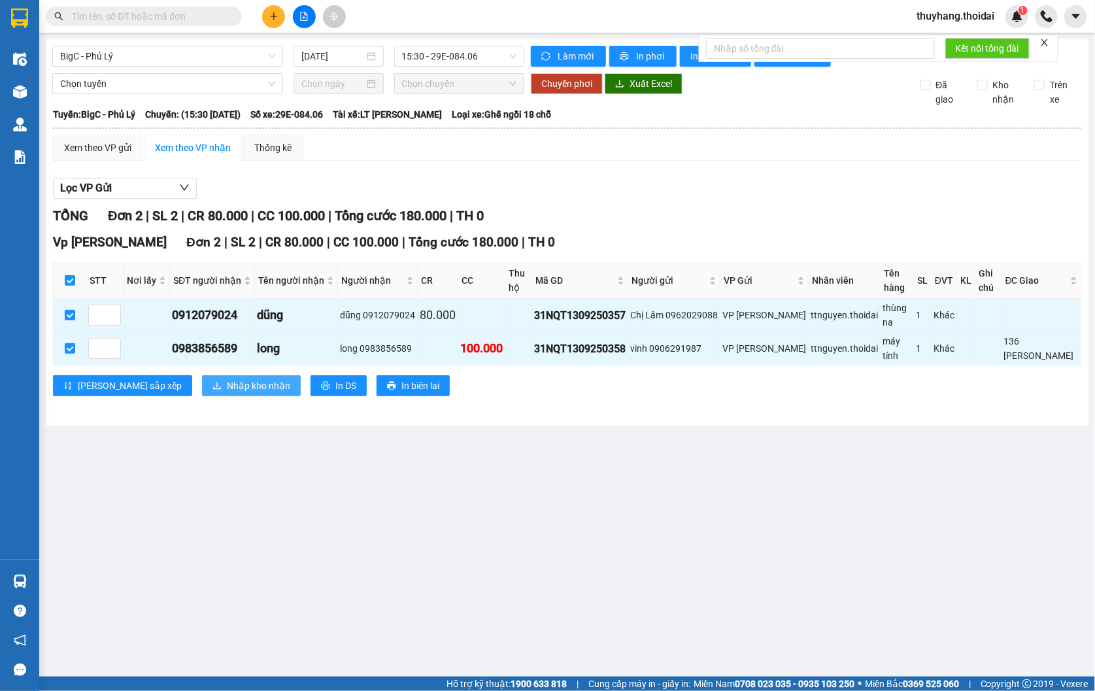
click at [227, 379] on span "Nhập kho nhận" at bounding box center [258, 386] width 63 height 14
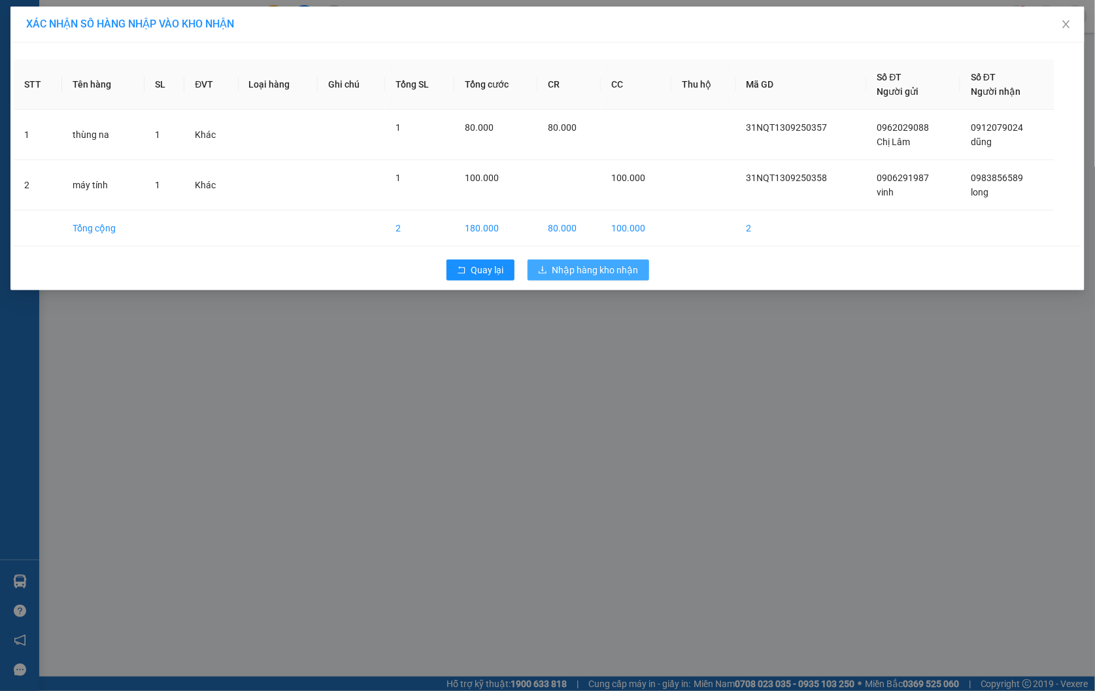
click at [594, 273] on span "Nhập hàng kho nhận" at bounding box center [596, 270] width 86 height 14
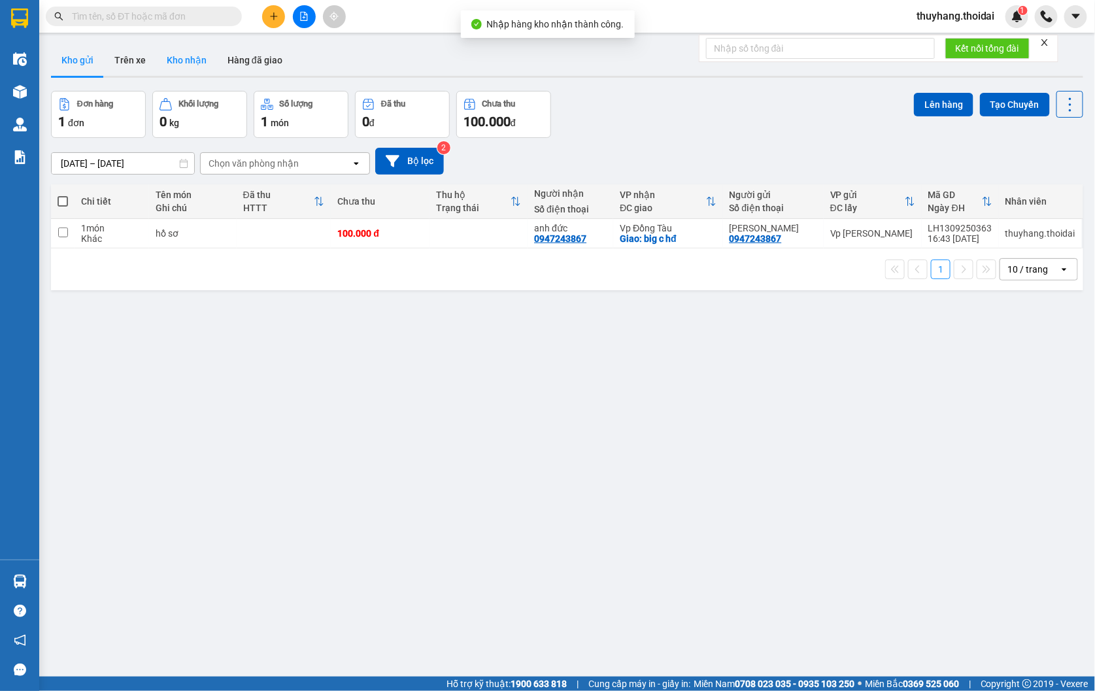
click at [167, 63] on button "Kho nhận" at bounding box center [186, 59] width 61 height 31
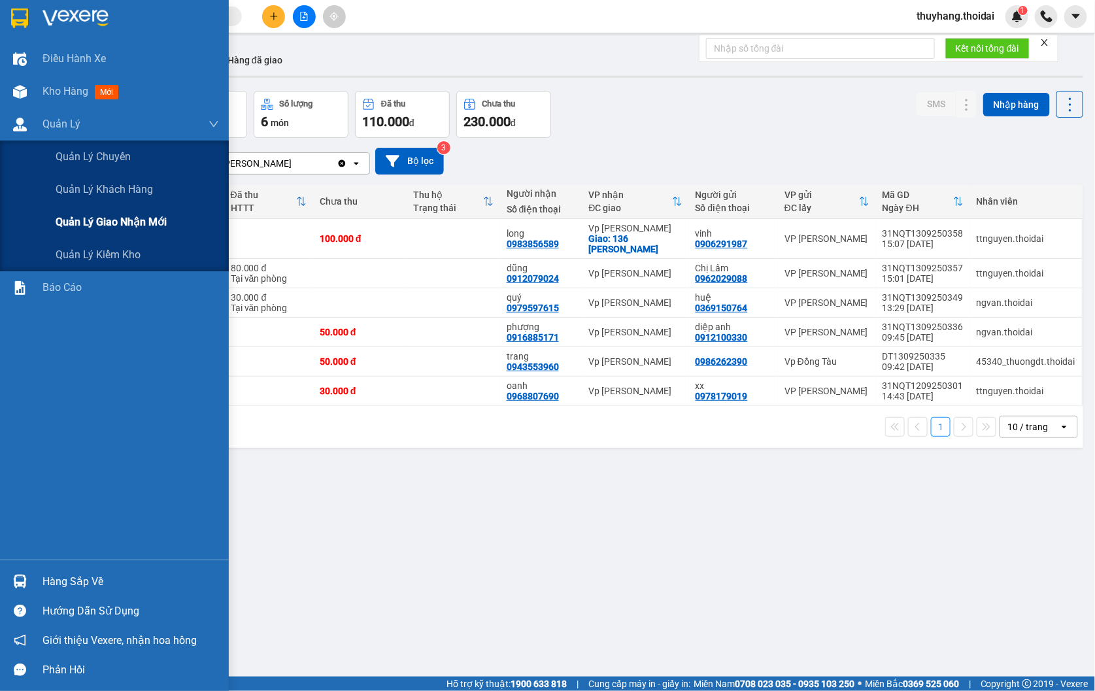
click at [90, 221] on span "Quản lý giao nhận mới" at bounding box center [111, 222] width 111 height 16
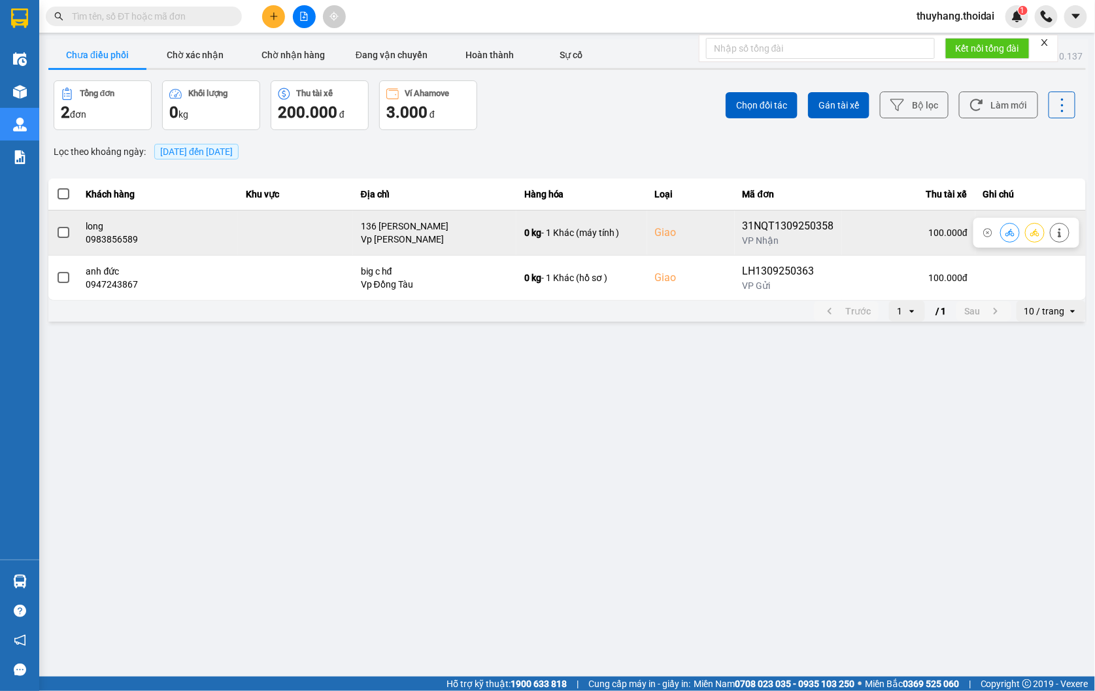
click at [1042, 233] on button at bounding box center [1035, 232] width 18 height 23
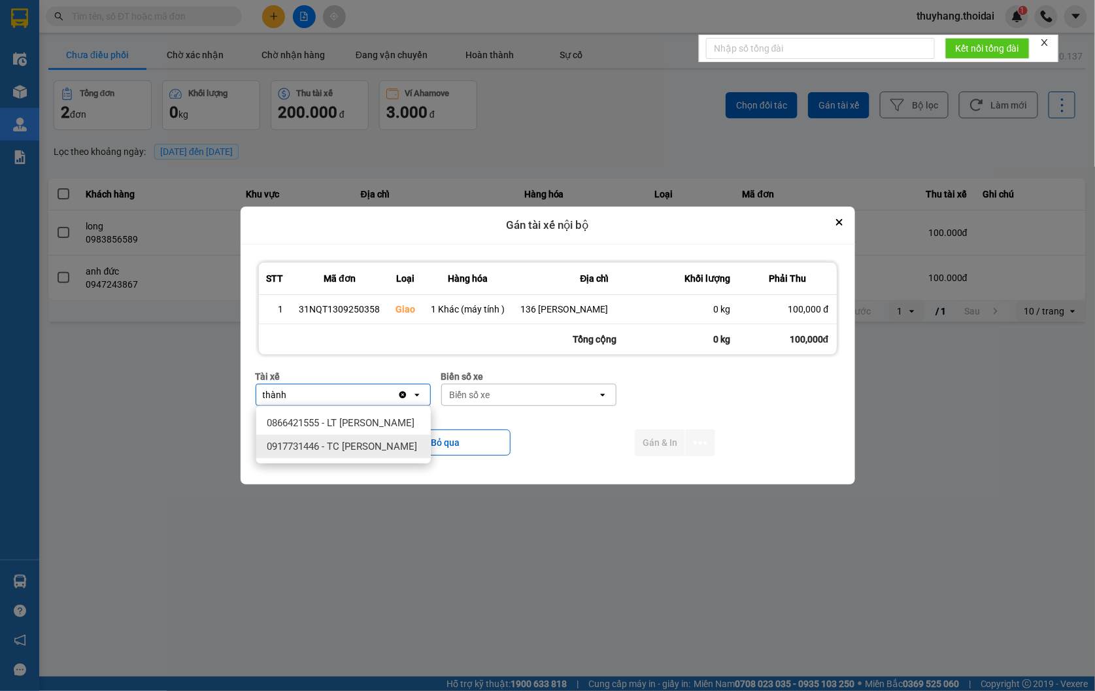
type input "thành"
click at [310, 451] on span "0917731446 - TC [PERSON_NAME]" at bounding box center [342, 446] width 150 height 13
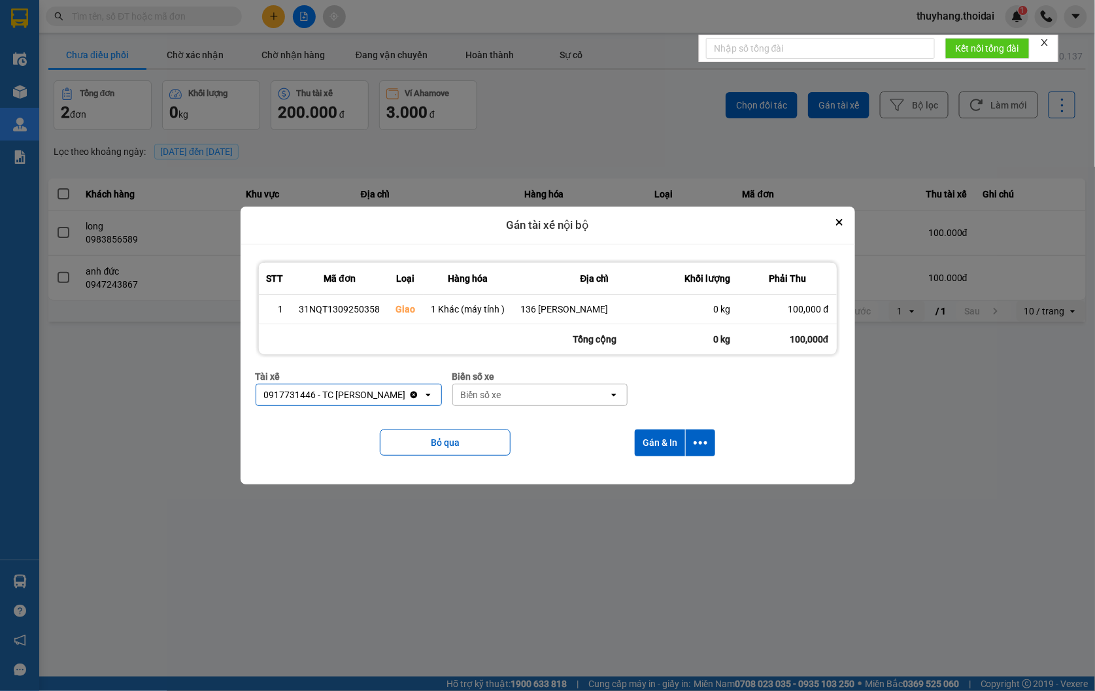
click at [527, 394] on div "Biển số xe" at bounding box center [531, 395] width 156 height 21
click at [540, 423] on div "90A-091.44" at bounding box center [556, 423] width 175 height 24
click at [664, 443] on button "Gán & In" at bounding box center [660, 443] width 50 height 27
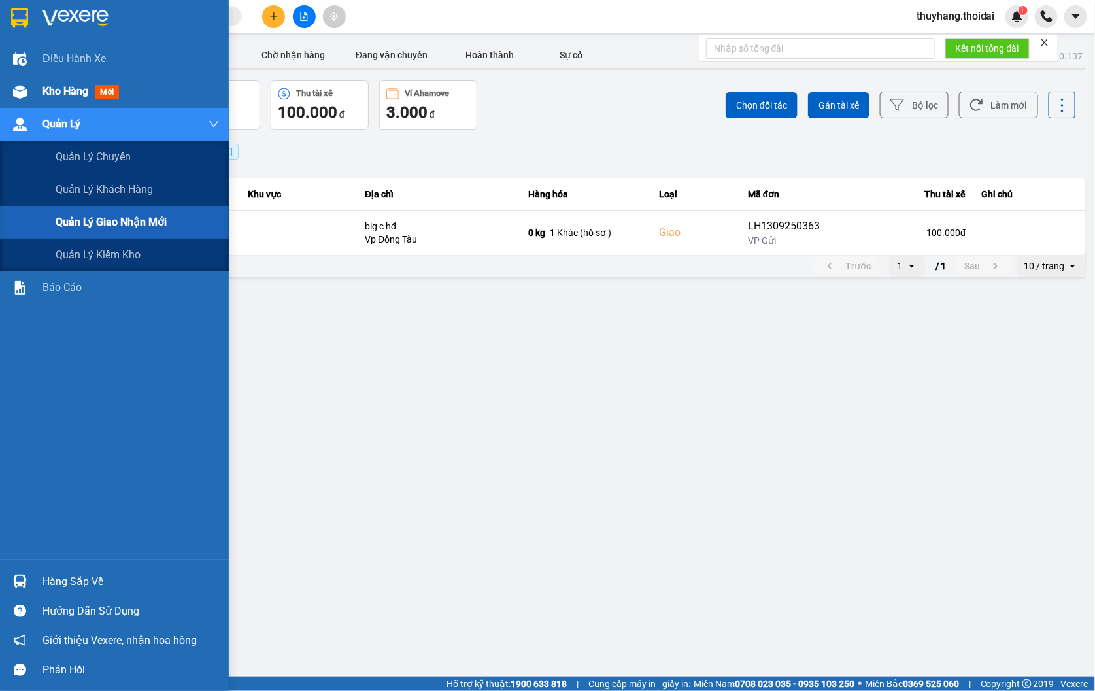
click at [55, 86] on span "Kho hàng" at bounding box center [66, 91] width 46 height 12
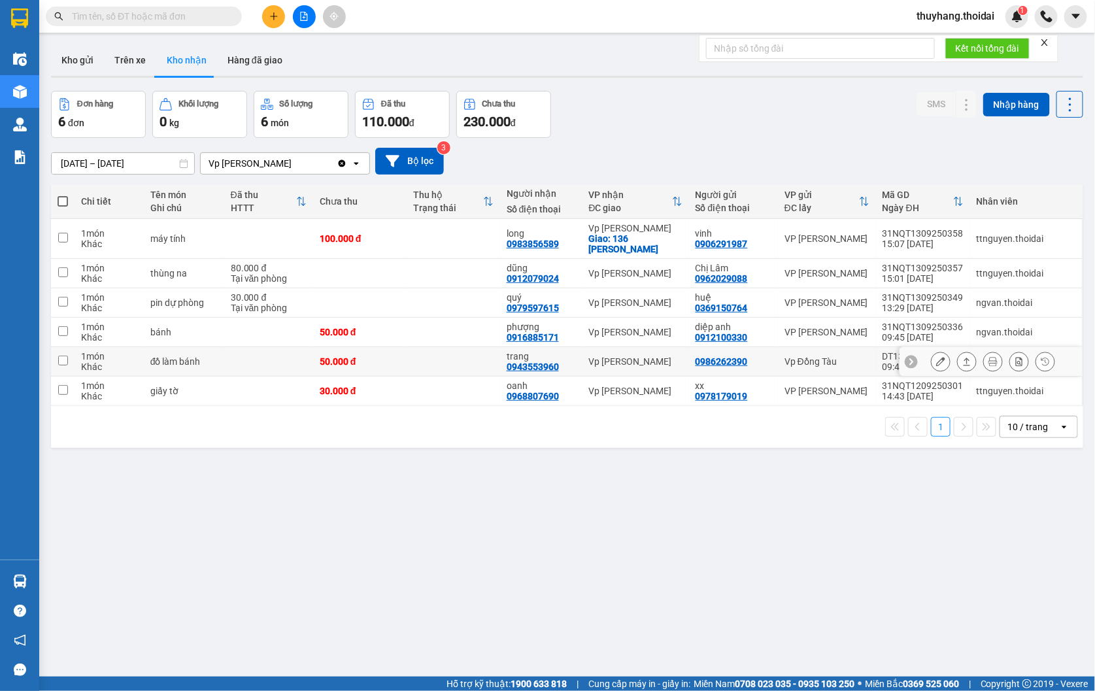
click at [205, 356] on div "đồ làm bánh" at bounding box center [183, 361] width 67 height 10
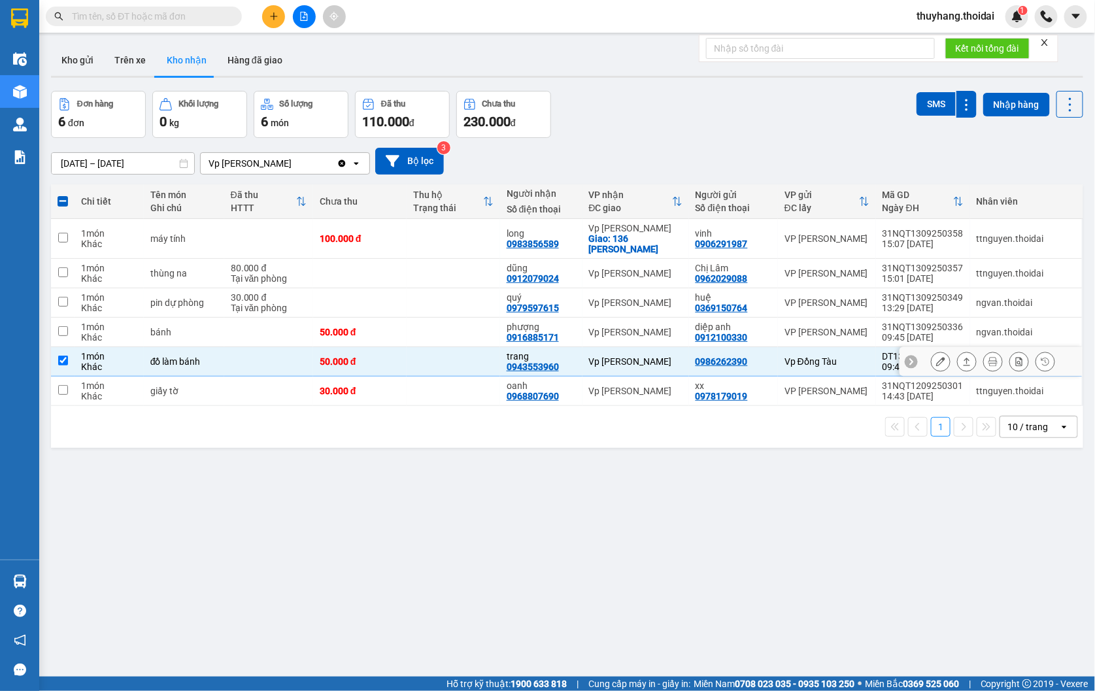
click at [205, 356] on div "đồ làm bánh" at bounding box center [183, 361] width 67 height 10
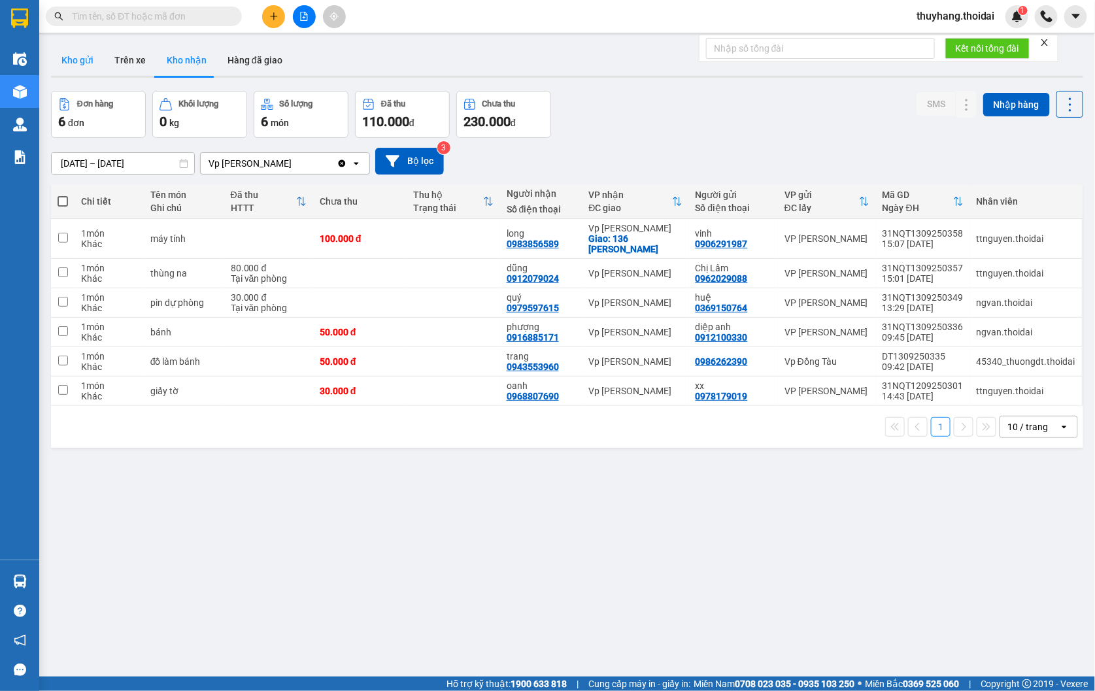
click at [92, 58] on button "Kho gửi" at bounding box center [77, 59] width 53 height 31
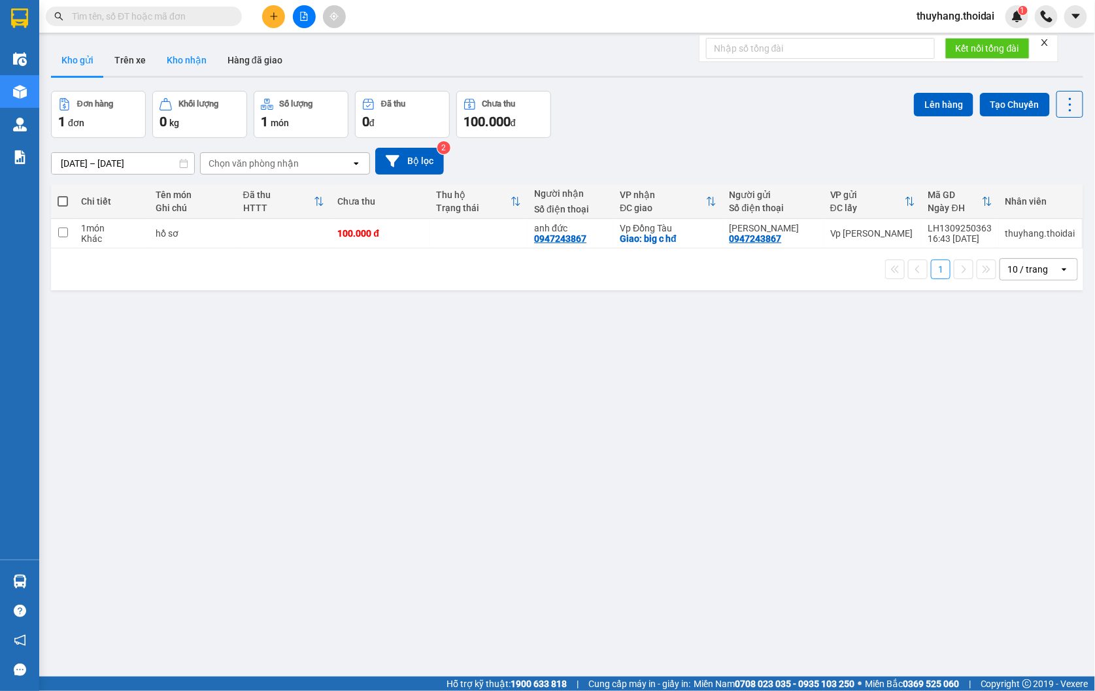
click at [193, 60] on button "Kho nhận" at bounding box center [186, 59] width 61 height 31
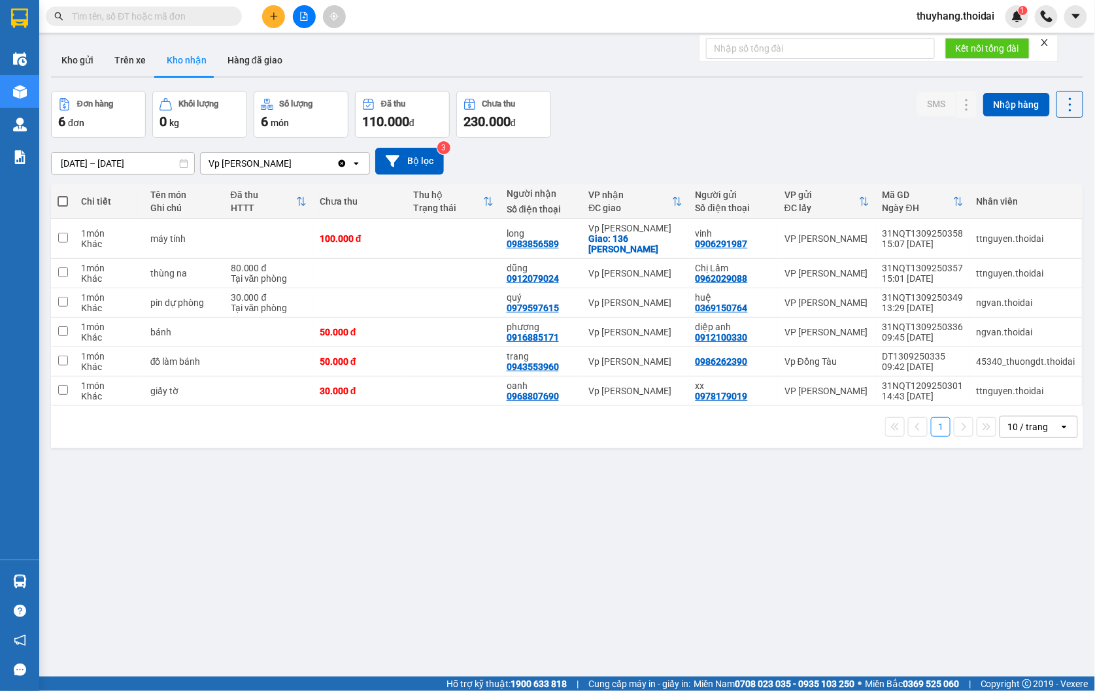
click at [141, 14] on input "text" at bounding box center [149, 16] width 154 height 14
click at [148, 12] on input "text" at bounding box center [149, 16] width 154 height 14
click at [332, 262] on td at bounding box center [360, 273] width 94 height 29
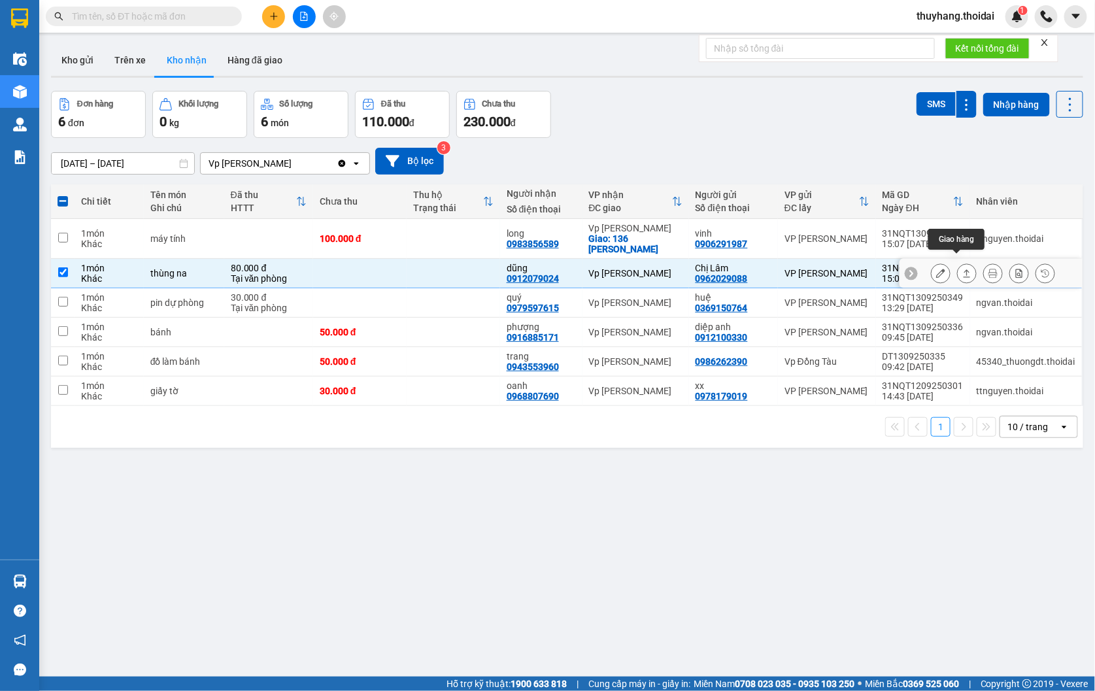
click at [936, 269] on icon at bounding box center [940, 273] width 9 height 9
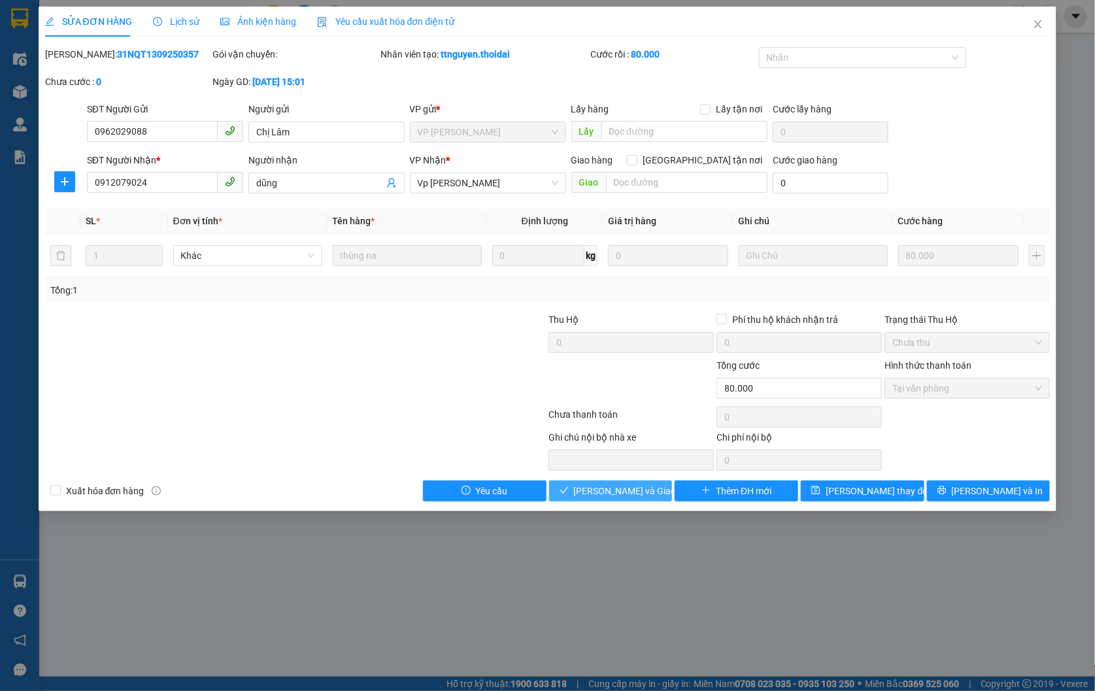
click at [608, 487] on span "[PERSON_NAME] và Giao hàng" at bounding box center [637, 491] width 126 height 14
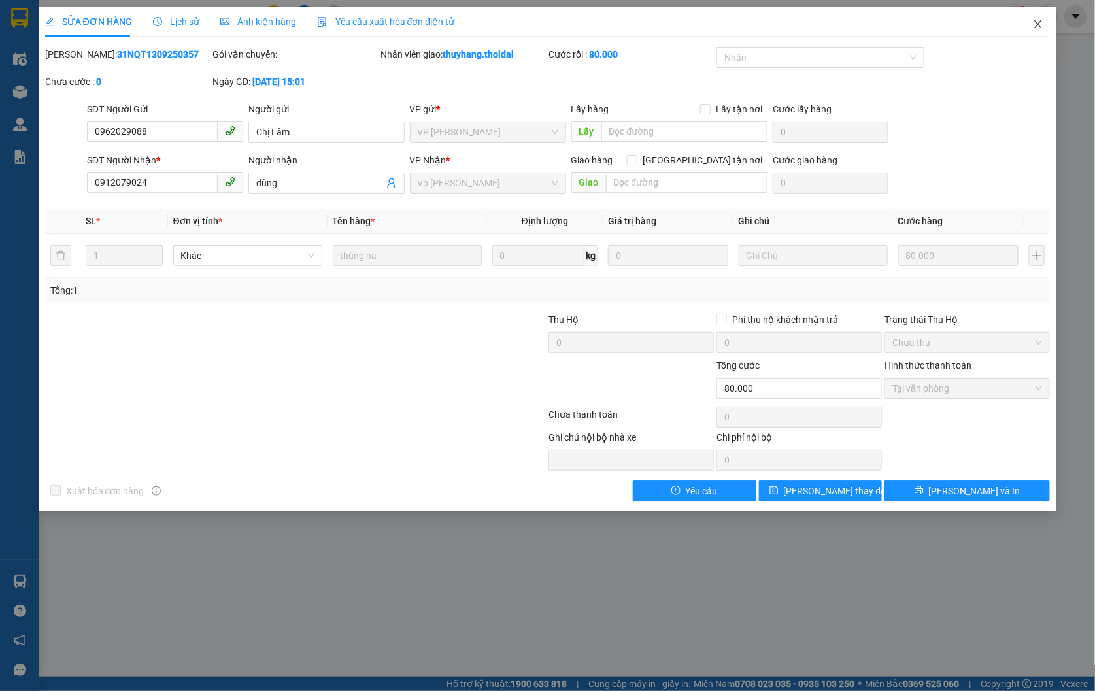
click at [1041, 26] on icon "close" at bounding box center [1038, 24] width 10 height 10
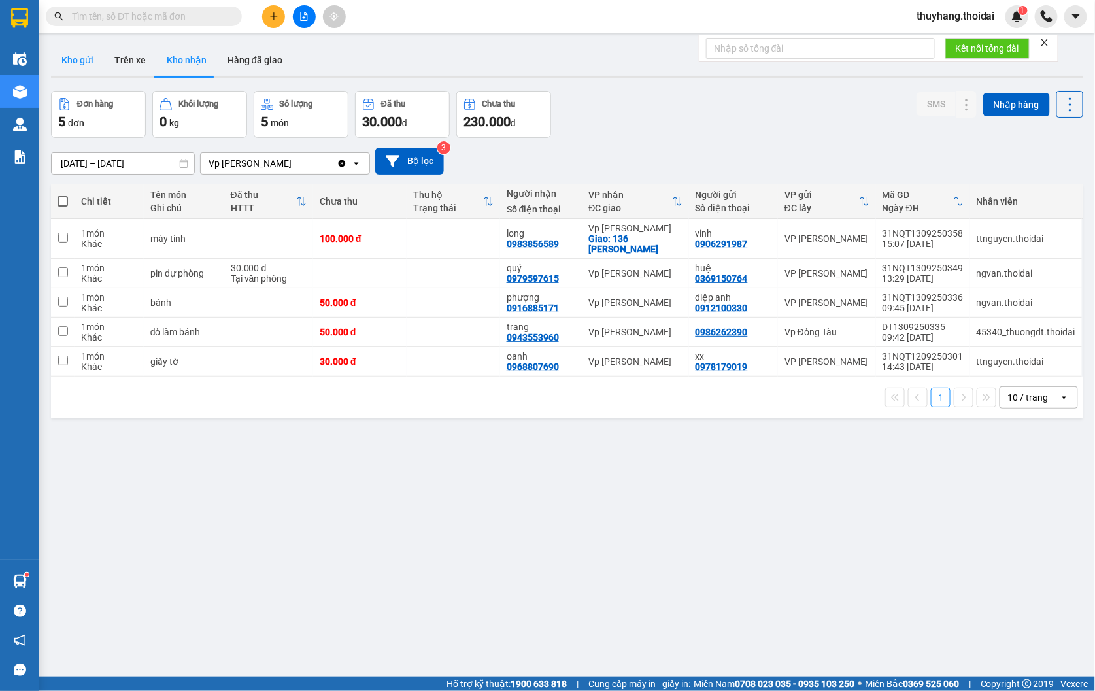
click at [83, 56] on button "Kho gửi" at bounding box center [77, 59] width 53 height 31
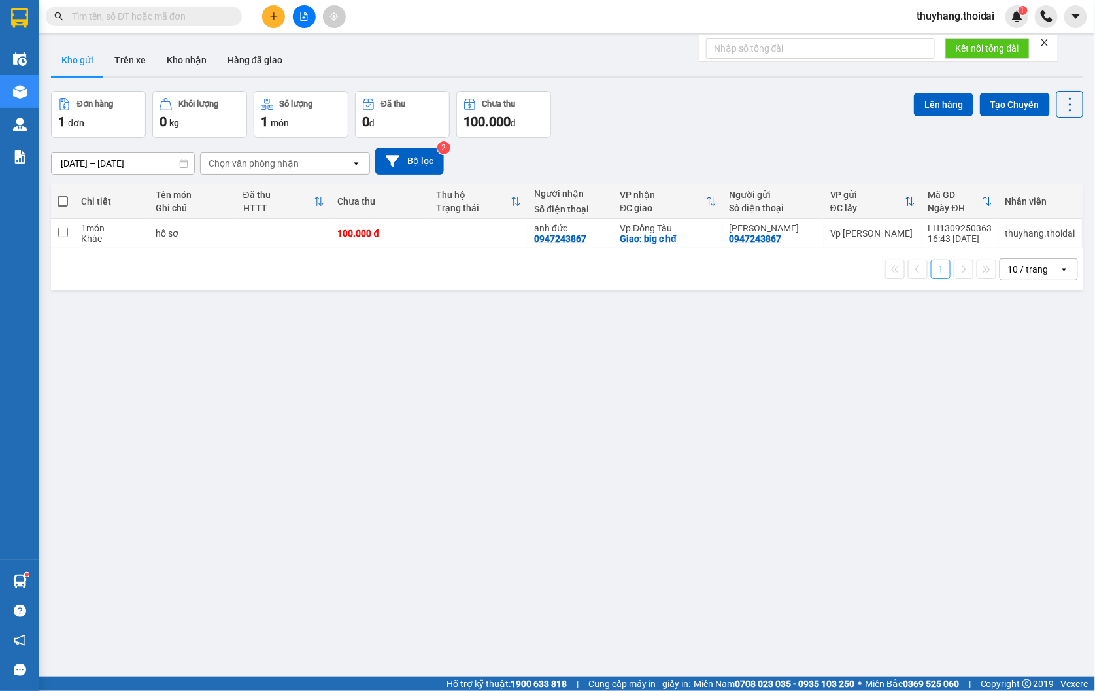
click at [51, 44] on button "Kho gửi" at bounding box center [77, 59] width 53 height 31
click at [260, 16] on div at bounding box center [304, 16] width 98 height 23
click at [269, 16] on icon "plus" at bounding box center [273, 16] width 9 height 9
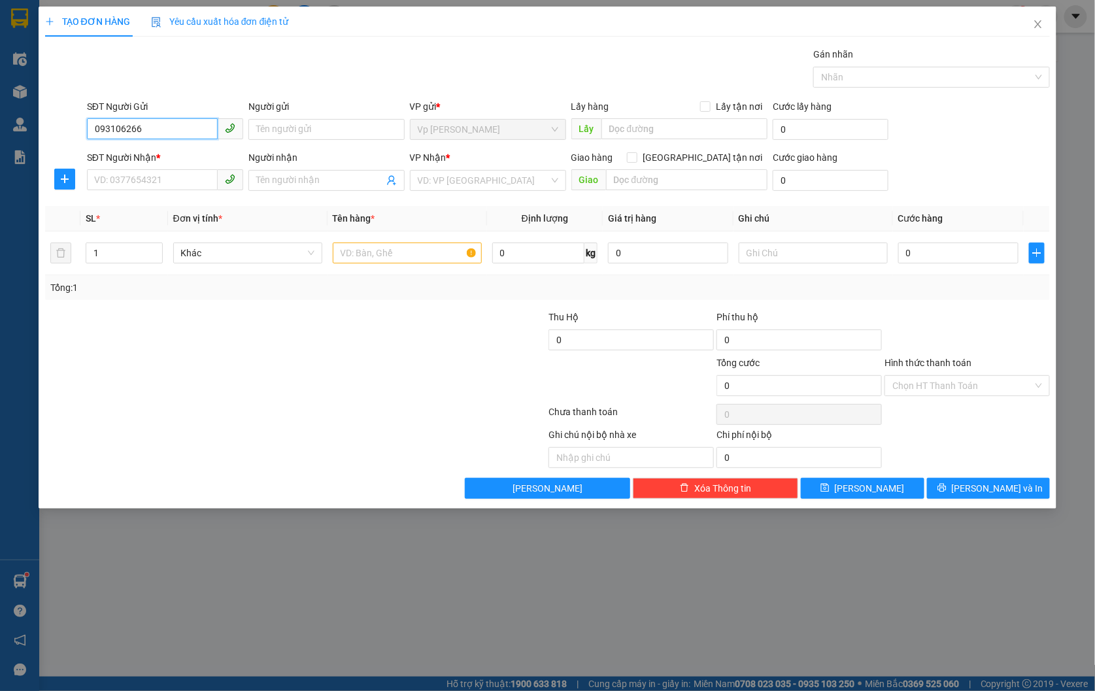
type input "0931062666"
click at [184, 157] on div "0931062666 - a tú" at bounding box center [165, 155] width 141 height 14
type input "a tú"
type input "0931062666"
click at [156, 177] on input "SĐT Người Nhận *" at bounding box center [152, 179] width 131 height 21
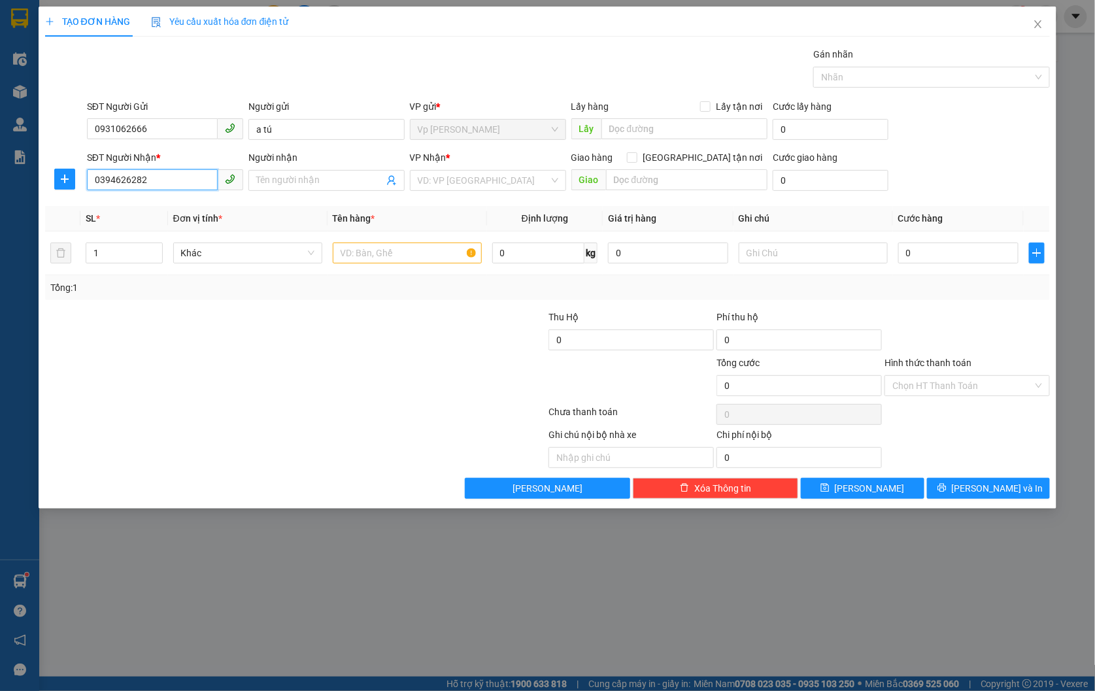
type input "0394626282"
click at [301, 174] on input "Người nhận" at bounding box center [320, 180] width 128 height 14
type input "hùng"
click at [462, 177] on input "search" at bounding box center [483, 181] width 131 height 20
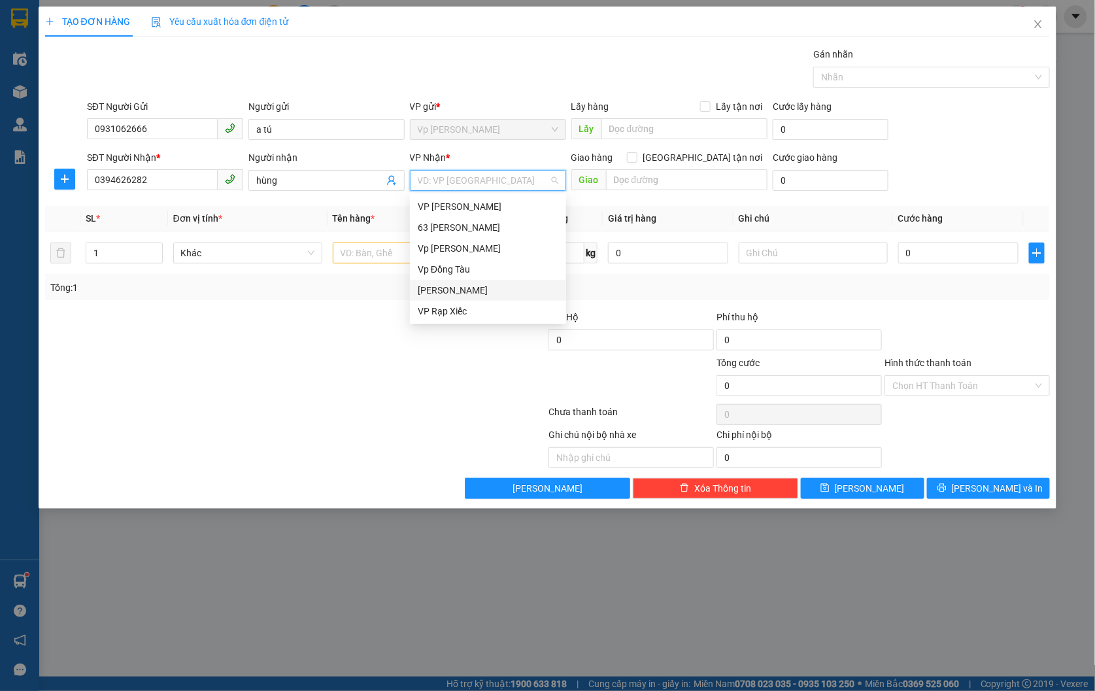
click at [463, 293] on div "[PERSON_NAME]" at bounding box center [488, 290] width 141 height 14
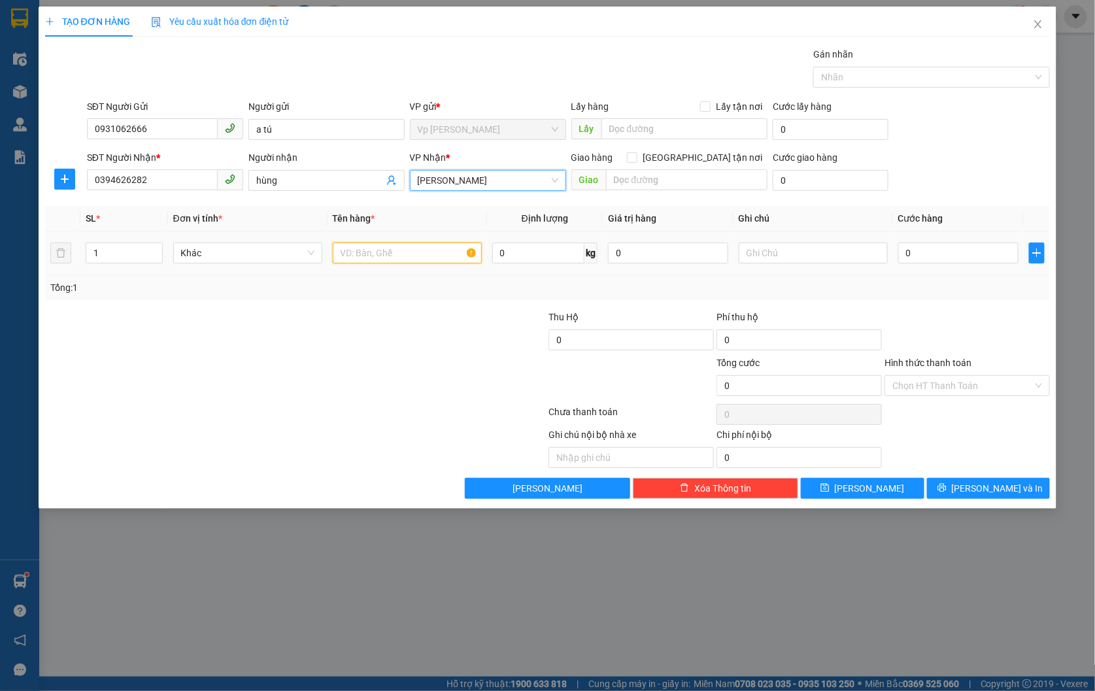
click at [367, 255] on input "text" at bounding box center [407, 253] width 149 height 21
type input "giấy tờ"
click at [936, 252] on input "0" at bounding box center [959, 253] width 120 height 21
type input "3"
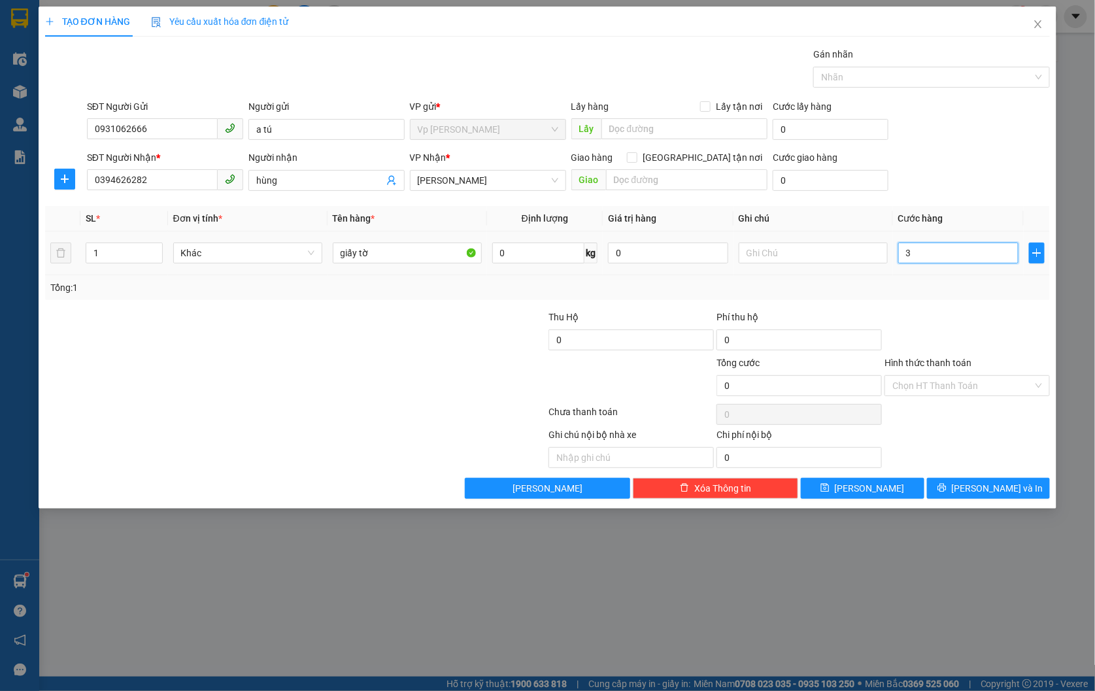
type input "3"
type input "30"
type input "300"
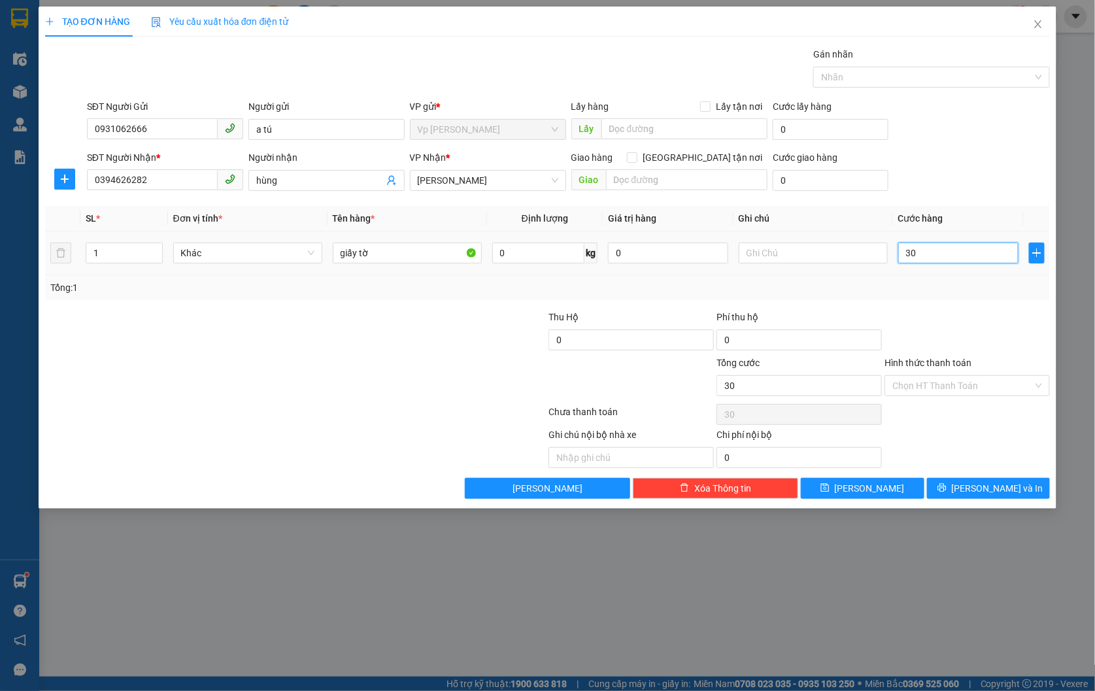
type input "300"
type input "3.000"
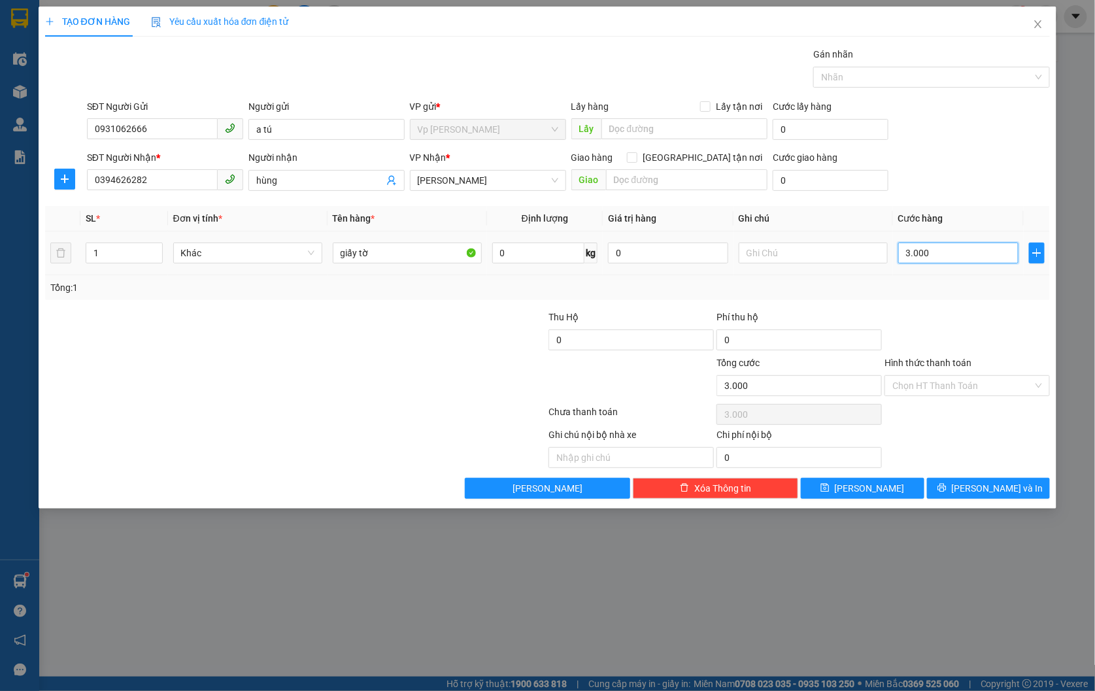
type input "30.000"
type input "300.000"
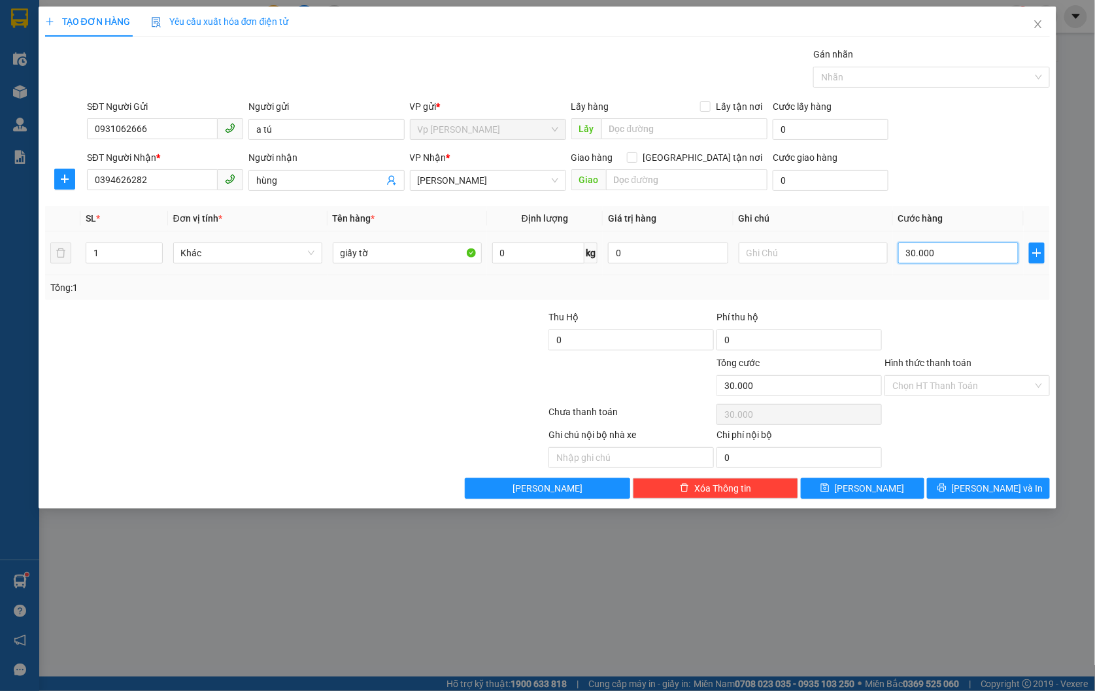
type input "300.000"
type input "30.000"
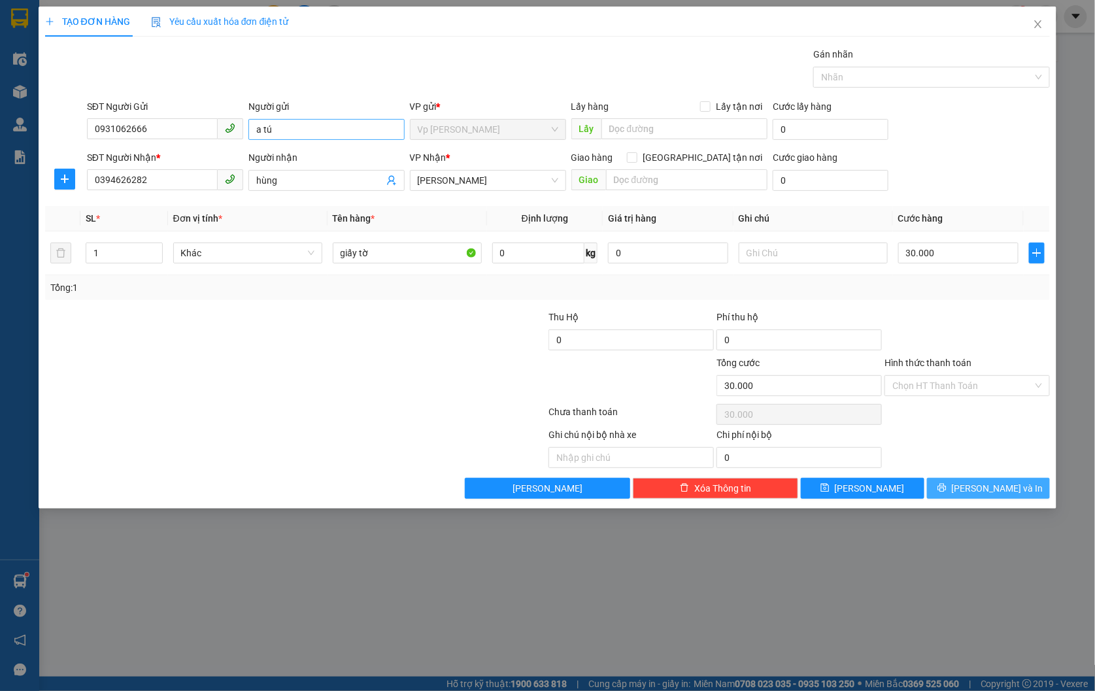
drag, startPoint x: 994, startPoint y: 488, endPoint x: 324, endPoint y: 122, distance: 764.1
click at [993, 489] on span "[PERSON_NAME] và In" at bounding box center [998, 488] width 92 height 14
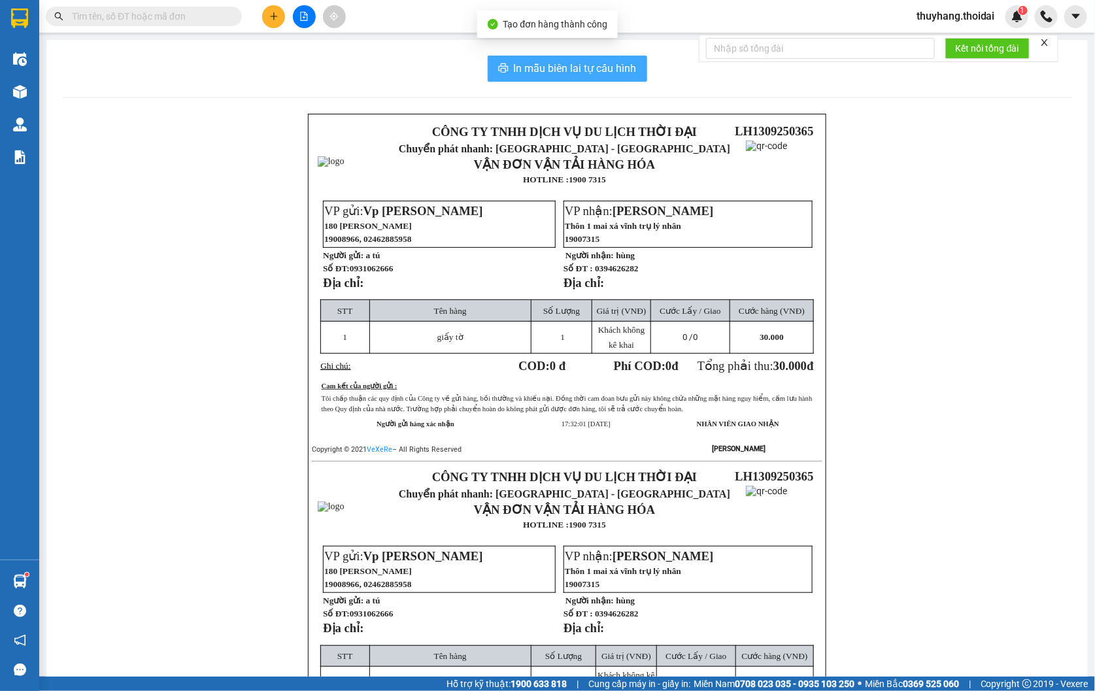
click at [551, 66] on span "In mẫu biên lai tự cấu hình" at bounding box center [575, 68] width 123 height 16
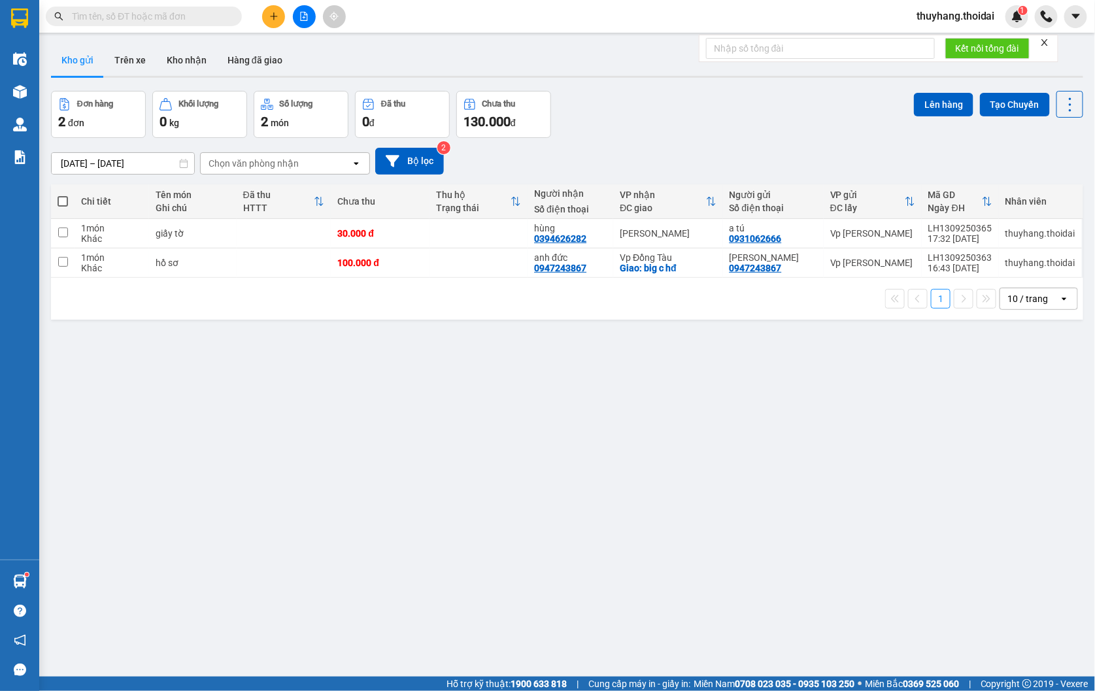
click at [271, 20] on icon "plus" at bounding box center [273, 16] width 9 height 9
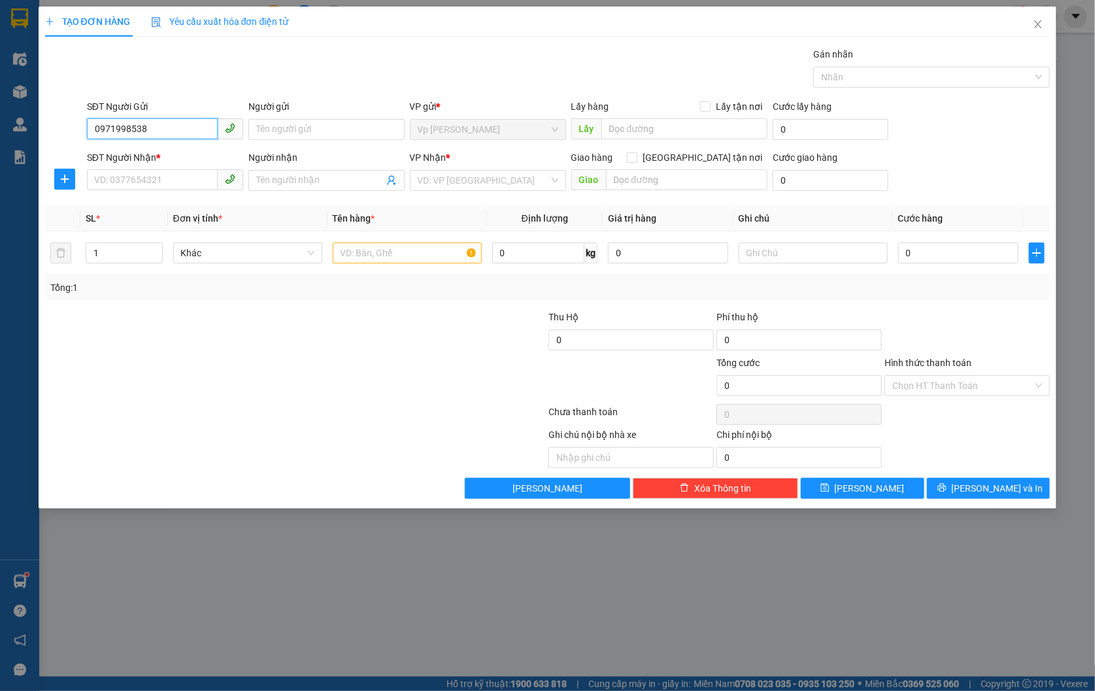
type input "0971998538"
click at [315, 141] on div "Người gửi Tên người gửi" at bounding box center [327, 122] width 156 height 46
click at [315, 136] on input "Người gửi" at bounding box center [327, 129] width 156 height 21
type input "c hoa"
click at [192, 185] on input "SĐT Người Nhận *" at bounding box center [152, 179] width 131 height 21
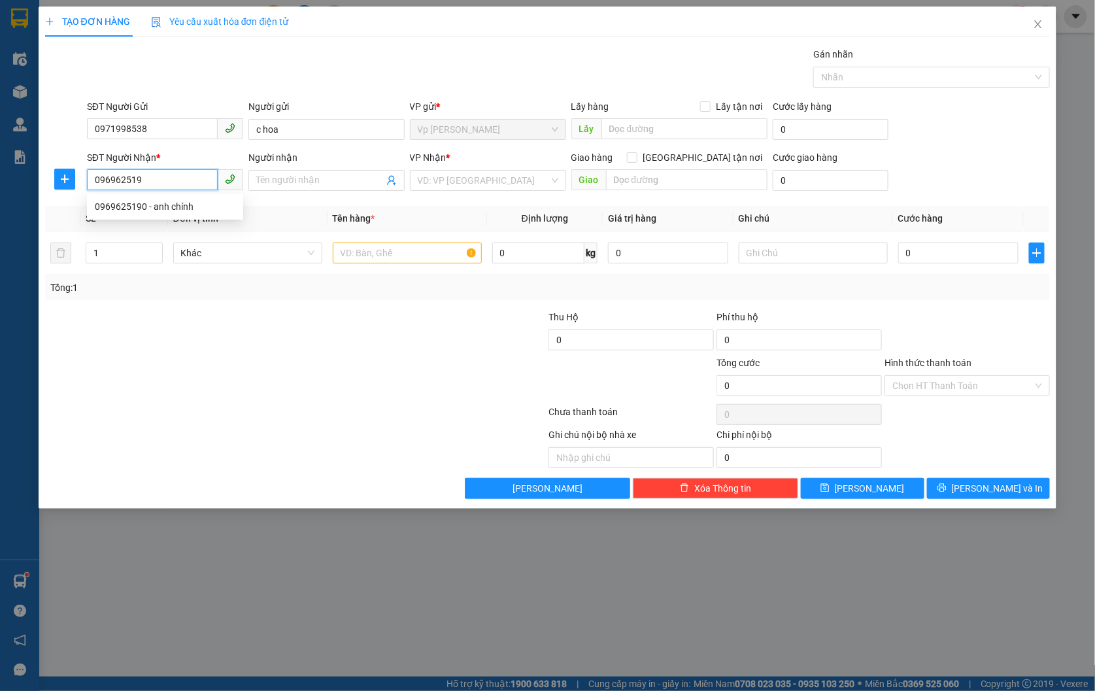
type input "0969625190"
click at [192, 206] on div "0969625190 - anh chính" at bounding box center [165, 206] width 141 height 14
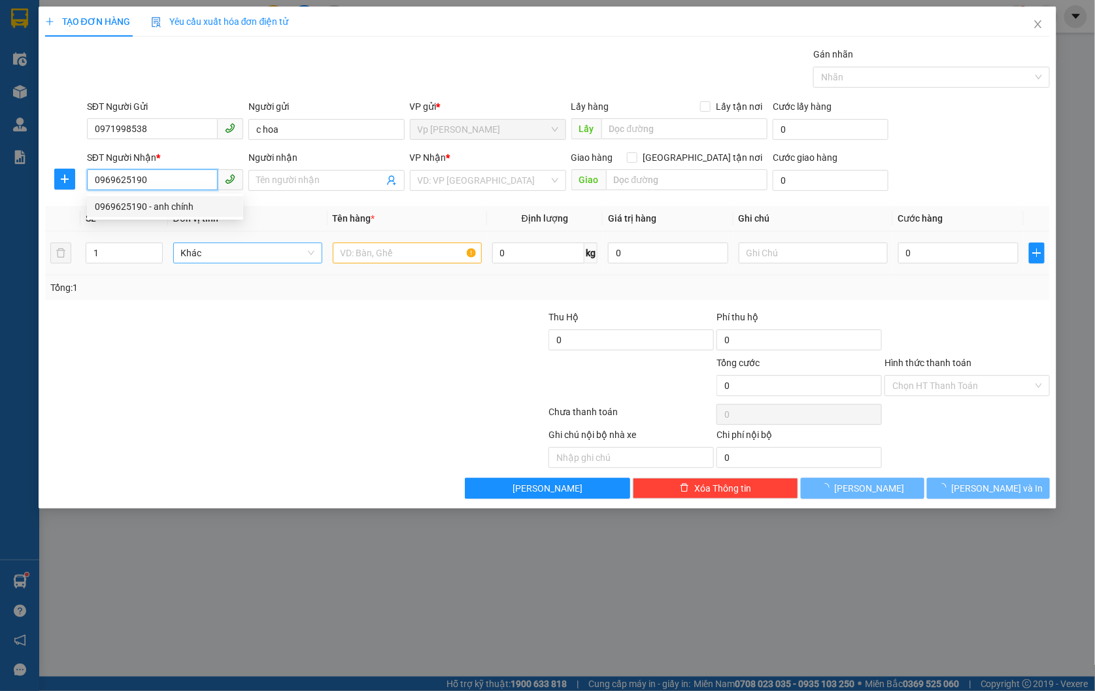
type input "anh chính"
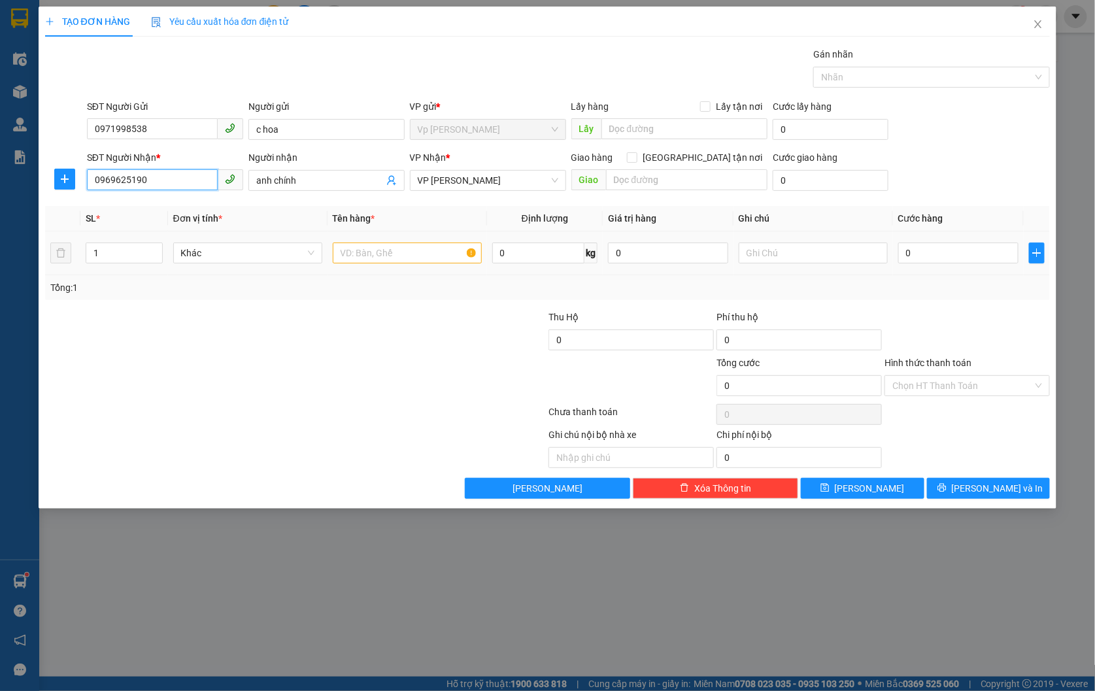
type input "0969625190"
click at [375, 253] on input "text" at bounding box center [407, 253] width 149 height 21
type input "quần áo"
click at [942, 253] on input "0" at bounding box center [959, 253] width 120 height 21
type input "7"
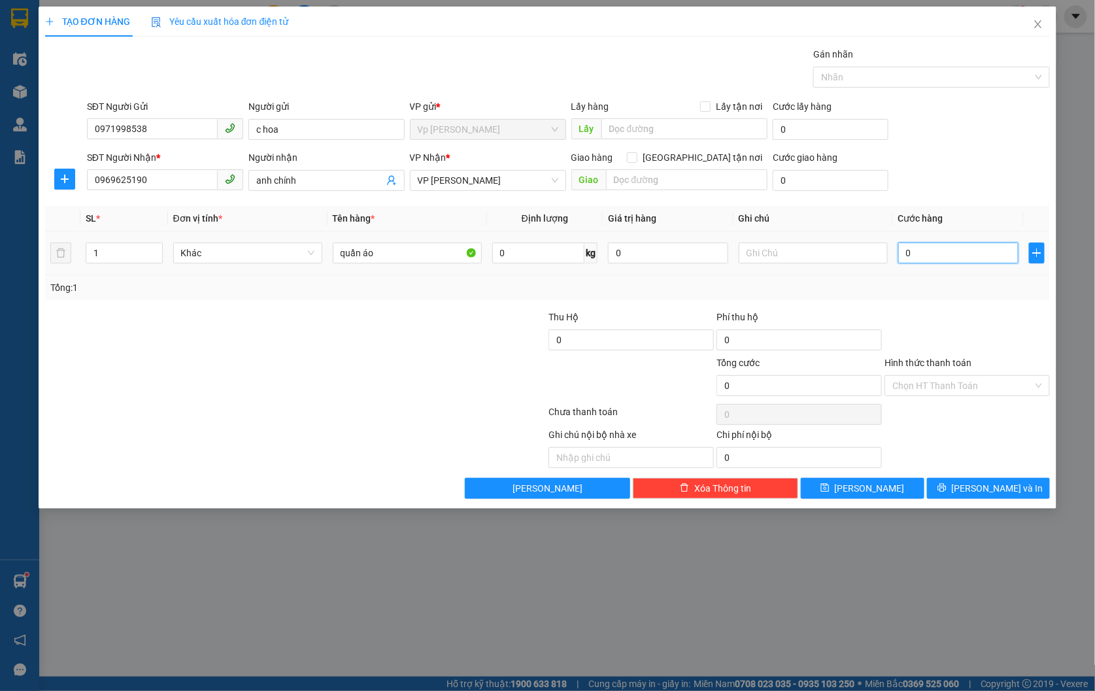
type input "7"
type input "701"
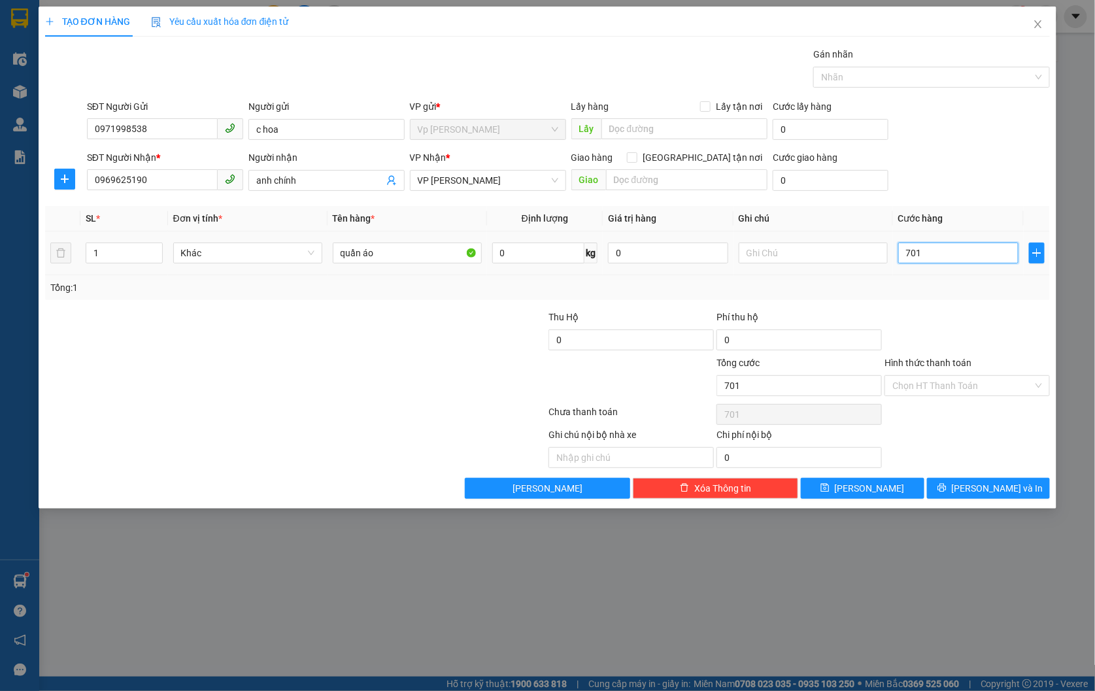
type input "7.010"
type input "70.100"
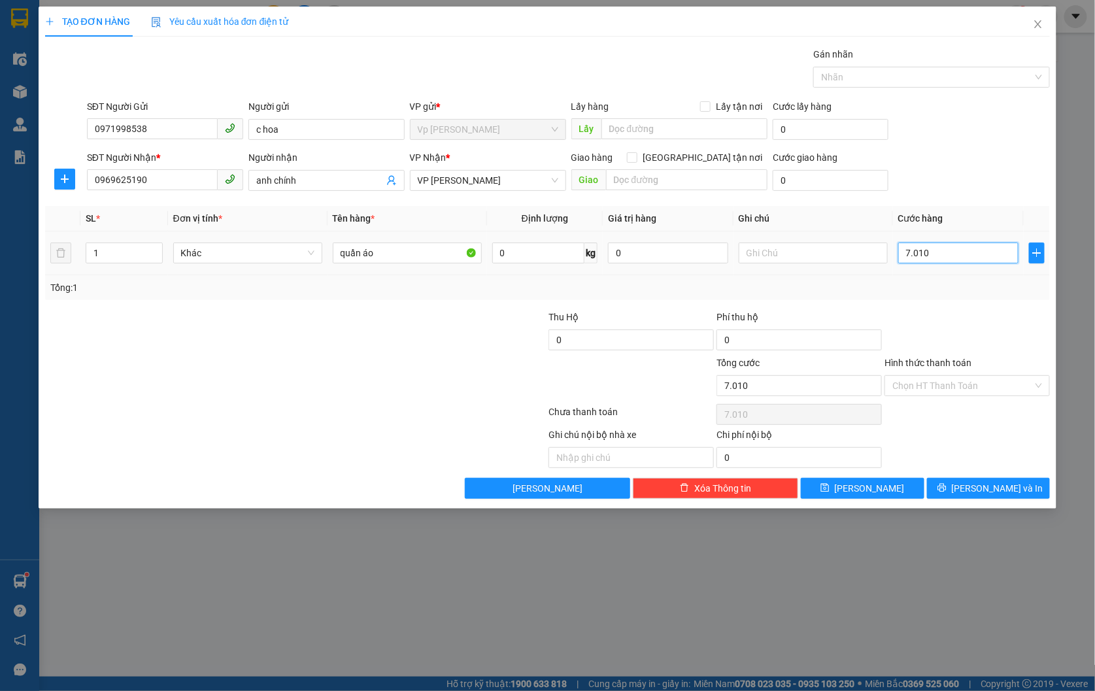
type input "70.100"
type input "701.000"
click at [1001, 482] on span "[PERSON_NAME] và In" at bounding box center [998, 488] width 92 height 14
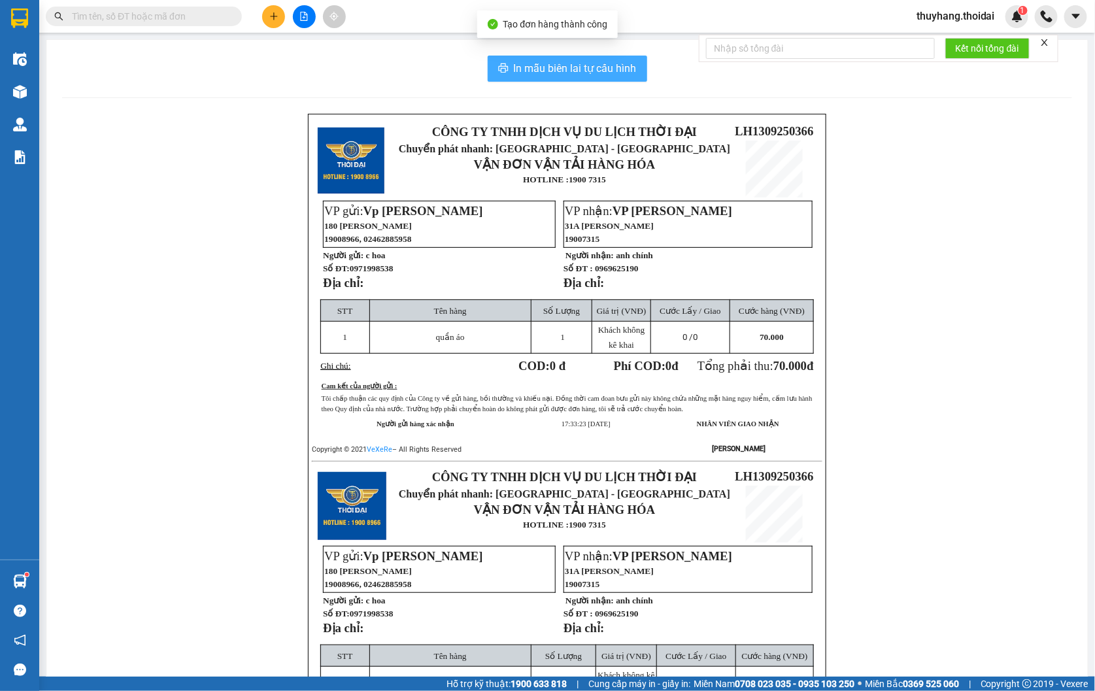
click at [530, 72] on span "In mẫu biên lai tự cấu hình" at bounding box center [575, 68] width 123 height 16
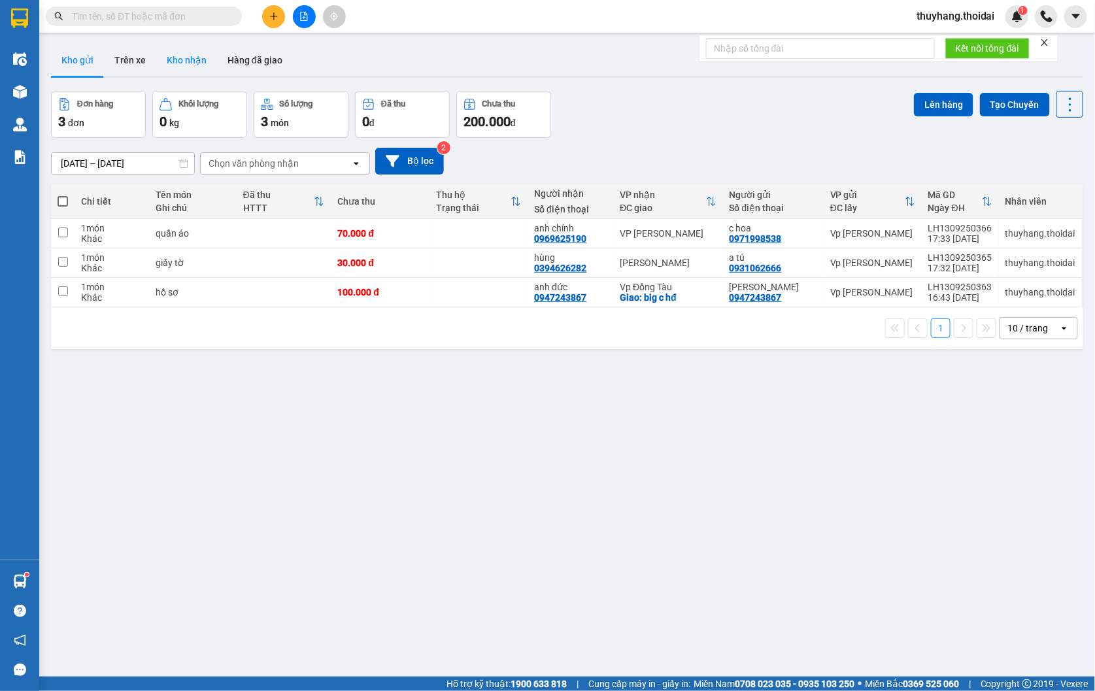
click at [188, 58] on button "Kho nhận" at bounding box center [186, 59] width 61 height 31
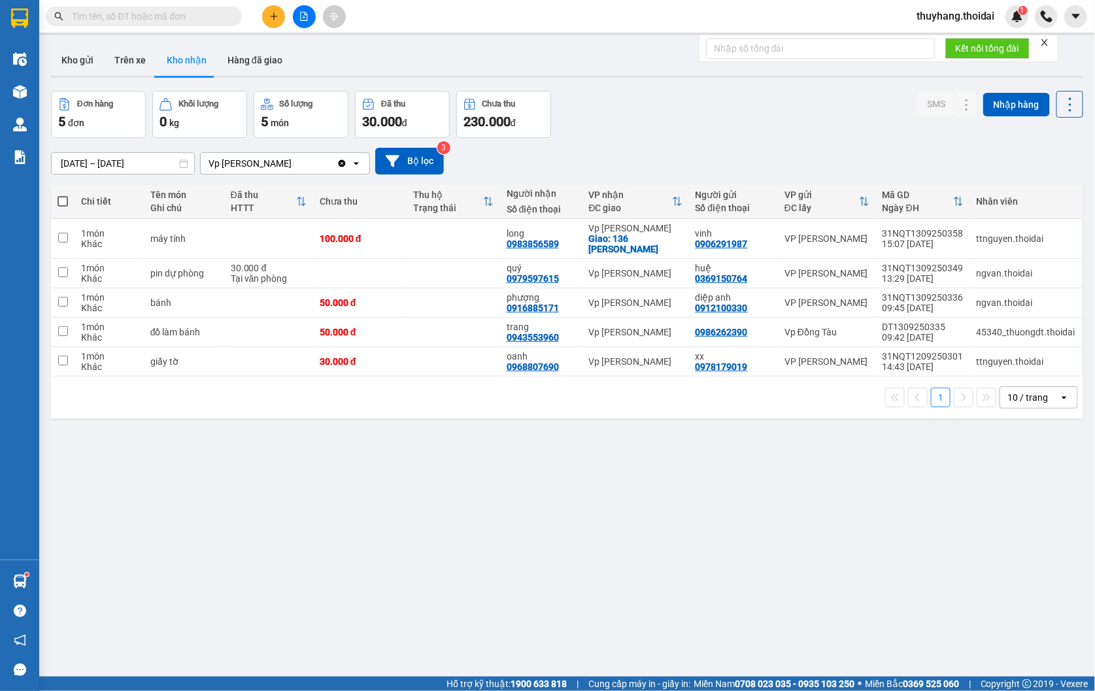
click at [193, 17] on input "text" at bounding box center [149, 16] width 154 height 14
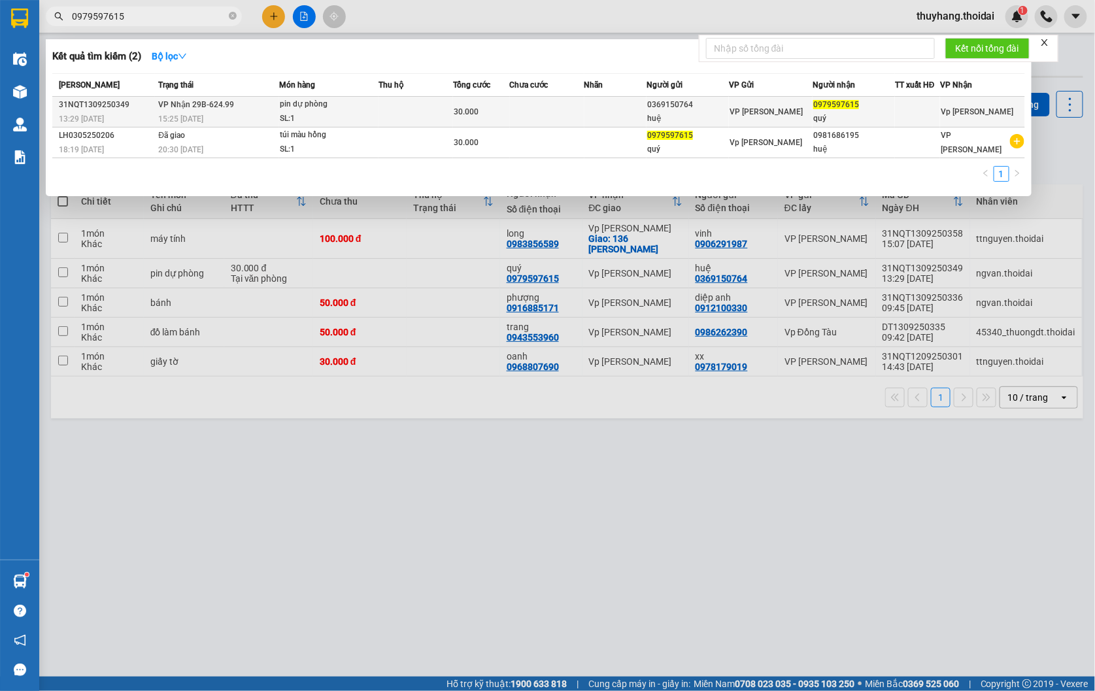
type input "0979597615"
click at [383, 126] on td at bounding box center [416, 112] width 75 height 31
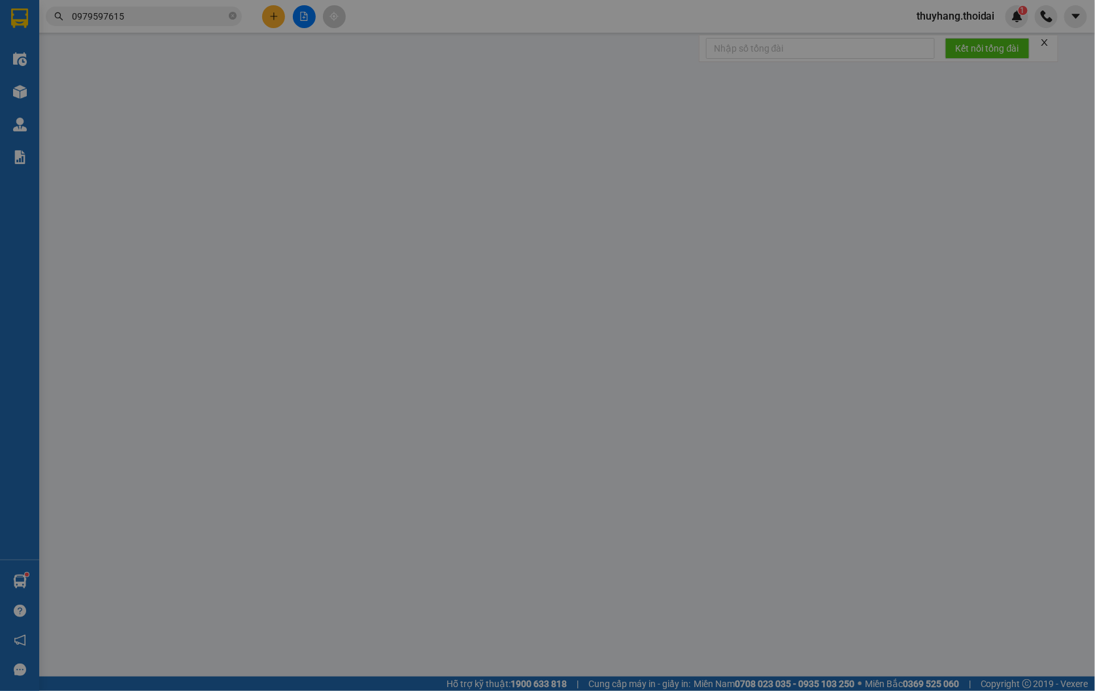
type input "0369150764"
type input "huệ"
type input "0979597615"
type input "quý"
type input "30.000"
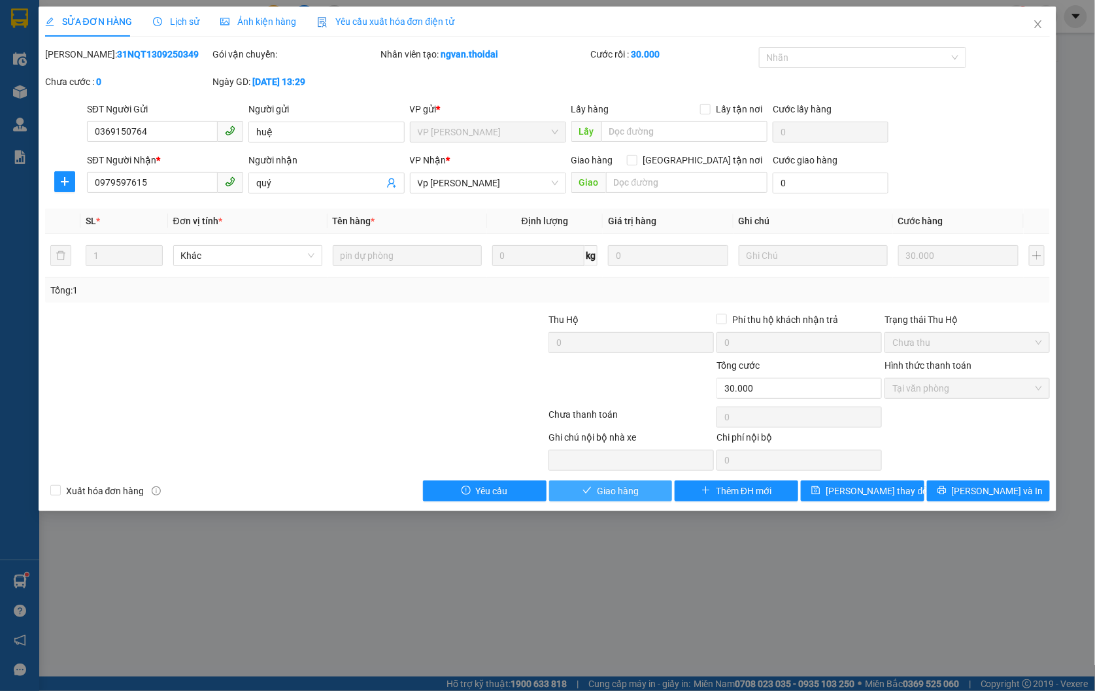
click at [629, 486] on span "Giao hàng" at bounding box center [618, 491] width 42 height 14
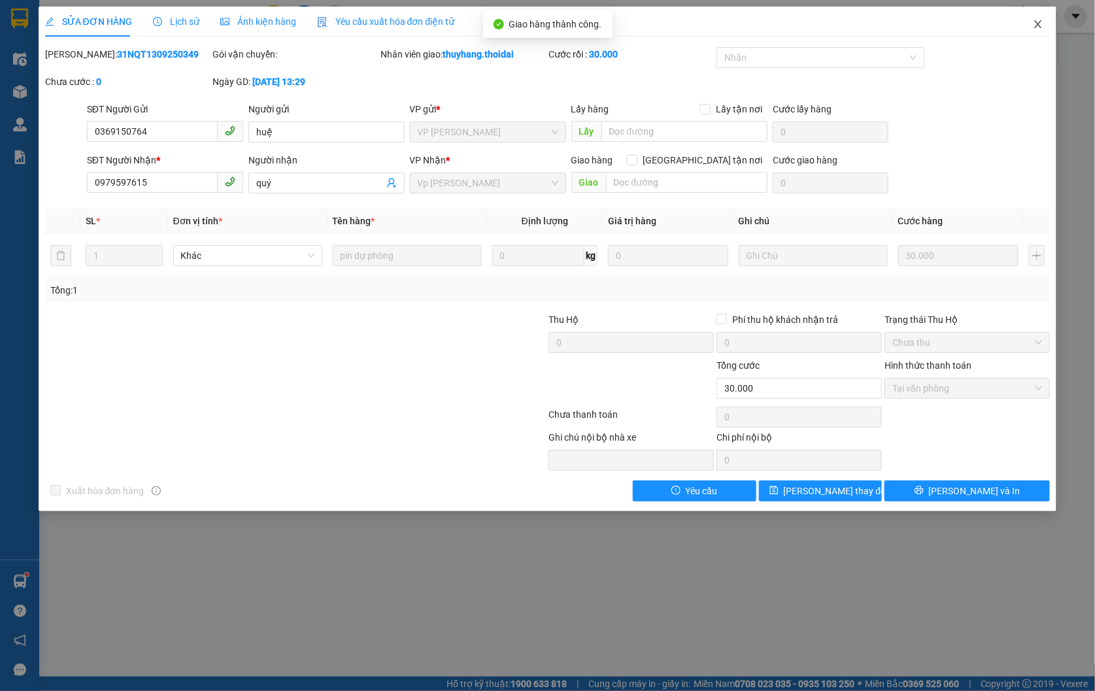
click at [1038, 20] on icon "close" at bounding box center [1038, 24] width 10 height 10
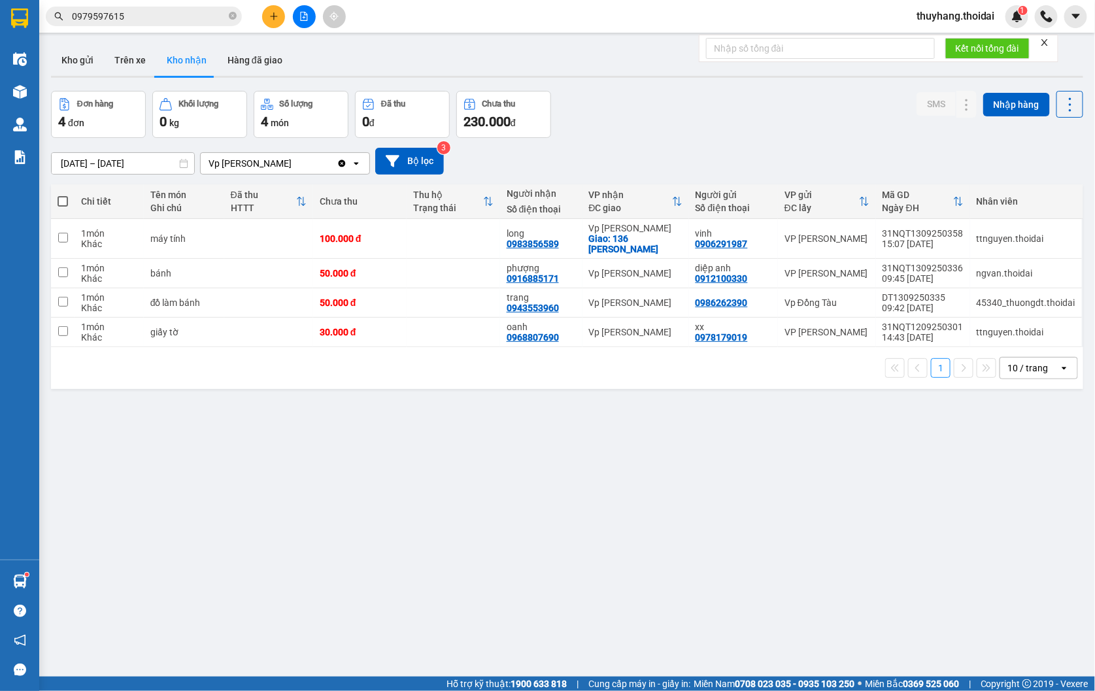
click at [137, 17] on input "0979597615" at bounding box center [149, 16] width 154 height 14
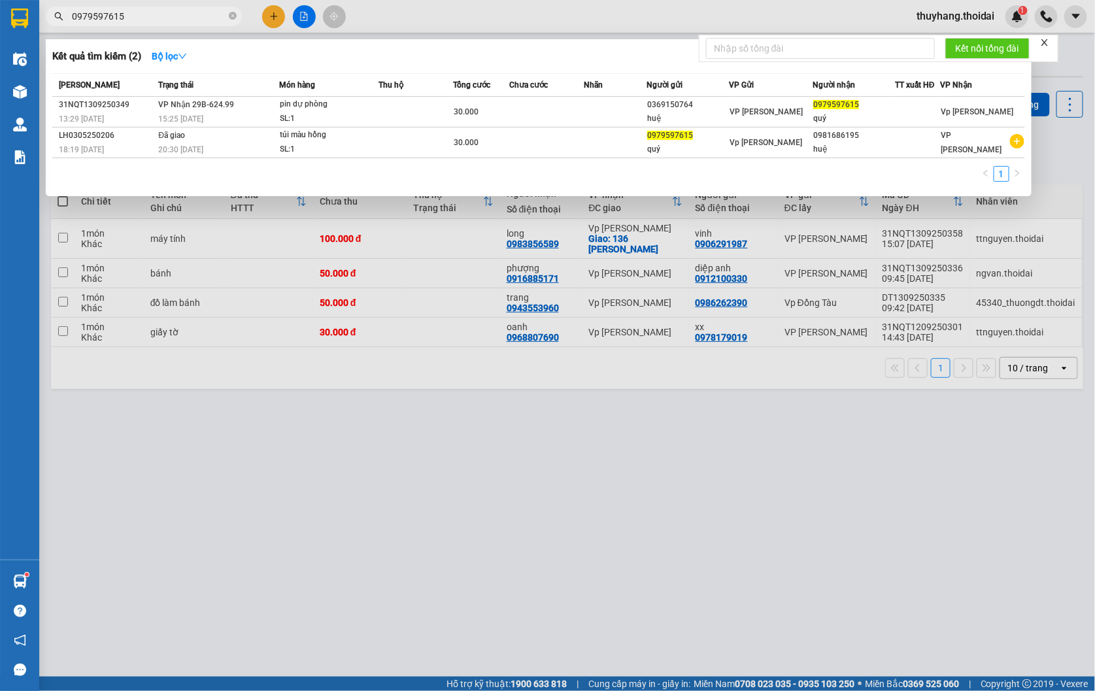
click at [137, 17] on input "0979597615" at bounding box center [149, 16] width 154 height 14
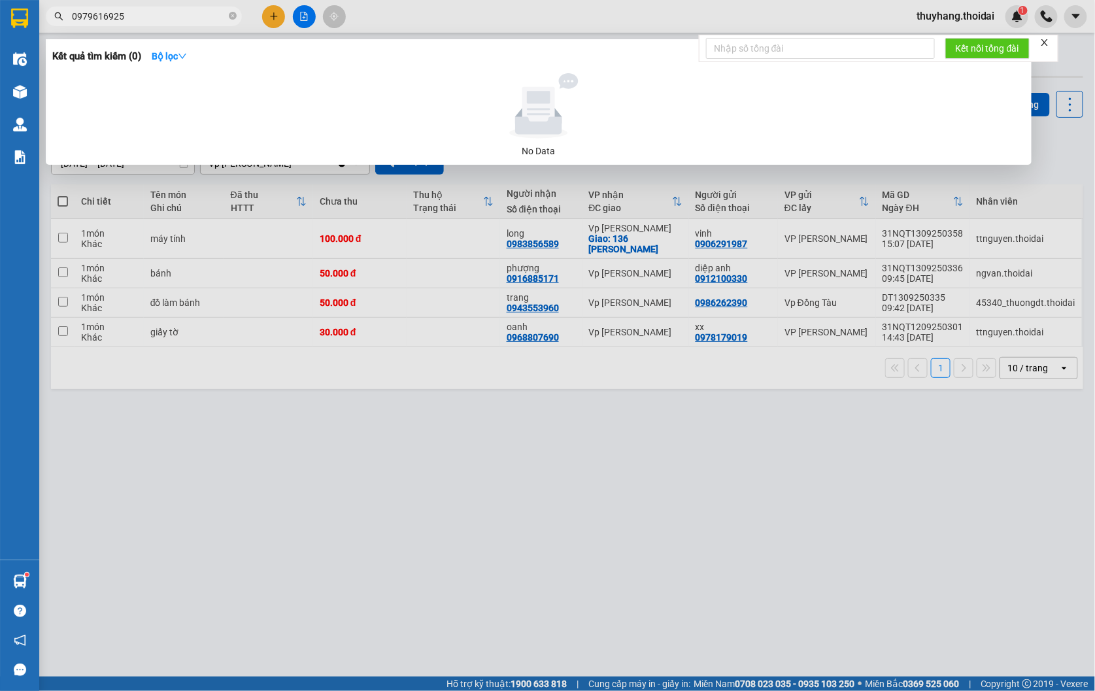
click at [204, 17] on input "0979616925" at bounding box center [149, 16] width 154 height 14
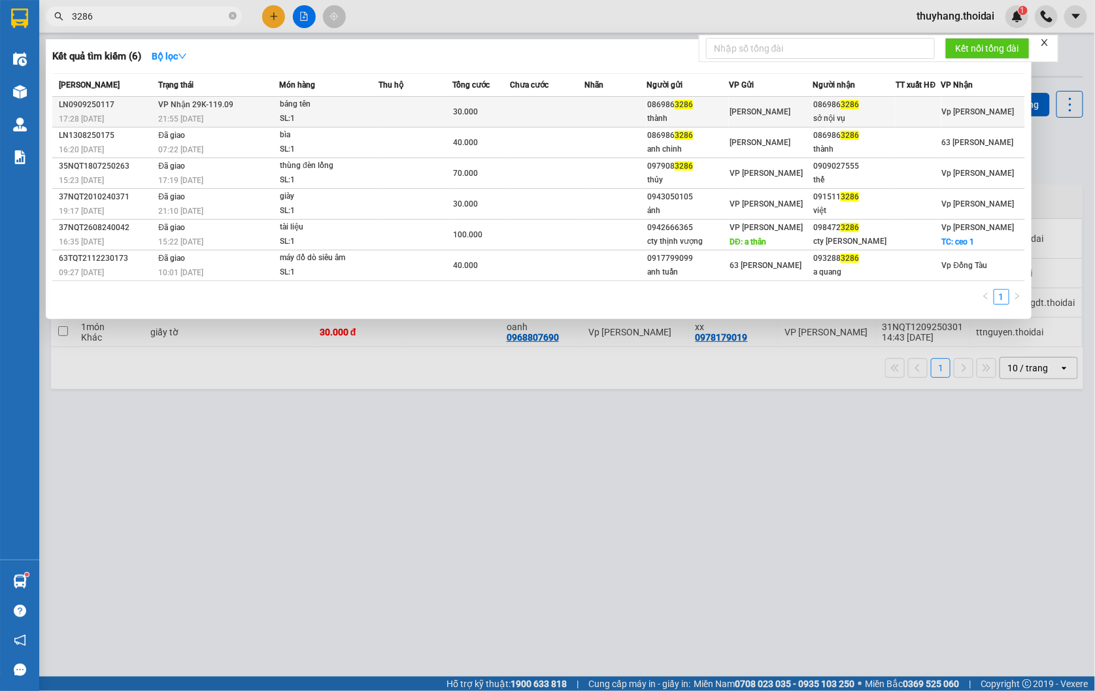
type input "3286"
click at [388, 103] on td at bounding box center [416, 112] width 75 height 31
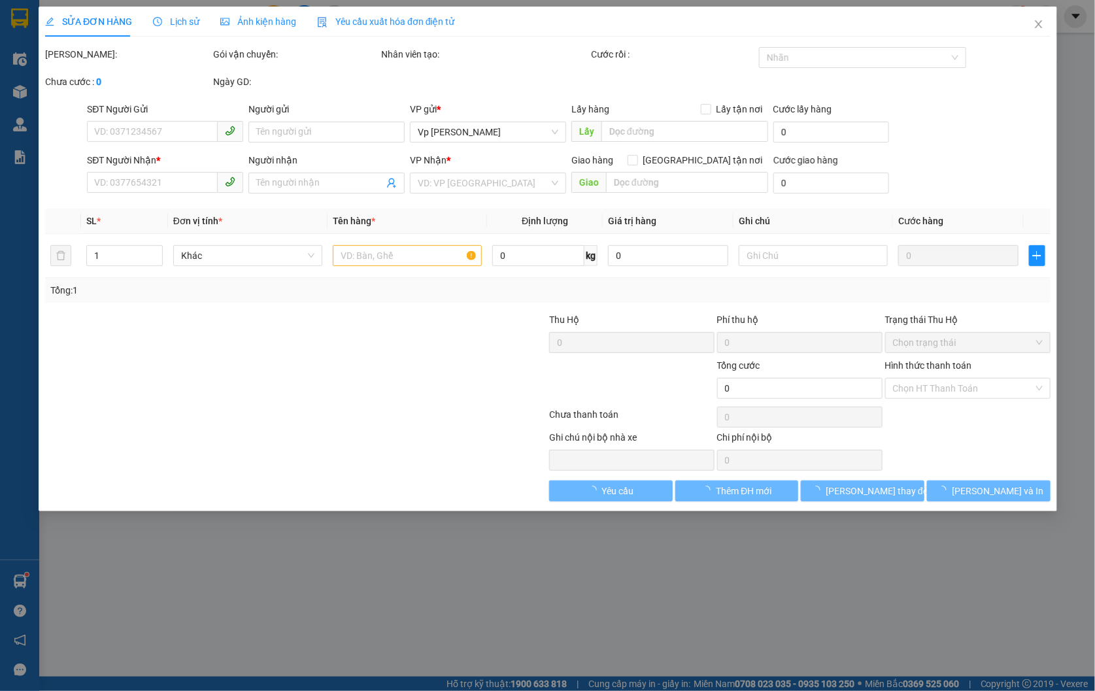
type input "0869863286"
type input "thành"
type input "0869863286"
type input "sở nội vụ"
type input "30.000"
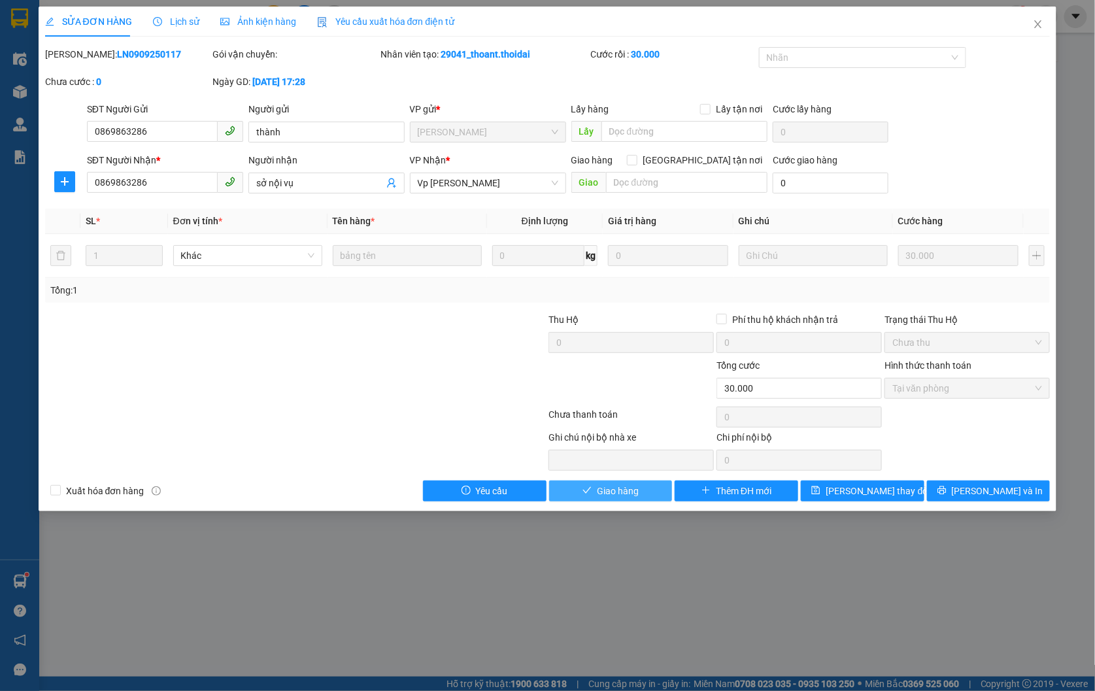
click at [643, 492] on button "Giao hàng" at bounding box center [611, 491] width 124 height 21
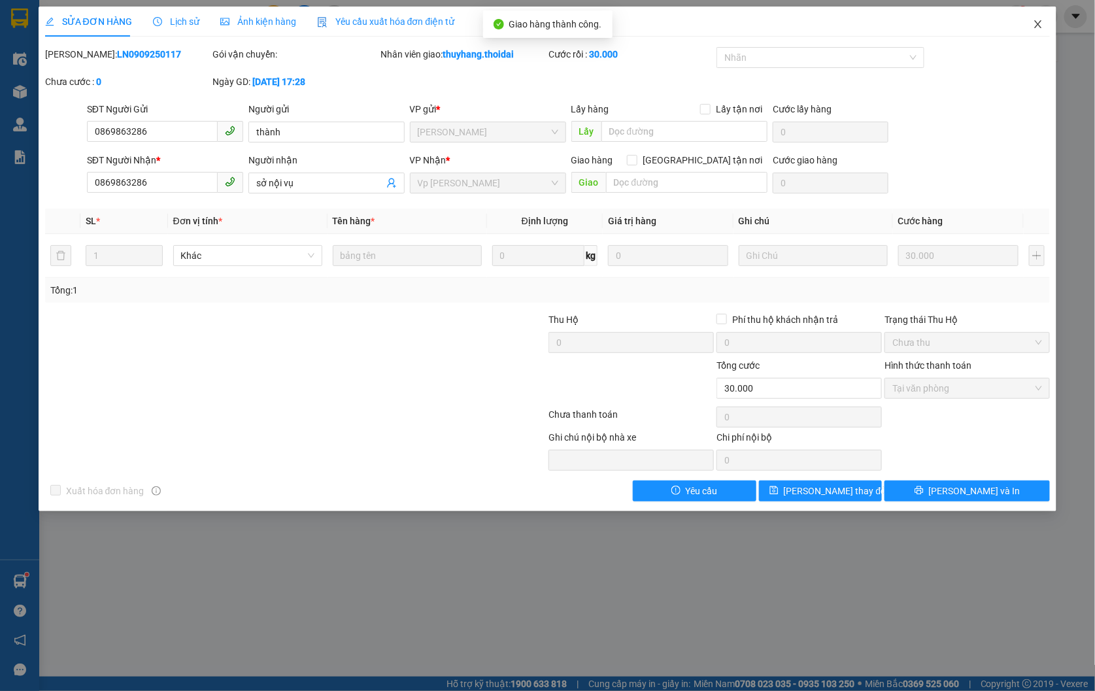
click at [1037, 20] on icon "close" at bounding box center [1038, 24] width 10 height 10
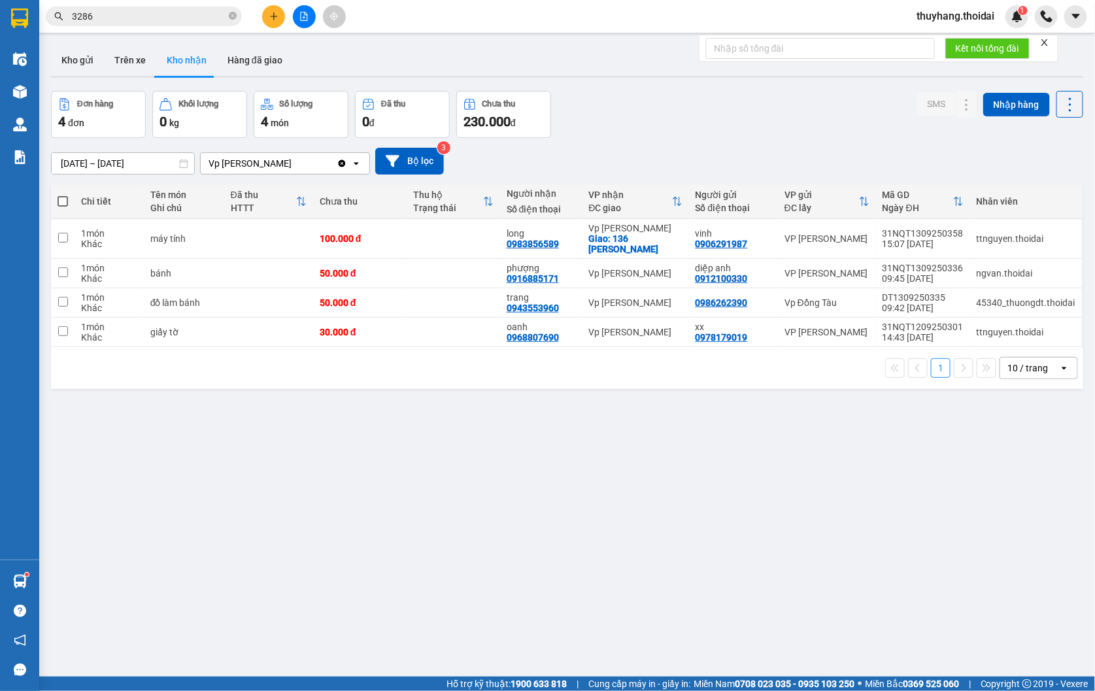
click at [99, 158] on input "[DATE] – [DATE]" at bounding box center [123, 163] width 143 height 21
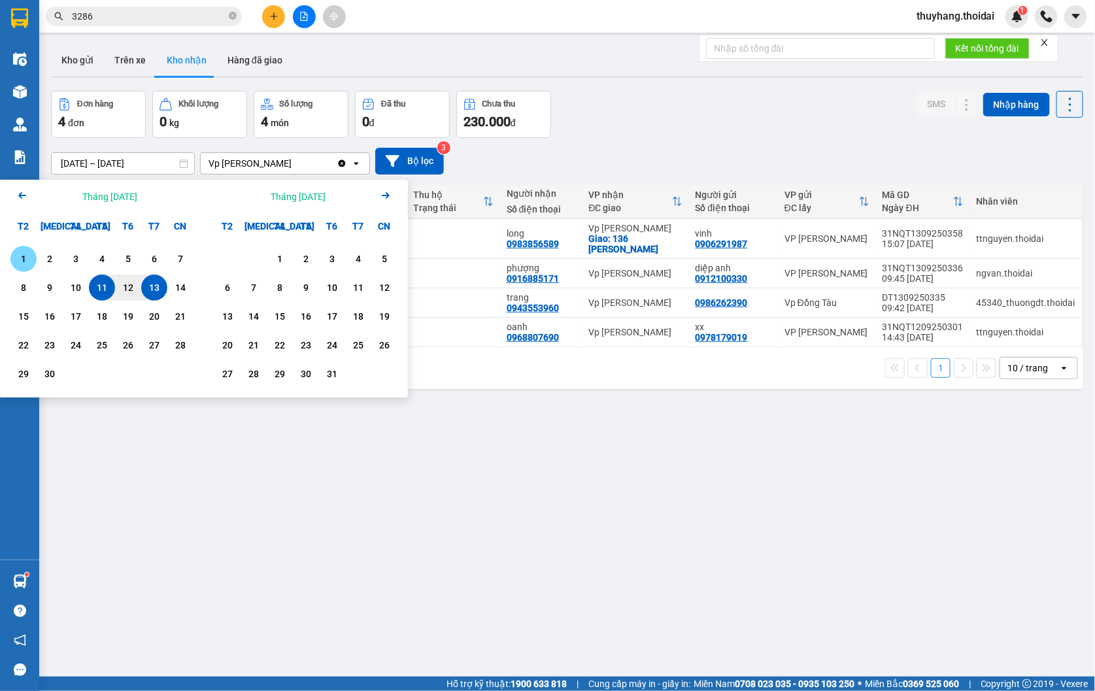
click at [26, 254] on div "1" at bounding box center [23, 259] width 18 height 16
click at [158, 289] on div "13" at bounding box center [154, 288] width 18 height 16
type input "01/09/2025 – 13/09/2025"
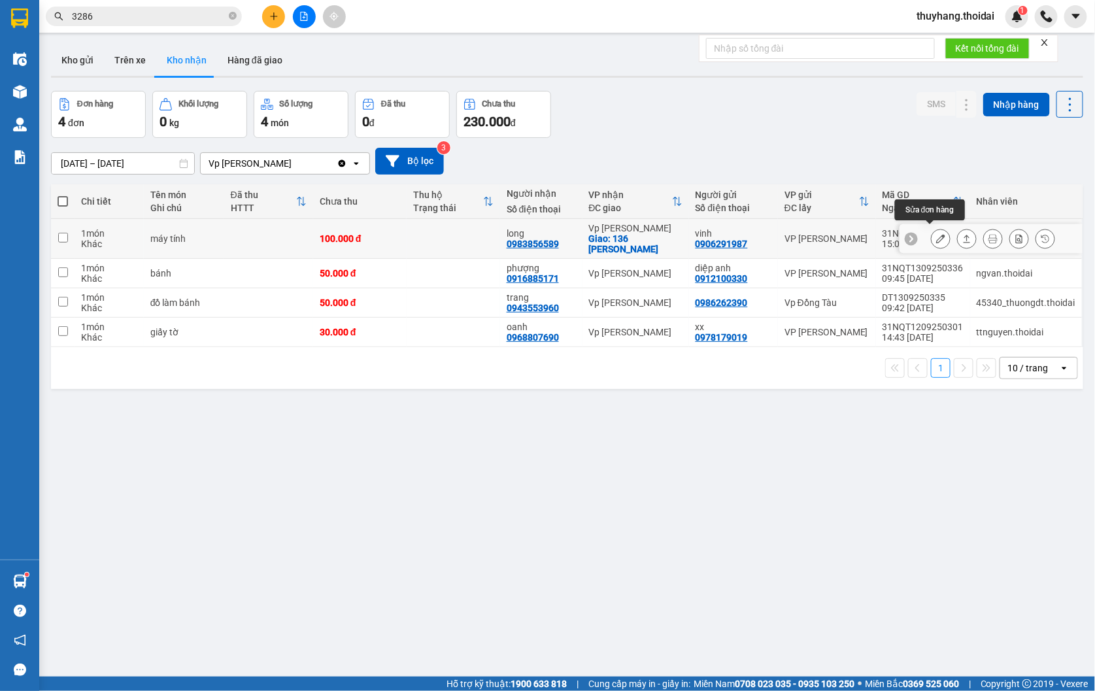
click at [936, 234] on icon at bounding box center [940, 238] width 9 height 9
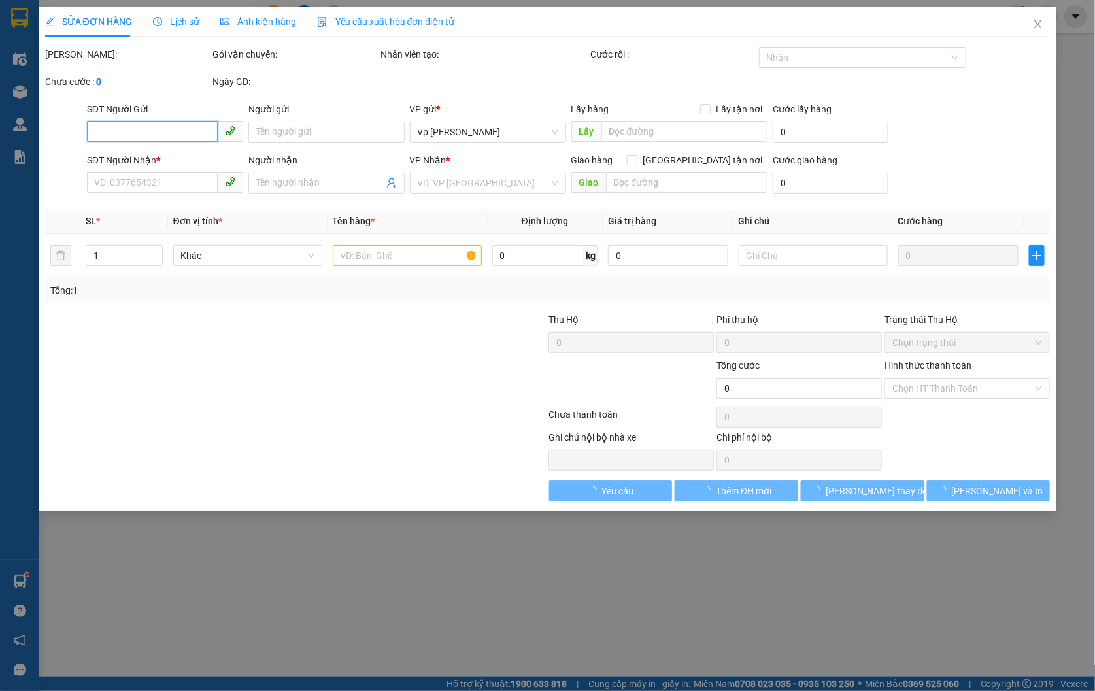
type input "0906291987"
type input "vinh"
type input "0983856589"
type input "long"
checkbox input "true"
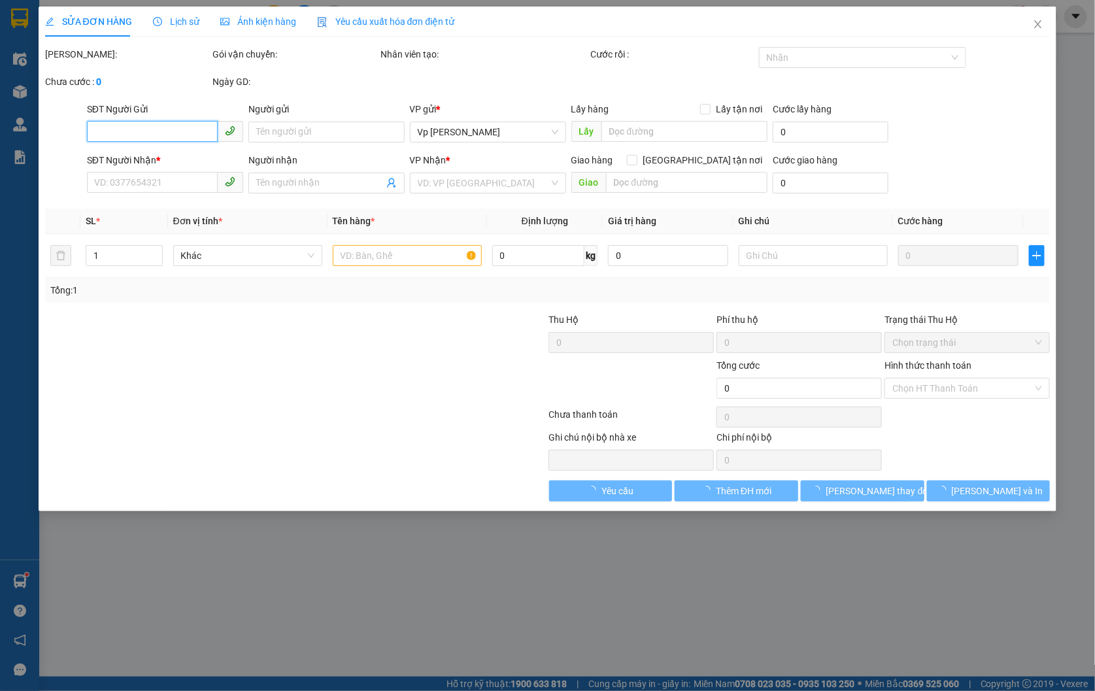
type input "136 [PERSON_NAME]"
type input "100.000"
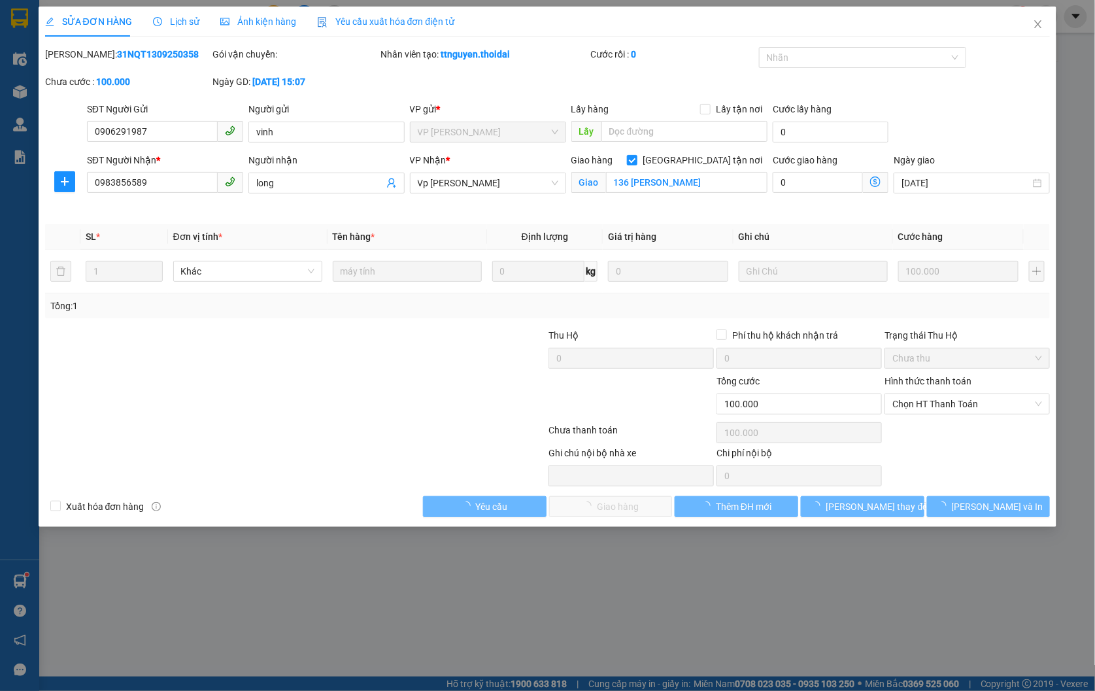
click at [175, 20] on span "Lịch sử" at bounding box center [176, 21] width 46 height 10
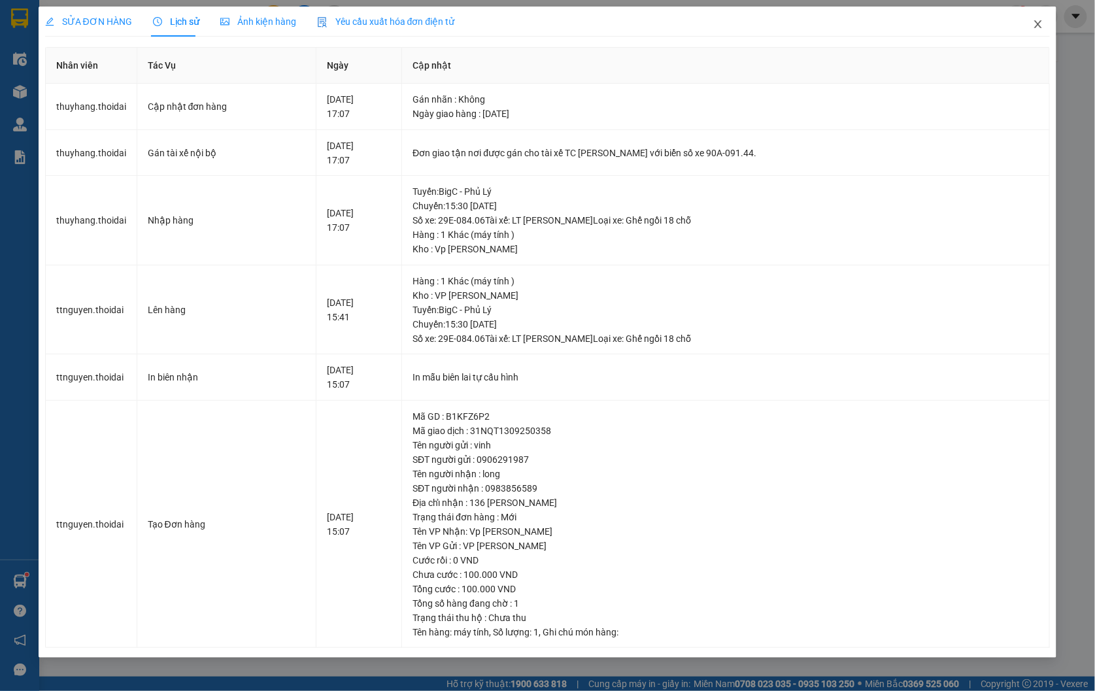
click at [1042, 22] on icon "close" at bounding box center [1038, 24] width 10 height 10
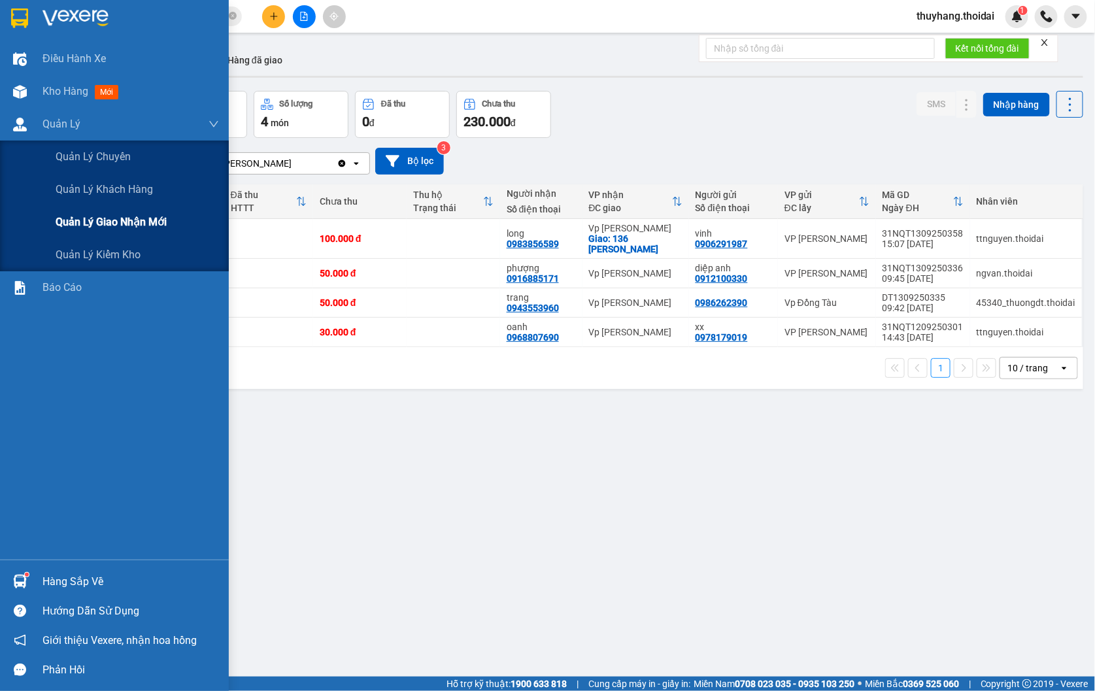
click at [118, 223] on span "Quản lý giao nhận mới" at bounding box center [111, 222] width 111 height 16
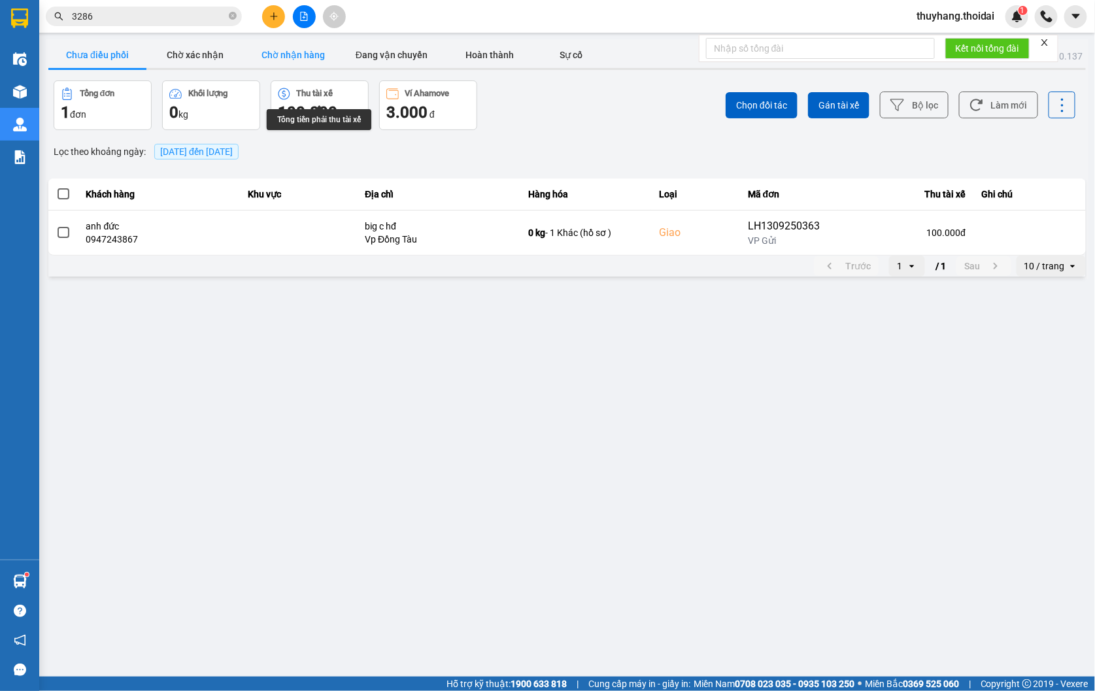
click at [286, 60] on button "Chờ nhận hàng" at bounding box center [294, 55] width 98 height 26
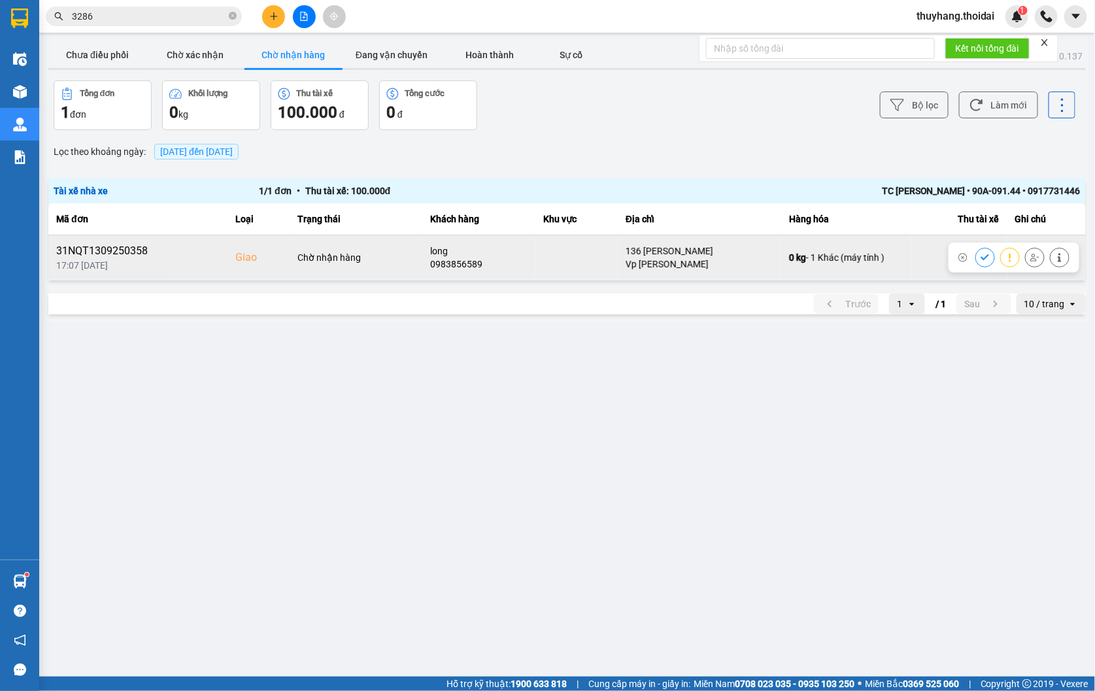
click at [984, 259] on icon at bounding box center [985, 257] width 9 height 6
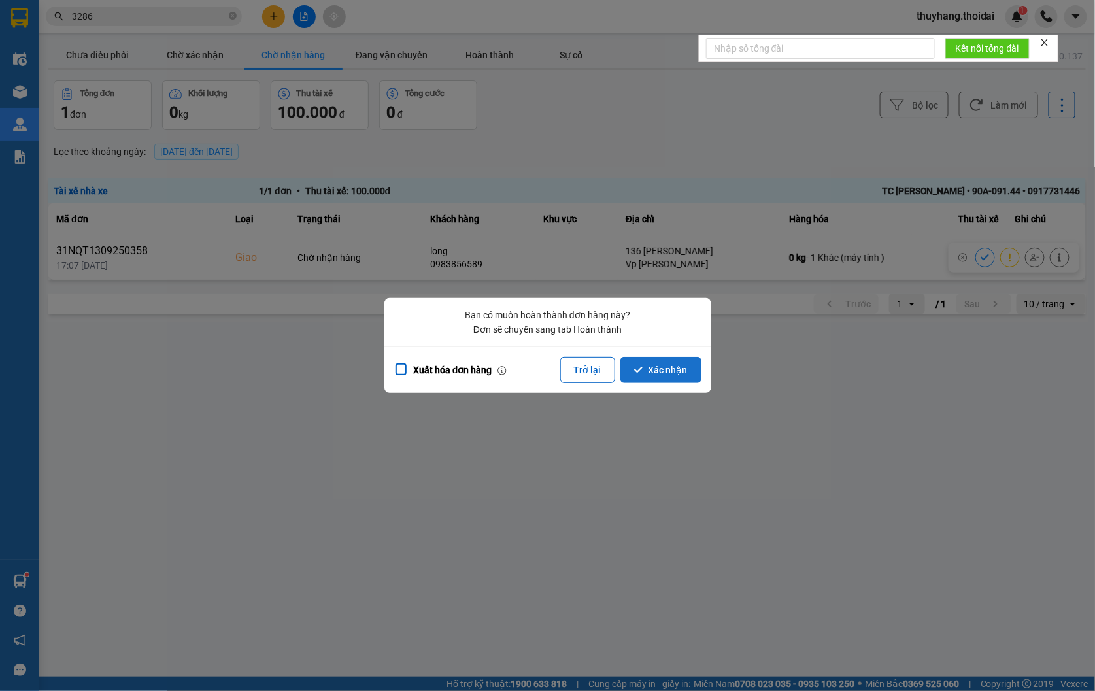
click at [658, 373] on button "Xác nhận" at bounding box center [661, 370] width 81 height 26
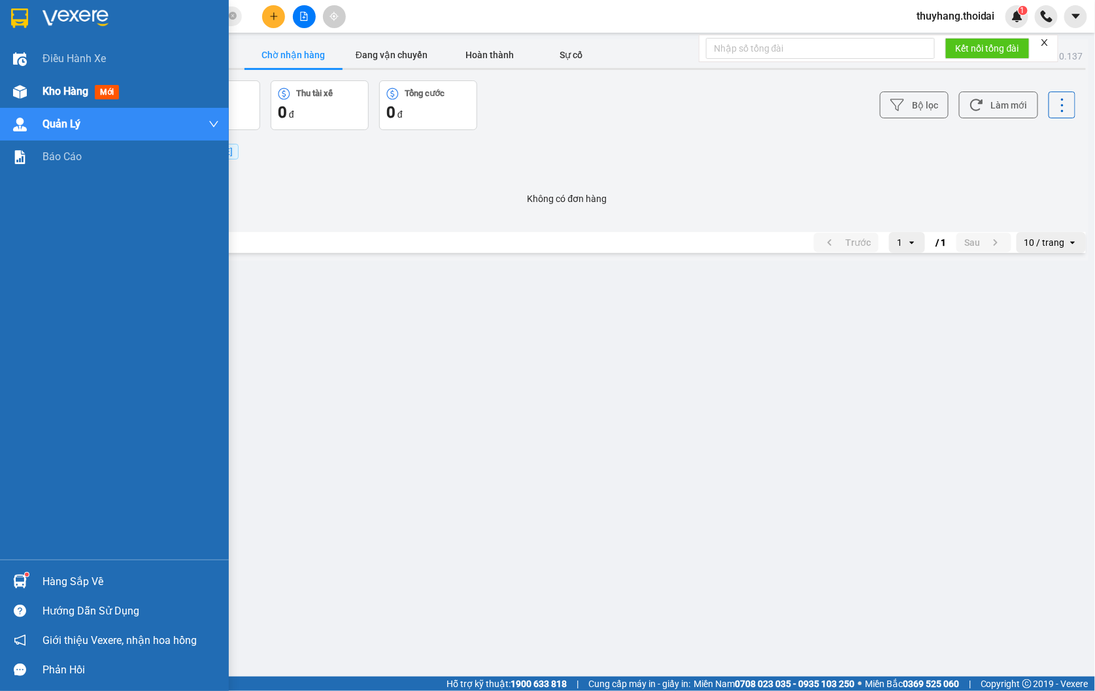
click at [33, 94] on div "Kho hàng mới" at bounding box center [114, 91] width 229 height 33
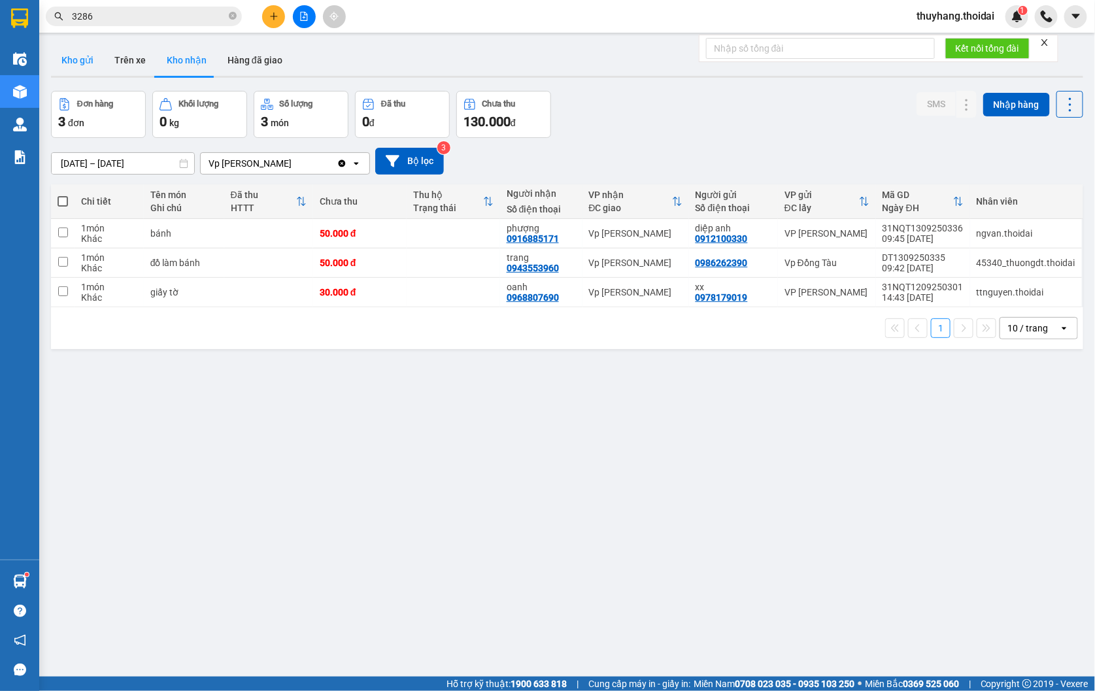
click at [80, 63] on button "Kho gửi" at bounding box center [77, 59] width 53 height 31
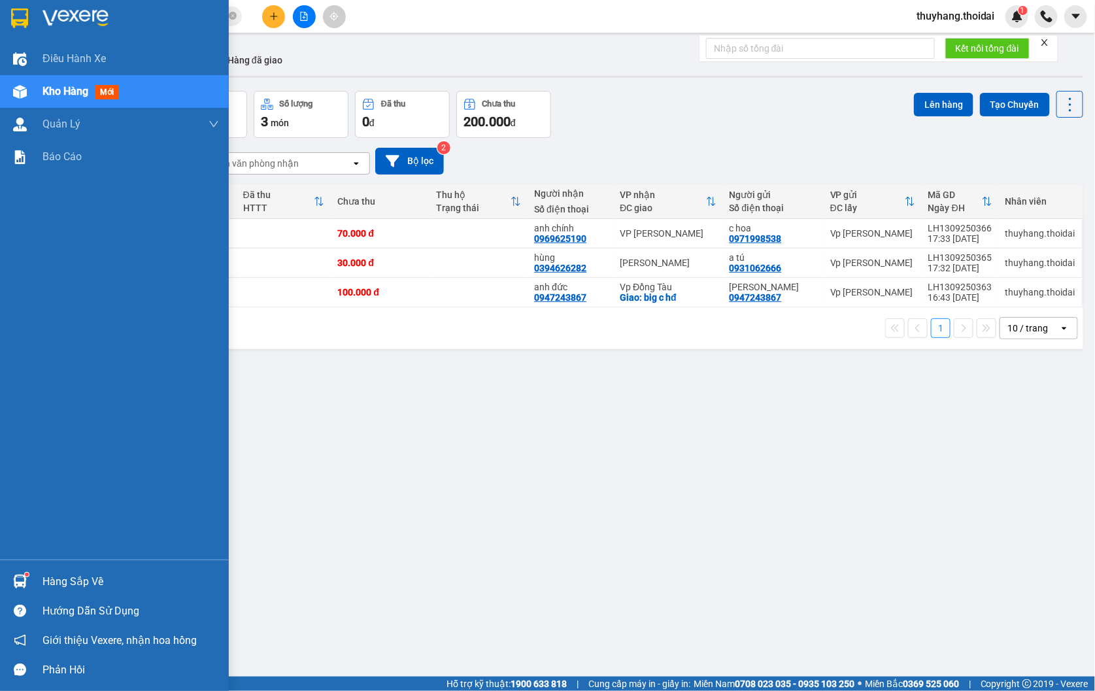
click at [67, 577] on div "Hàng sắp về" at bounding box center [131, 582] width 177 height 20
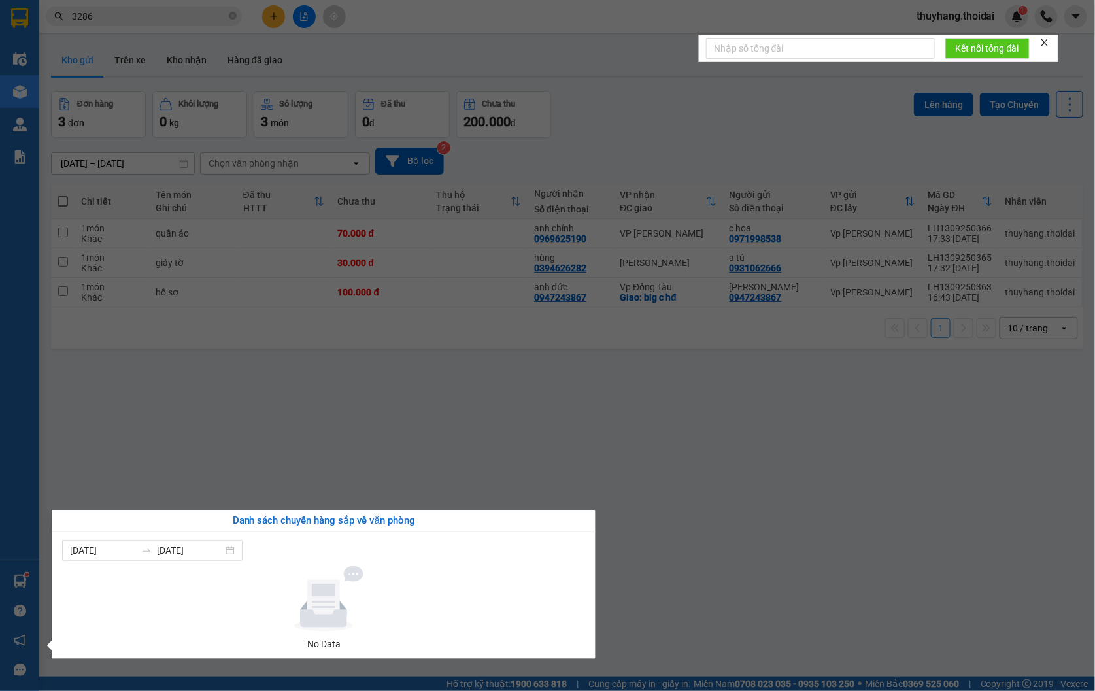
click at [701, 537] on section "Kết quả tìm kiếm ( 6 ) Bộ lọc Mã ĐH Trạng thái Món hàng Thu hộ Tổng cước Chưa c…" at bounding box center [547, 345] width 1095 height 691
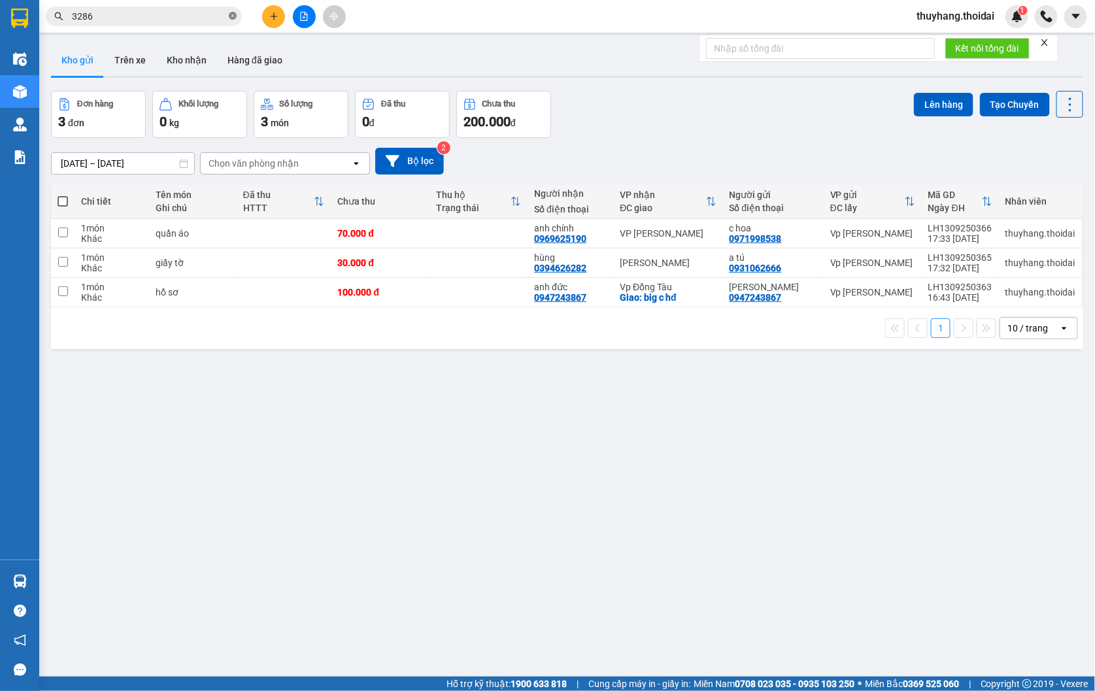
click at [232, 14] on icon "close-circle" at bounding box center [233, 16] width 8 height 8
click at [282, 306] on td at bounding box center [284, 292] width 95 height 29
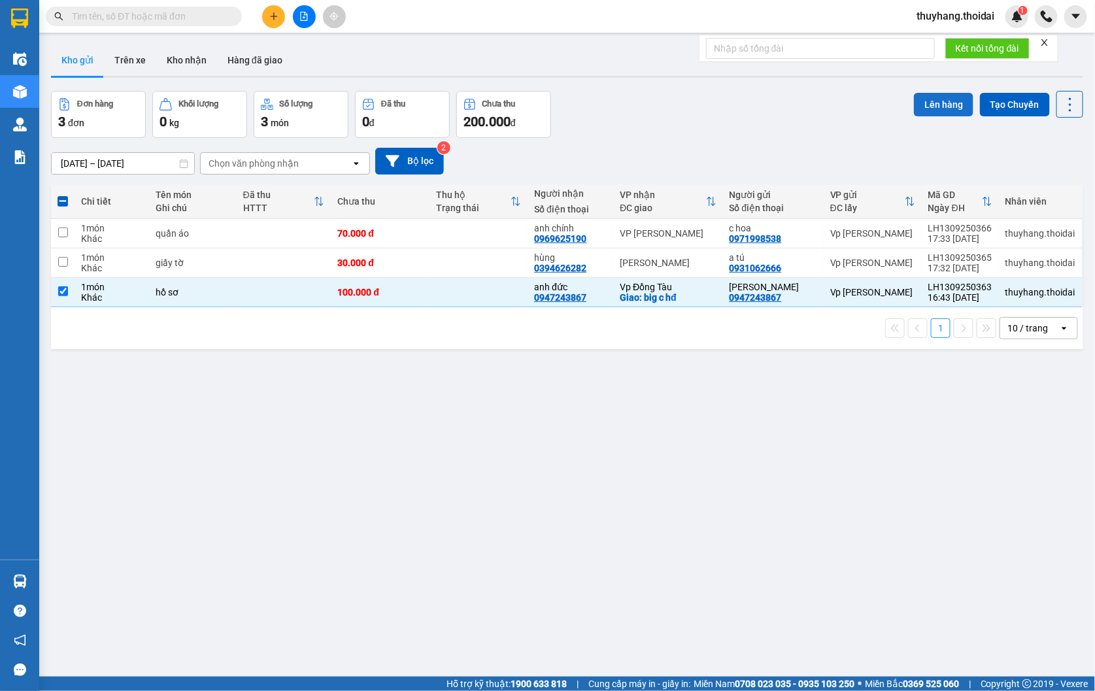
click at [927, 105] on button "Lên hàng" at bounding box center [944, 105] width 60 height 24
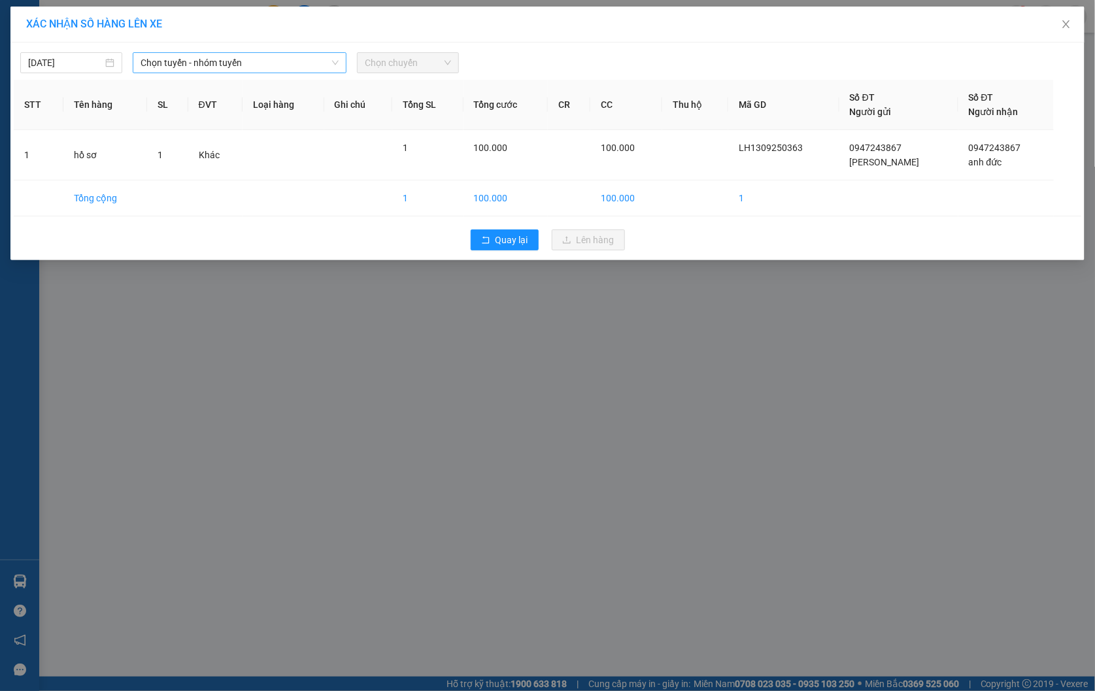
click at [267, 63] on span "Chọn tuyến - nhóm tuyến" at bounding box center [240, 63] width 199 height 20
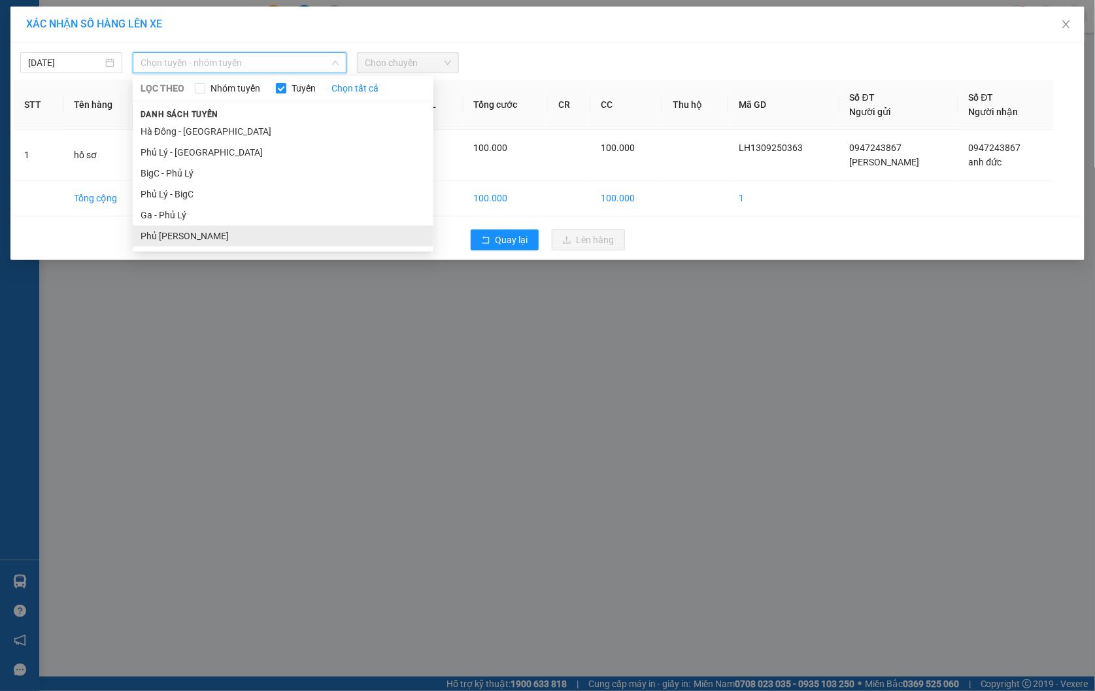
click at [252, 237] on li "Phủ [PERSON_NAME]" at bounding box center [283, 236] width 301 height 21
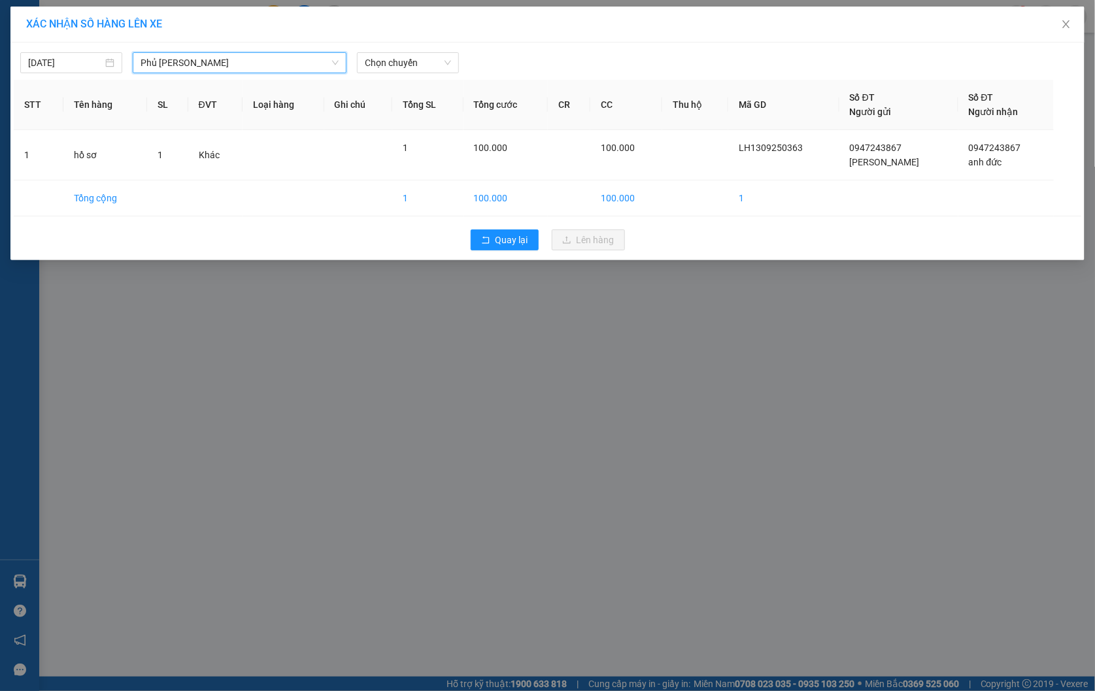
click at [277, 64] on span "Phủ [PERSON_NAME]" at bounding box center [240, 63] width 199 height 20
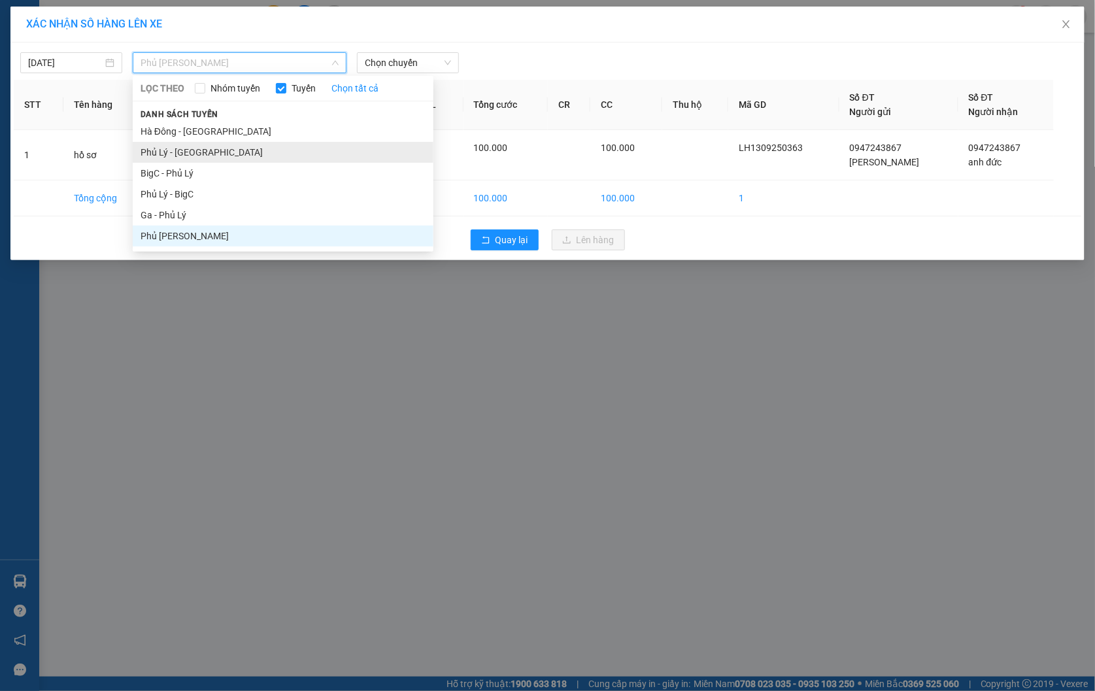
click at [239, 158] on li "Phủ Lý - [GEOGRAPHIC_DATA]" at bounding box center [283, 152] width 301 height 21
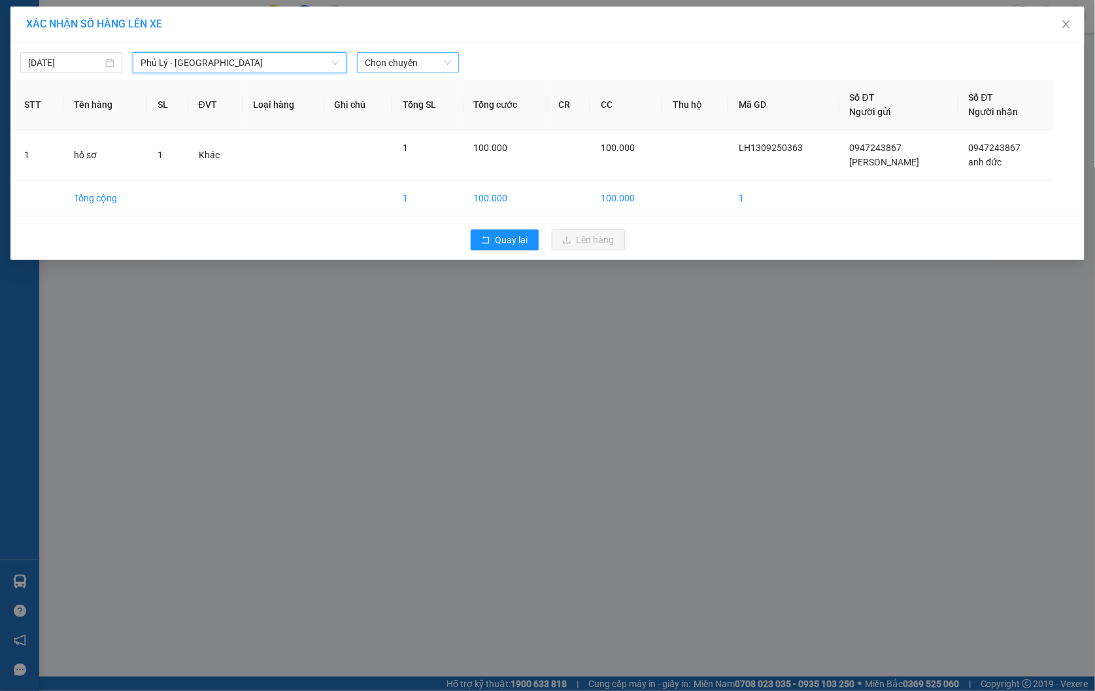
click at [402, 61] on span "Chọn chuyến" at bounding box center [408, 63] width 86 height 20
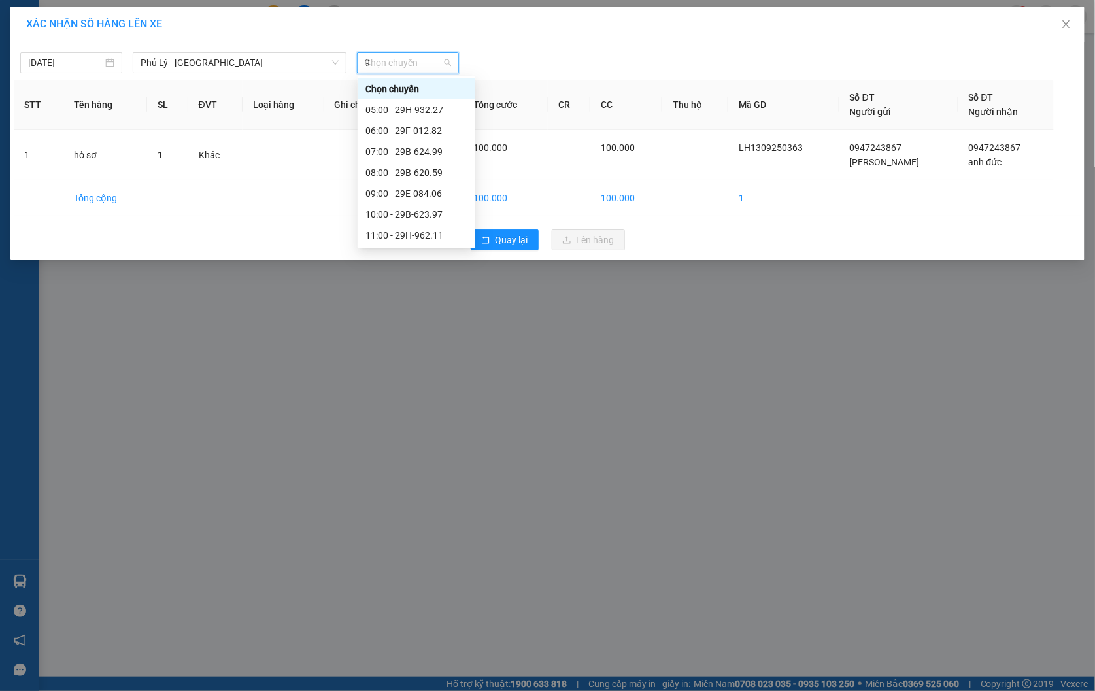
type input "93"
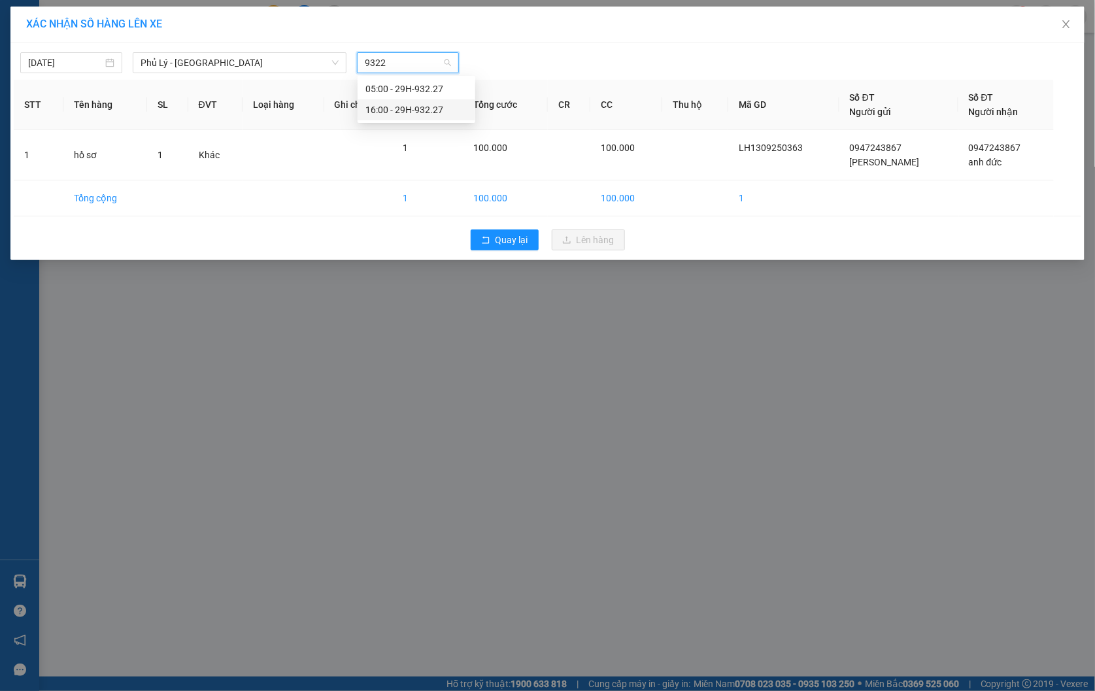
click at [432, 108] on div "16:00 - 29H-932.27" at bounding box center [417, 110] width 102 height 14
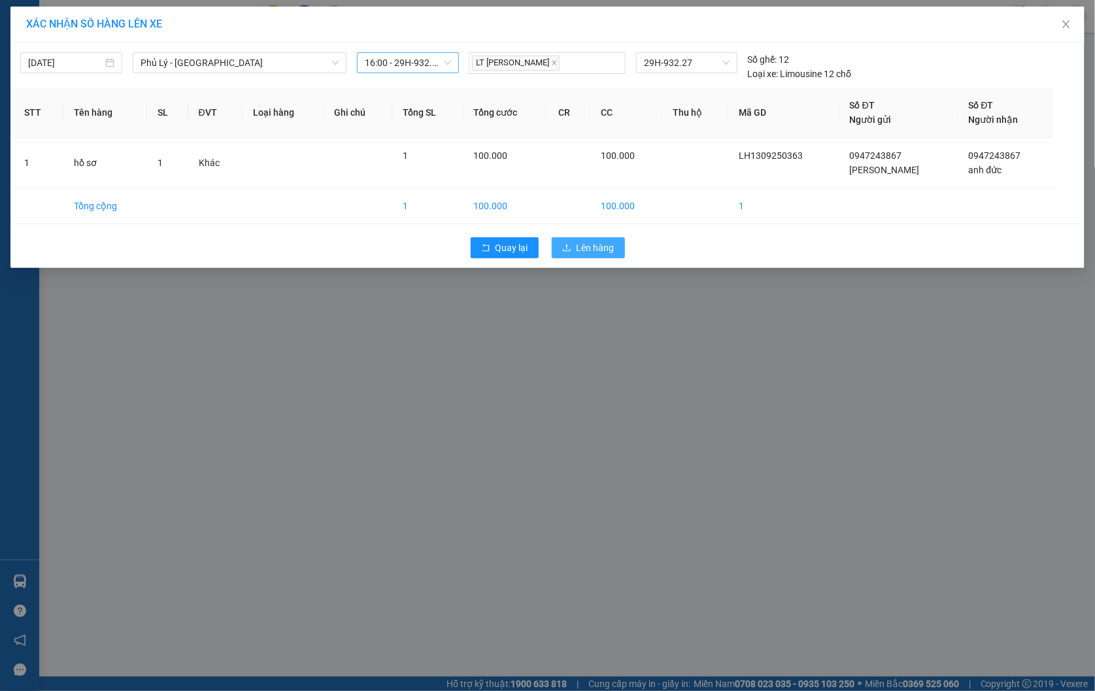
click at [591, 242] on span "Lên hàng" at bounding box center [596, 248] width 38 height 14
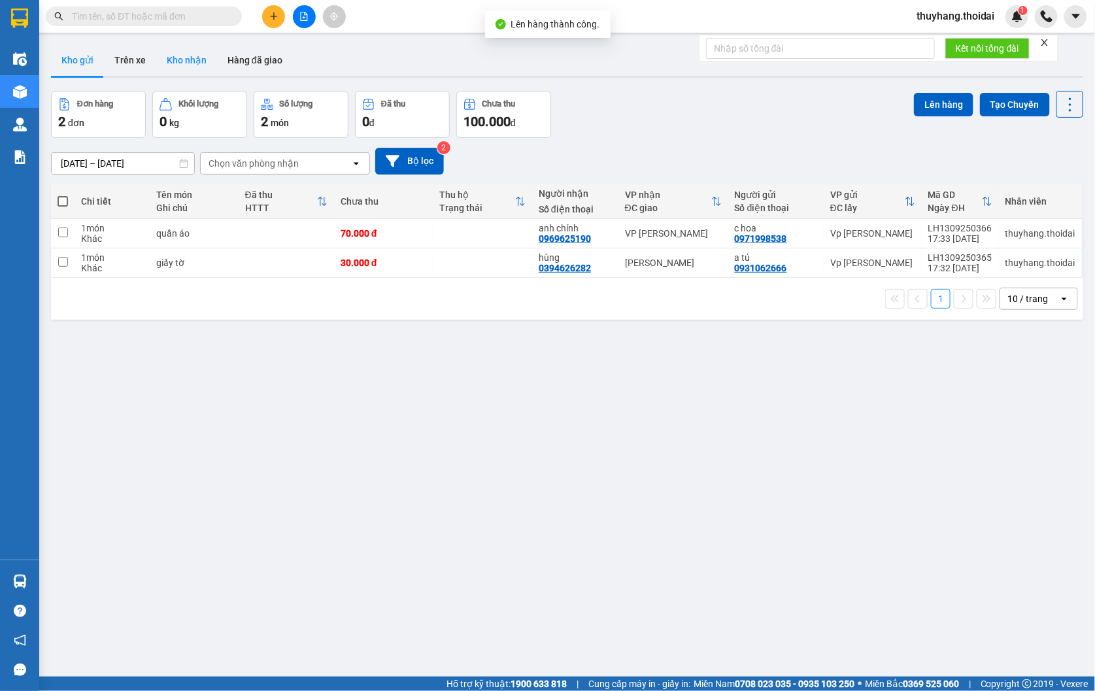
click at [192, 67] on button "Kho nhận" at bounding box center [186, 59] width 61 height 31
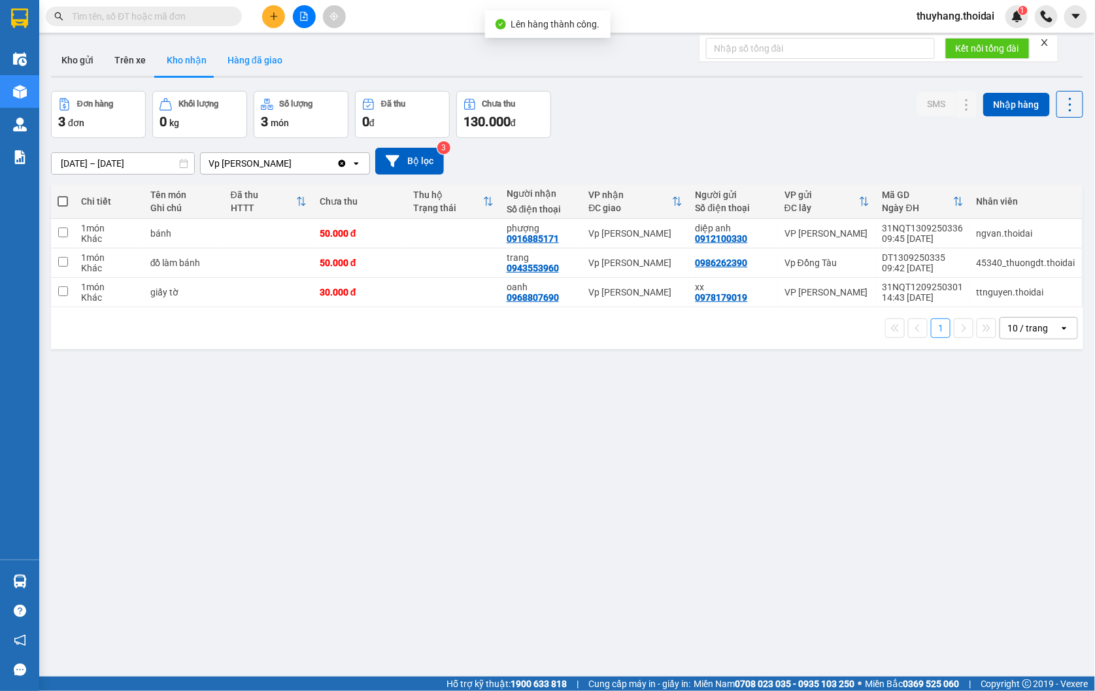
click at [250, 66] on button "Hàng đã giao" at bounding box center [255, 59] width 76 height 31
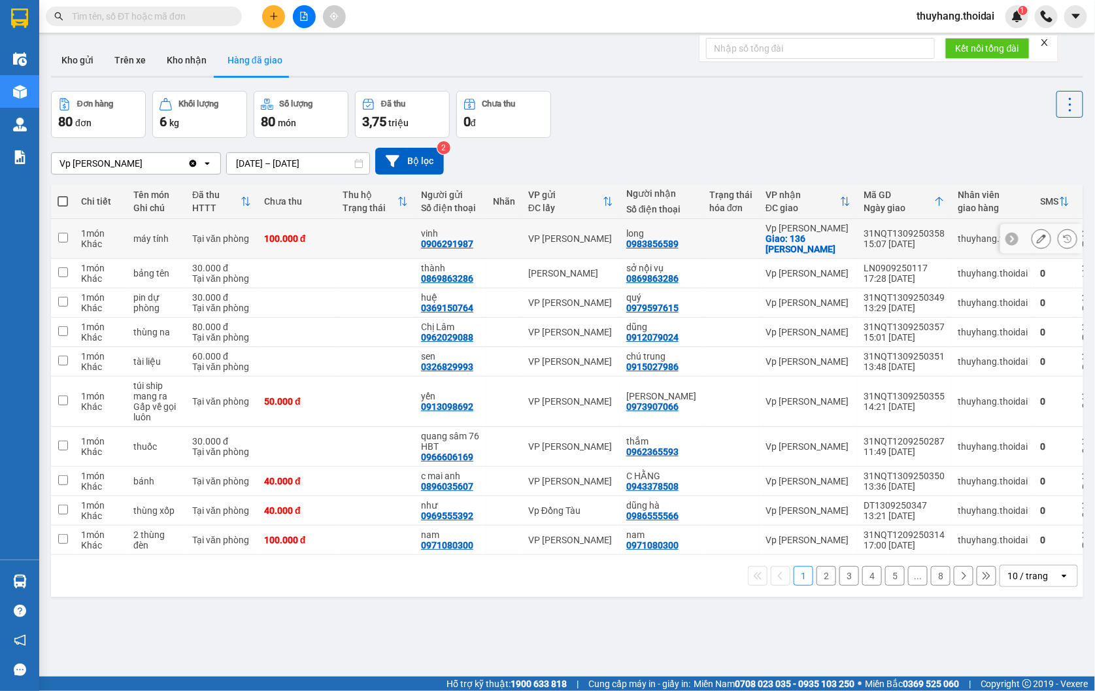
click at [1037, 234] on icon at bounding box center [1041, 238] width 9 height 9
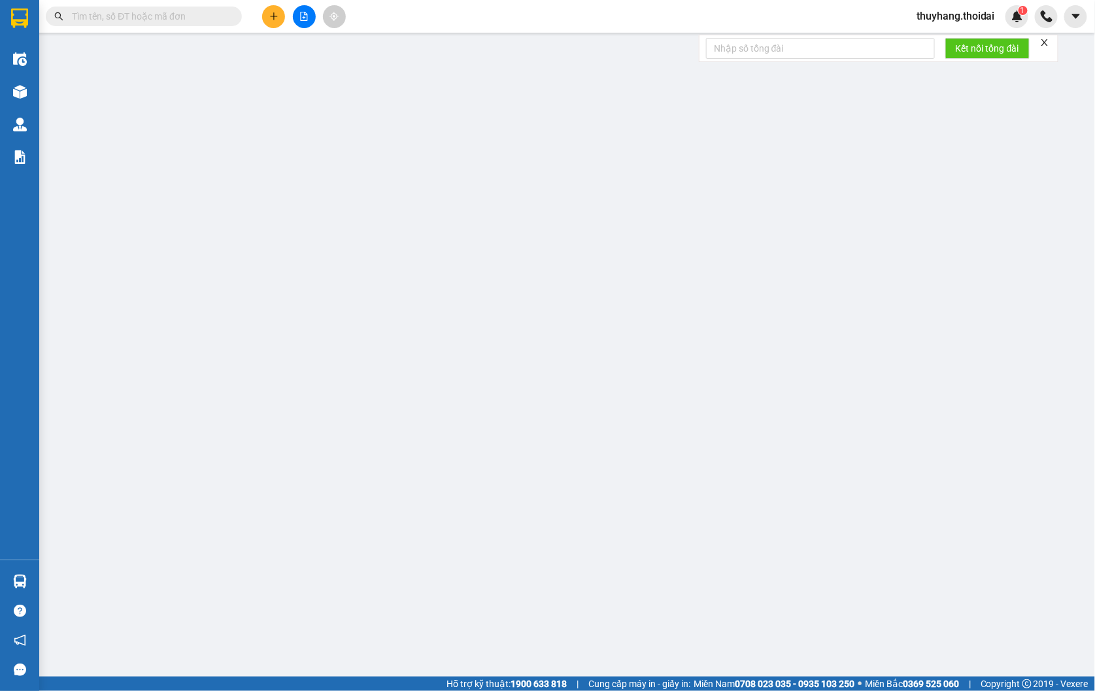
type input "0906291987"
type input "vinh"
type input "0983856589"
type input "long"
checkbox input "true"
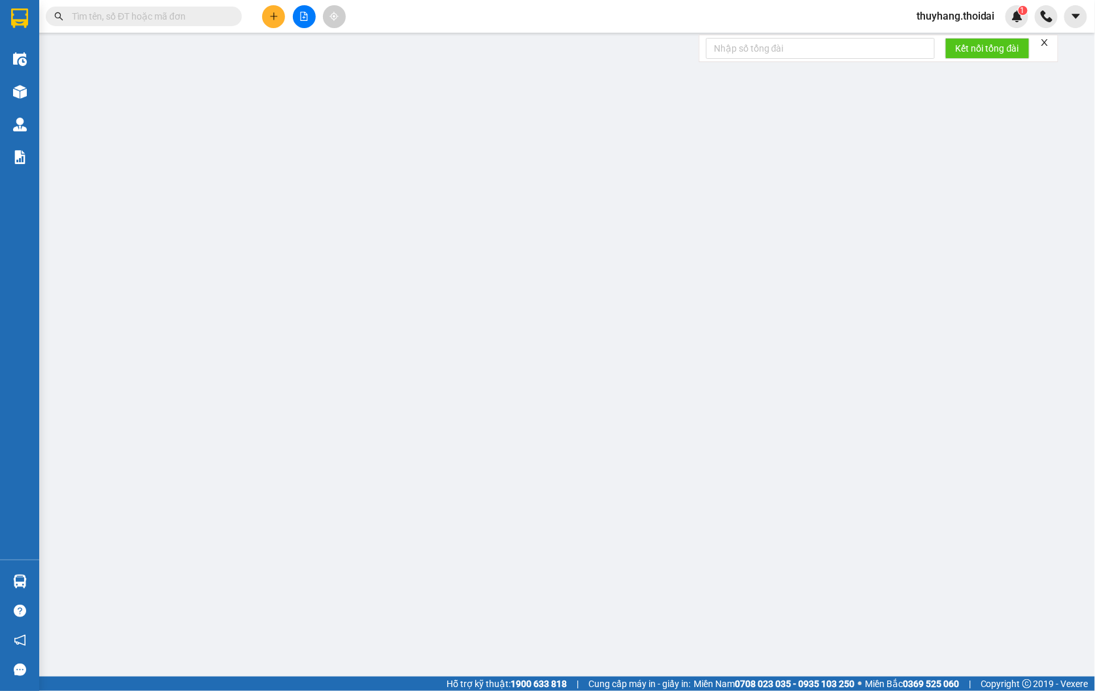
type input "136 [PERSON_NAME]"
type input "100.000"
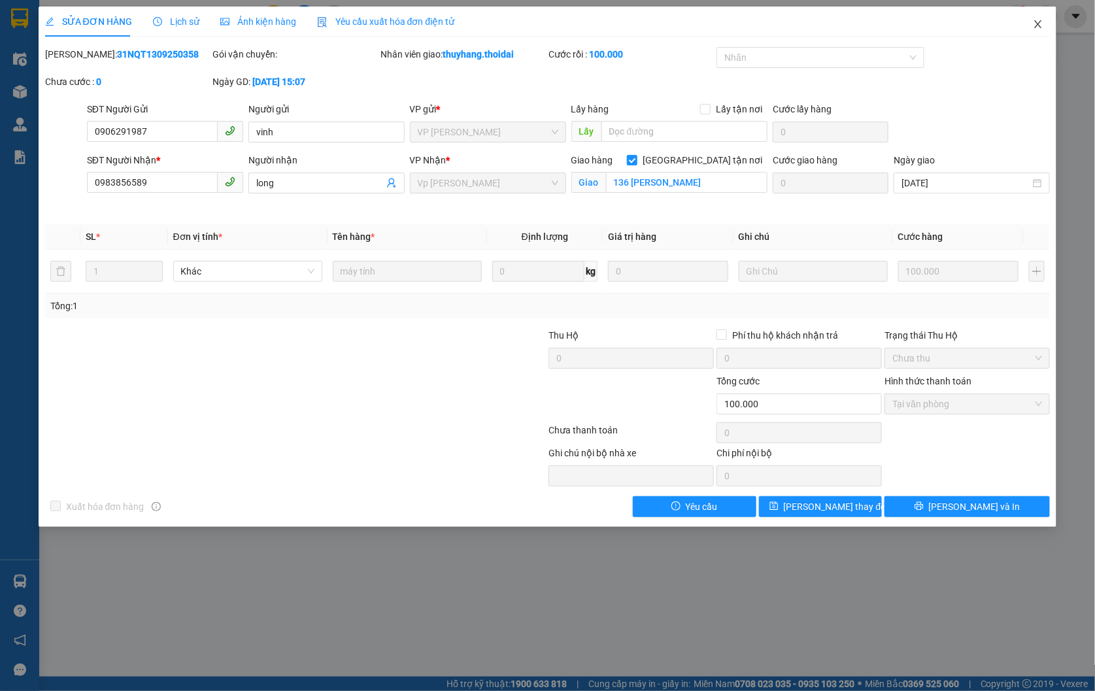
click at [1034, 22] on icon "close" at bounding box center [1038, 24] width 10 height 10
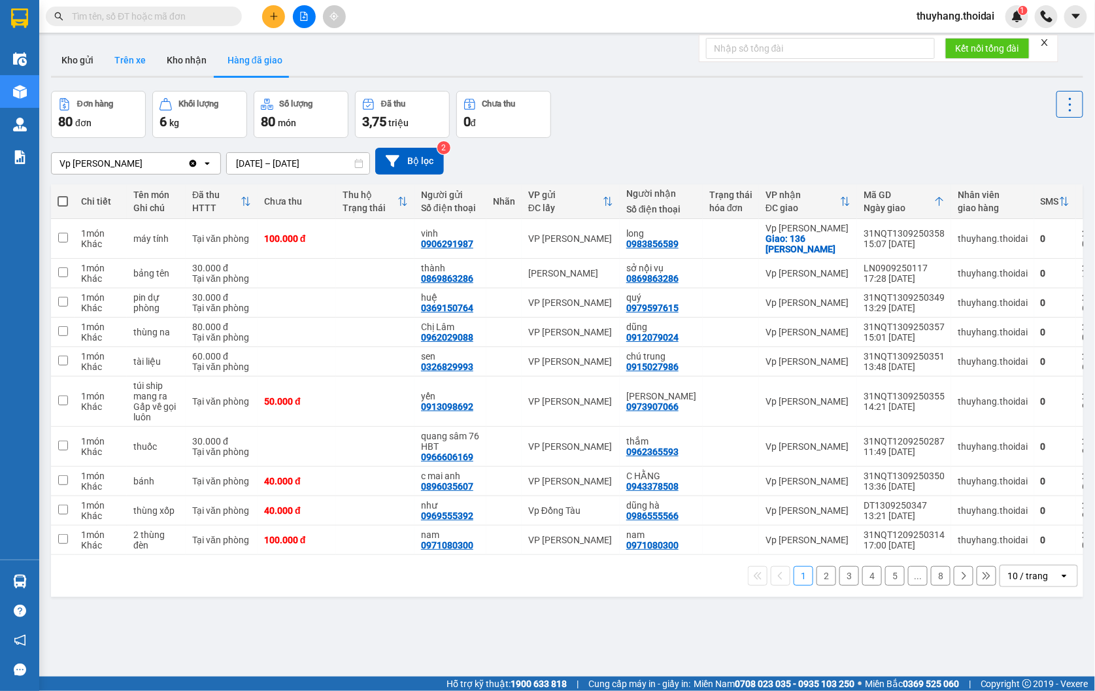
click at [122, 63] on button "Trên xe" at bounding box center [130, 59] width 52 height 31
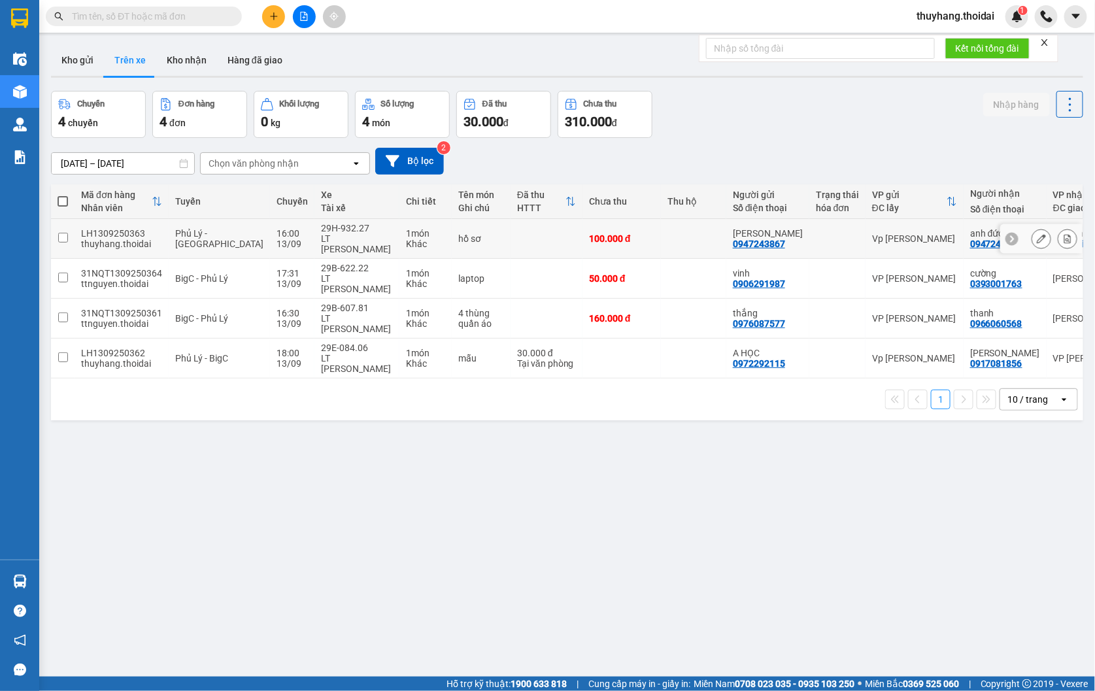
click at [1037, 234] on icon at bounding box center [1041, 238] width 9 height 9
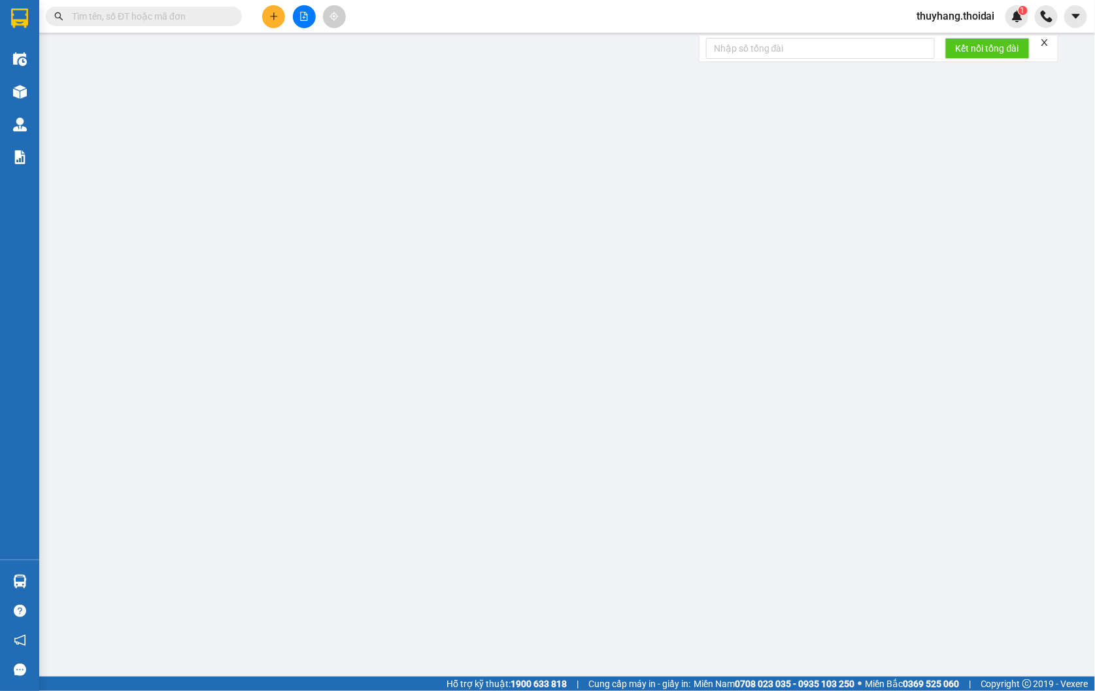
type input "0947243867"
type input "[PERSON_NAME]"
type input "0947243867"
type input "anh đức"
checkbox input "true"
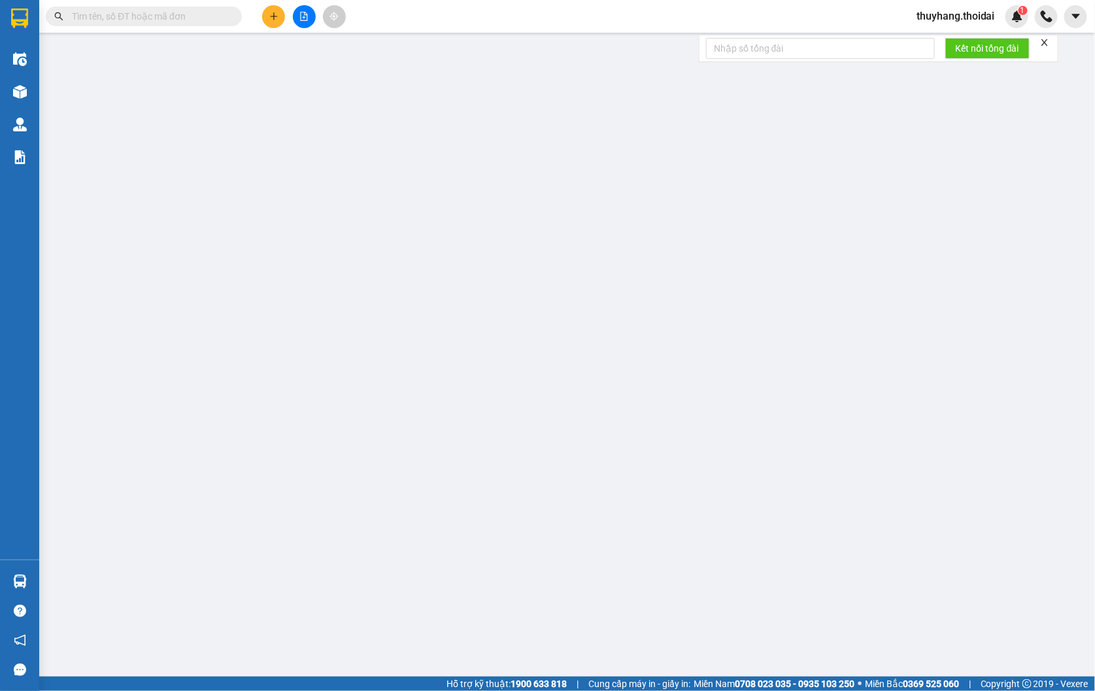
type input "big c hđ"
type input "100.000"
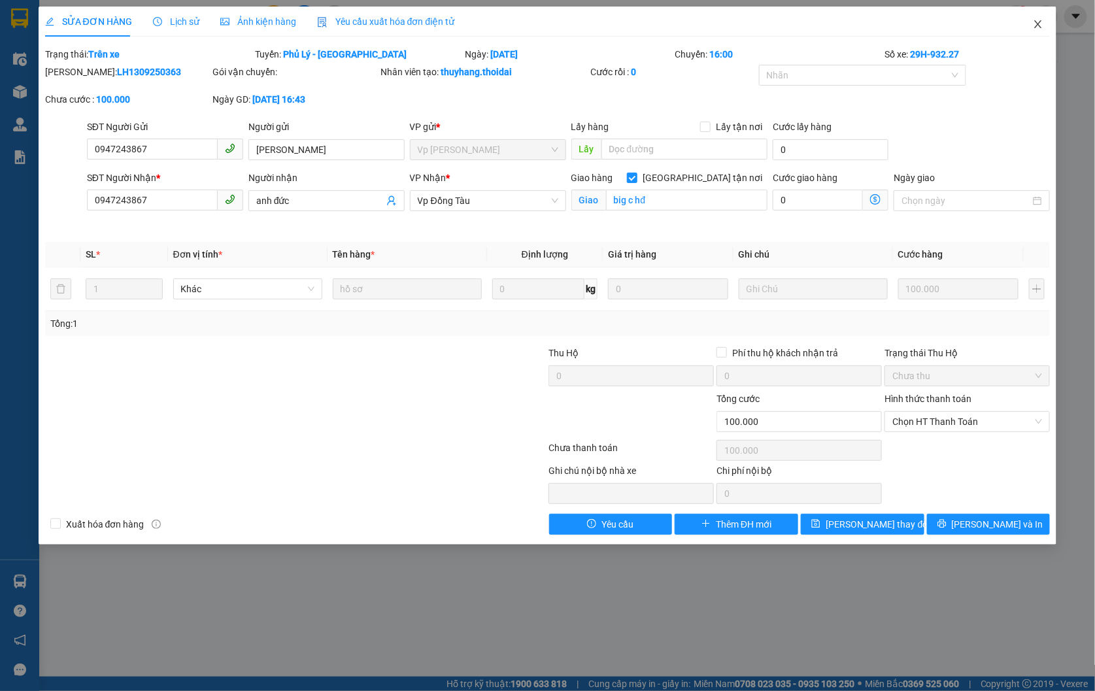
click at [1036, 20] on icon "close" at bounding box center [1038, 24] width 10 height 10
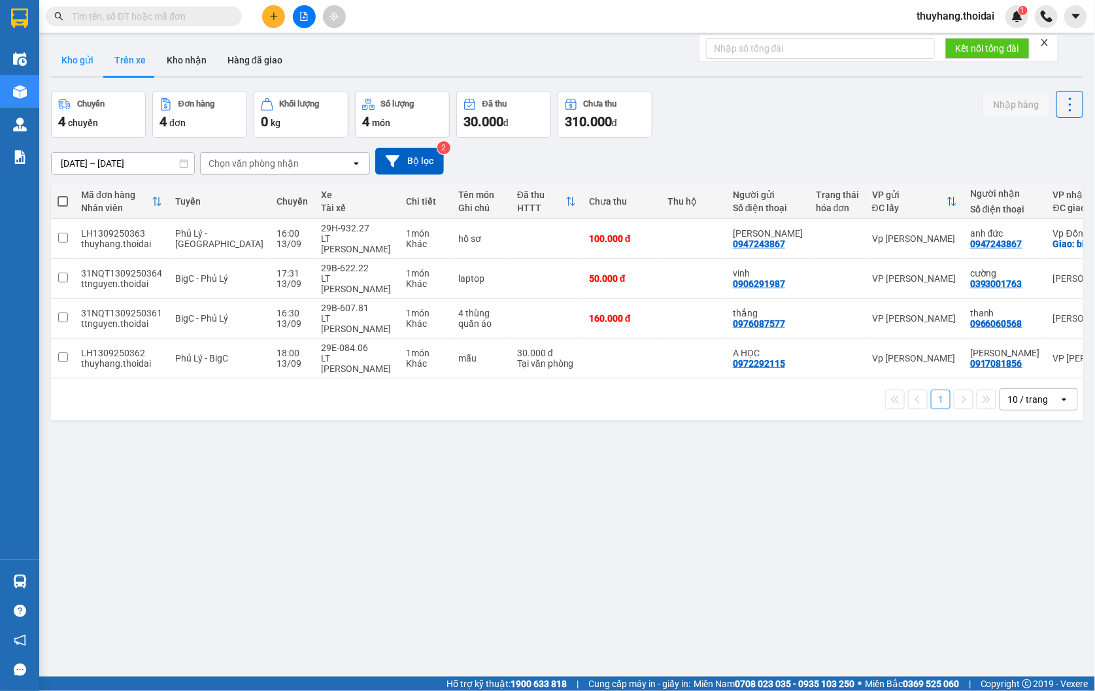
click at [76, 61] on button "Kho gửi" at bounding box center [77, 59] width 53 height 31
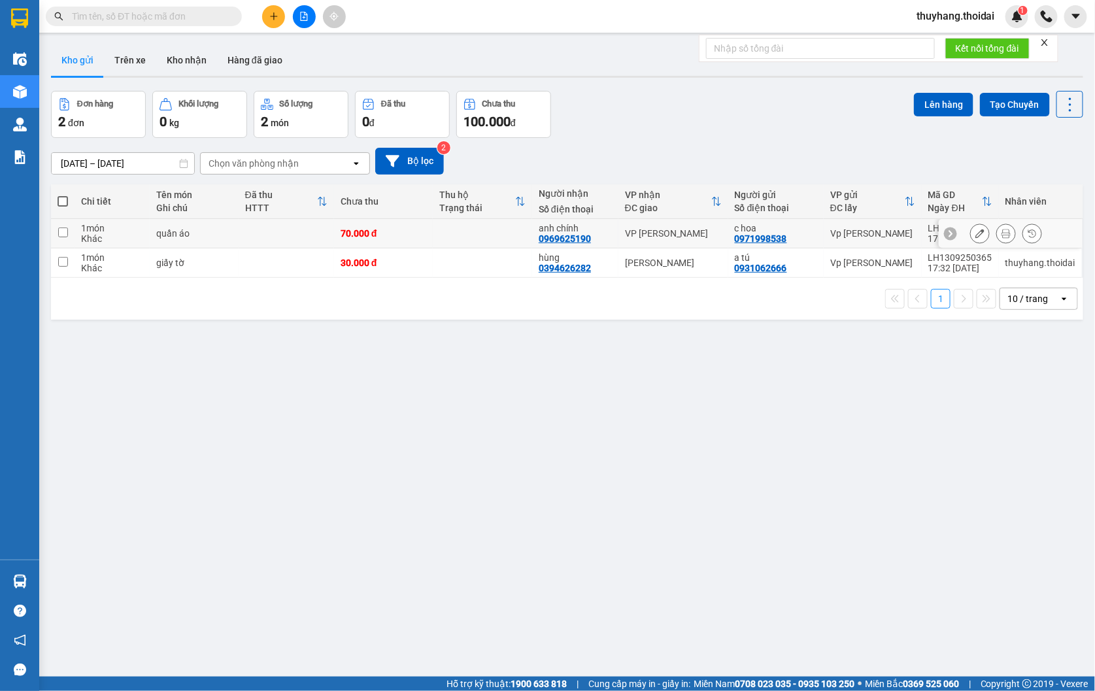
click at [230, 237] on div "quần áo" at bounding box center [193, 233] width 75 height 10
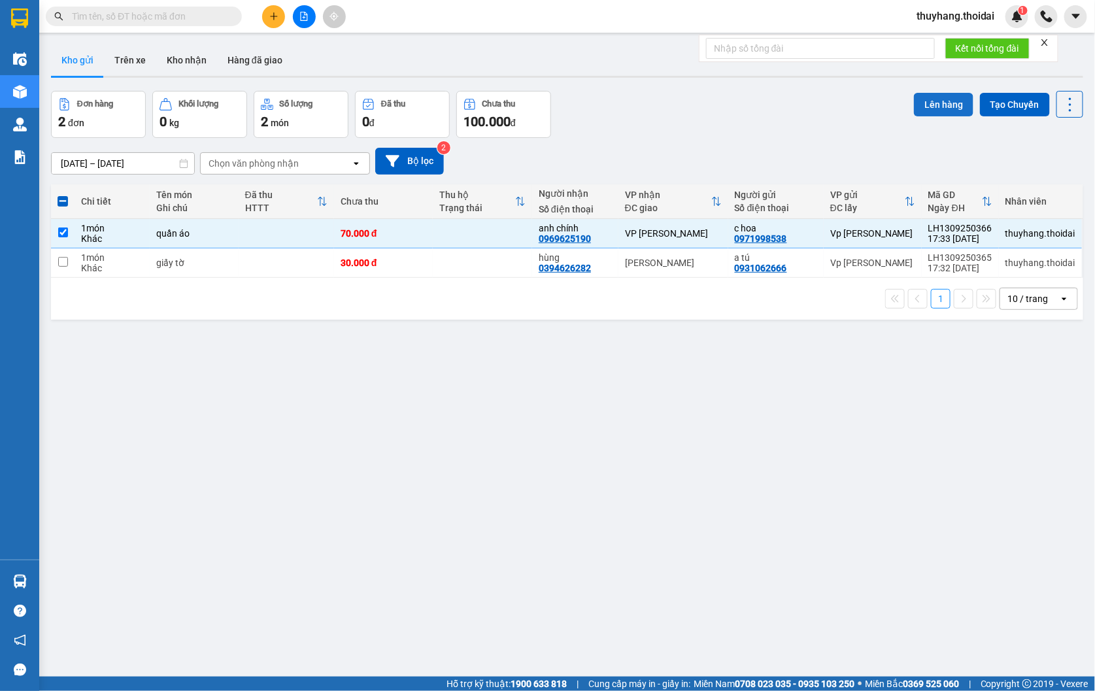
click at [945, 100] on button "Lên hàng" at bounding box center [944, 105] width 60 height 24
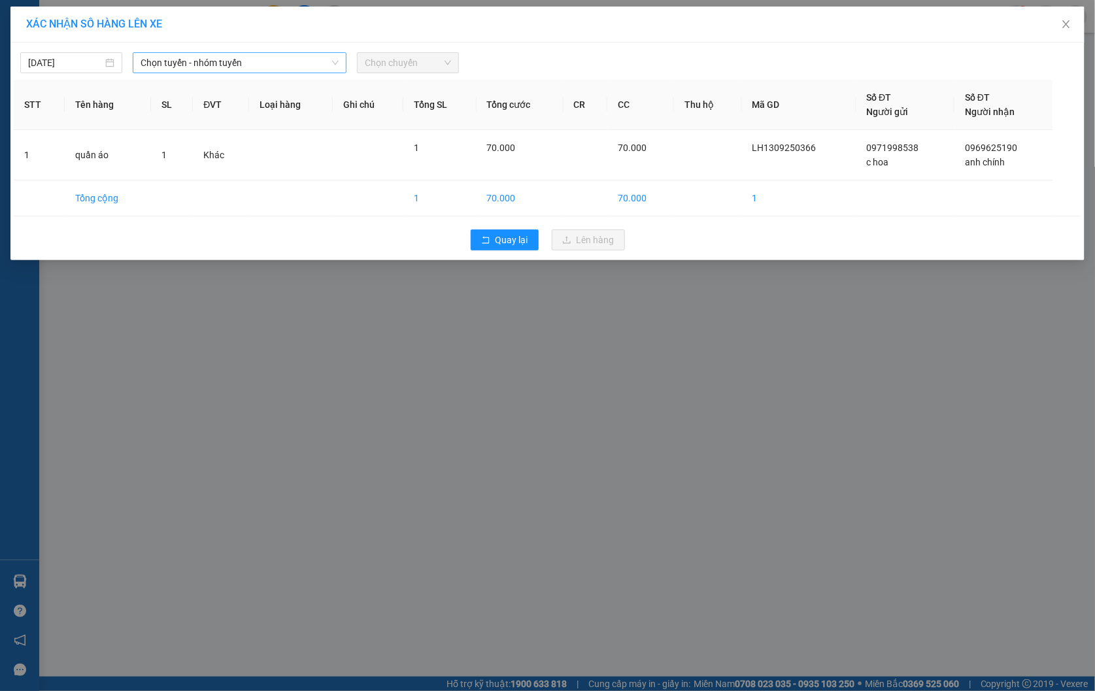
click at [216, 65] on span "Chọn tuyến - nhóm tuyến" at bounding box center [240, 63] width 199 height 20
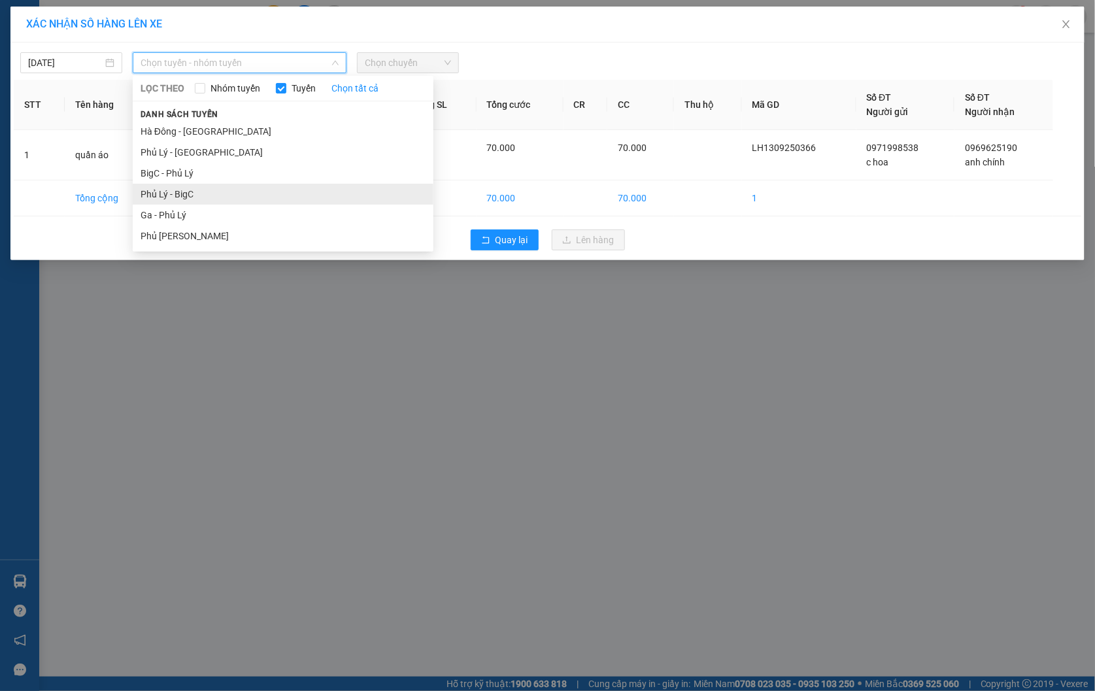
click at [218, 193] on li "Phủ Lý - BigC" at bounding box center [283, 194] width 301 height 21
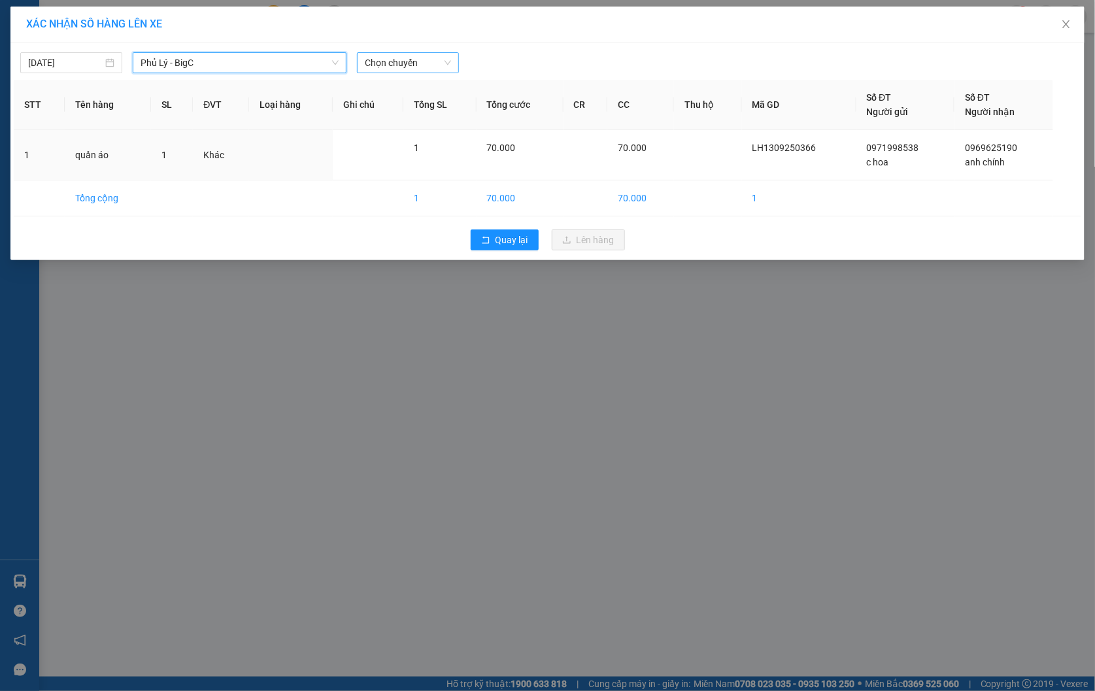
click at [388, 67] on span "Chọn chuyến" at bounding box center [408, 63] width 86 height 20
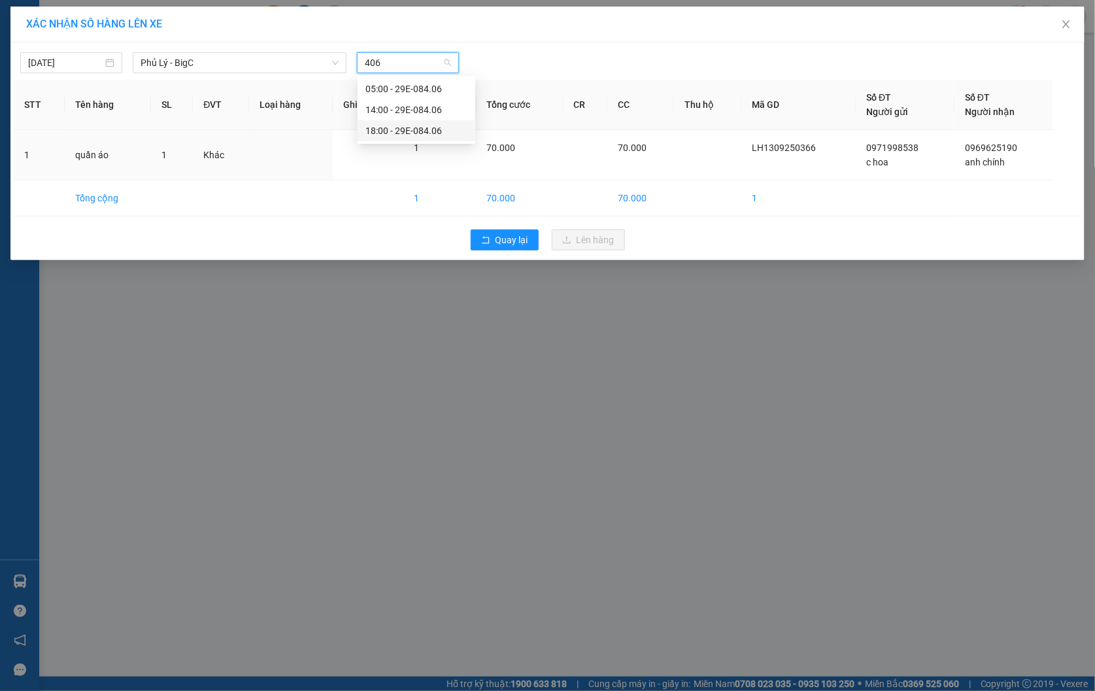
click at [434, 131] on div "18:00 - 29E-084.06" at bounding box center [417, 131] width 102 height 14
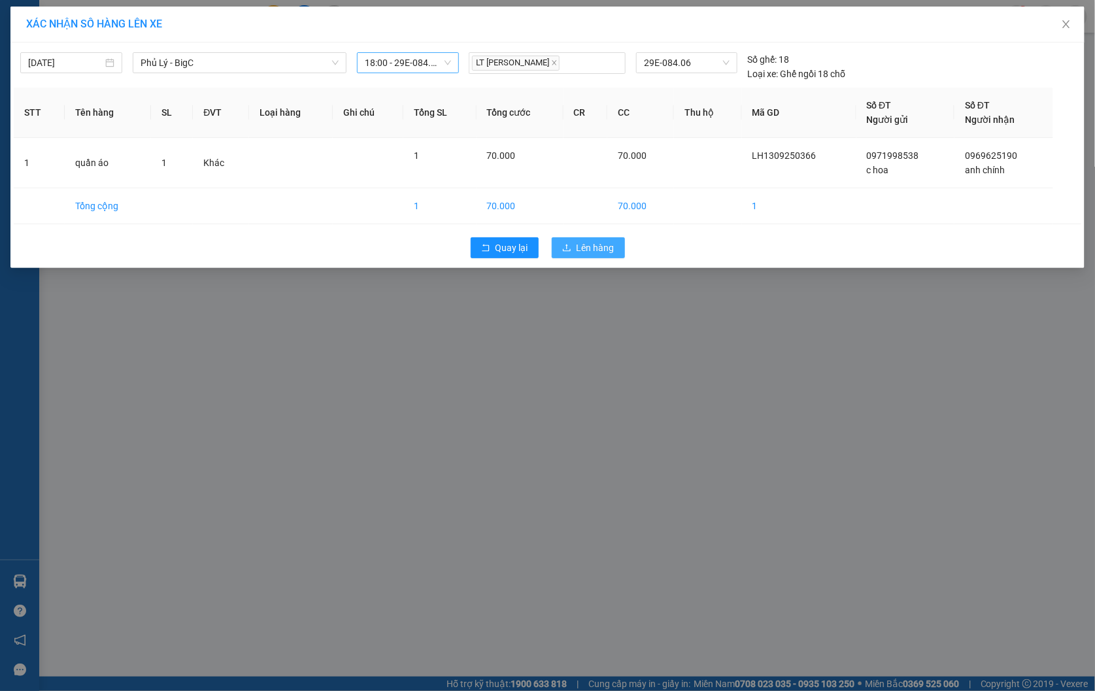
click at [600, 252] on span "Lên hàng" at bounding box center [596, 248] width 38 height 14
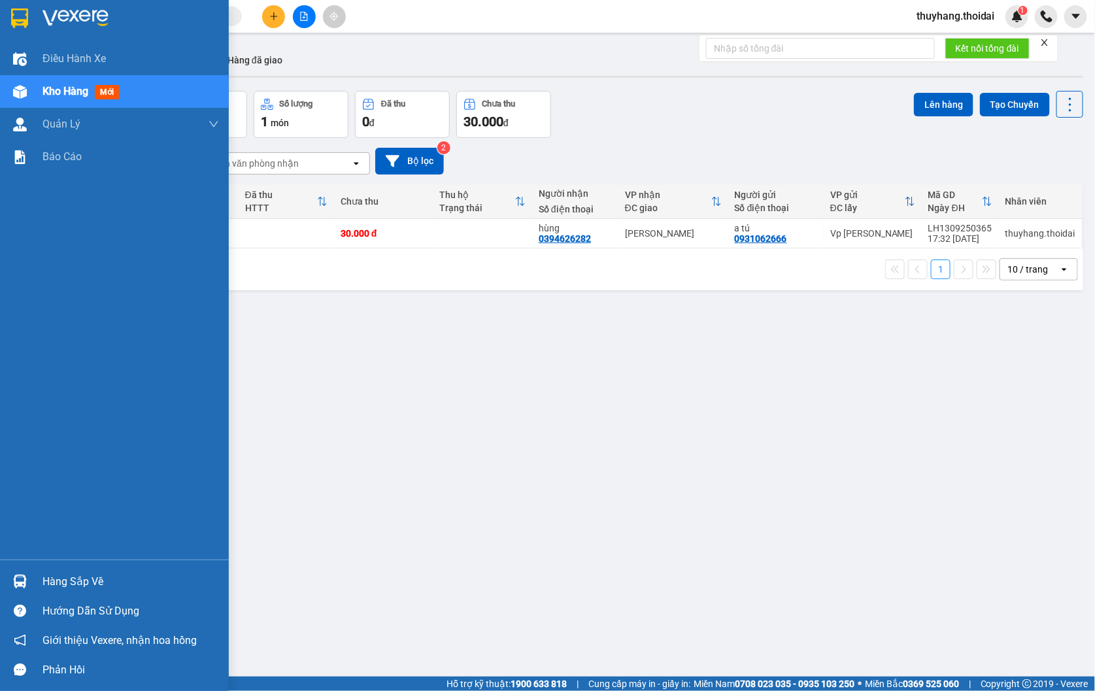
click at [43, 577] on div "Hàng sắp về" at bounding box center [131, 582] width 177 height 20
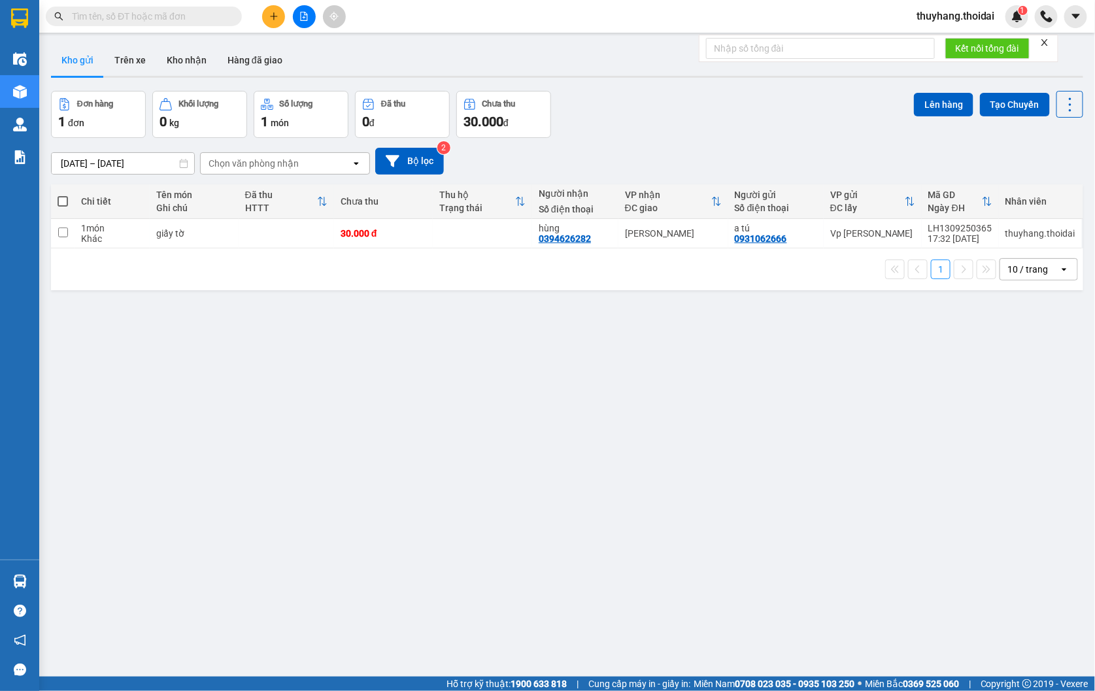
click at [376, 462] on section "Kết quả tìm kiếm ( 6 ) Bộ lọc Mã ĐH Trạng thái Món hàng Thu hộ Tổng cước Chưa c…" at bounding box center [547, 345] width 1095 height 691
click at [269, 224] on td at bounding box center [286, 233] width 95 height 29
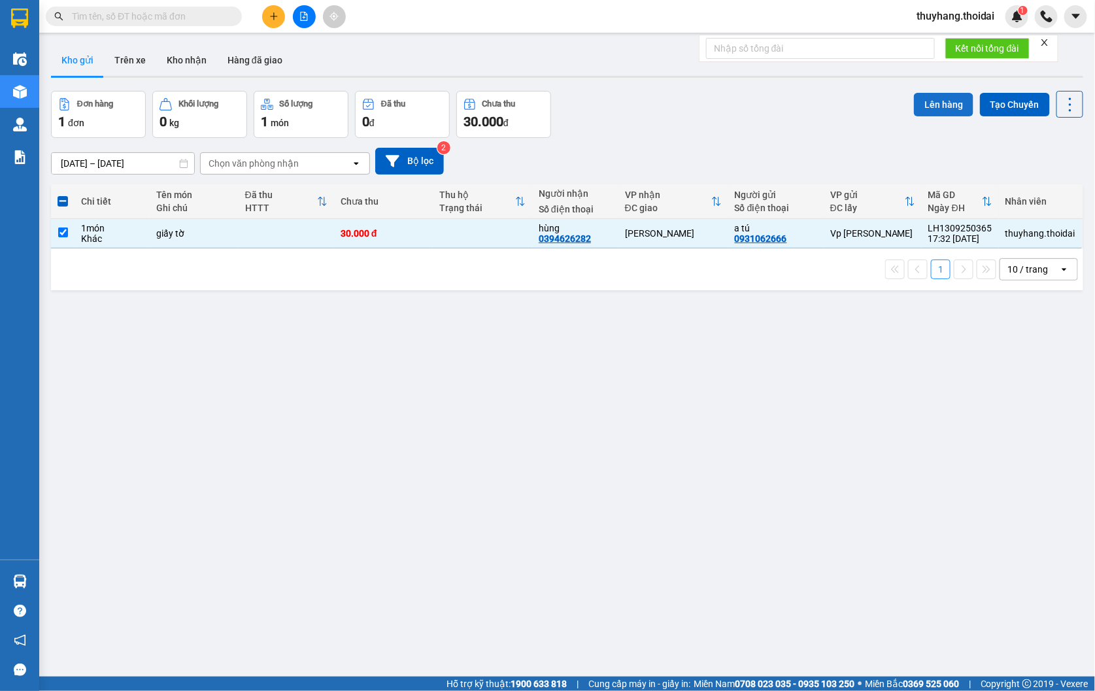
click at [932, 99] on button "Lên hàng" at bounding box center [944, 105] width 60 height 24
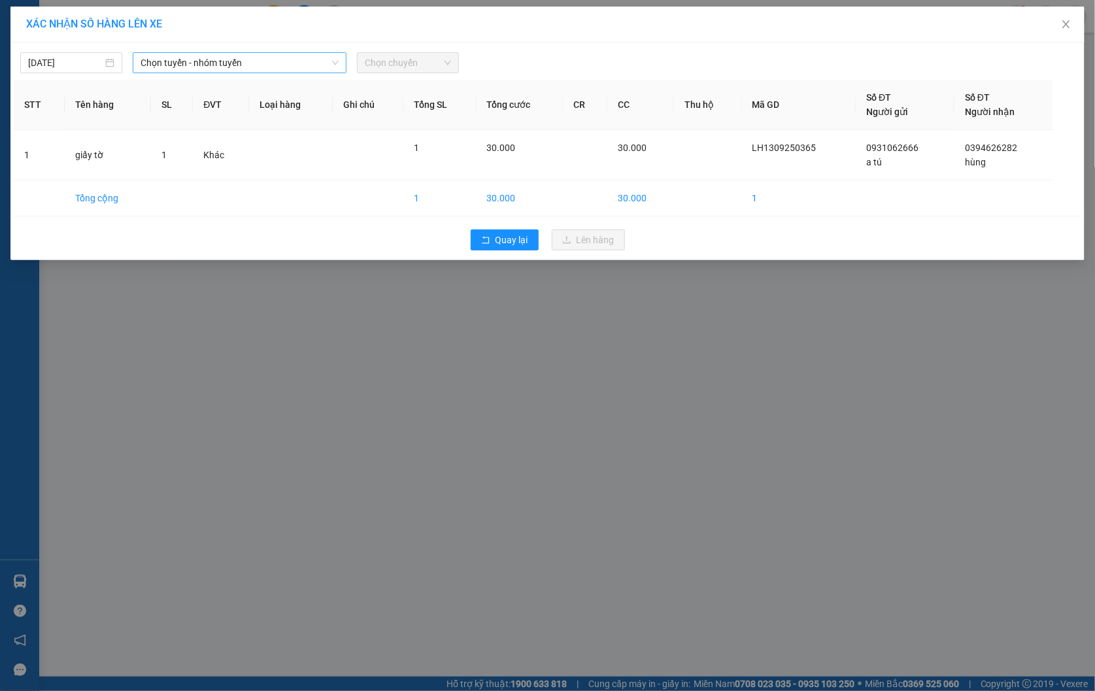
click at [266, 56] on span "Chọn tuyến - nhóm tuyến" at bounding box center [240, 63] width 199 height 20
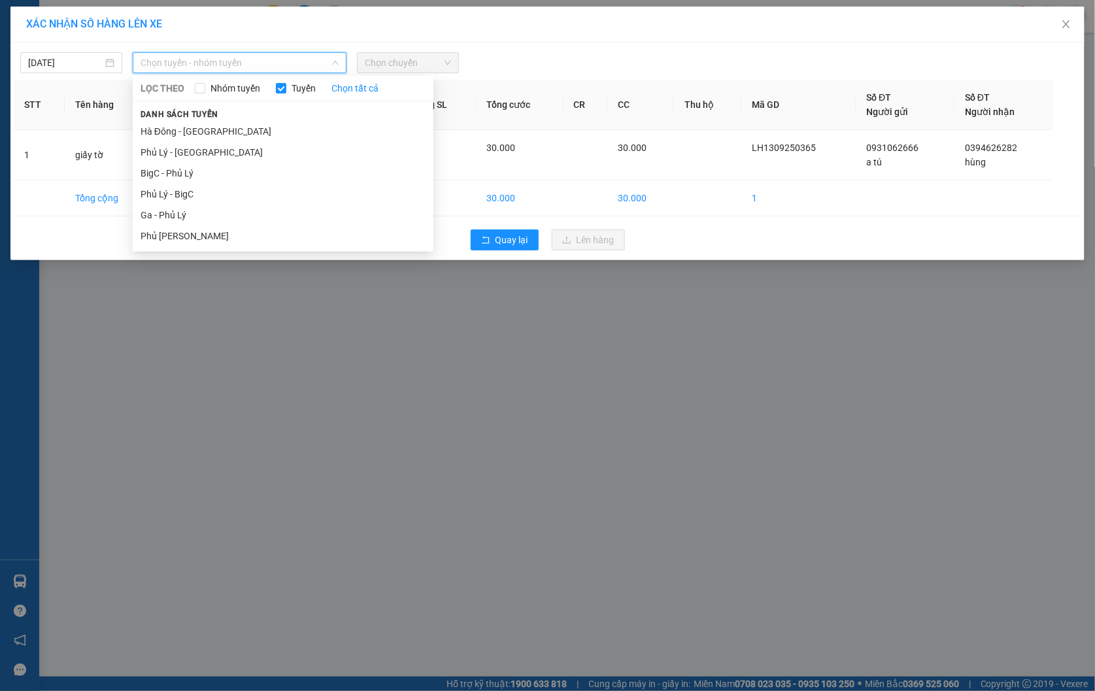
drag, startPoint x: 269, startPoint y: 299, endPoint x: 218, endPoint y: 14, distance: 289.0
click at [270, 299] on div "XÁC NHẬN SỐ HÀNG LÊN XE 13/09/2025 Chọn tuyến - nhóm tuyến LỌC THEO Nhóm tuyến …" at bounding box center [547, 345] width 1095 height 691
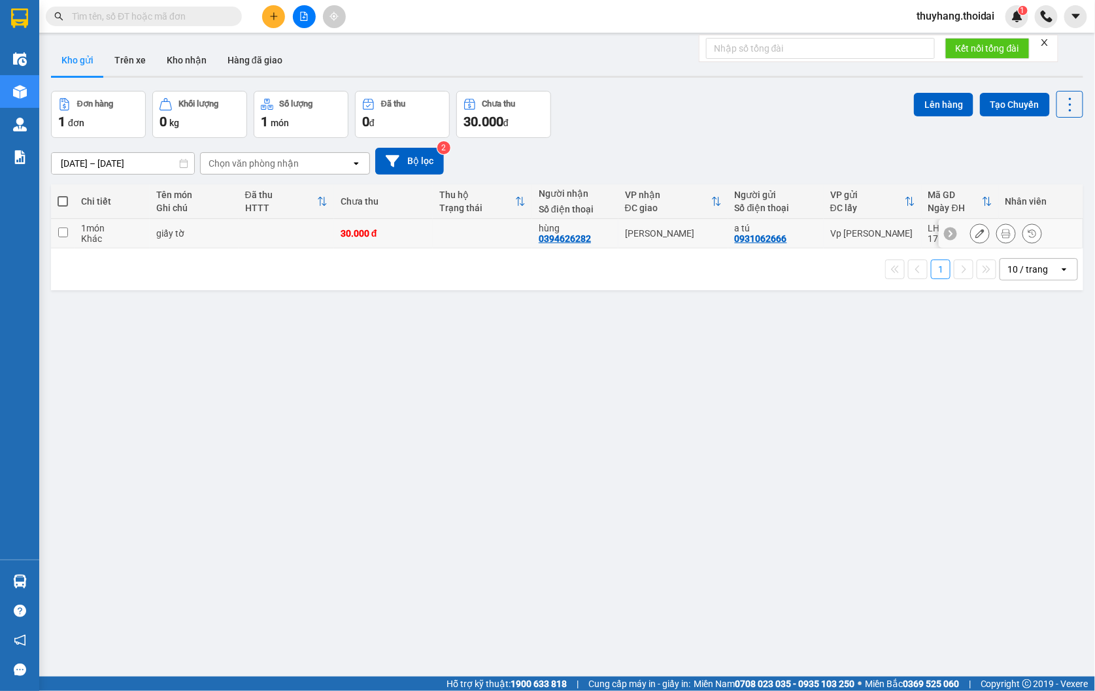
click at [296, 238] on td at bounding box center [286, 233] width 95 height 29
checkbox input "true"
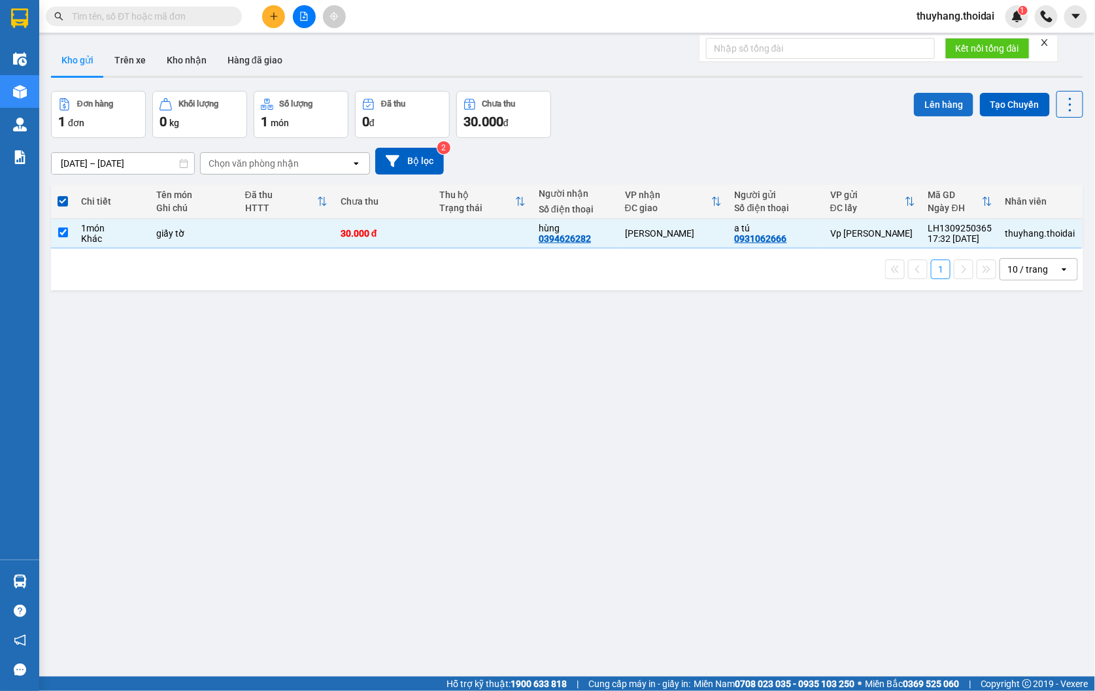
click at [944, 105] on button "Lên hàng" at bounding box center [944, 105] width 60 height 24
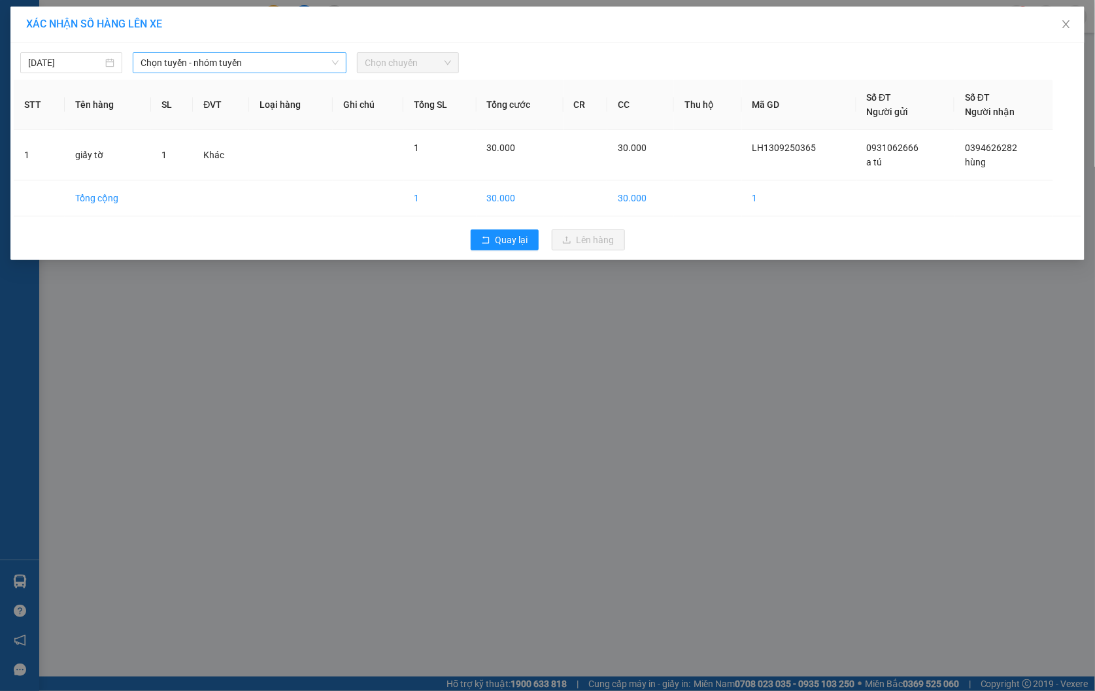
click at [207, 60] on span "Chọn tuyến - nhóm tuyến" at bounding box center [240, 63] width 199 height 20
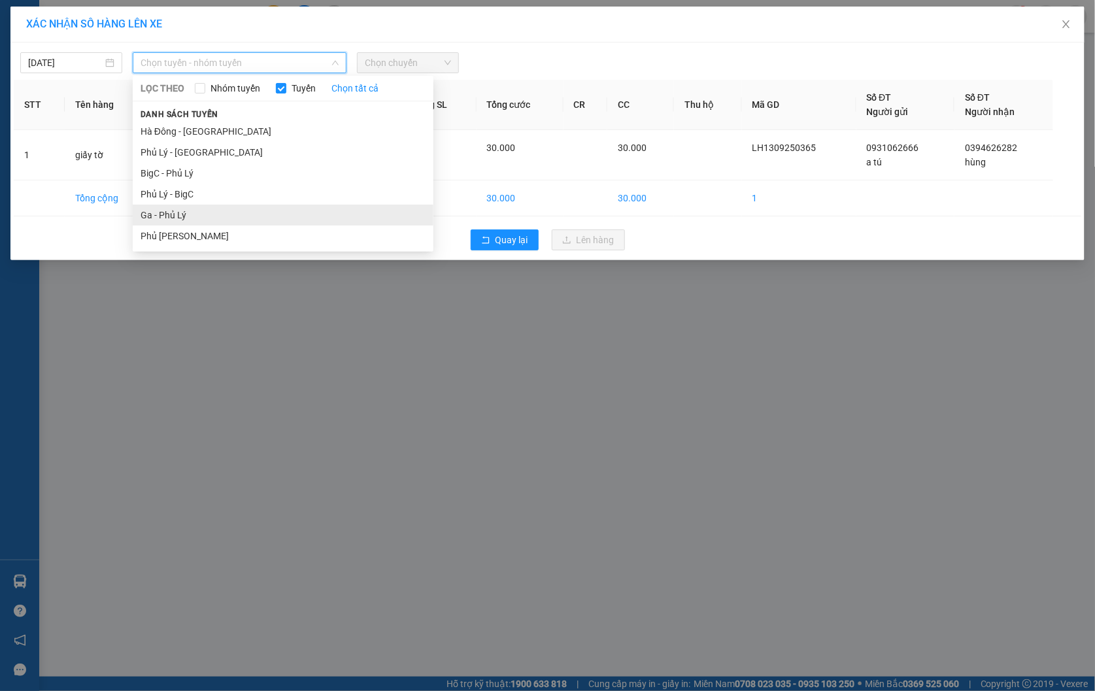
click at [199, 216] on li "Ga - Phủ Lý" at bounding box center [283, 215] width 301 height 21
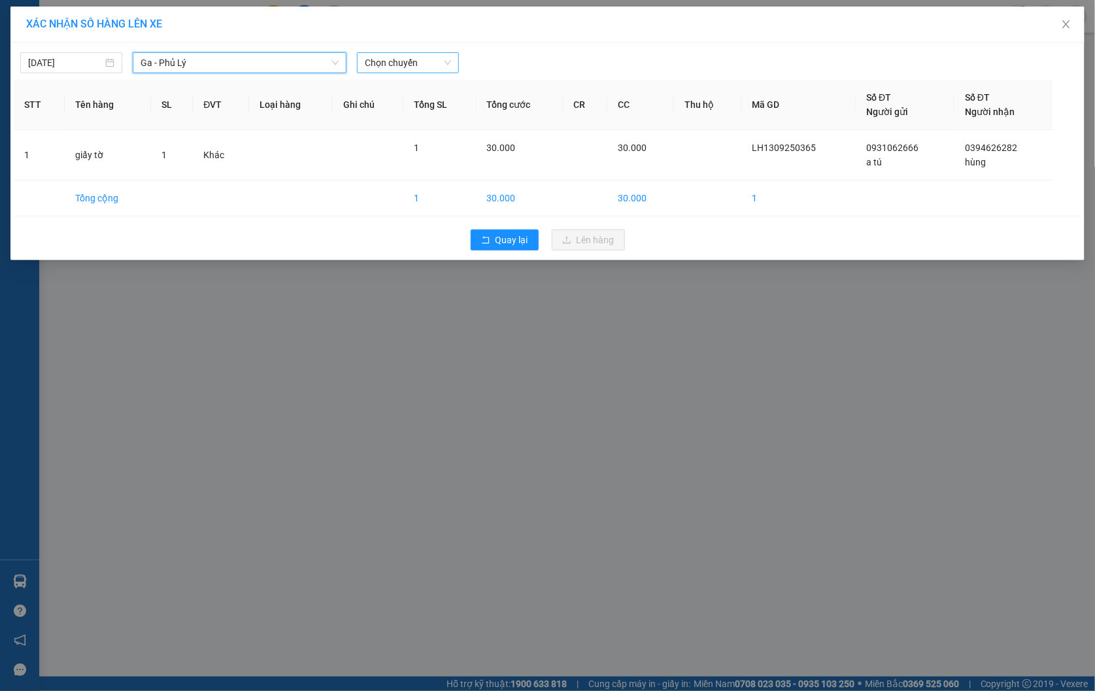
click at [417, 61] on span "Chọn chuyến" at bounding box center [408, 63] width 86 height 20
click at [436, 87] on div "16:30 - 29H-962.11" at bounding box center [417, 89] width 102 height 14
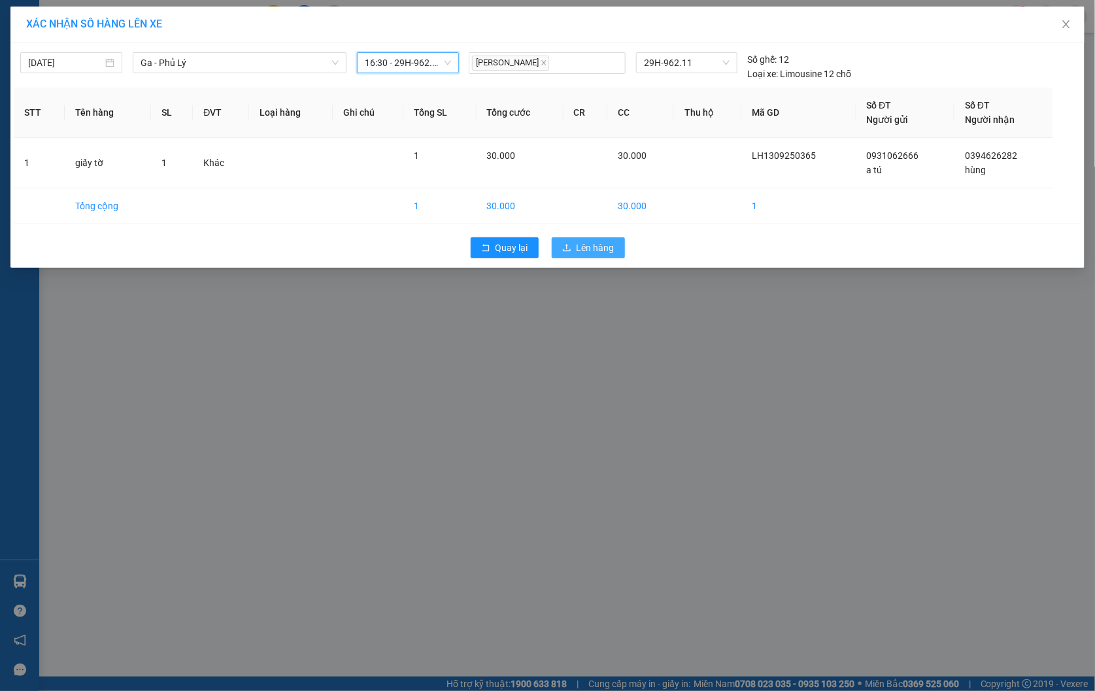
click at [579, 242] on span "Lên hàng" at bounding box center [596, 248] width 38 height 14
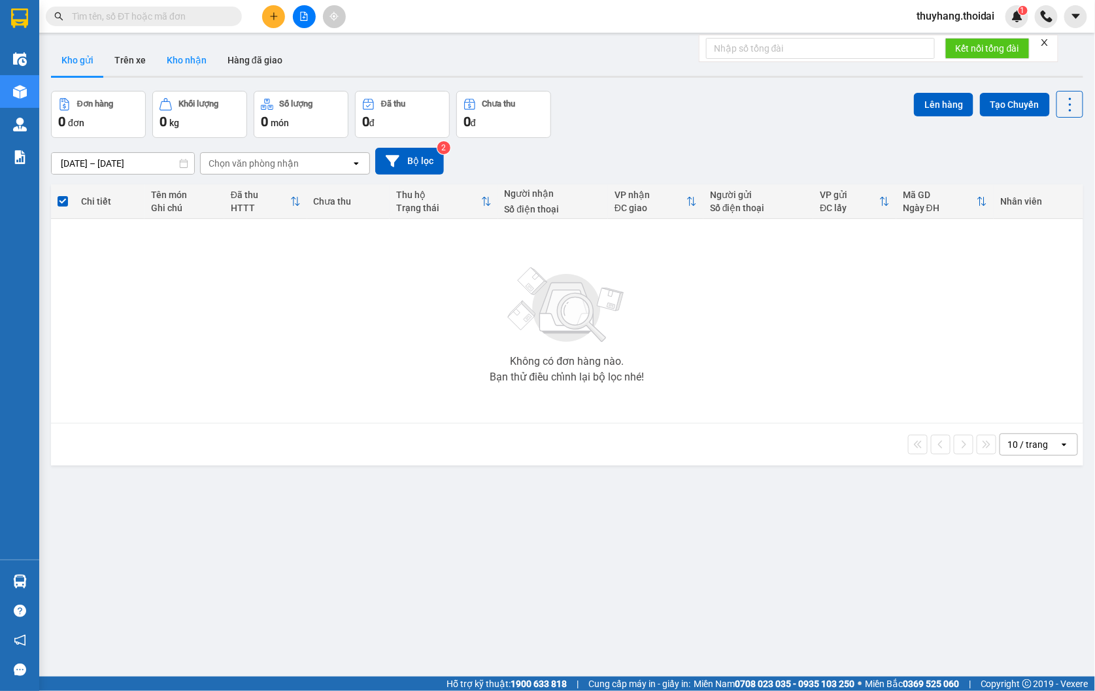
click at [161, 56] on button "Kho nhận" at bounding box center [186, 59] width 61 height 31
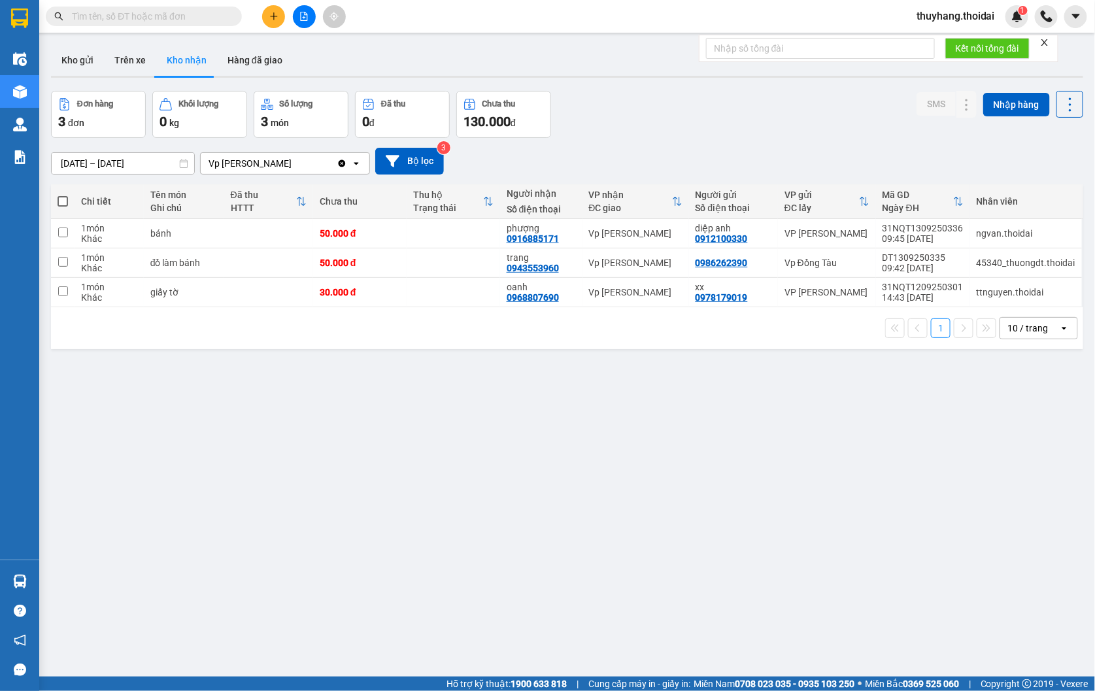
drag, startPoint x: 191, startPoint y: 394, endPoint x: 160, endPoint y: 368, distance: 40.8
click at [191, 394] on div "ver 1.8.143 Kho gửi Trên xe Kho nhận Hàng đã giao Đơn hàng 3 đơn Khối lượng 0 k…" at bounding box center [567, 384] width 1043 height 691
drag, startPoint x: 82, startPoint y: 58, endPoint x: 99, endPoint y: 61, distance: 17.4
click at [80, 60] on button "Kho gửi" at bounding box center [77, 59] width 53 height 31
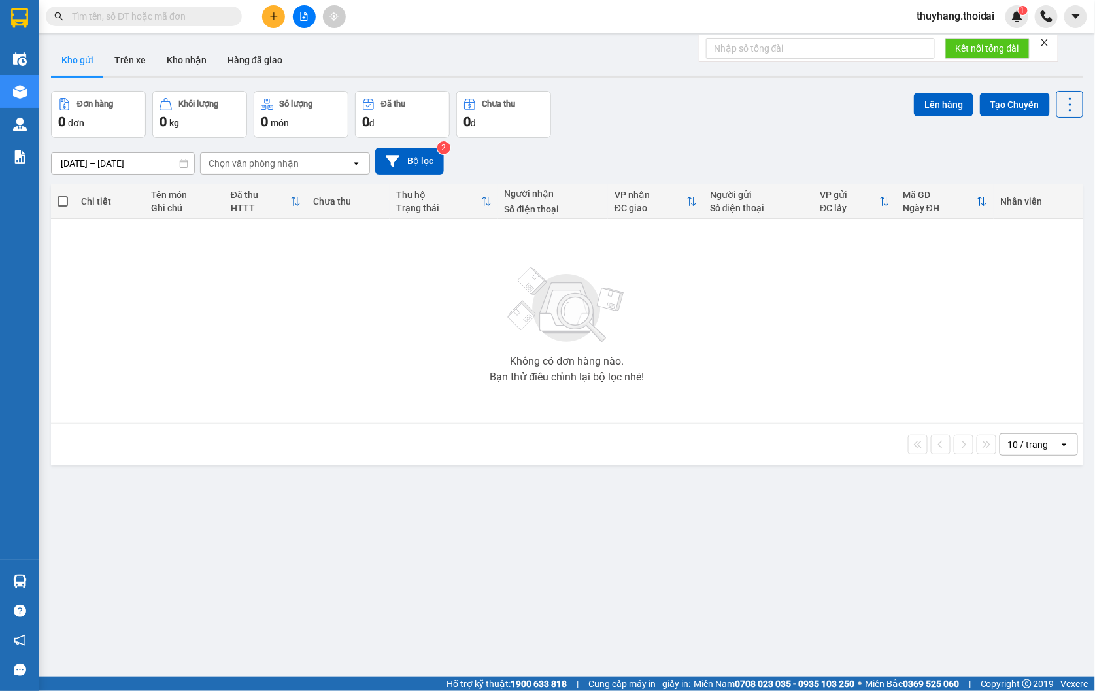
click at [43, 583] on main "ver 1.8.143 Kho gửi Trên xe Kho nhận Hàng đã giao Đơn hàng 0 đơn Khối lượng 0 k…" at bounding box center [547, 338] width 1095 height 677
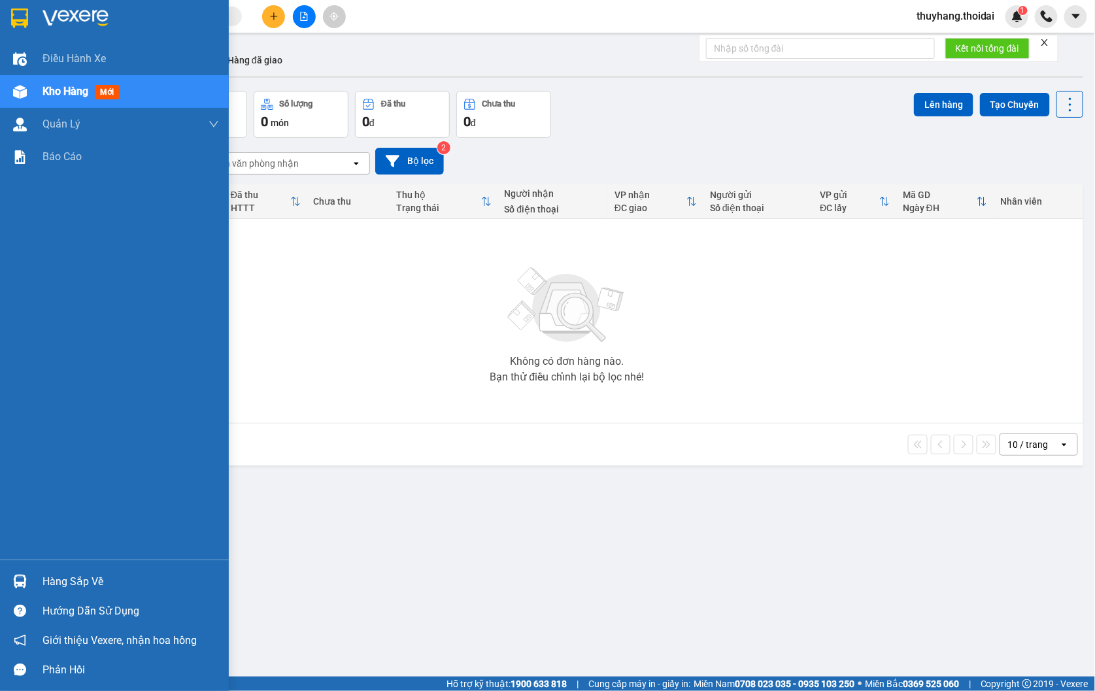
click at [34, 578] on div "Hàng sắp về" at bounding box center [114, 581] width 229 height 29
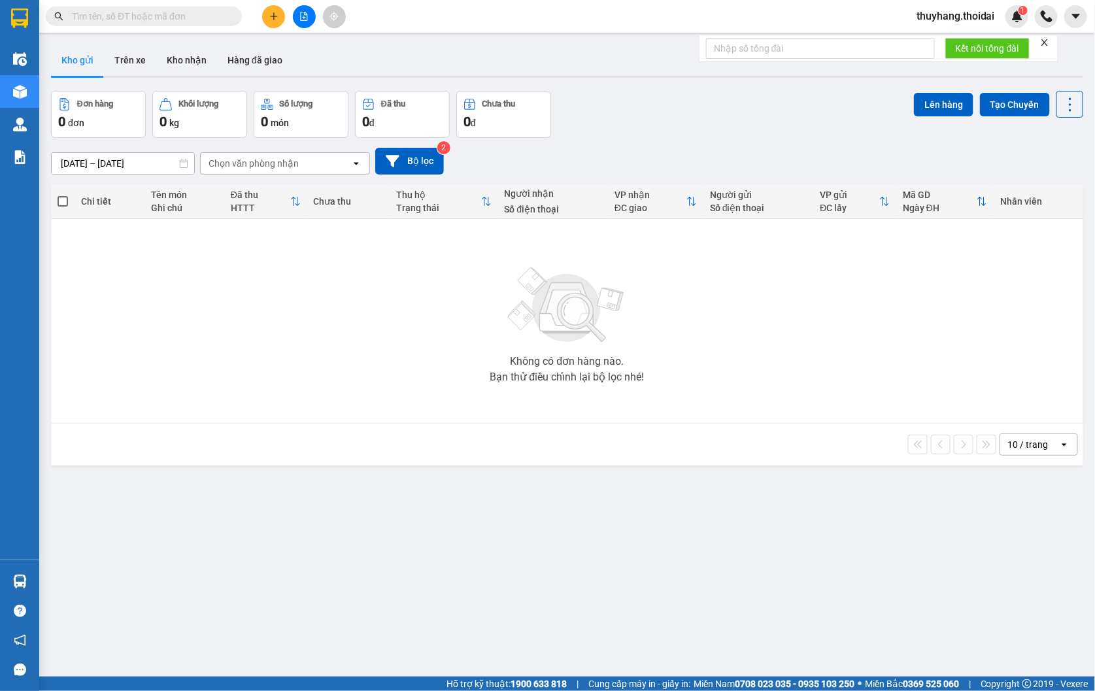
click at [422, 425] on section "Kết quả tìm kiếm ( 6 ) Bộ lọc Mã ĐH Trạng thái Món hàng Thu hộ Tổng cước Chưa c…" at bounding box center [547, 345] width 1095 height 691
click at [190, 57] on button "Kho nhận" at bounding box center [186, 59] width 61 height 31
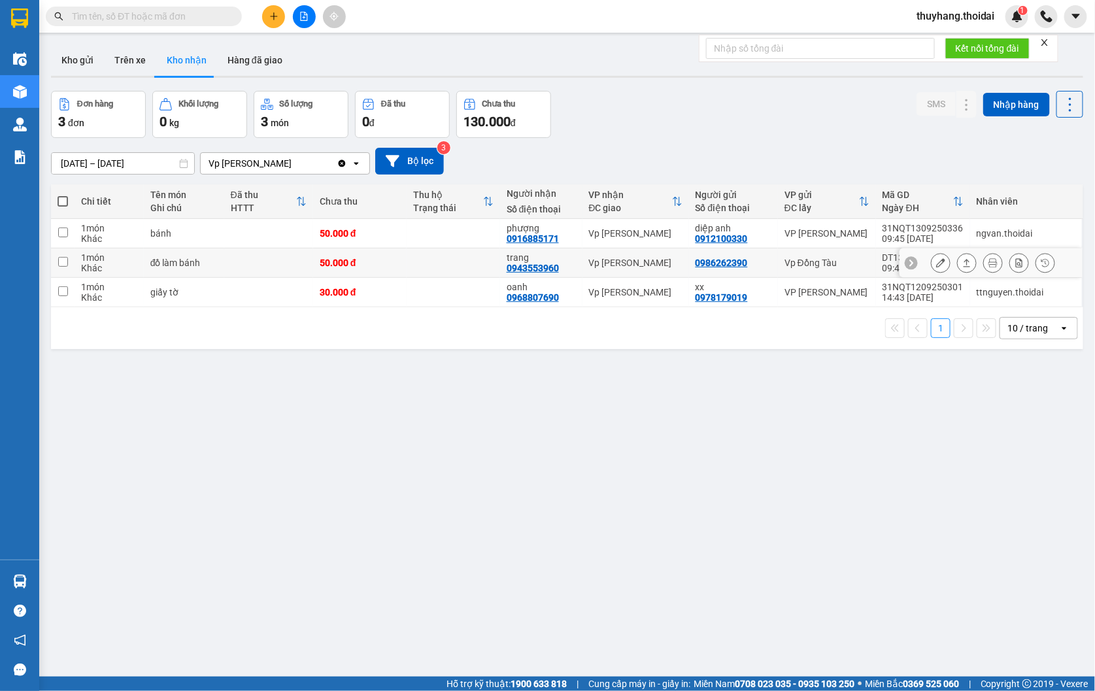
click at [439, 269] on td at bounding box center [454, 263] width 94 height 29
checkbox input "true"
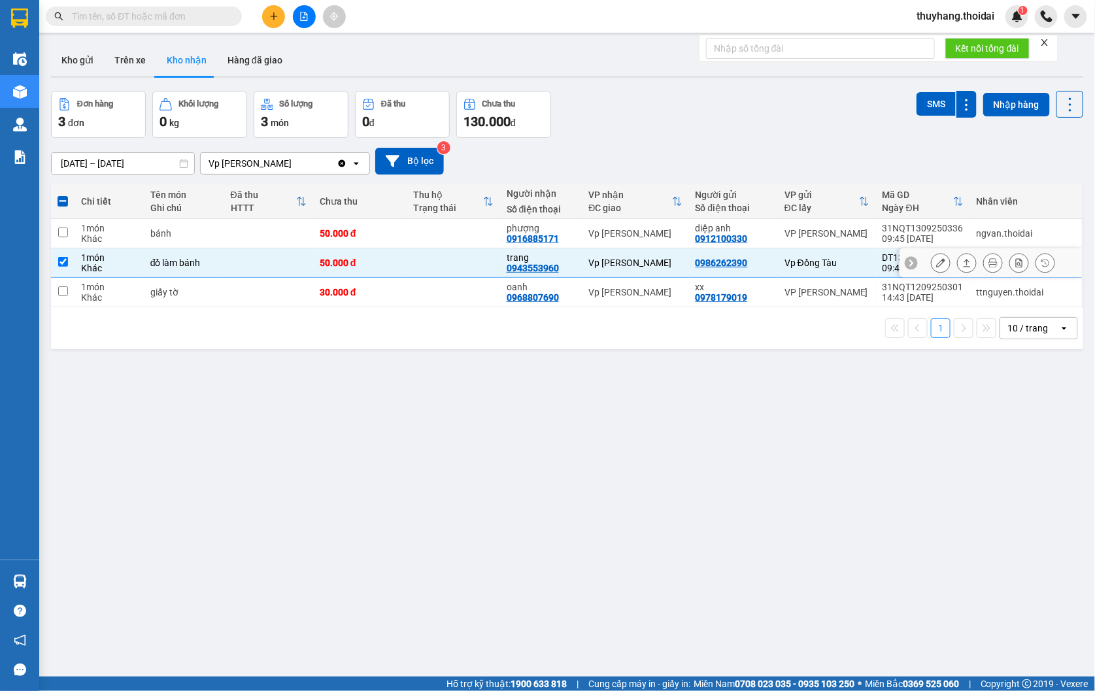
click at [936, 266] on icon at bounding box center [940, 262] width 9 height 9
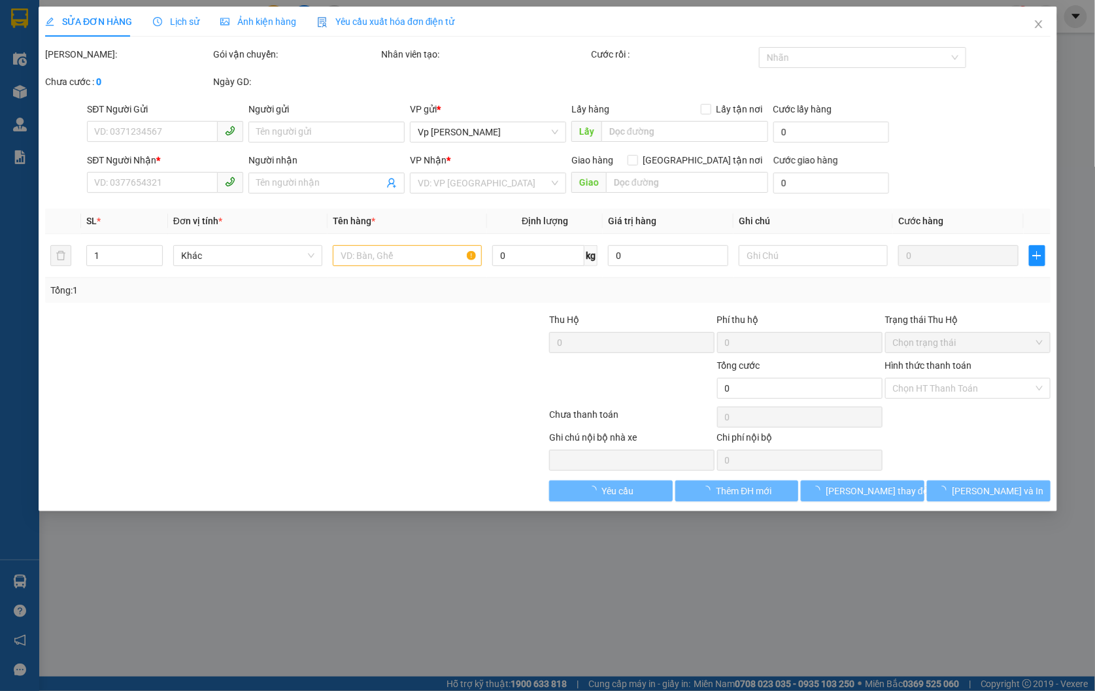
type input "0986262390"
type input "0943553960"
type input "trang"
type input "50.000"
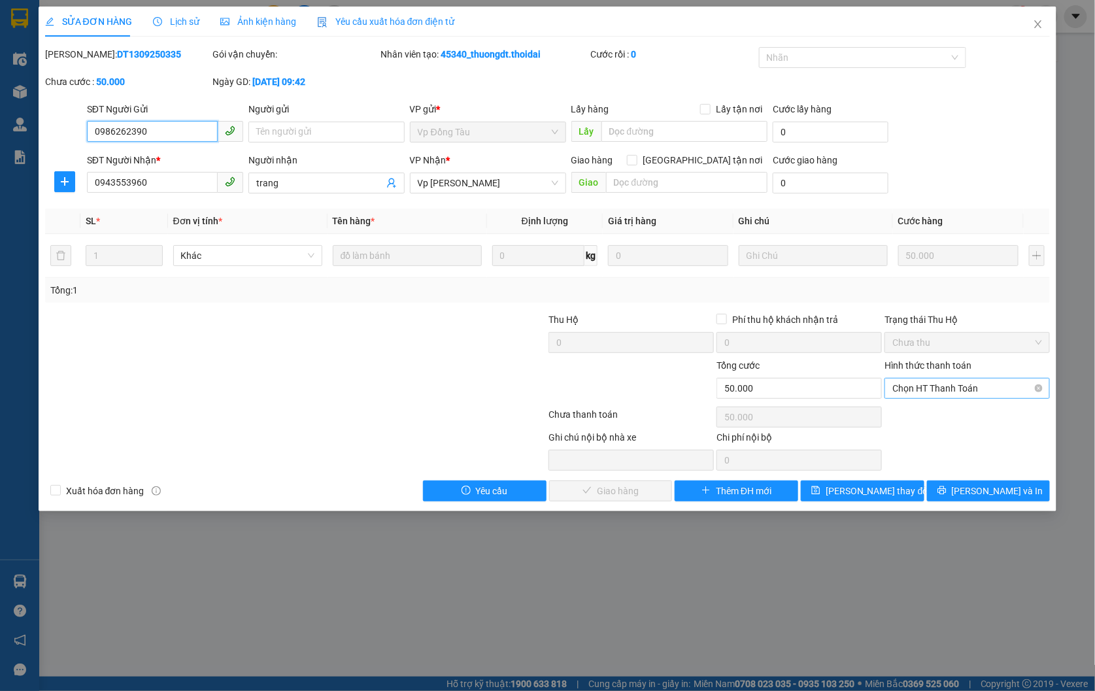
click at [963, 382] on span "Chọn HT Thanh Toán" at bounding box center [968, 389] width 150 height 20
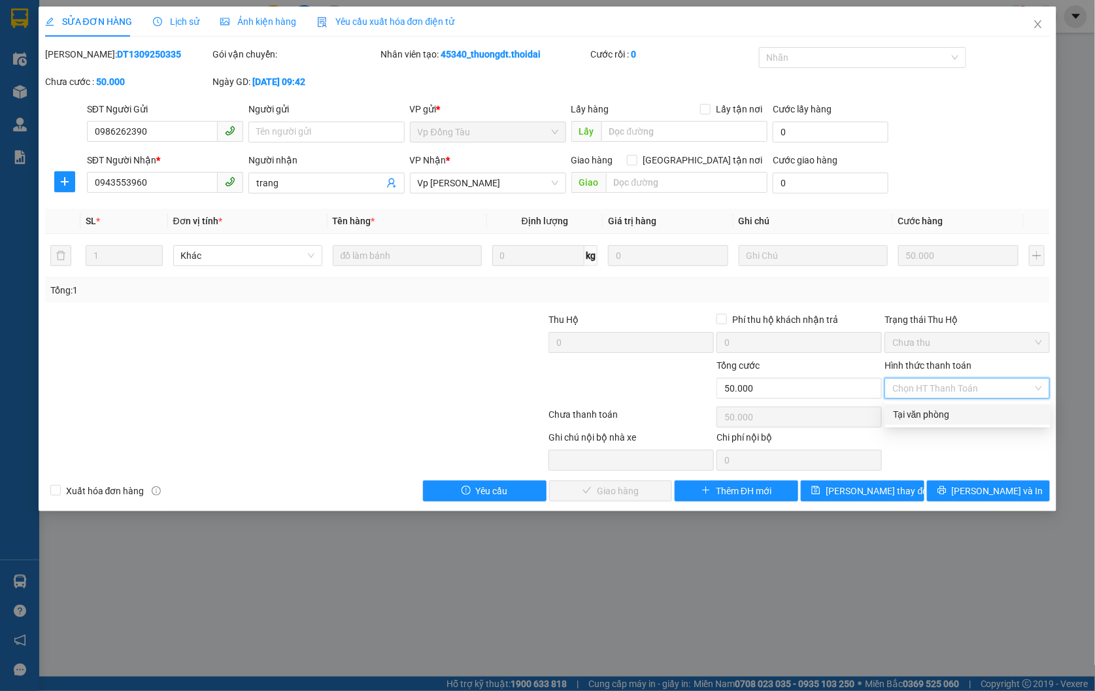
click at [963, 414] on div "Tại văn phòng" at bounding box center [968, 414] width 150 height 14
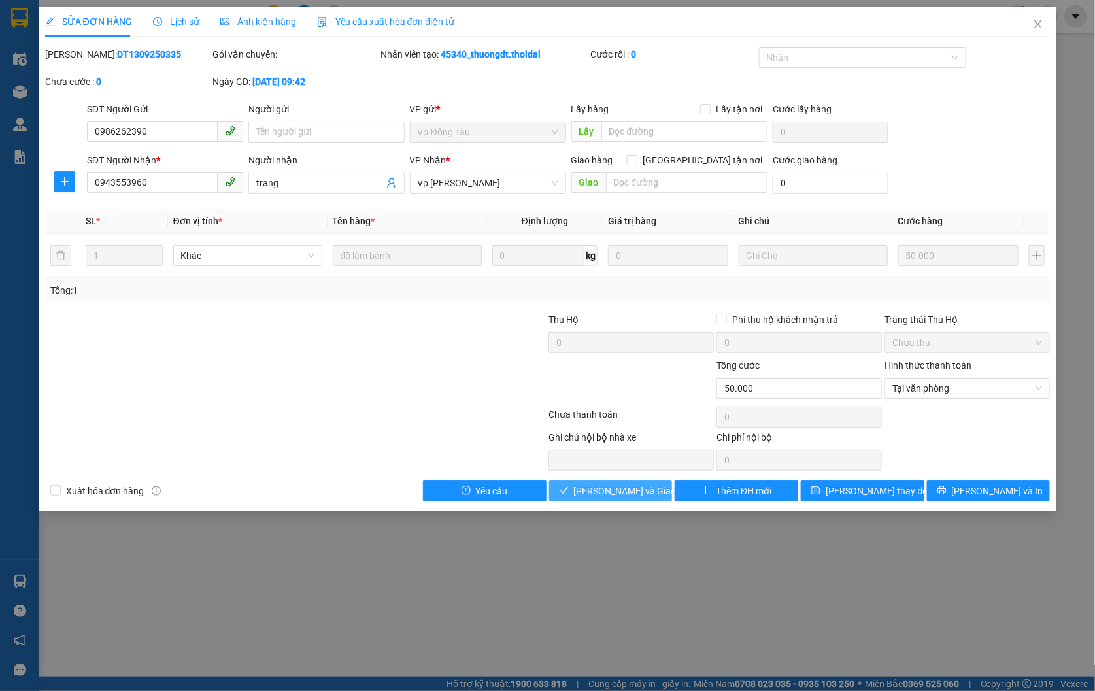
click at [621, 489] on span "[PERSON_NAME] và Giao hàng" at bounding box center [637, 491] width 126 height 14
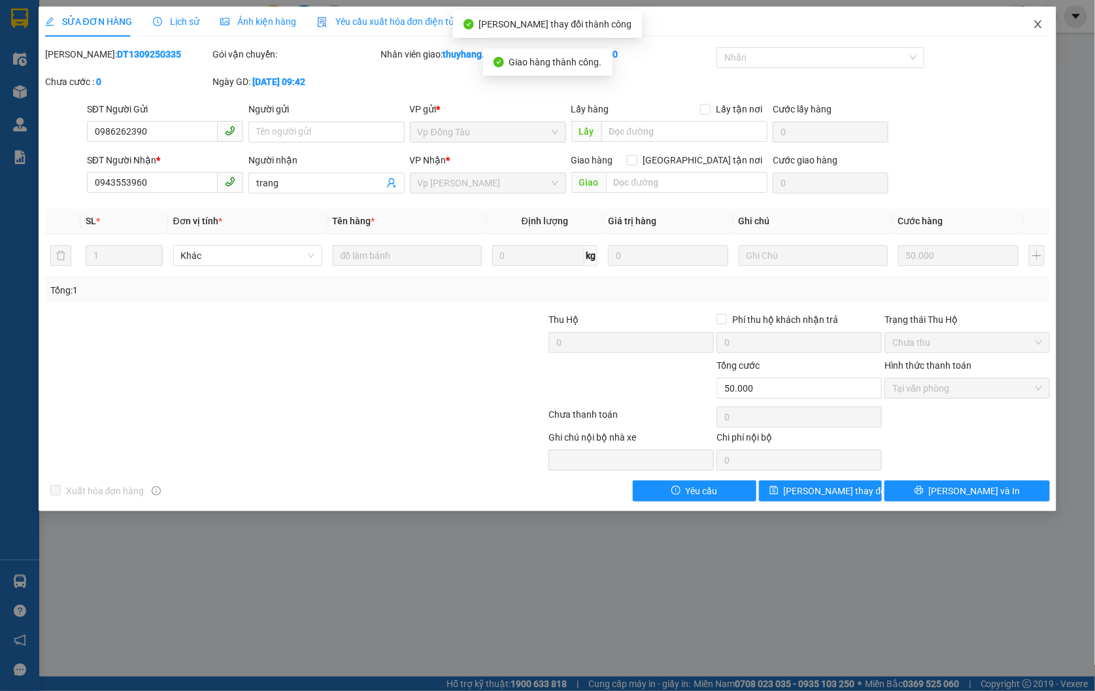
click at [1041, 22] on icon "close" at bounding box center [1038, 24] width 10 height 10
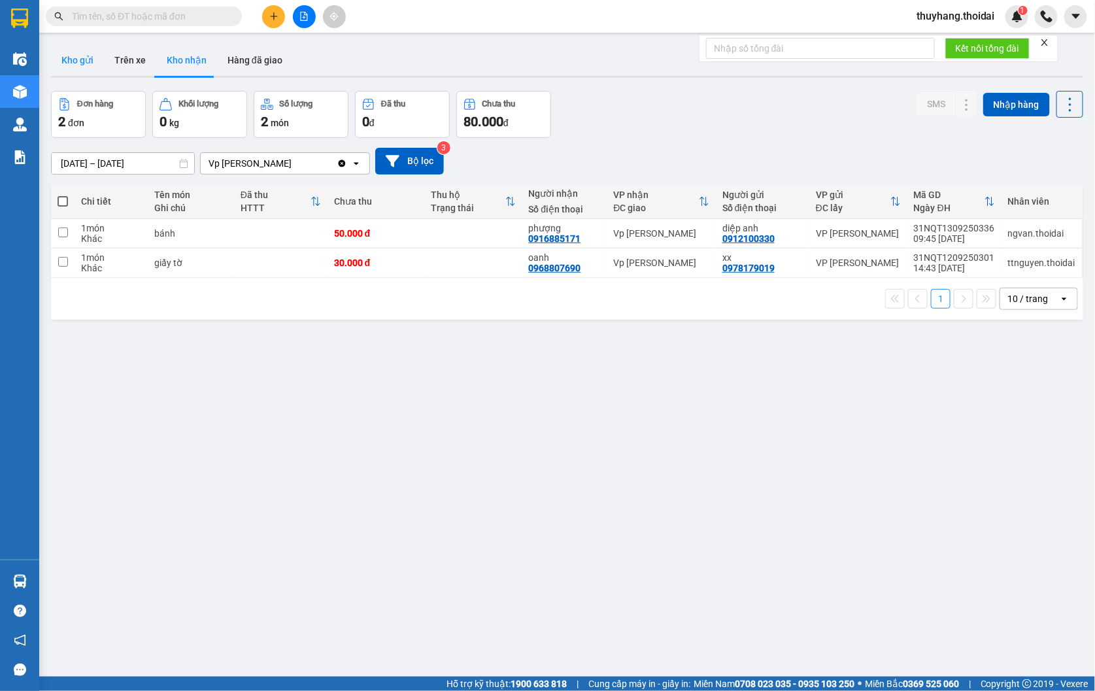
click at [70, 65] on button "Kho gửi" at bounding box center [77, 59] width 53 height 31
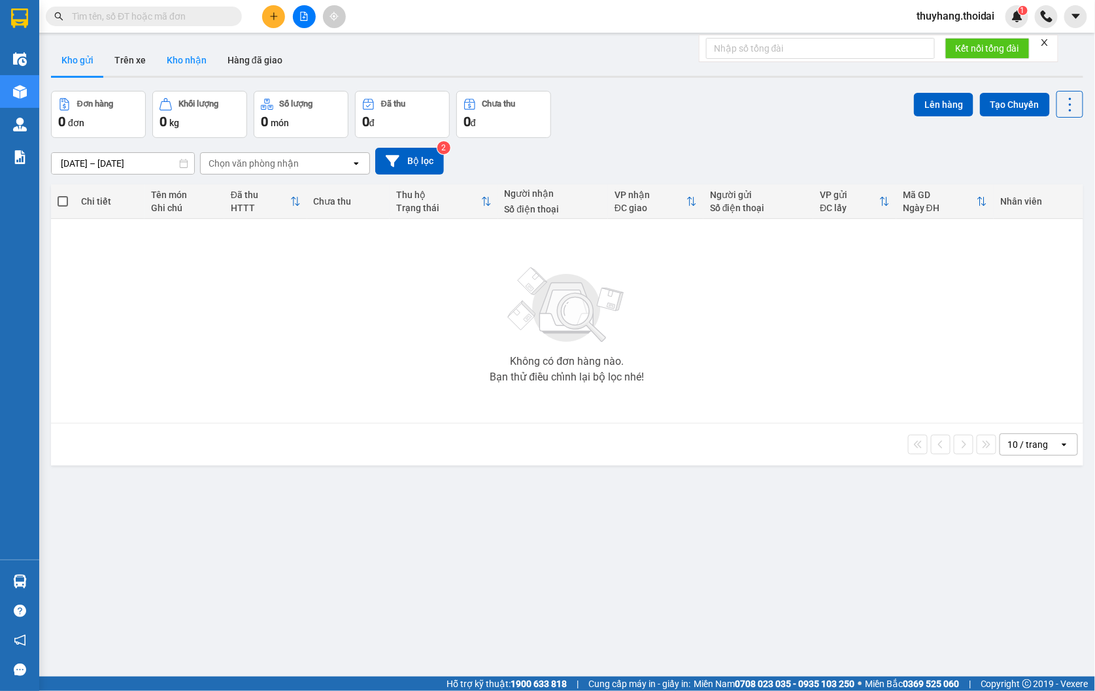
click at [200, 54] on button "Kho nhận" at bounding box center [186, 59] width 61 height 31
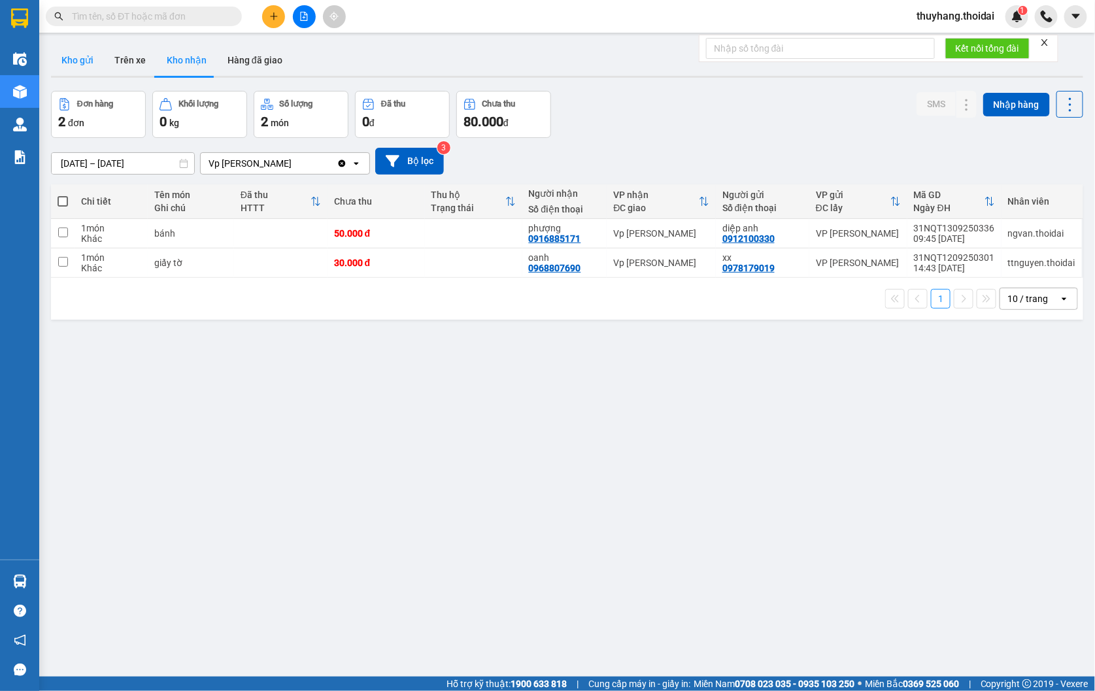
click at [74, 67] on button "Kho gửi" at bounding box center [77, 59] width 53 height 31
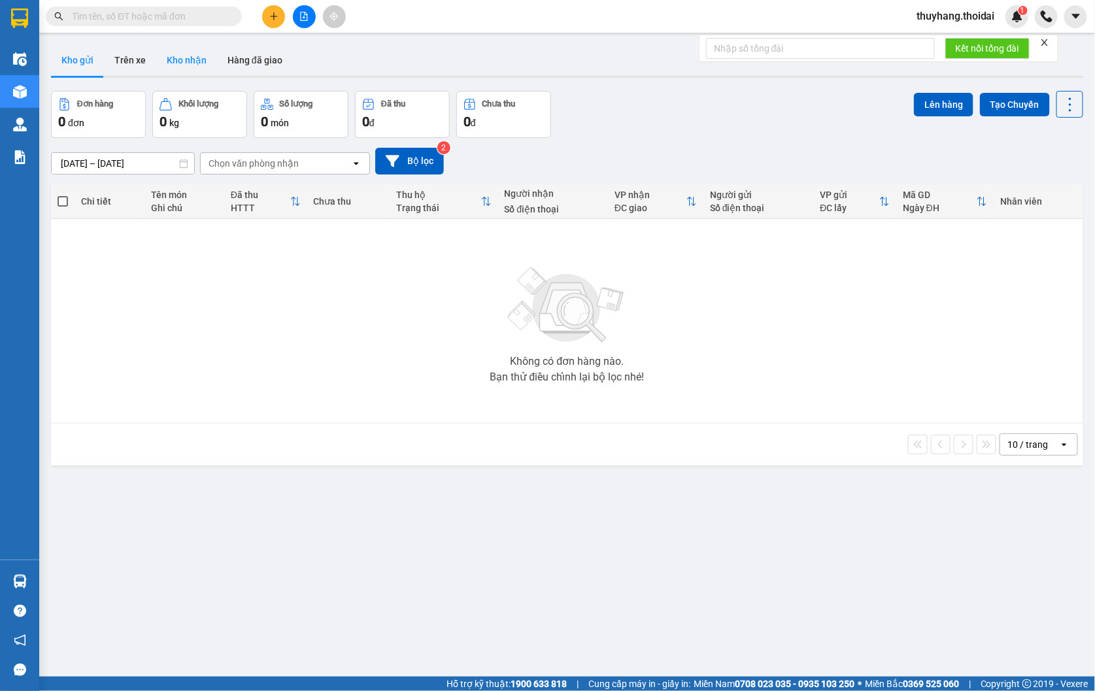
click at [165, 63] on button "Kho nhận" at bounding box center [186, 59] width 61 height 31
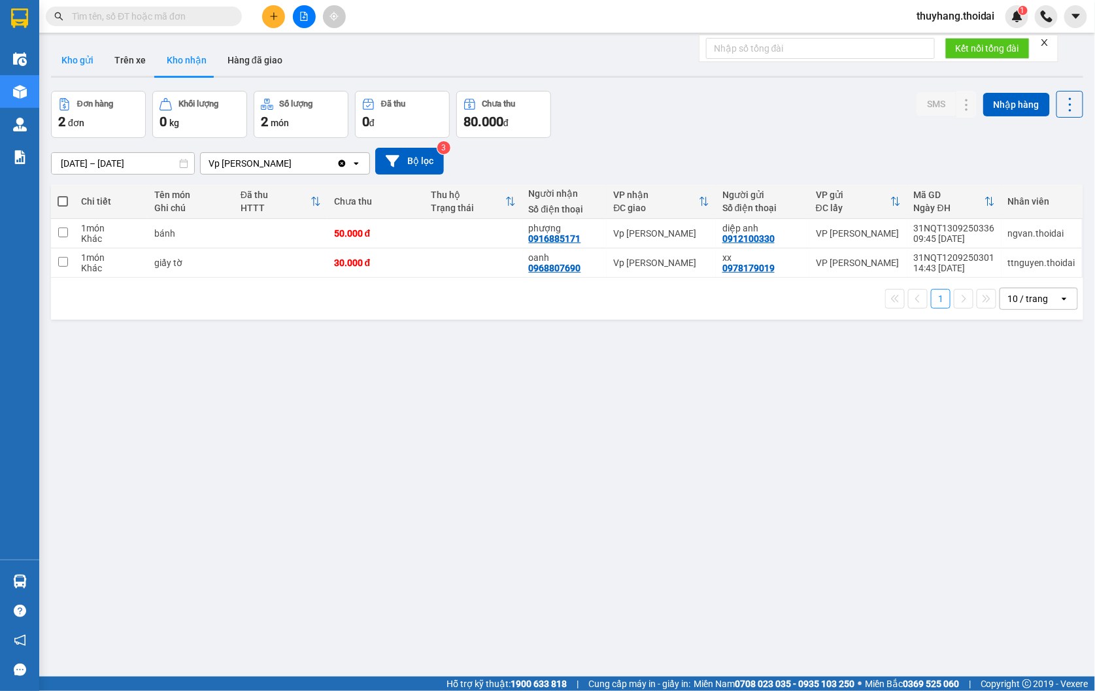
click at [88, 62] on button "Kho gửi" at bounding box center [77, 59] width 53 height 31
